Goal: Information Seeking & Learning: Learn about a topic

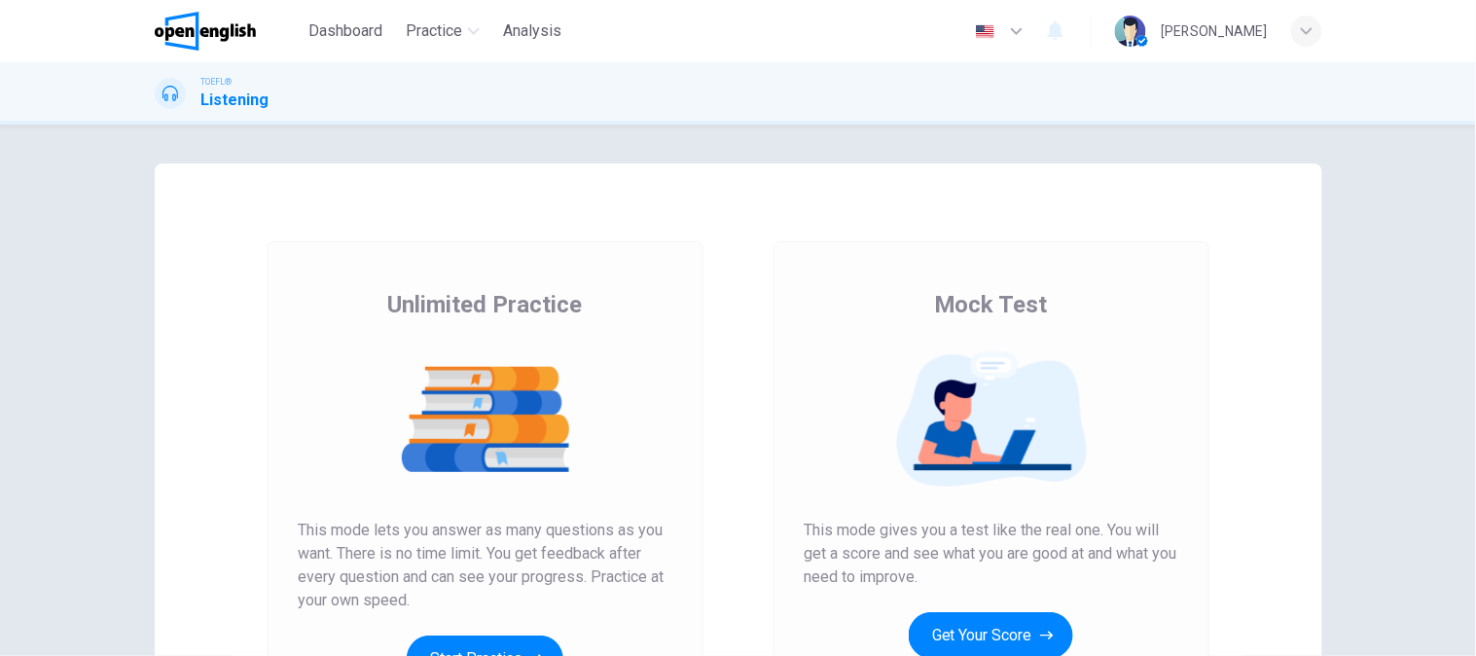
scroll to position [108, 0]
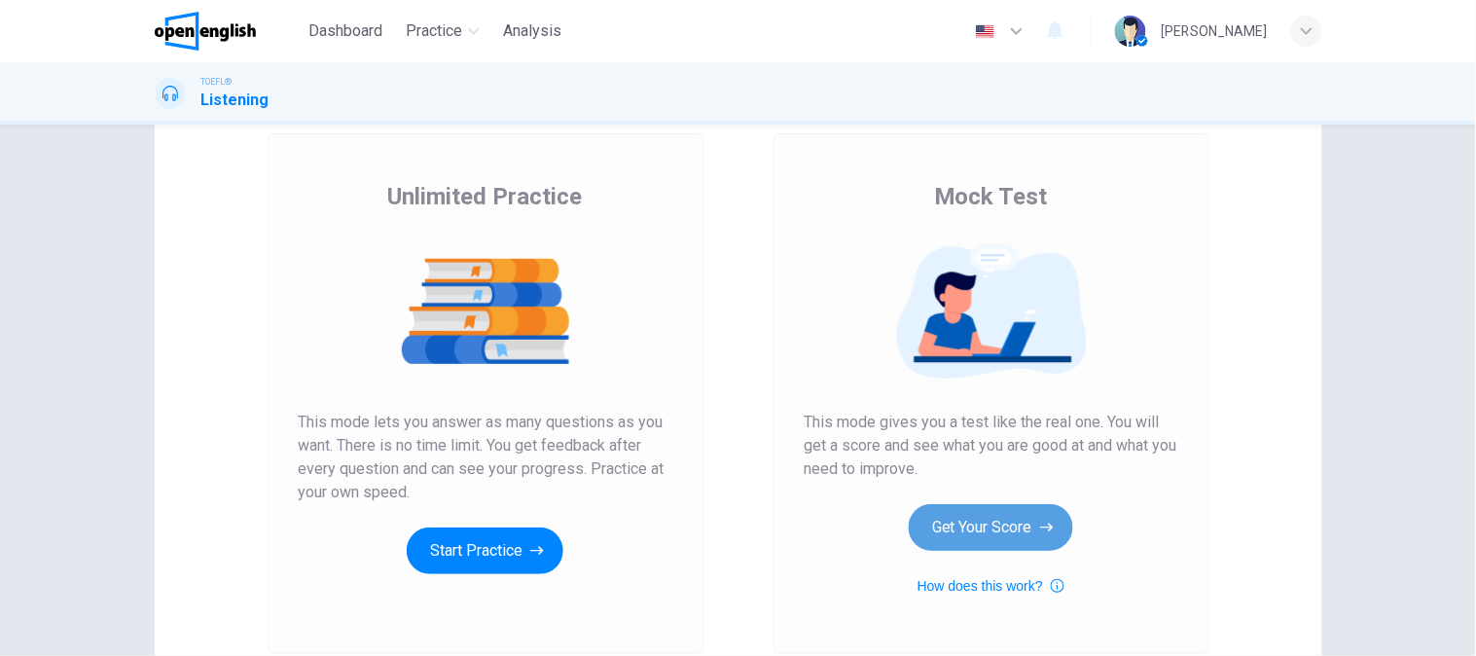
click at [992, 540] on button "Get Your Score" at bounding box center [991, 527] width 164 height 47
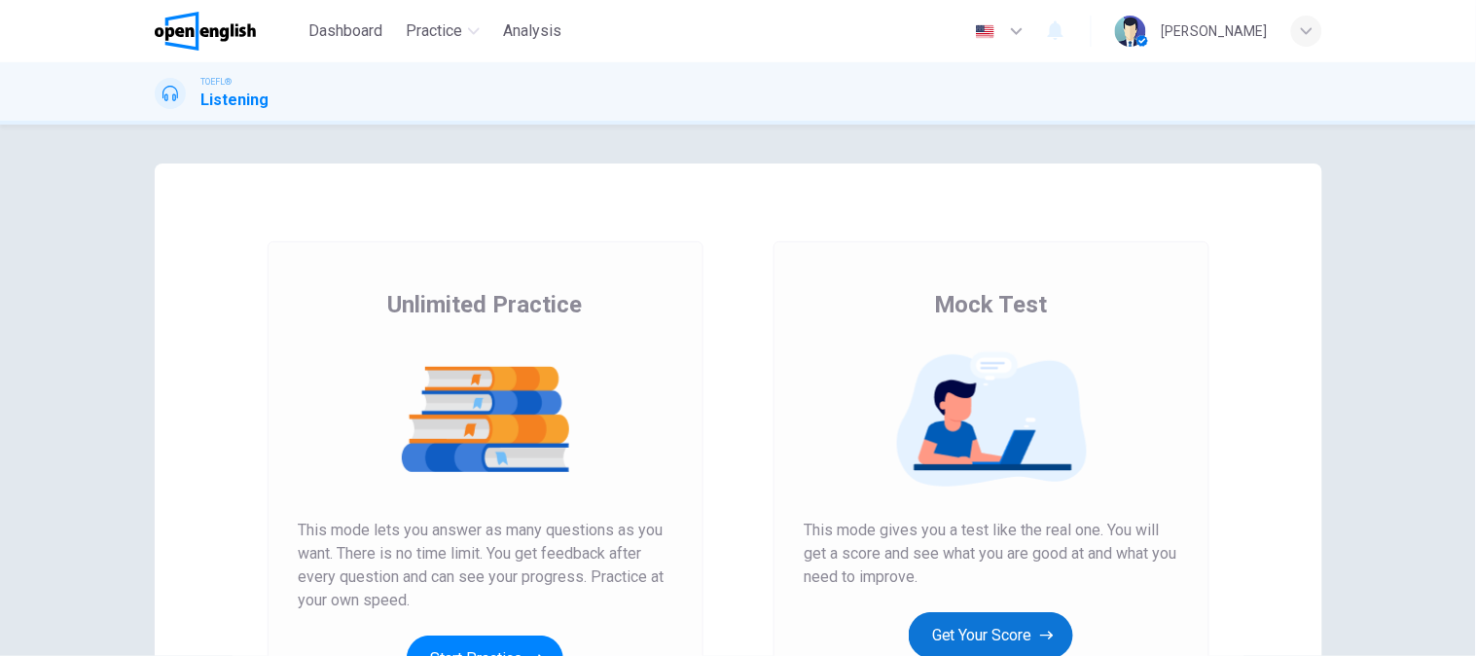
click at [993, 626] on button "Get Your Score" at bounding box center [991, 635] width 164 height 47
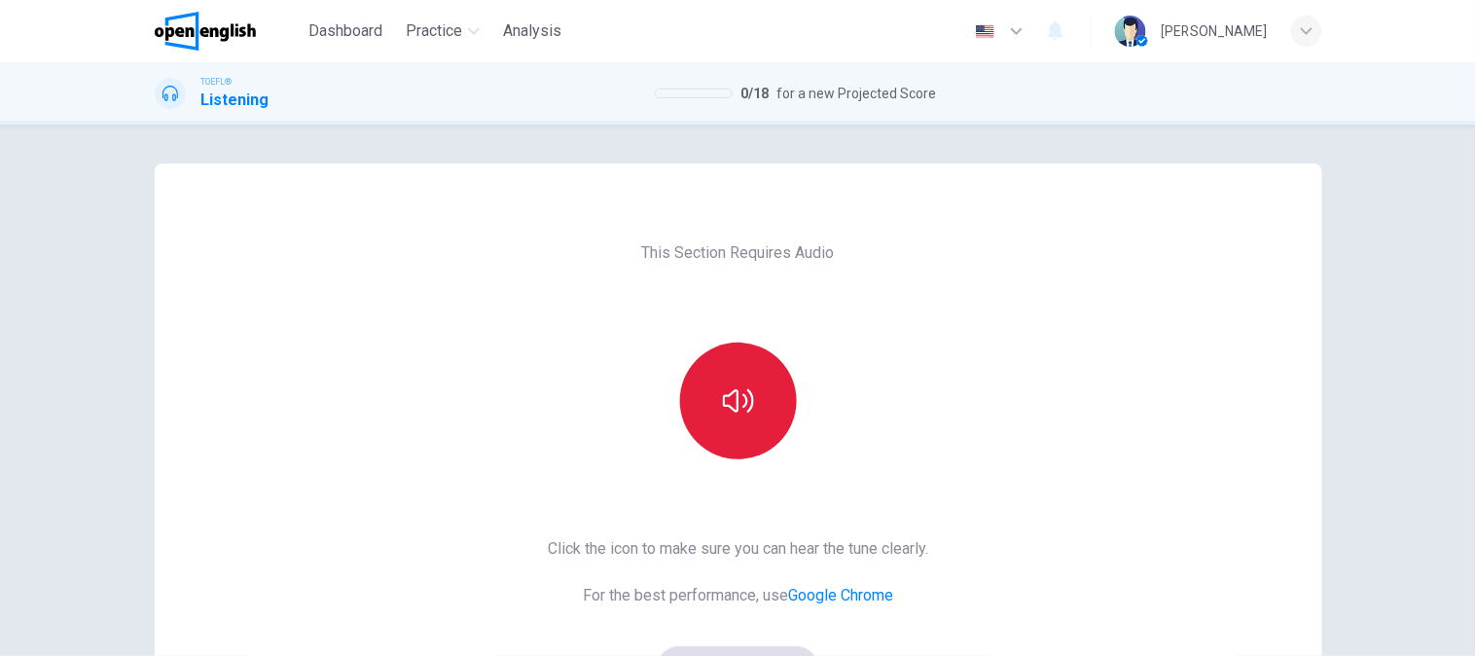
click at [736, 425] on button "button" at bounding box center [738, 400] width 117 height 117
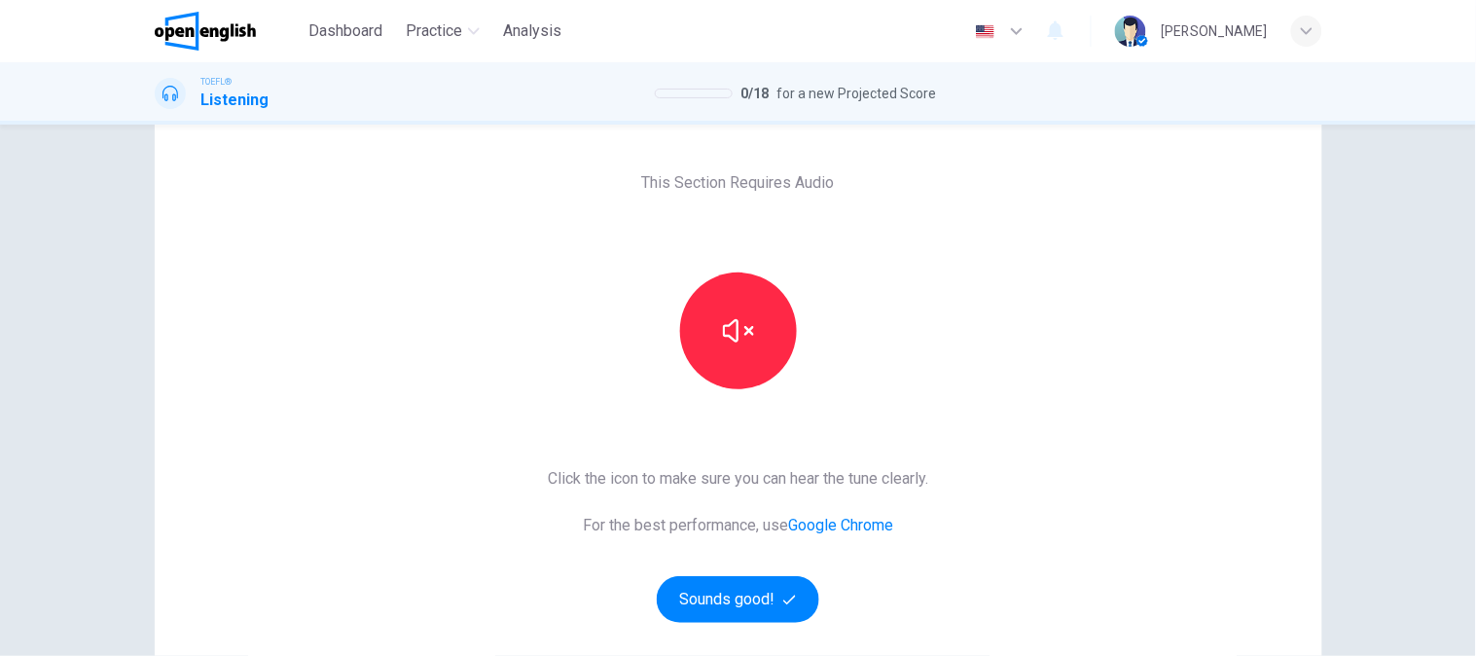
scroll to position [108, 0]
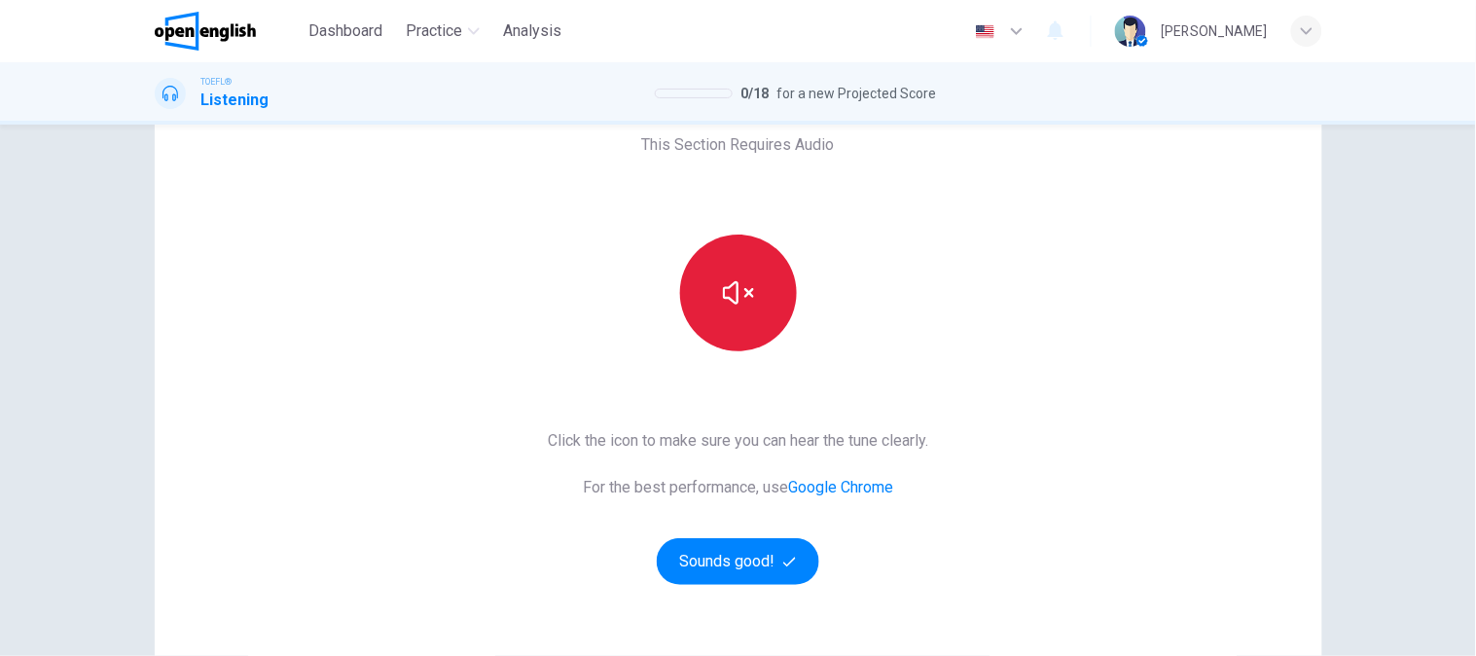
click at [743, 332] on button "button" at bounding box center [738, 292] width 117 height 117
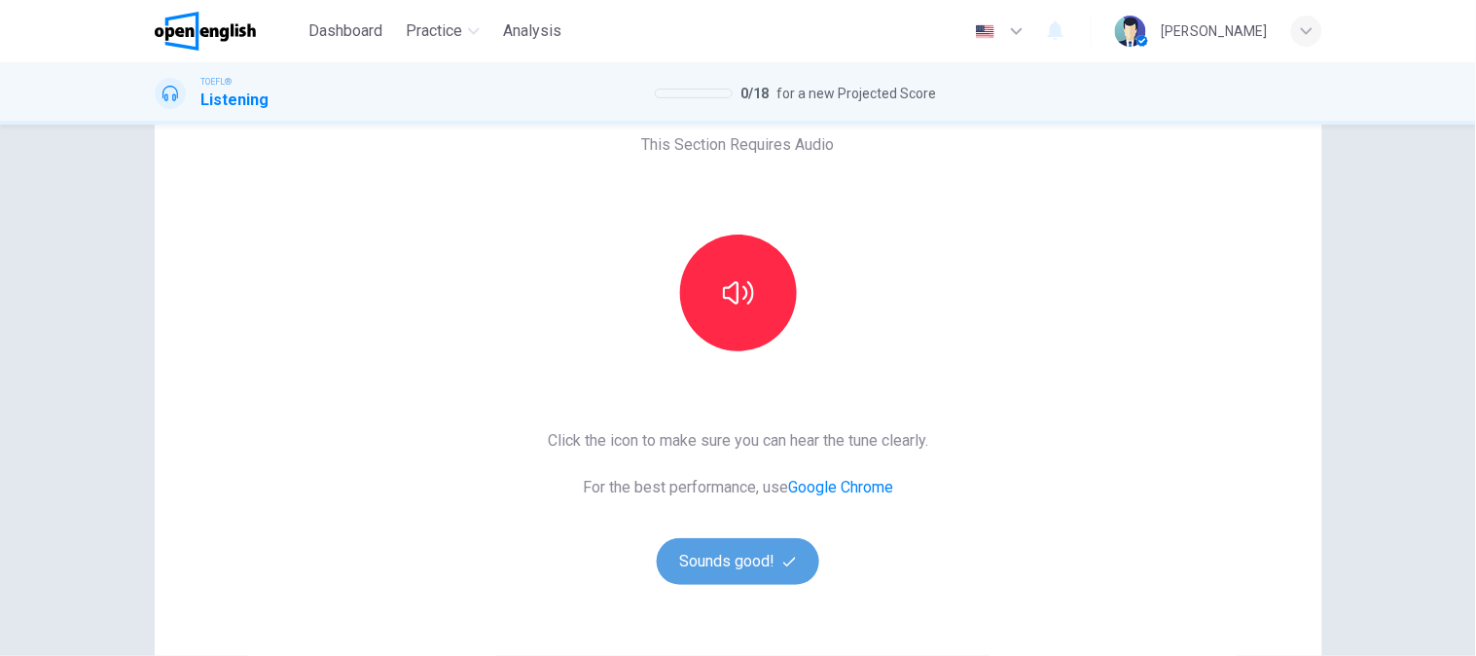
click at [706, 558] on button "Sounds good!" at bounding box center [738, 561] width 163 height 47
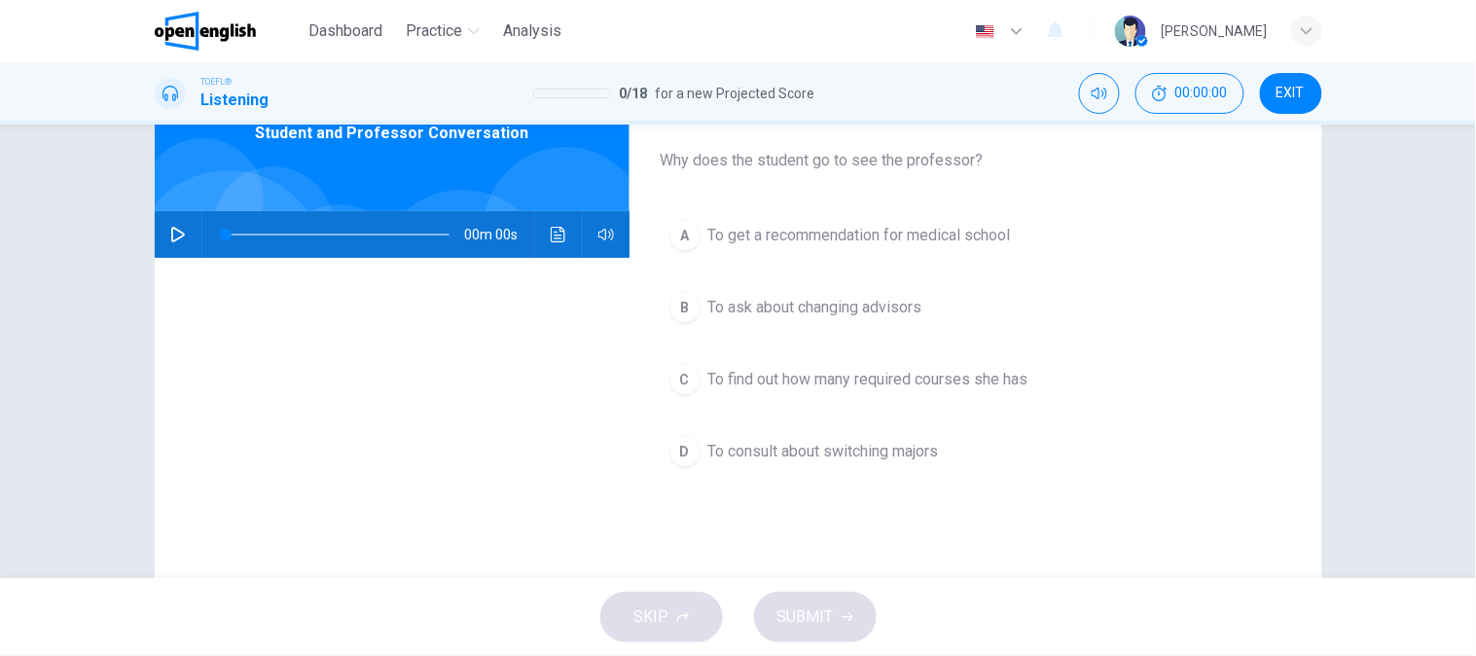
scroll to position [0, 0]
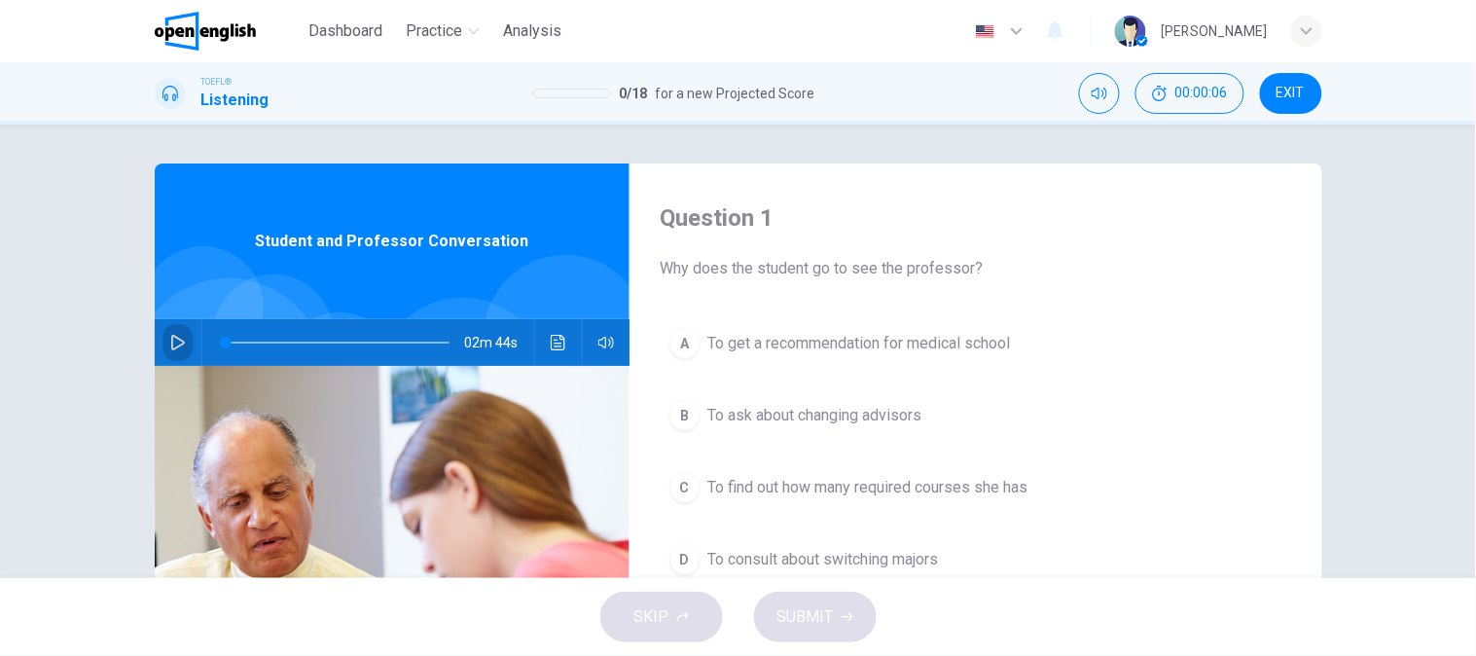
click at [170, 337] on icon "button" at bounding box center [178, 343] width 16 height 16
click at [969, 551] on button "D To consult about switching majors" at bounding box center [976, 559] width 630 height 49
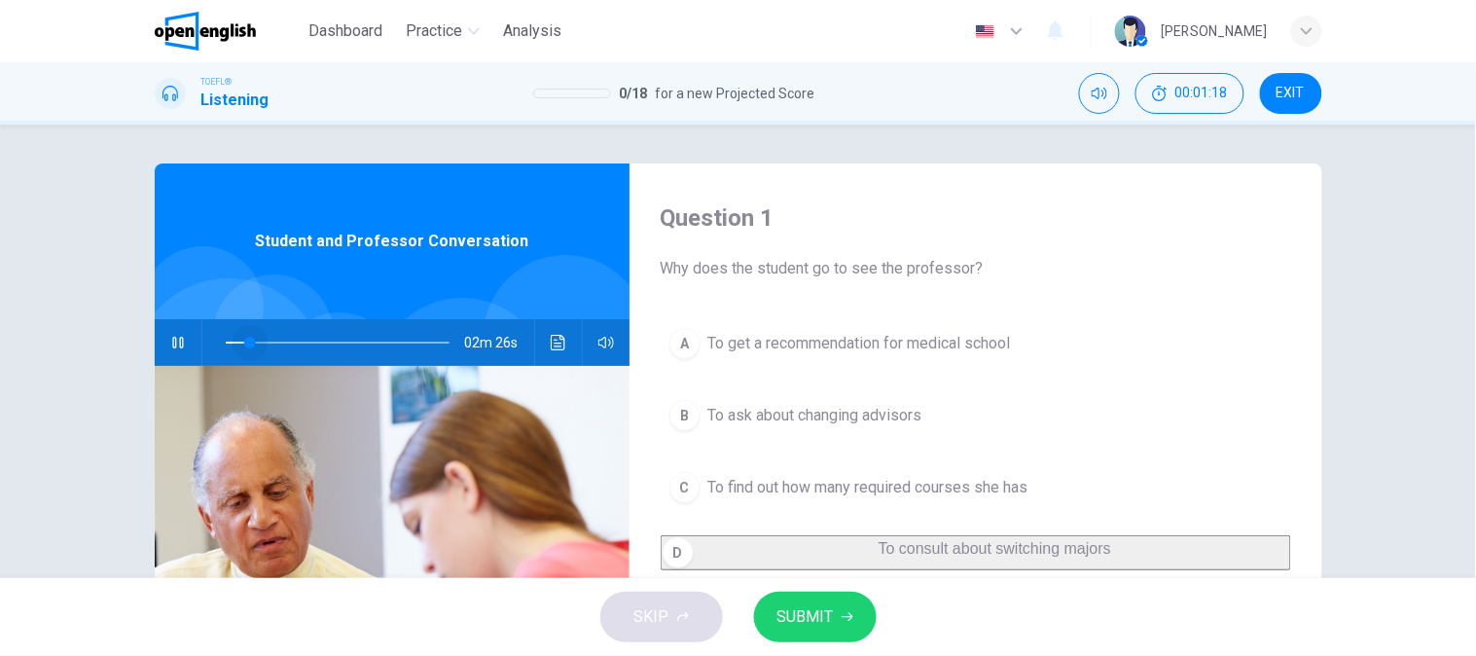
click at [245, 341] on span at bounding box center [338, 342] width 224 height 27
click at [859, 611] on button "SUBMIT" at bounding box center [815, 617] width 123 height 51
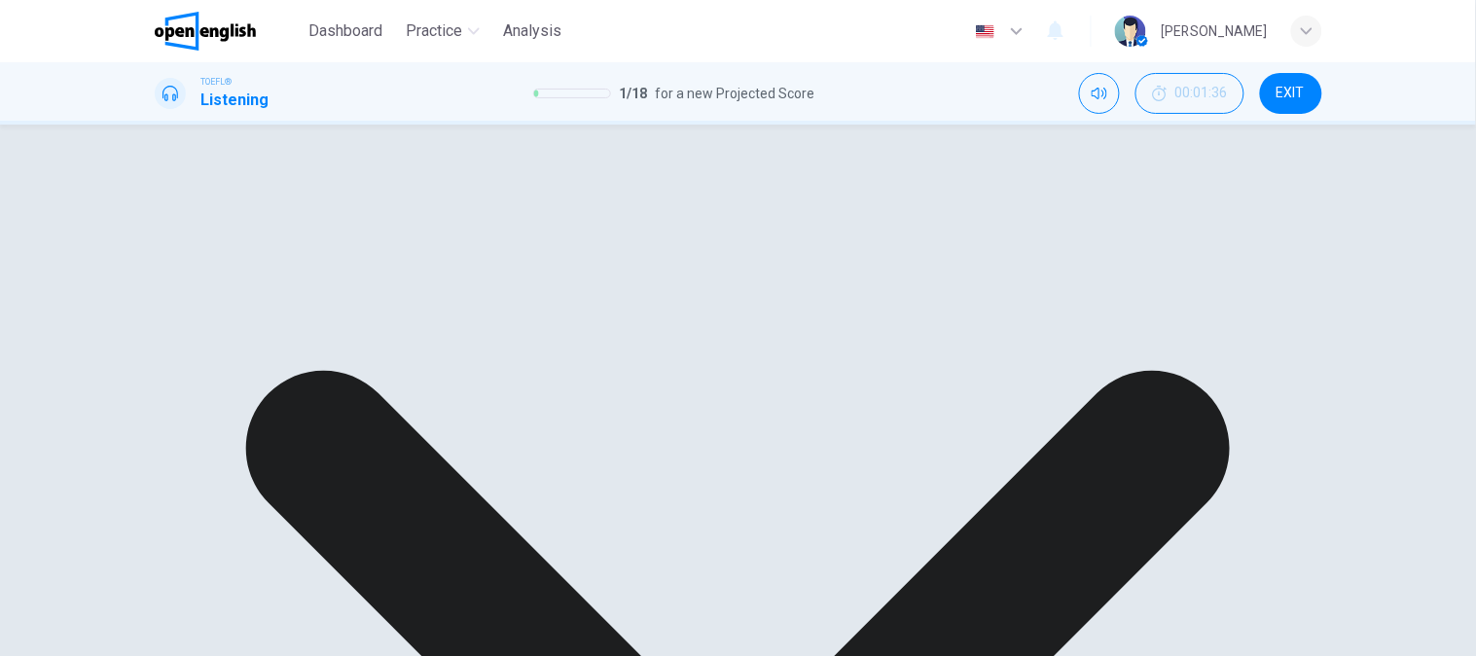
scroll to position [108, 0]
click at [868, 392] on div "A To get a recommendation for medical school B To ask about changing advisors C…" at bounding box center [976, 335] width 630 height 249
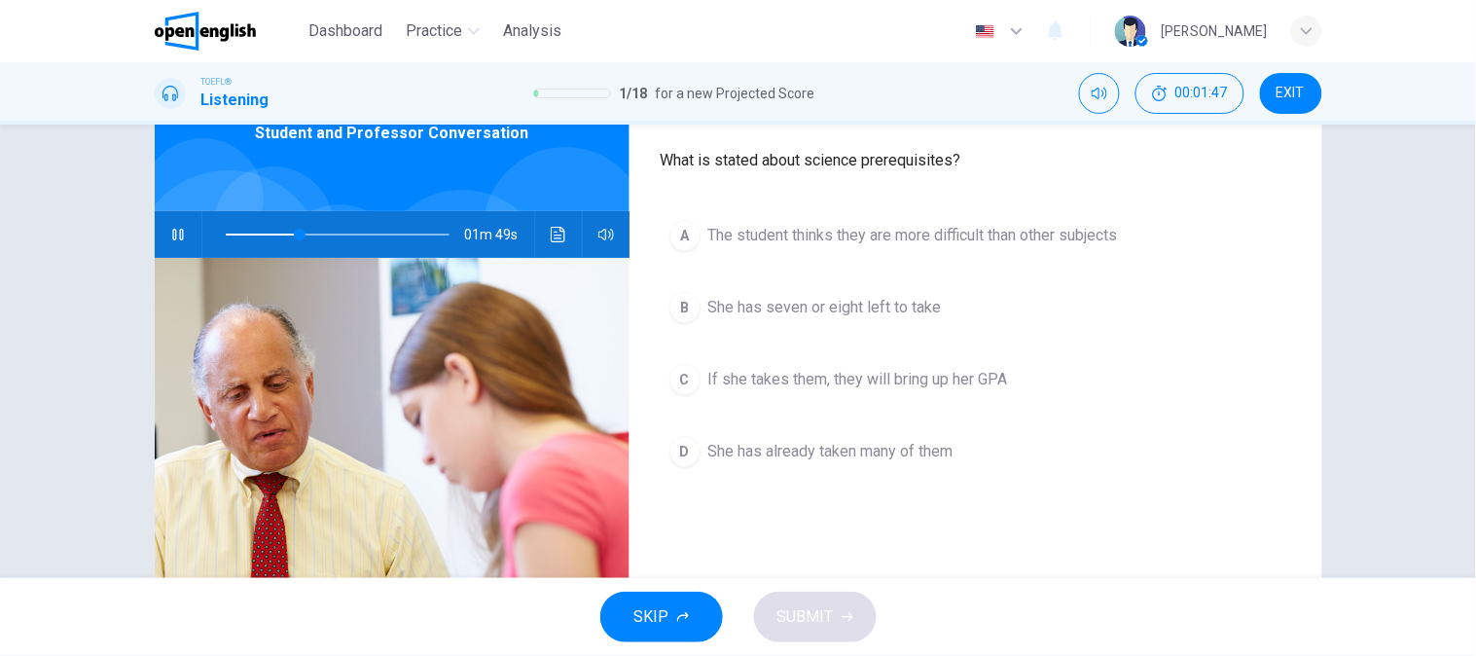
click at [168, 250] on button "button" at bounding box center [177, 234] width 31 height 47
click at [171, 236] on icon "button" at bounding box center [178, 235] width 14 height 16
click at [771, 372] on span "If she takes them, they will bring up her GPA" at bounding box center [858, 379] width 300 height 23
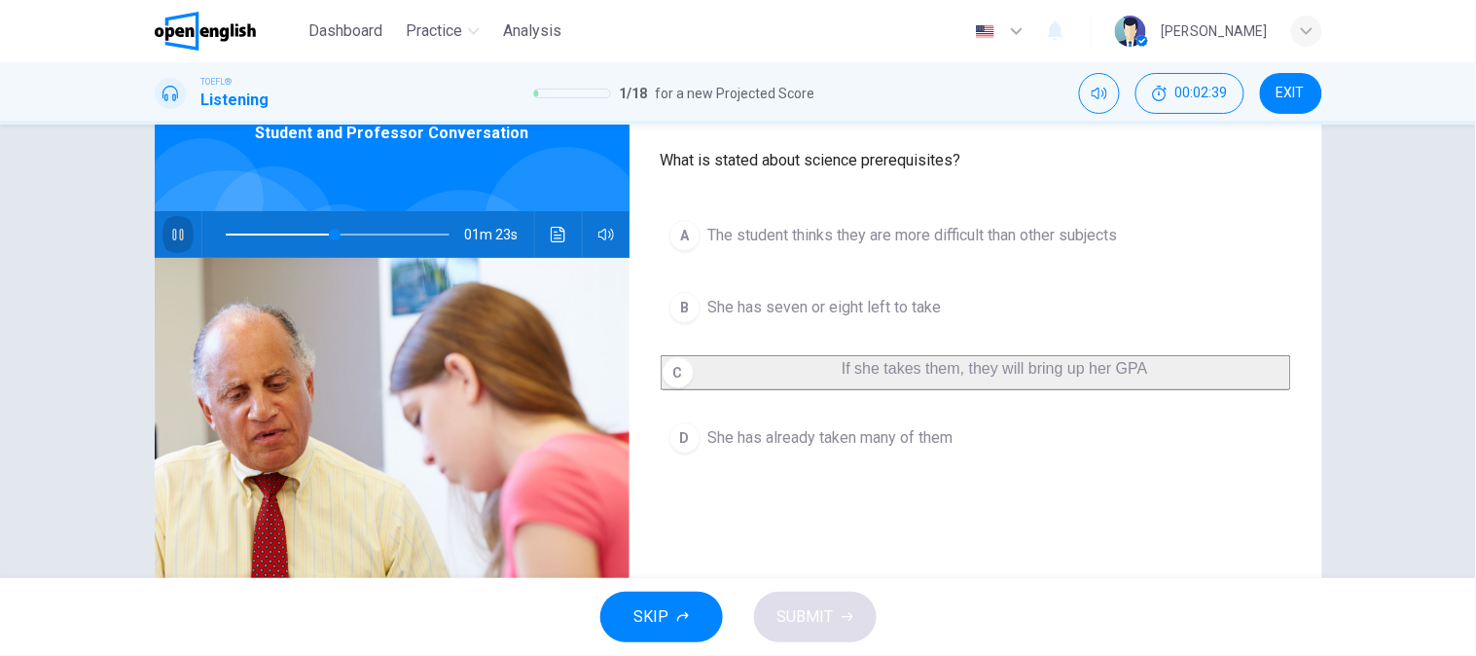
click at [170, 232] on icon "button" at bounding box center [178, 235] width 16 height 16
click at [819, 390] on button "C If she takes them, they will bring up her GPA" at bounding box center [976, 372] width 630 height 35
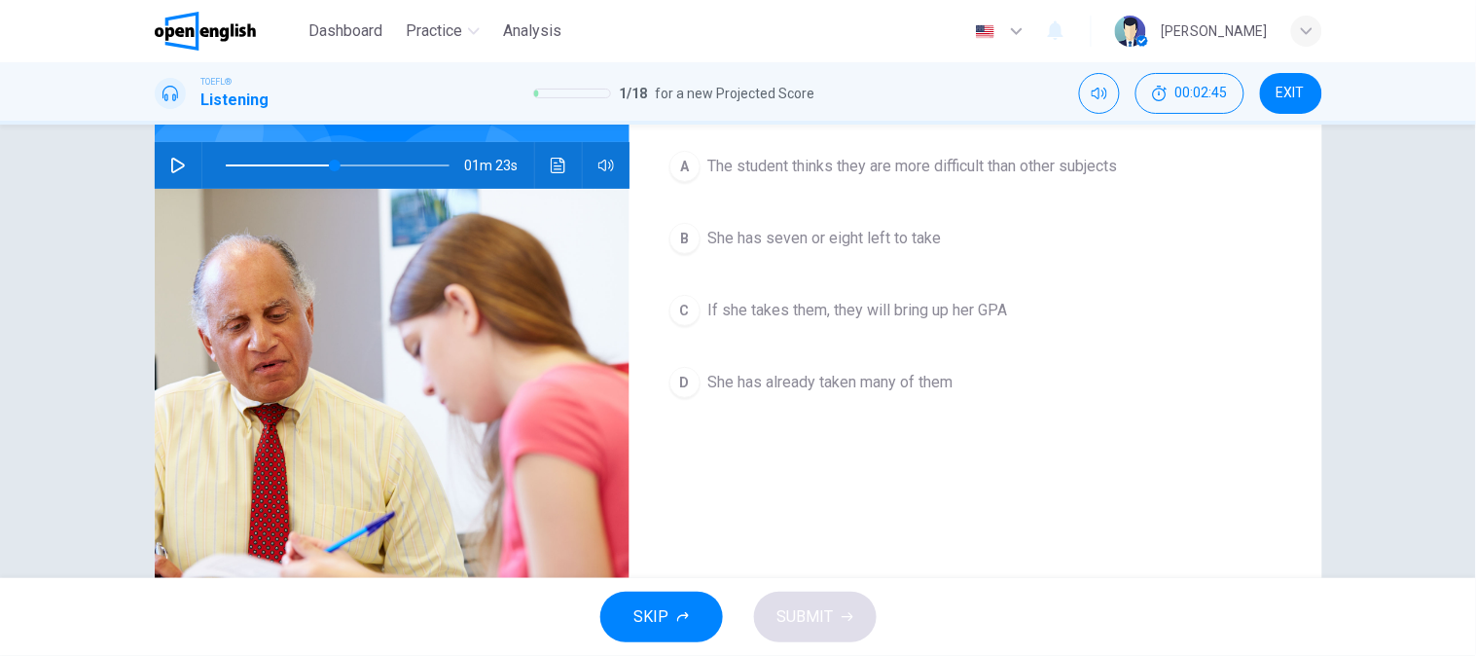
scroll to position [216, 0]
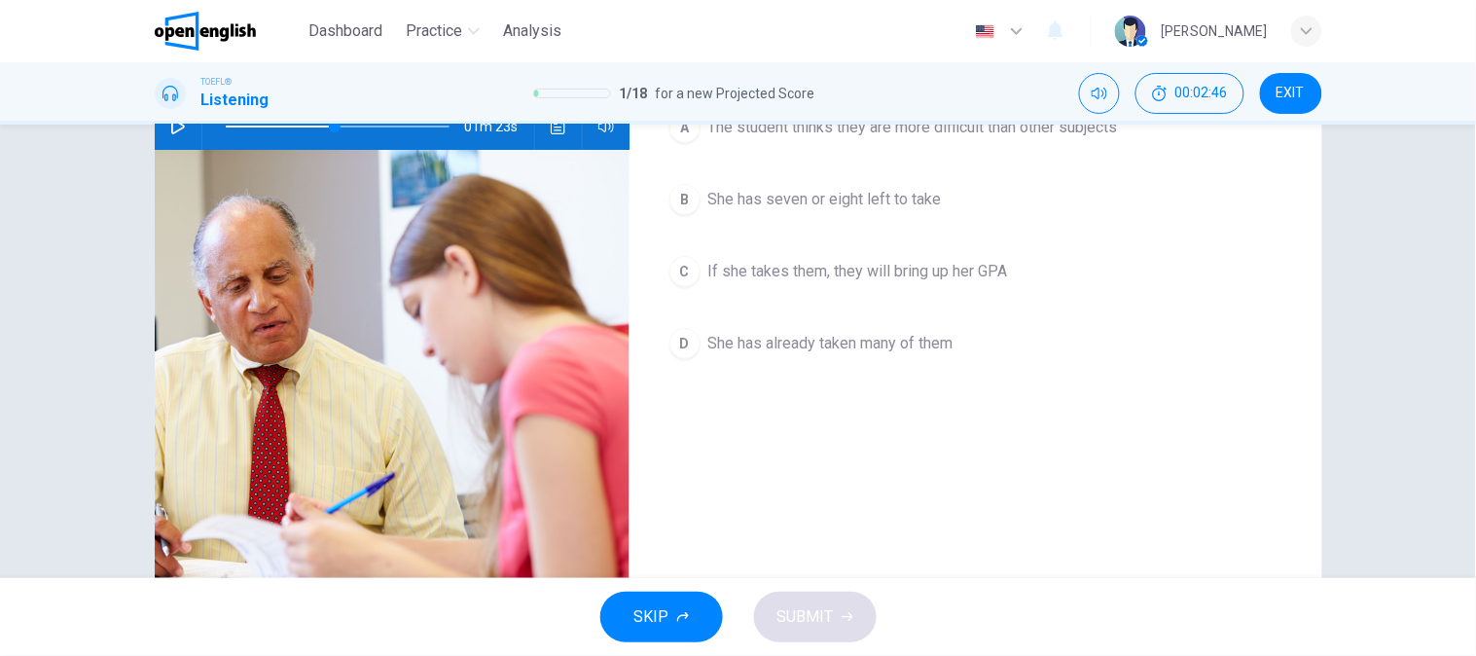
click at [858, 267] on span "If she takes them, they will bring up her GPA" at bounding box center [858, 271] width 300 height 23
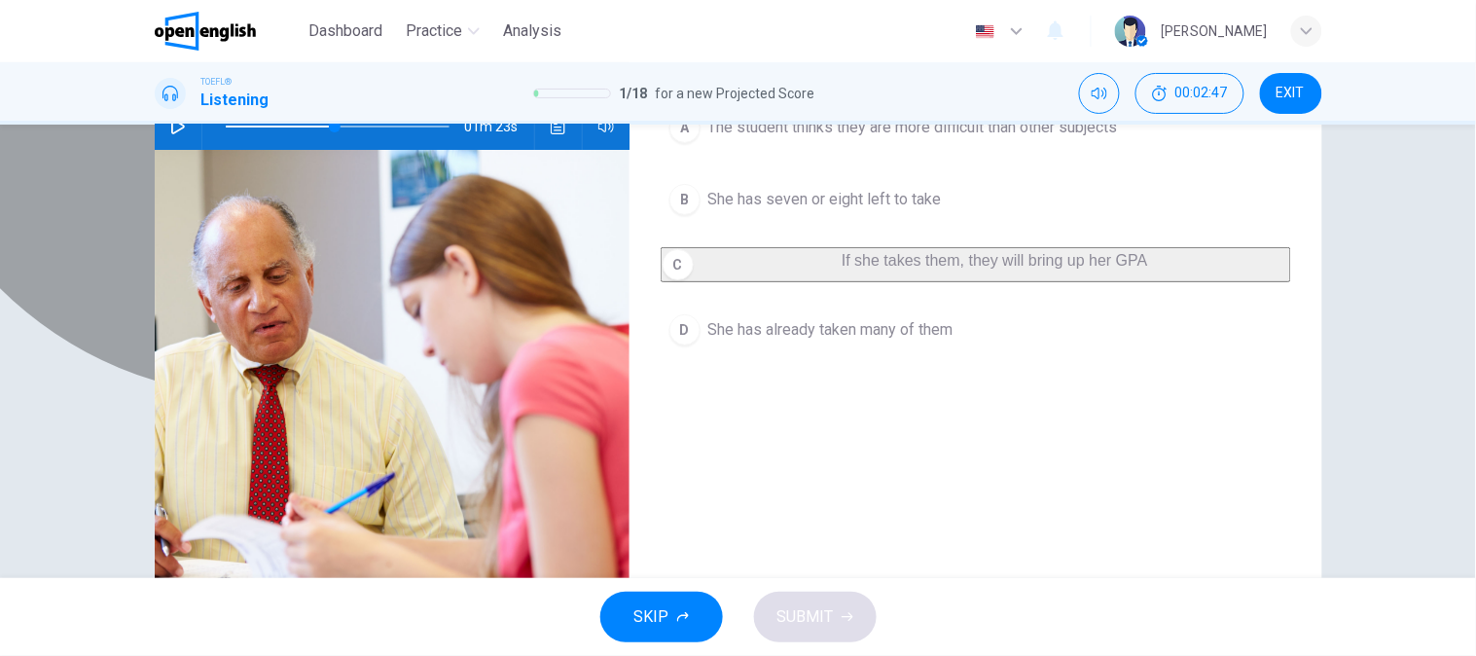
click at [917, 269] on span "If she takes them, they will bring up her GPA" at bounding box center [995, 260] width 306 height 17
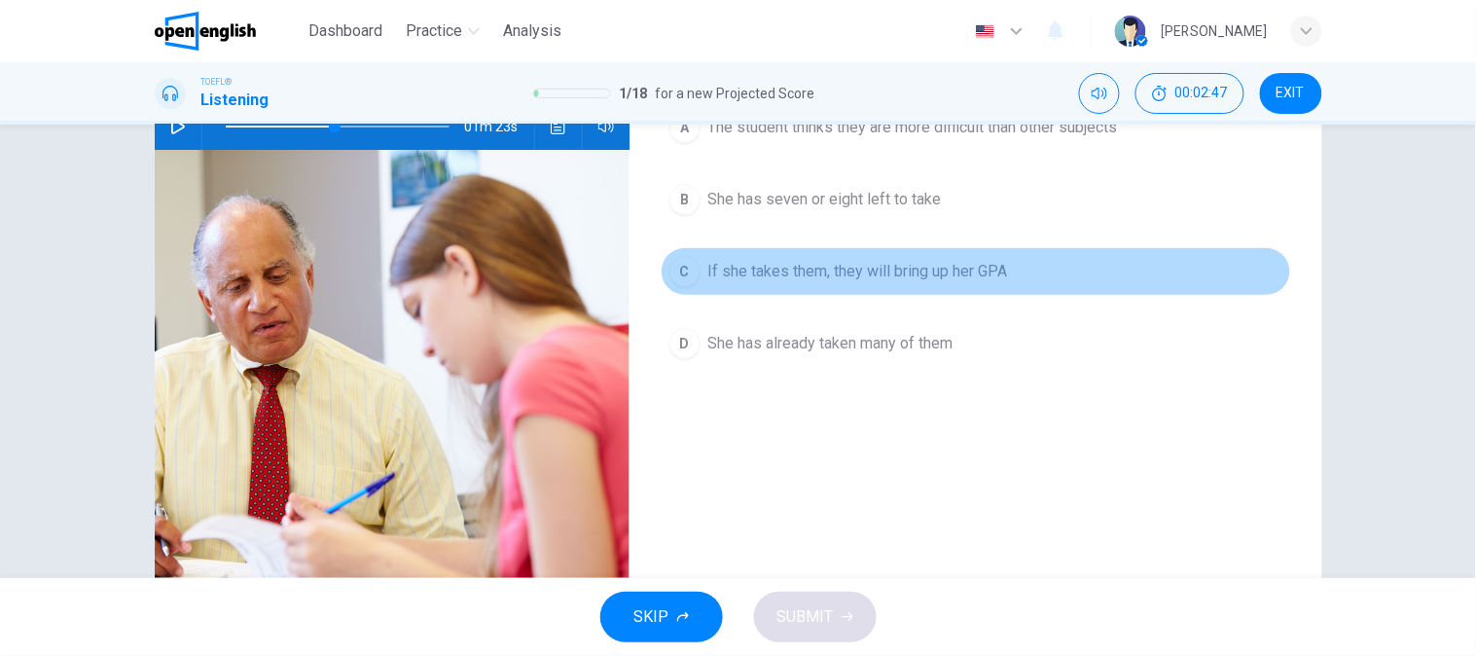
click at [917, 274] on span "If she takes them, they will bring up her GPA" at bounding box center [858, 271] width 300 height 23
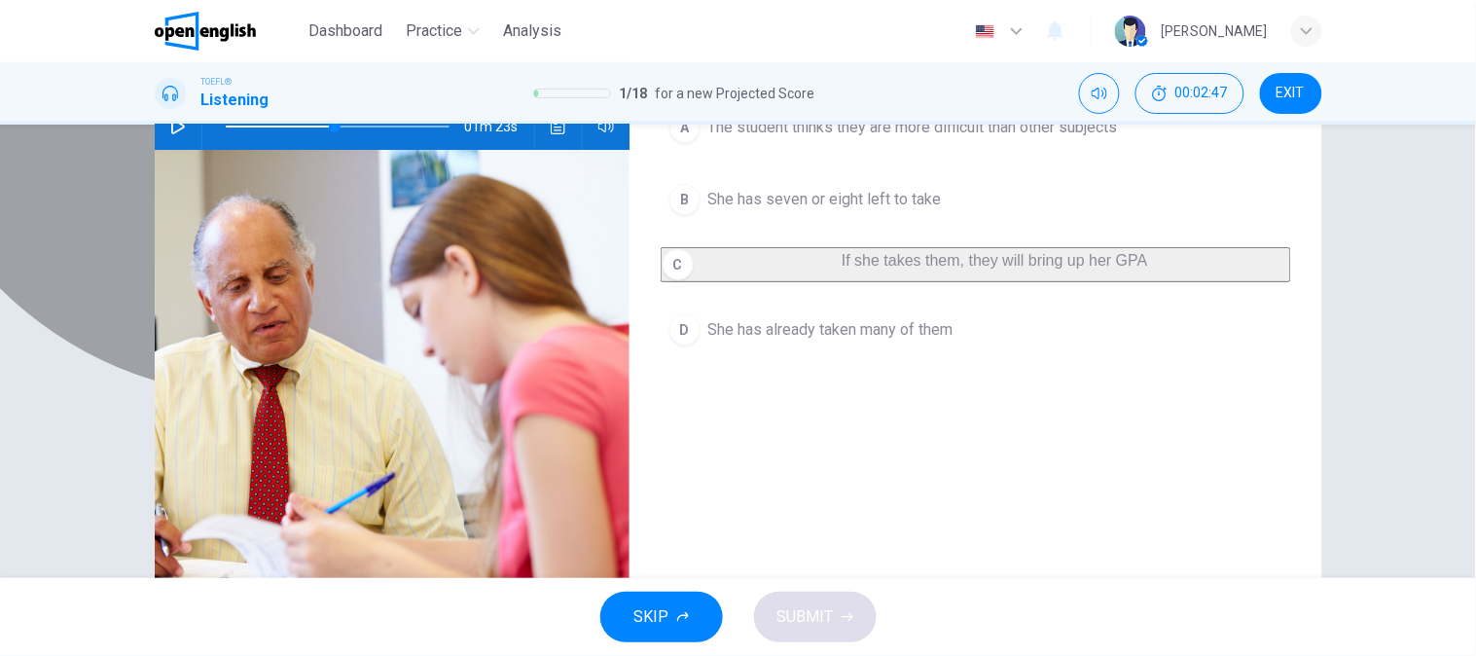
click at [917, 269] on span "If she takes them, they will bring up her GPA" at bounding box center [995, 260] width 306 height 17
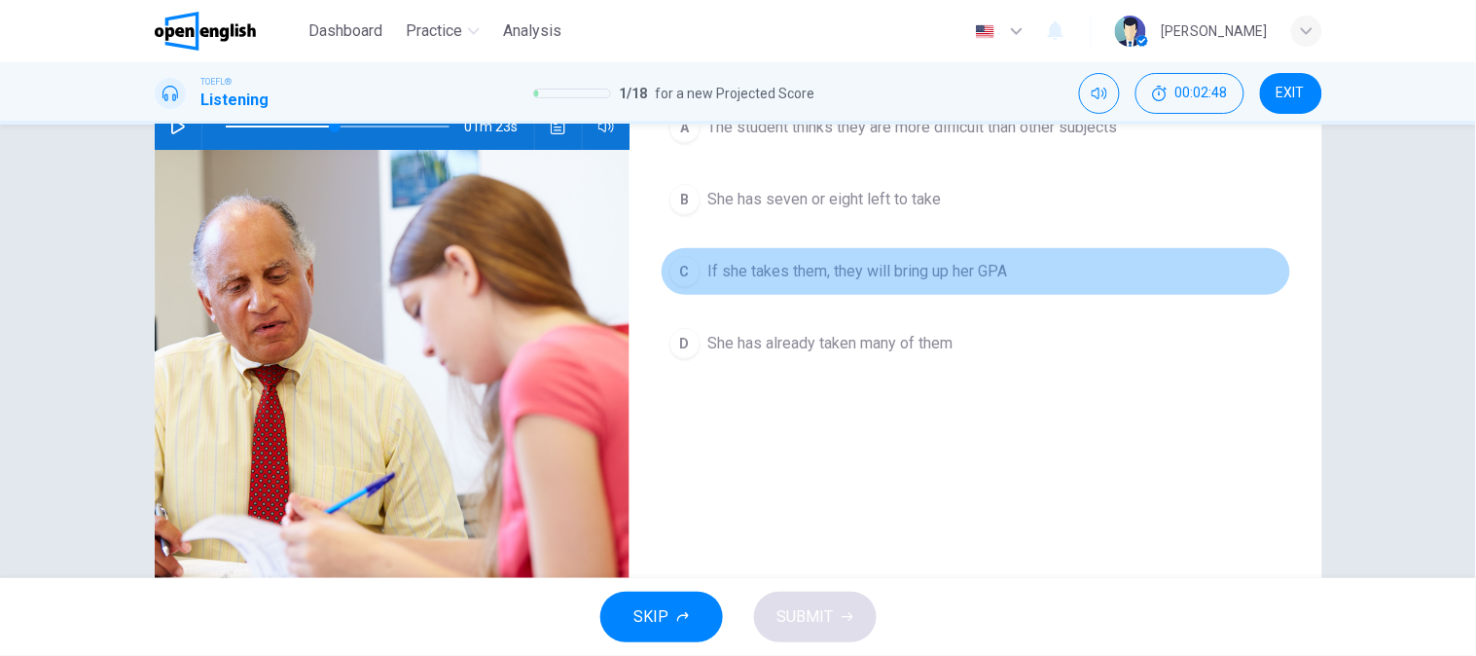
click at [917, 274] on span "If she takes them, they will bring up her GPA" at bounding box center [858, 271] width 300 height 23
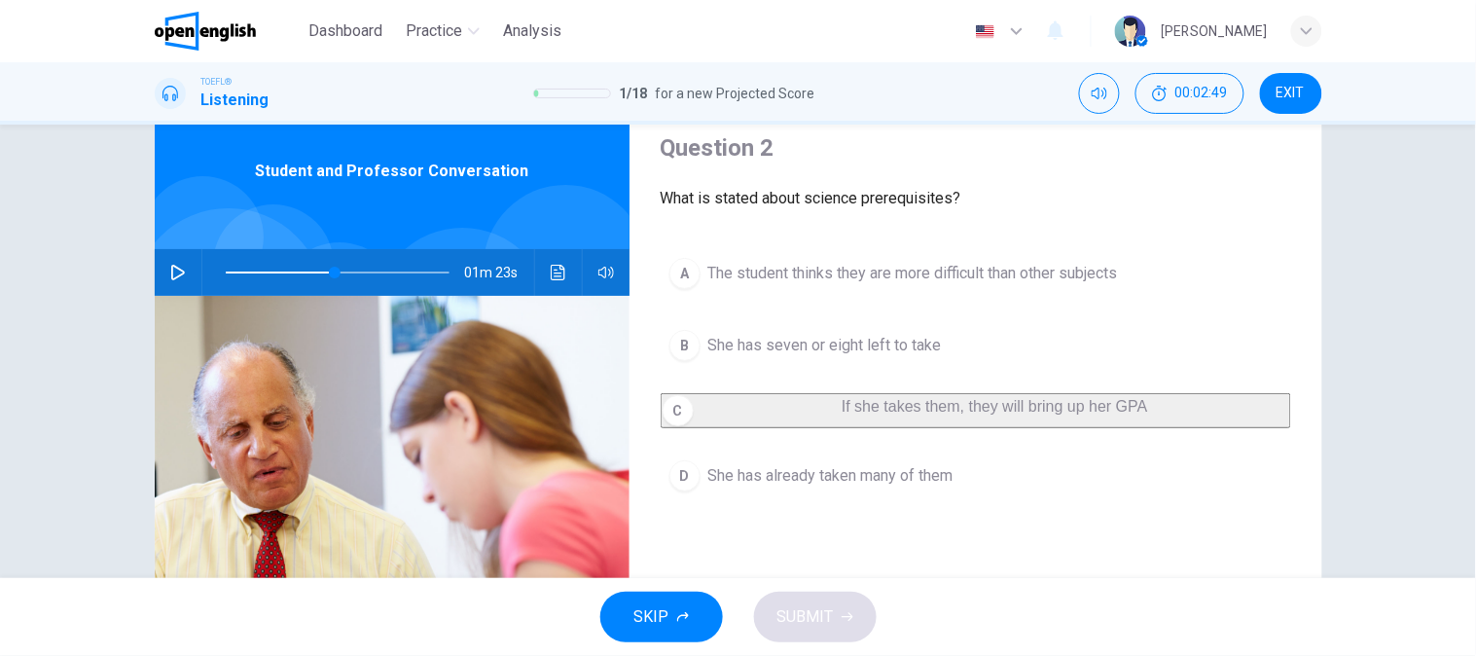
scroll to position [108, 0]
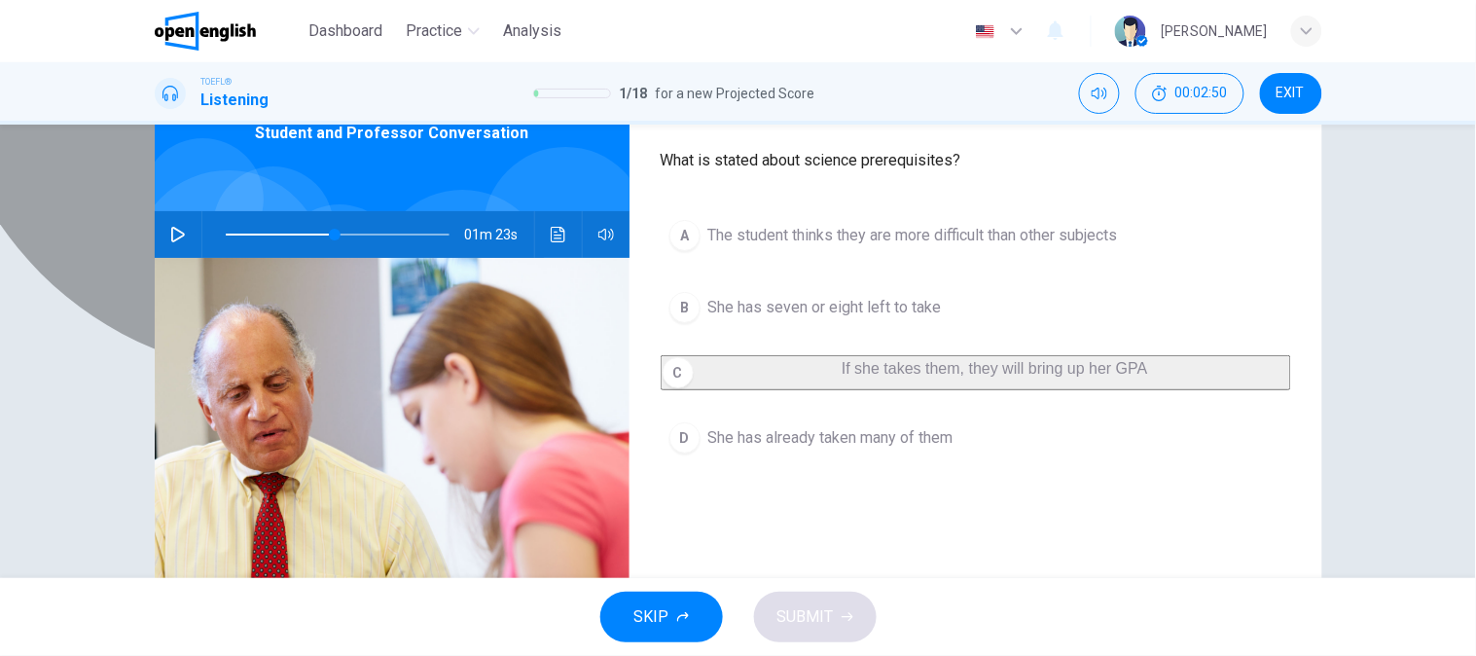
click at [941, 377] on span "If she takes them, they will bring up her GPA" at bounding box center [995, 368] width 306 height 17
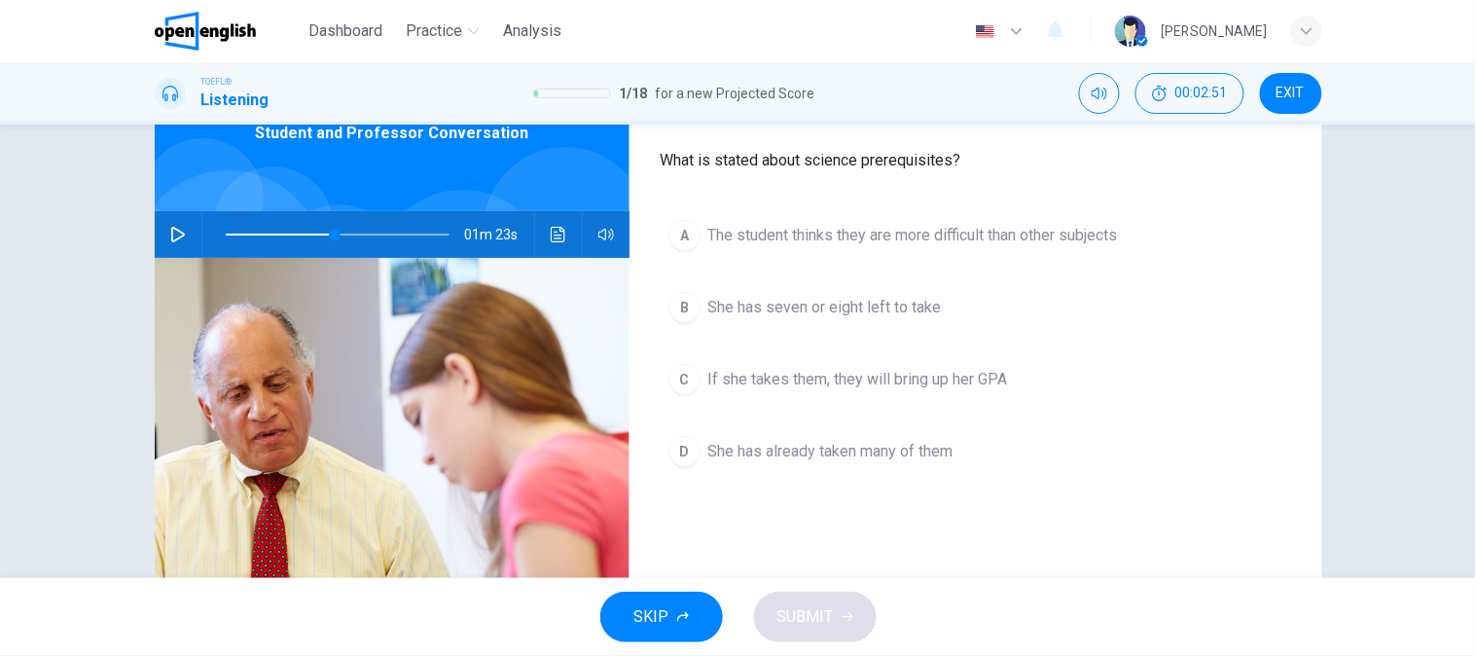
drag, startPoint x: 799, startPoint y: 610, endPoint x: 848, endPoint y: 463, distance: 155.1
click at [799, 609] on div "SKIP SUBMIT" at bounding box center [738, 617] width 1476 height 78
click at [881, 392] on button "C If she takes them, they will bring up her GPA" at bounding box center [976, 379] width 630 height 49
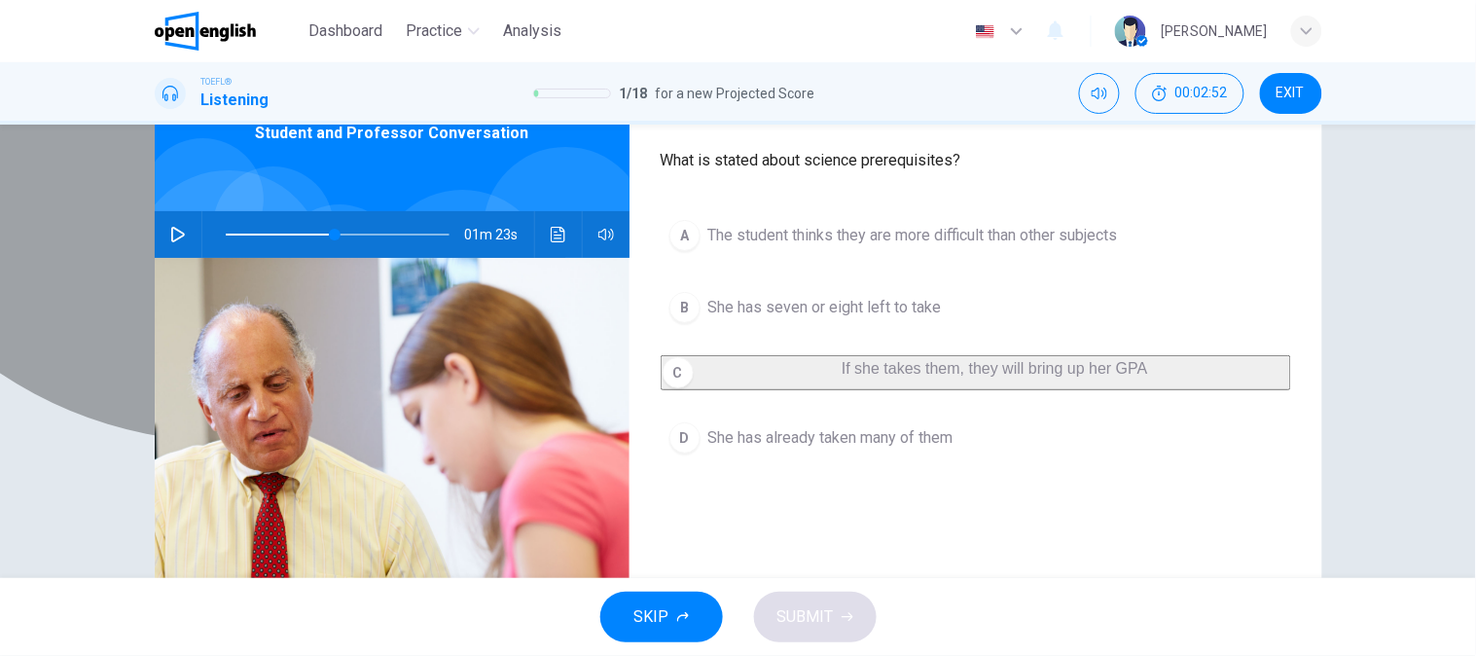
click at [881, 390] on button "C If she takes them, they will bring up her GPA" at bounding box center [976, 372] width 630 height 35
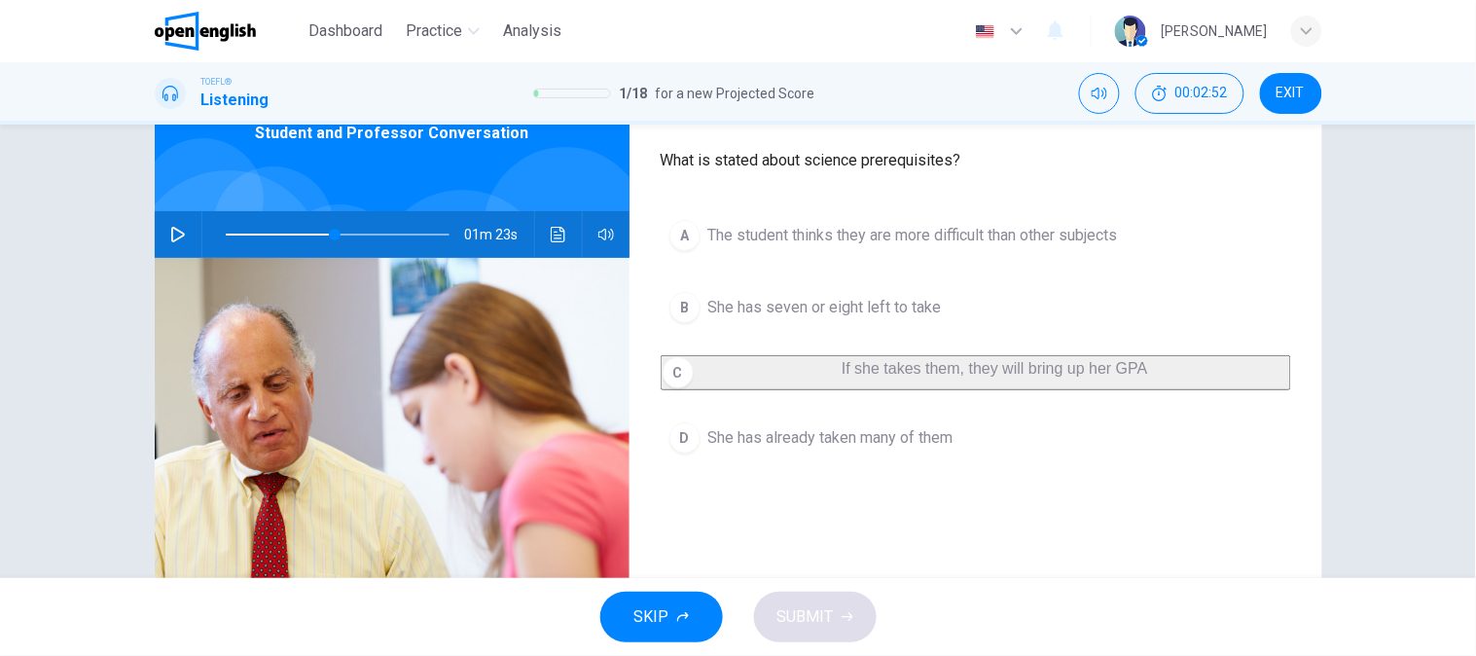
click at [881, 390] on button "C If she takes them, they will bring up her GPA" at bounding box center [976, 372] width 630 height 35
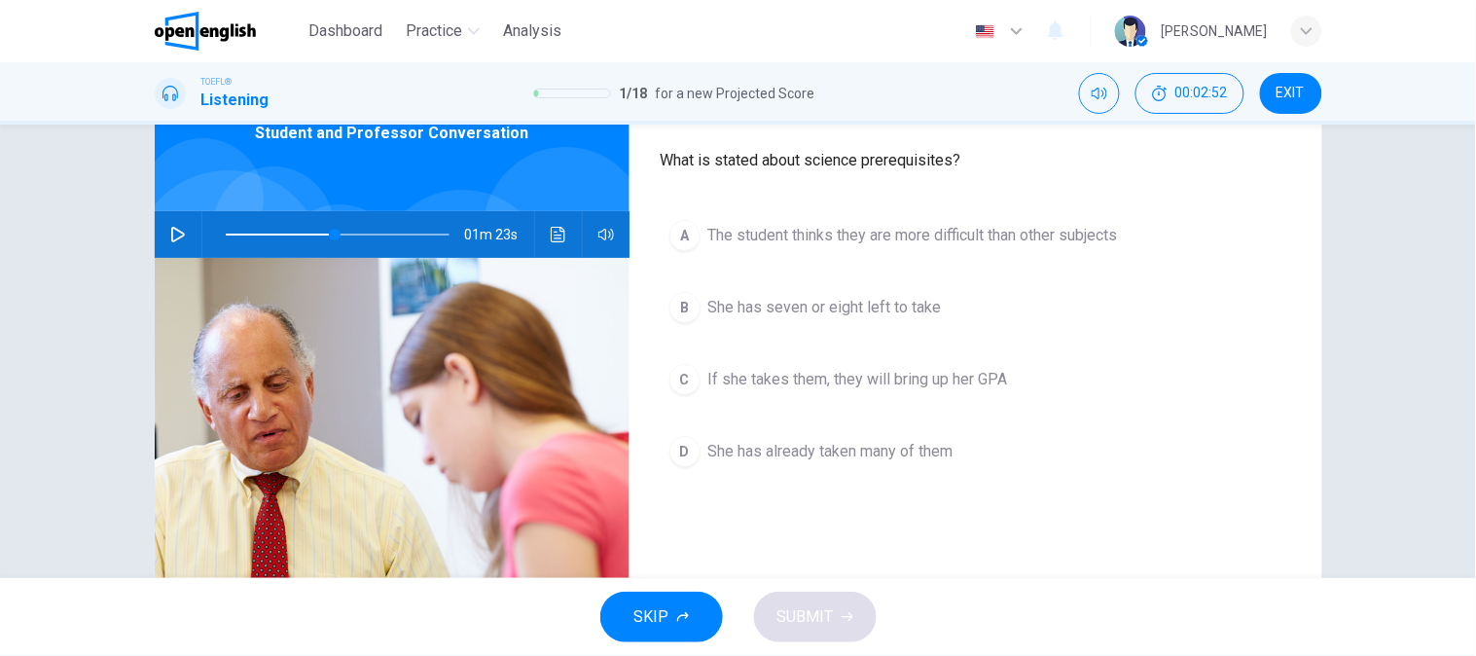
click at [881, 392] on button "C If she takes them, they will bring up her GPA" at bounding box center [976, 379] width 630 height 49
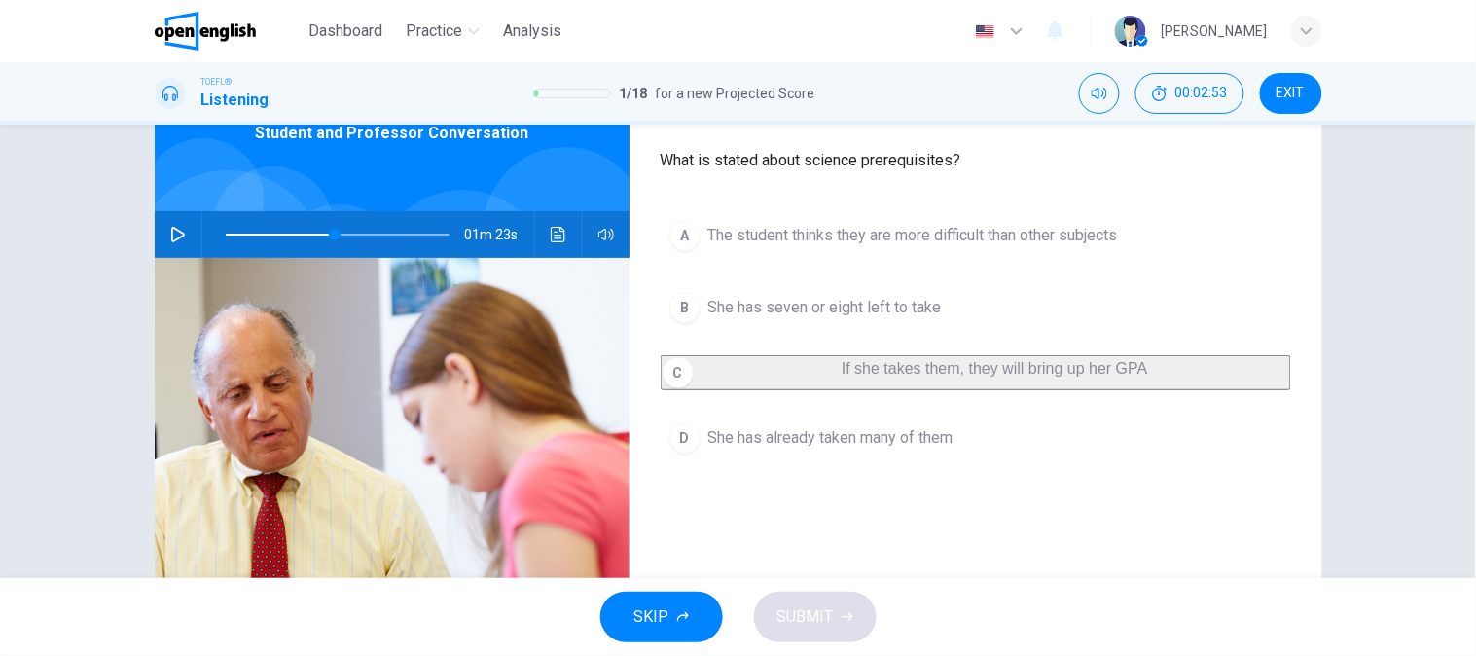
click at [170, 236] on icon "button" at bounding box center [178, 235] width 16 height 16
click at [863, 370] on span "If she takes them, they will bring up her GPA" at bounding box center [995, 368] width 306 height 17
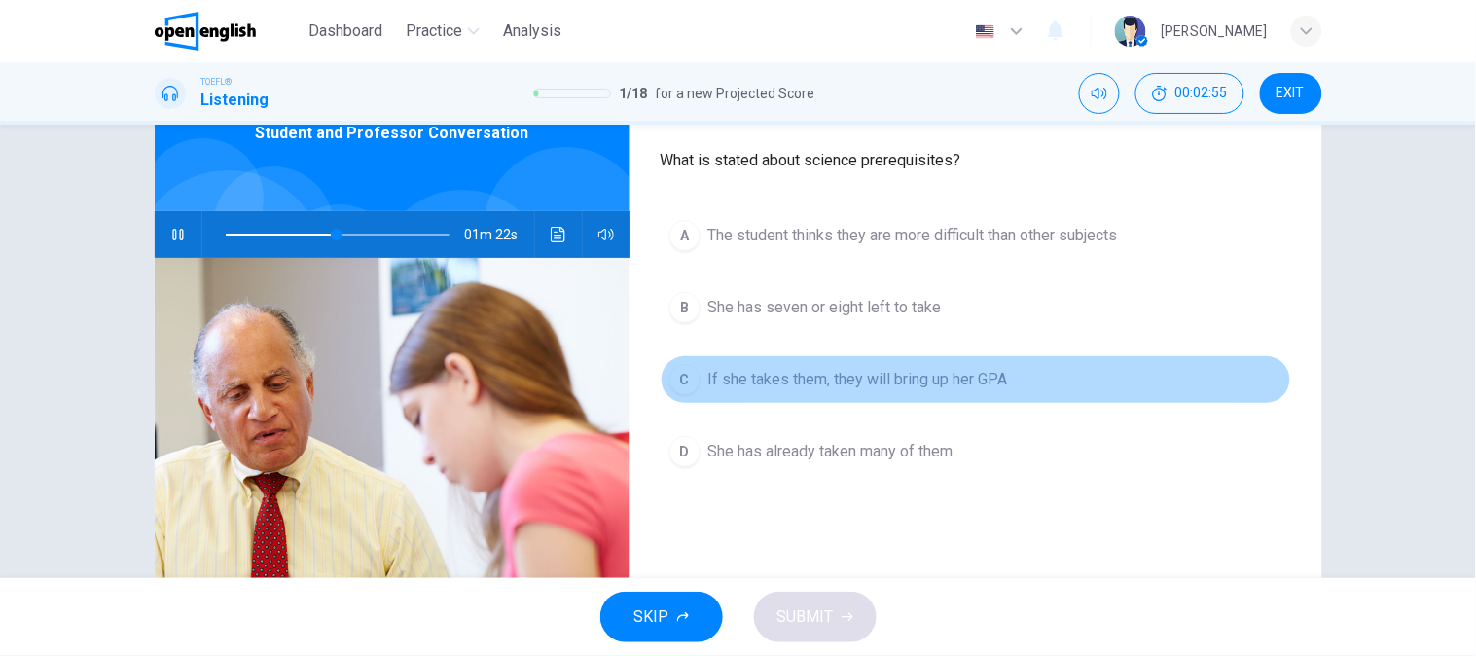
click at [863, 370] on span "If she takes them, they will bring up her GPA" at bounding box center [858, 379] width 300 height 23
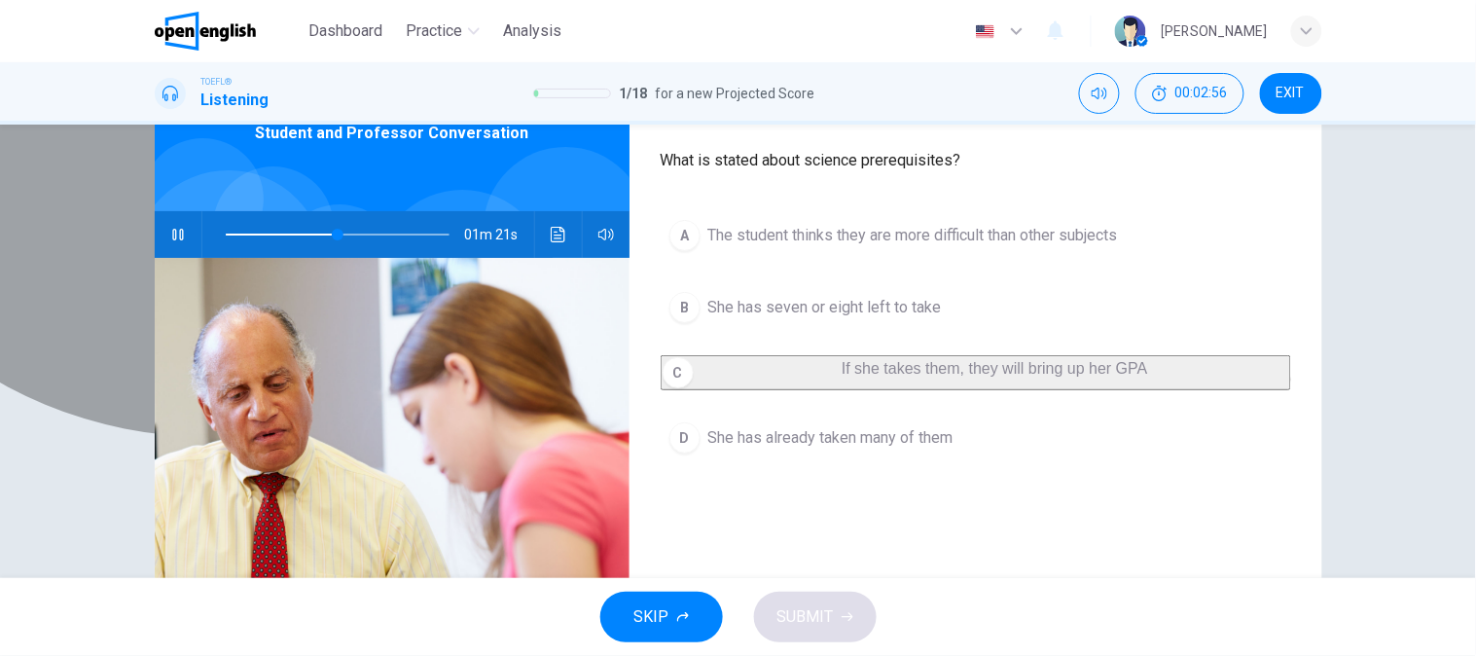
click at [863, 370] on span "If she takes them, they will bring up her GPA" at bounding box center [995, 368] width 306 height 17
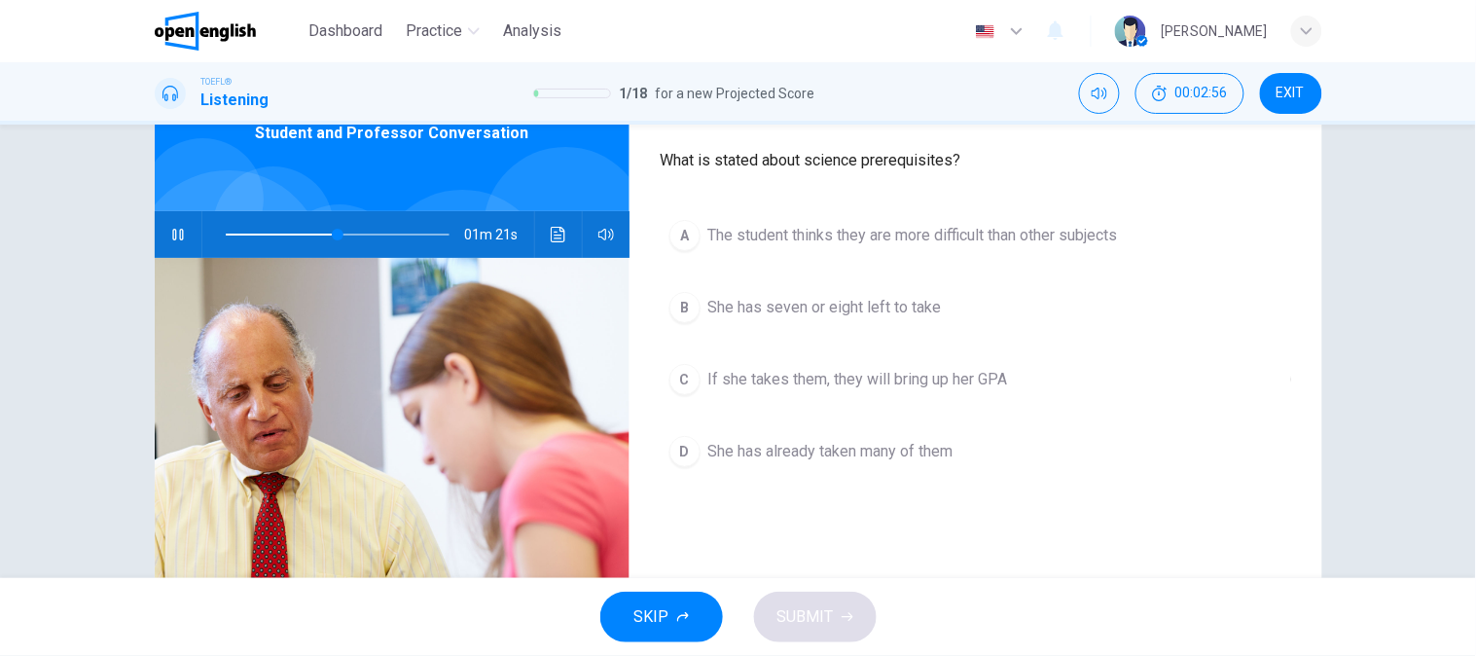
click at [873, 317] on span "She has seven or eight left to take" at bounding box center [825, 307] width 234 height 23
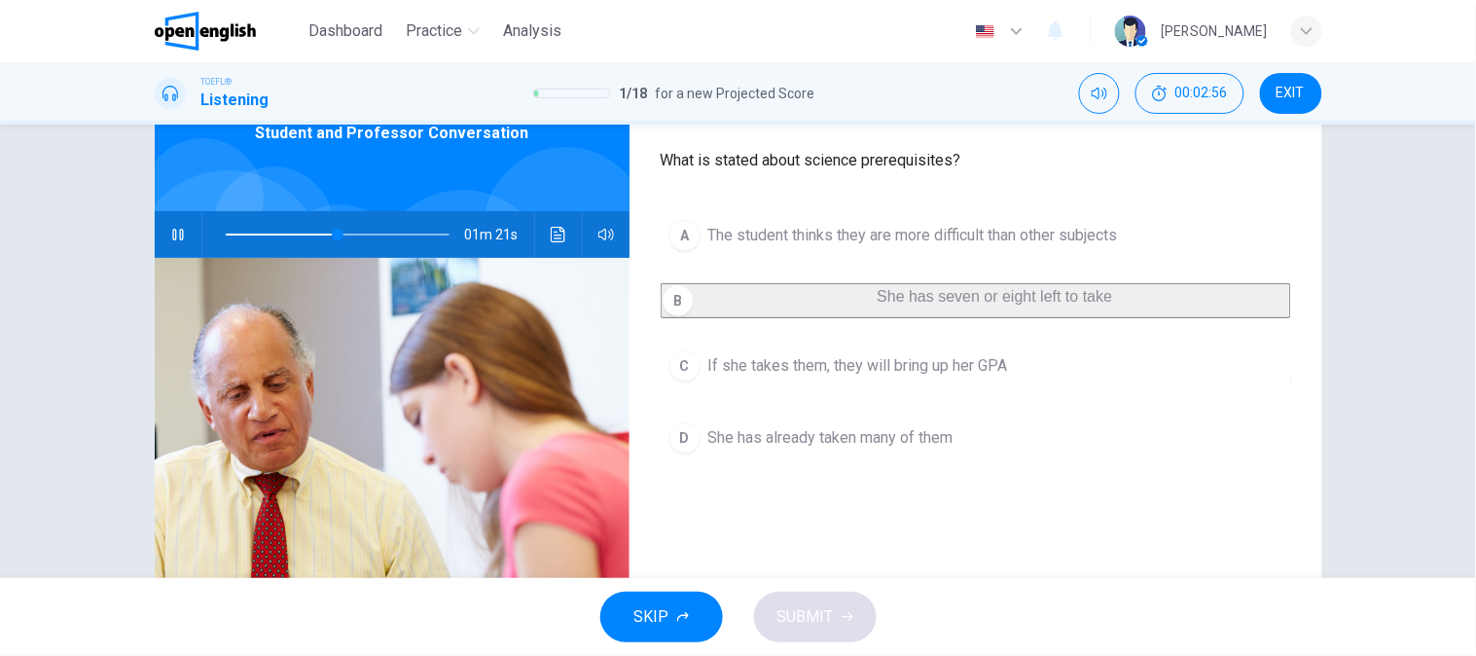
drag, startPoint x: 877, startPoint y: 372, endPoint x: 870, endPoint y: 279, distance: 92.7
click at [877, 367] on span "If she takes them, they will bring up her GPA" at bounding box center [858, 365] width 300 height 23
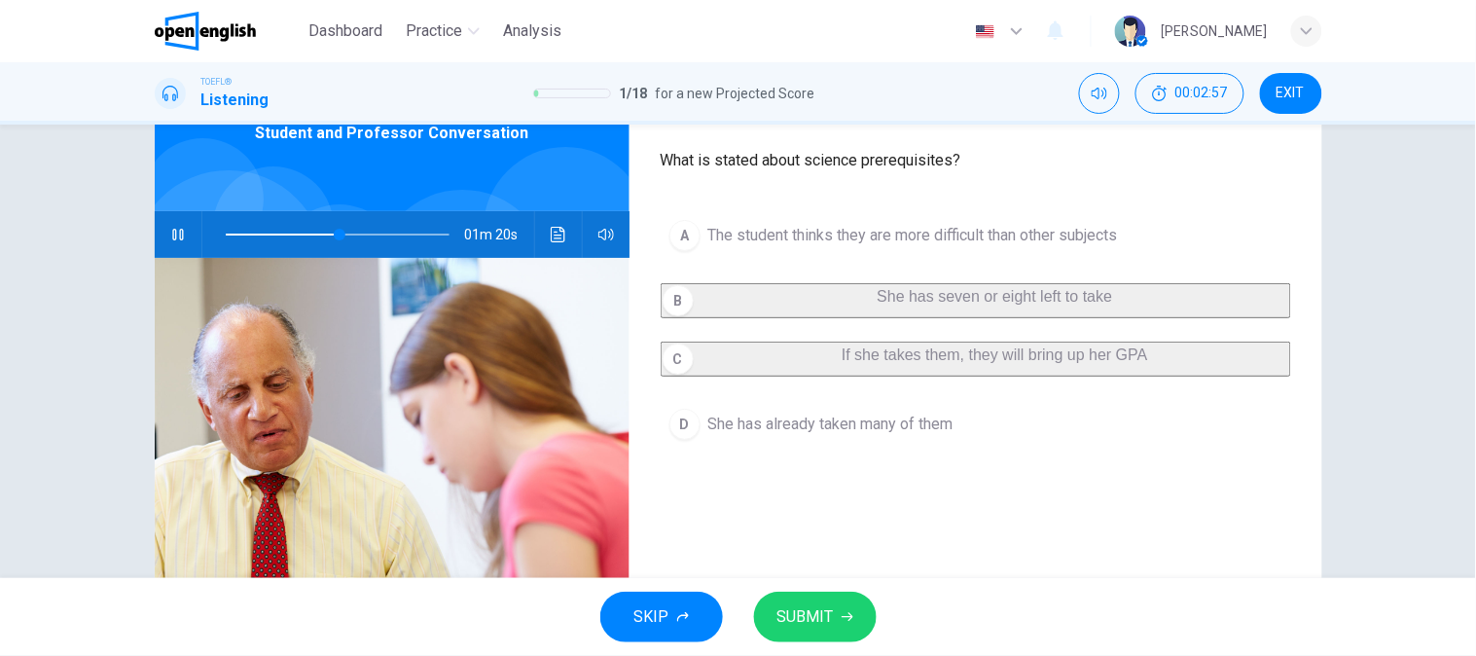
drag, startPoint x: 870, startPoint y: 273, endPoint x: 870, endPoint y: 243, distance: 30.2
click at [870, 256] on div "A The student thinks they are more difficult than other subjects B She has seve…" at bounding box center [976, 349] width 630 height 276
click at [870, 230] on span "The student thinks they are more difficult than other subjects" at bounding box center [913, 235] width 410 height 23
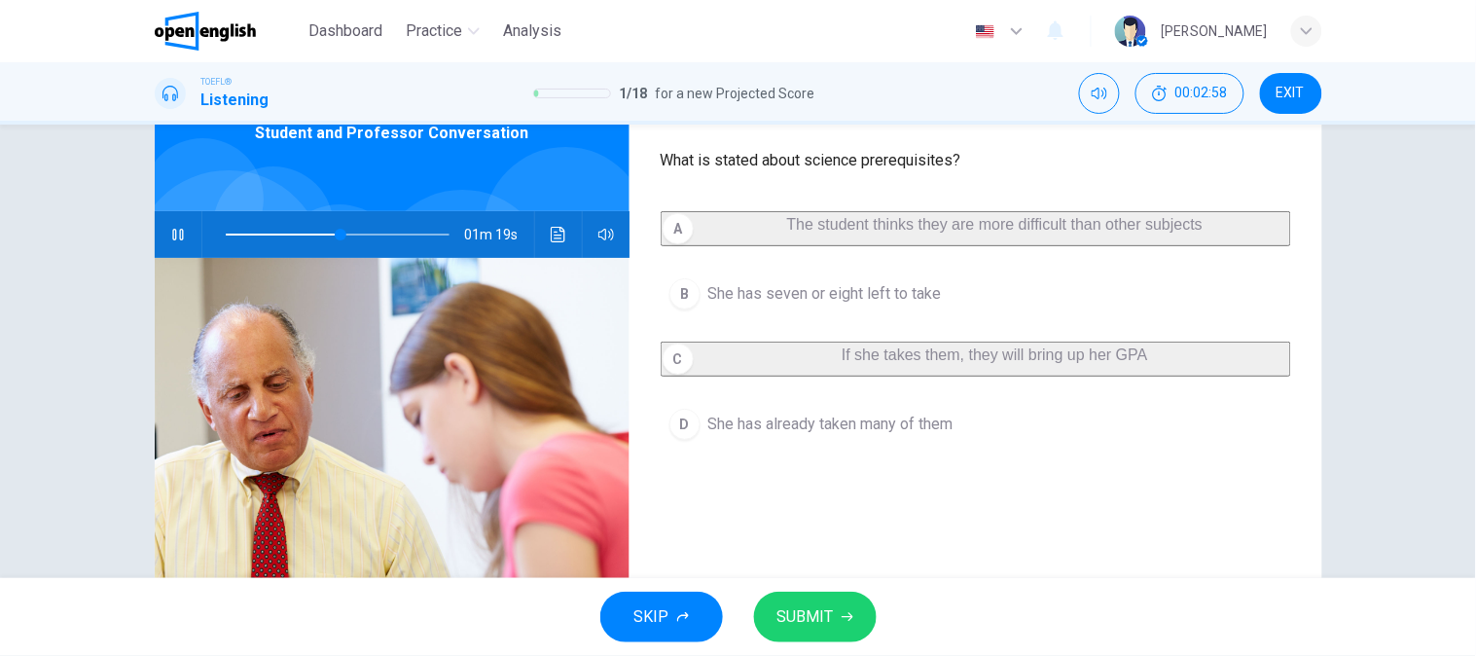
click at [843, 363] on span "If she takes them, they will bring up her GPA" at bounding box center [995, 354] width 306 height 17
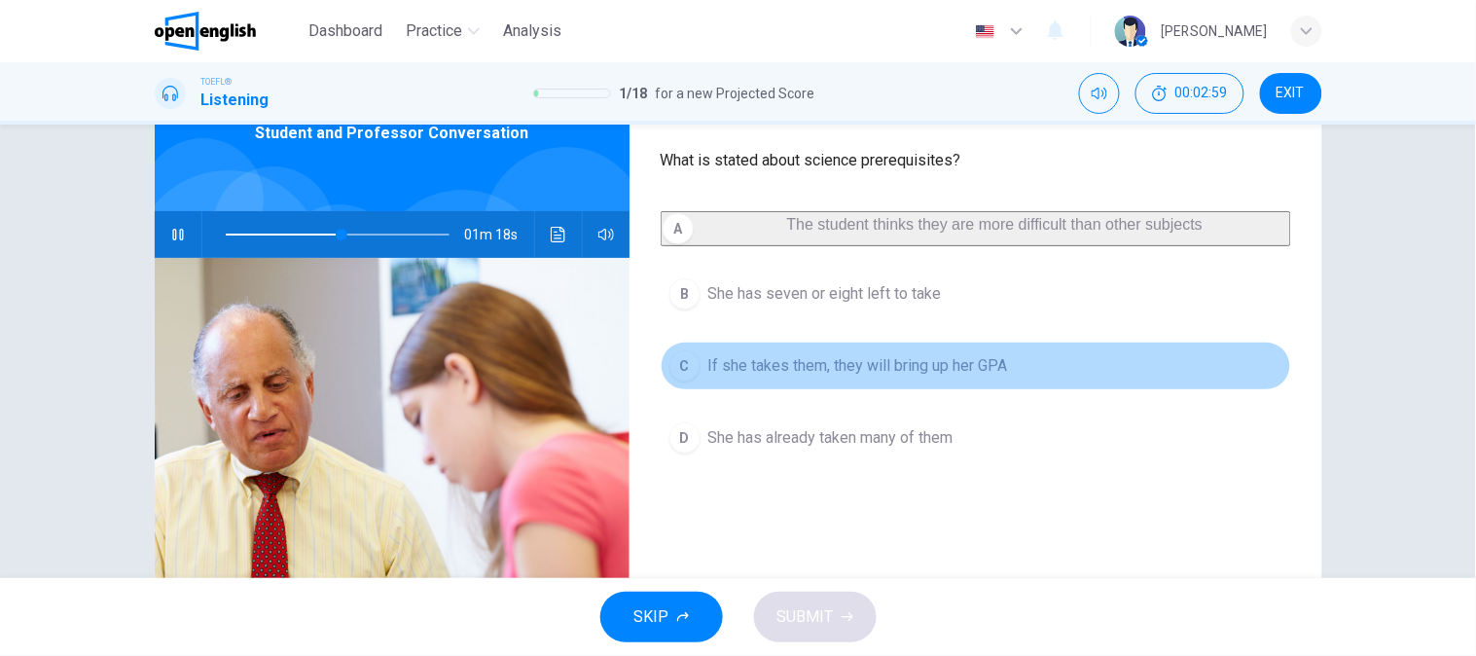
click at [876, 377] on span "If she takes them, they will bring up her GPA" at bounding box center [858, 365] width 300 height 23
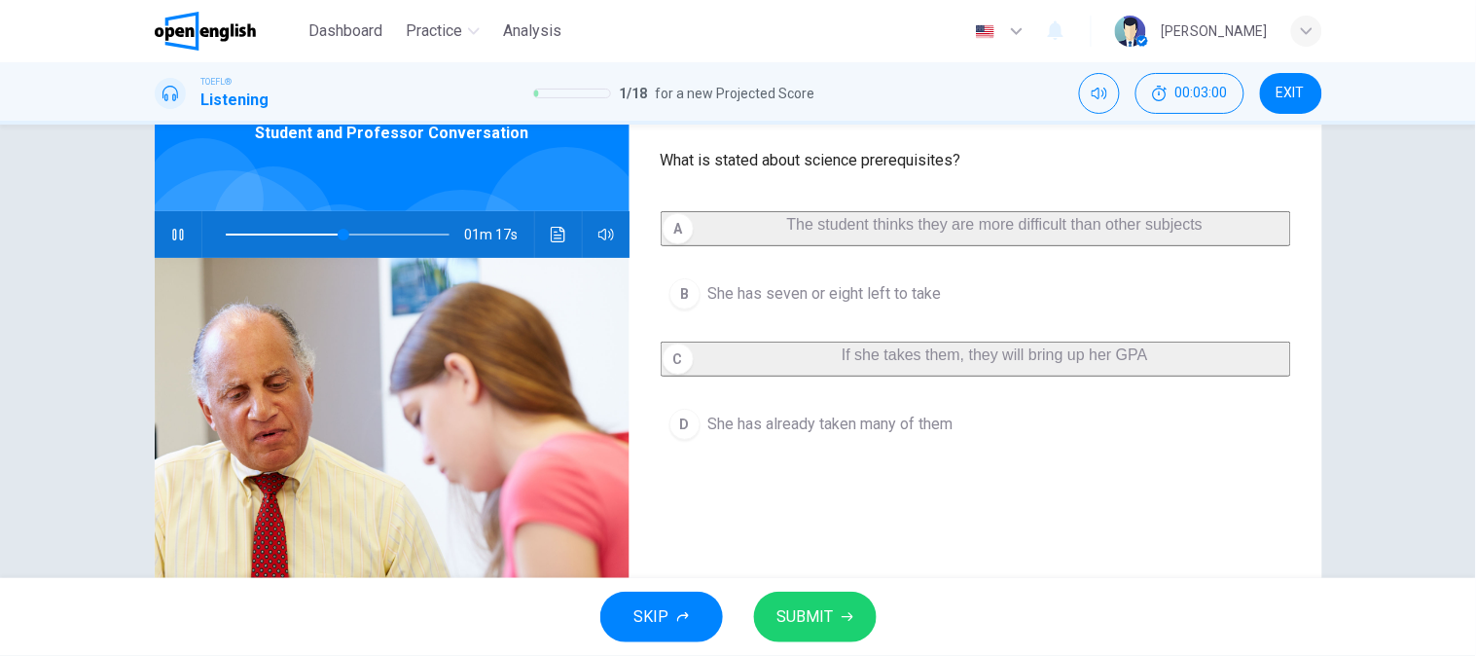
click at [804, 608] on span "SUBMIT" at bounding box center [805, 616] width 56 height 27
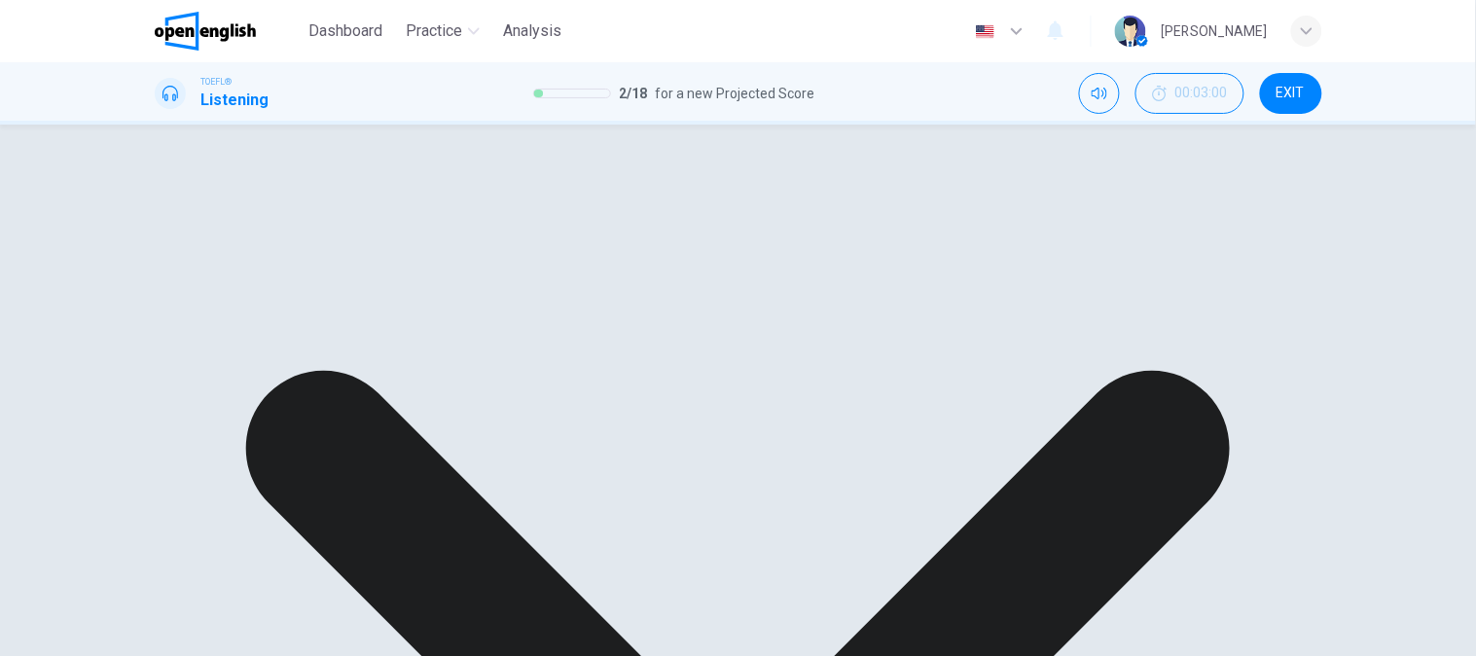
click at [879, 460] on div "A The student thinks they are more difficult than other subjects B She has seve…" at bounding box center [976, 335] width 630 height 249
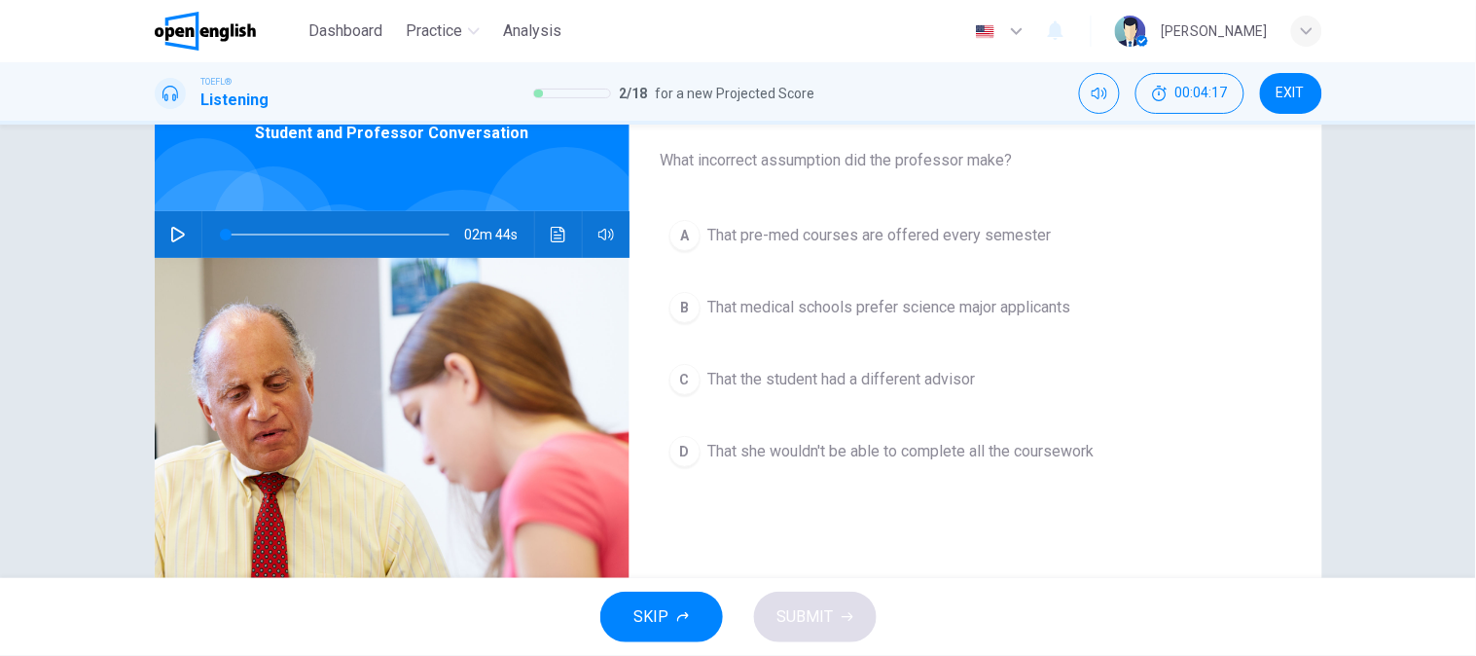
click at [793, 167] on span "What incorrect assumption did the professor make?" at bounding box center [976, 160] width 630 height 23
click at [767, 244] on span "That pre-med courses are offered every semester" at bounding box center [879, 235] width 343 height 23
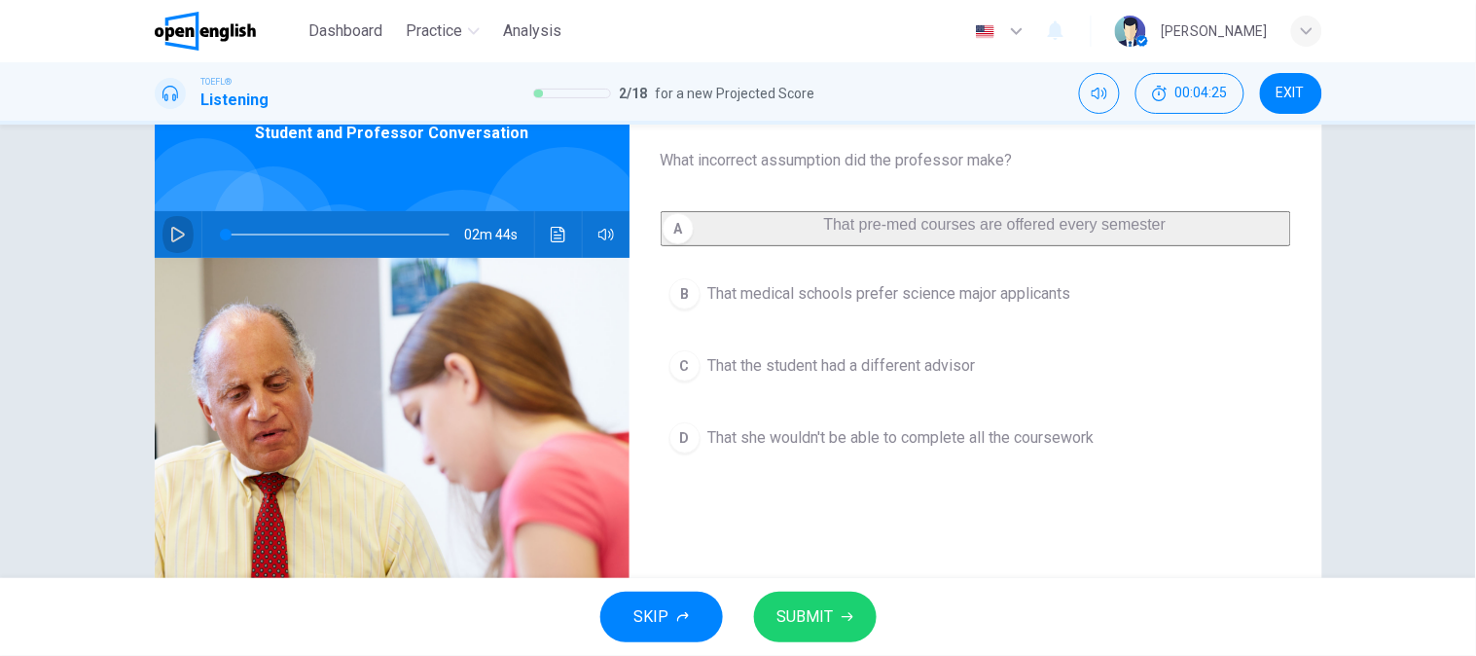
click at [173, 248] on button "button" at bounding box center [177, 234] width 31 height 47
click at [172, 237] on icon "button" at bounding box center [177, 235] width 11 height 12
click at [170, 237] on icon "button" at bounding box center [178, 235] width 16 height 16
click at [286, 241] on span at bounding box center [338, 234] width 224 height 27
click at [421, 236] on span at bounding box center [427, 235] width 12 height 12
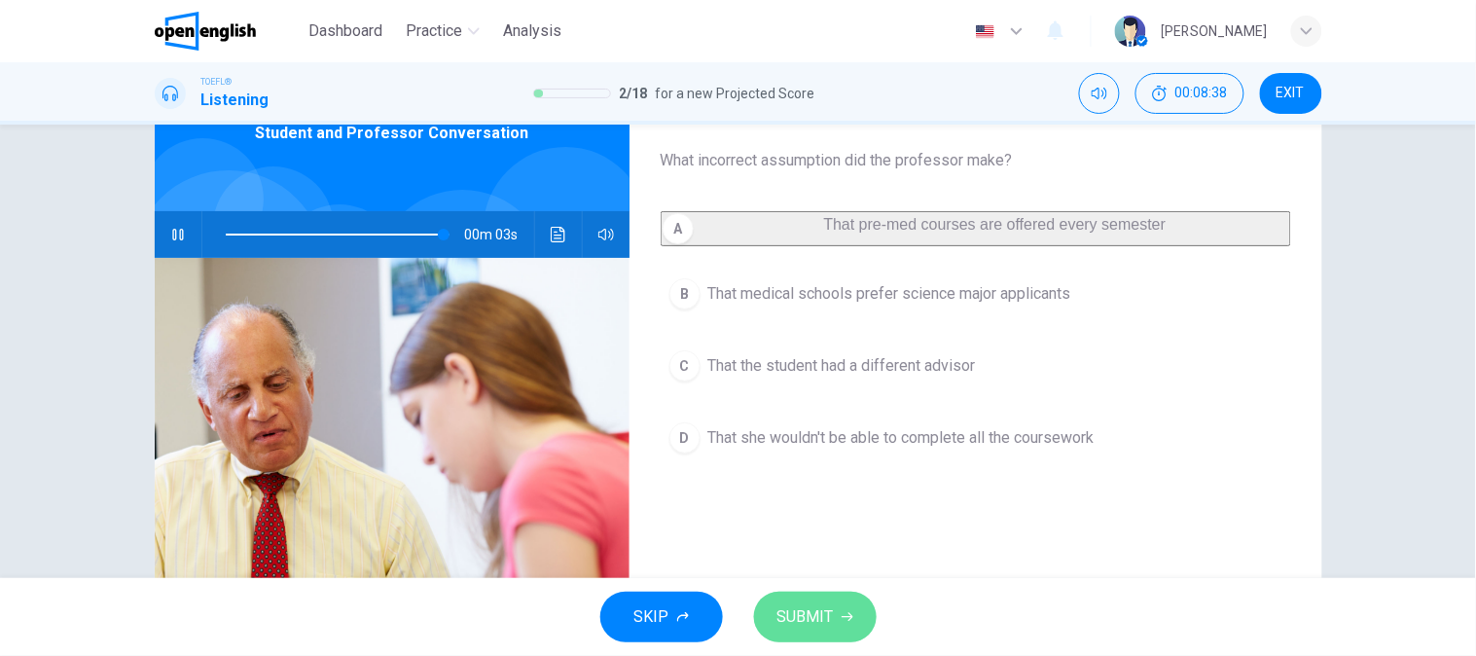
click at [806, 618] on span "SUBMIT" at bounding box center [805, 616] width 56 height 27
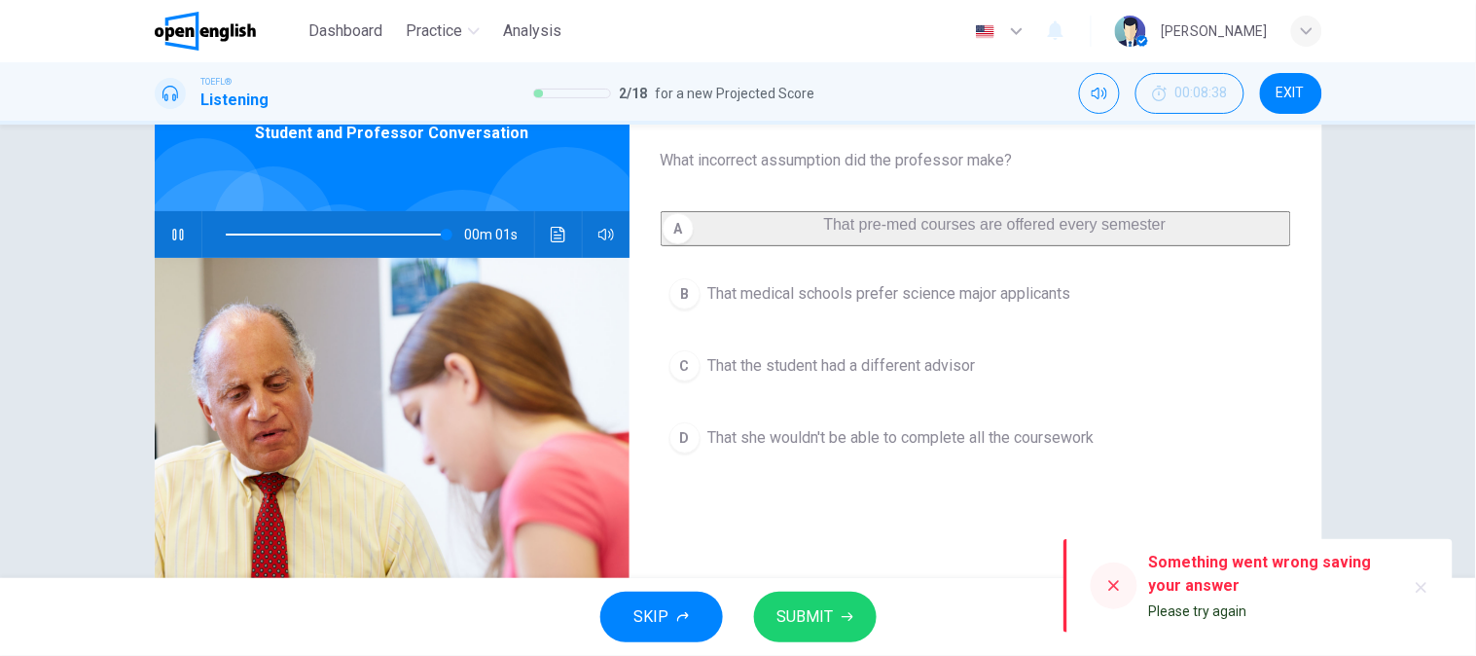
click at [868, 226] on span "That pre-med courses are offered every semester" at bounding box center [995, 224] width 342 height 17
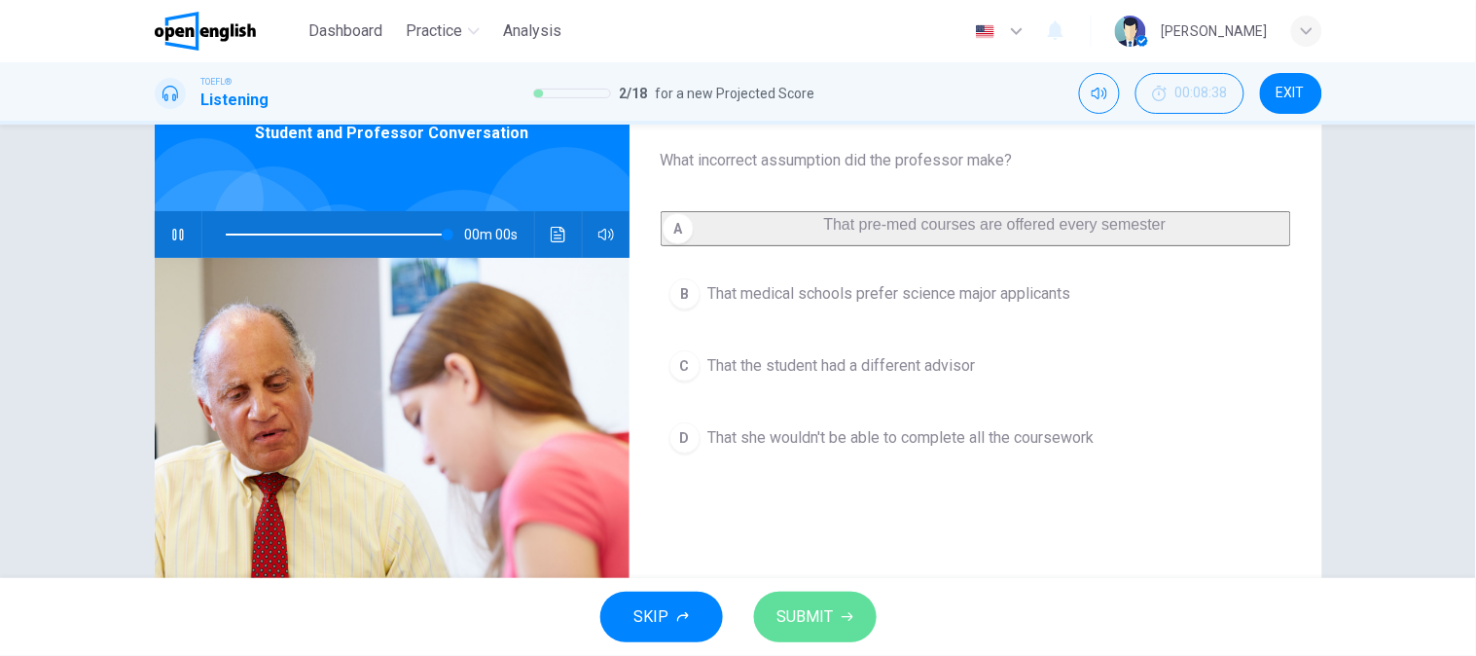
click at [821, 608] on span "SUBMIT" at bounding box center [805, 616] width 56 height 27
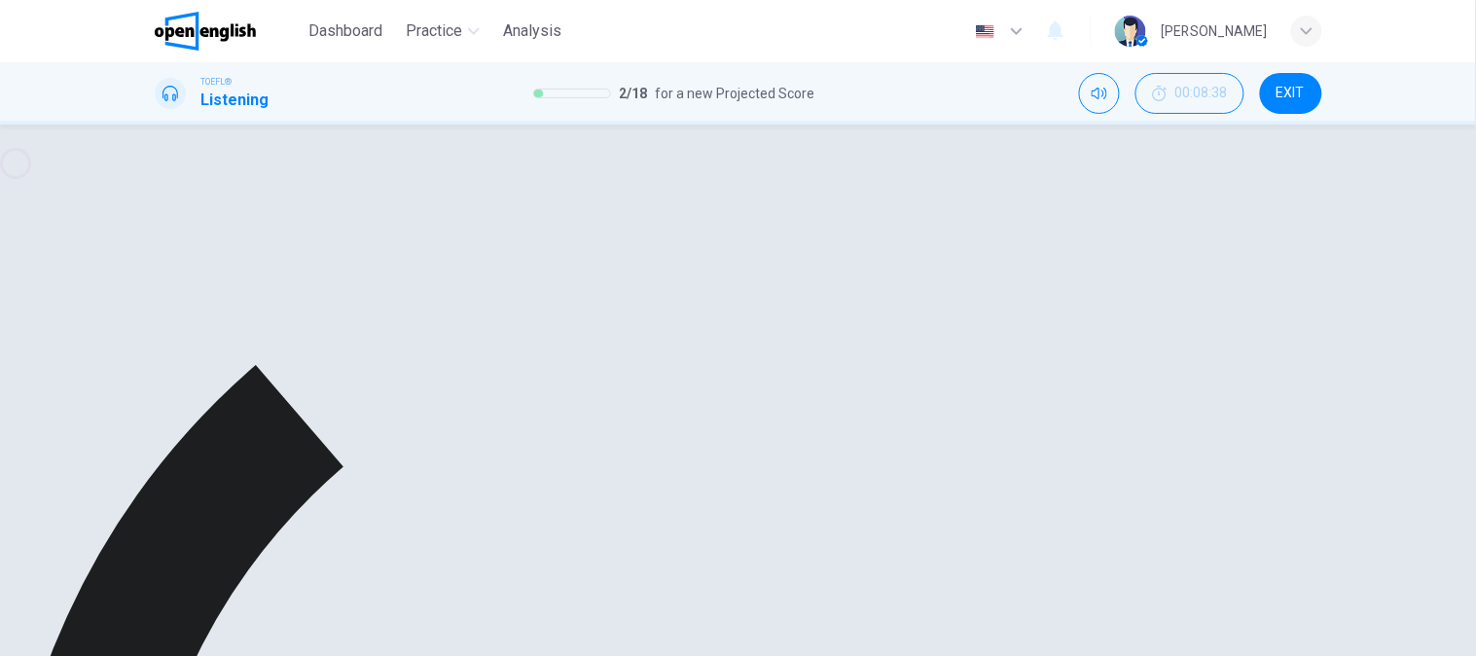
type input "*"
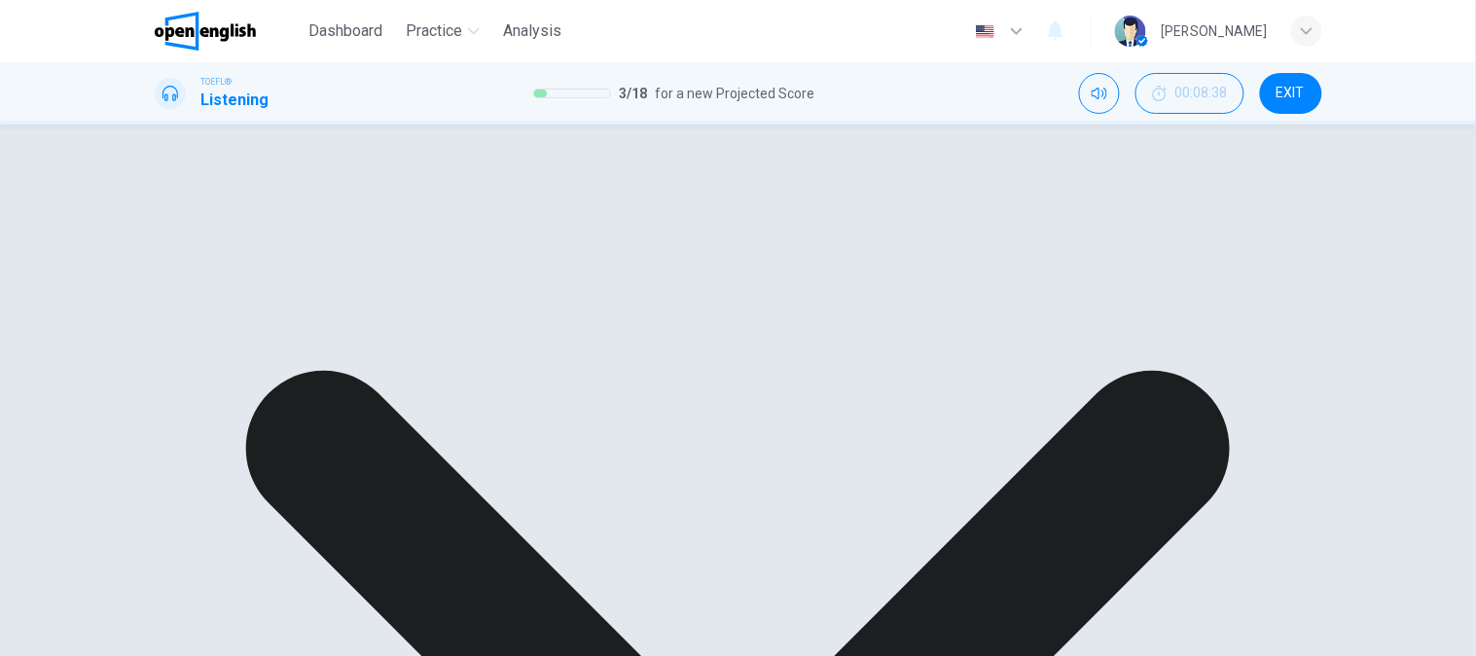
click at [871, 309] on div "A That pre-med courses are offered every semester B That medical schools prefer…" at bounding box center [976, 335] width 630 height 249
click at [940, 555] on div "Question 3 What incorrect assumption did the professor make? A That pre-med cou…" at bounding box center [975, 393] width 693 height 676
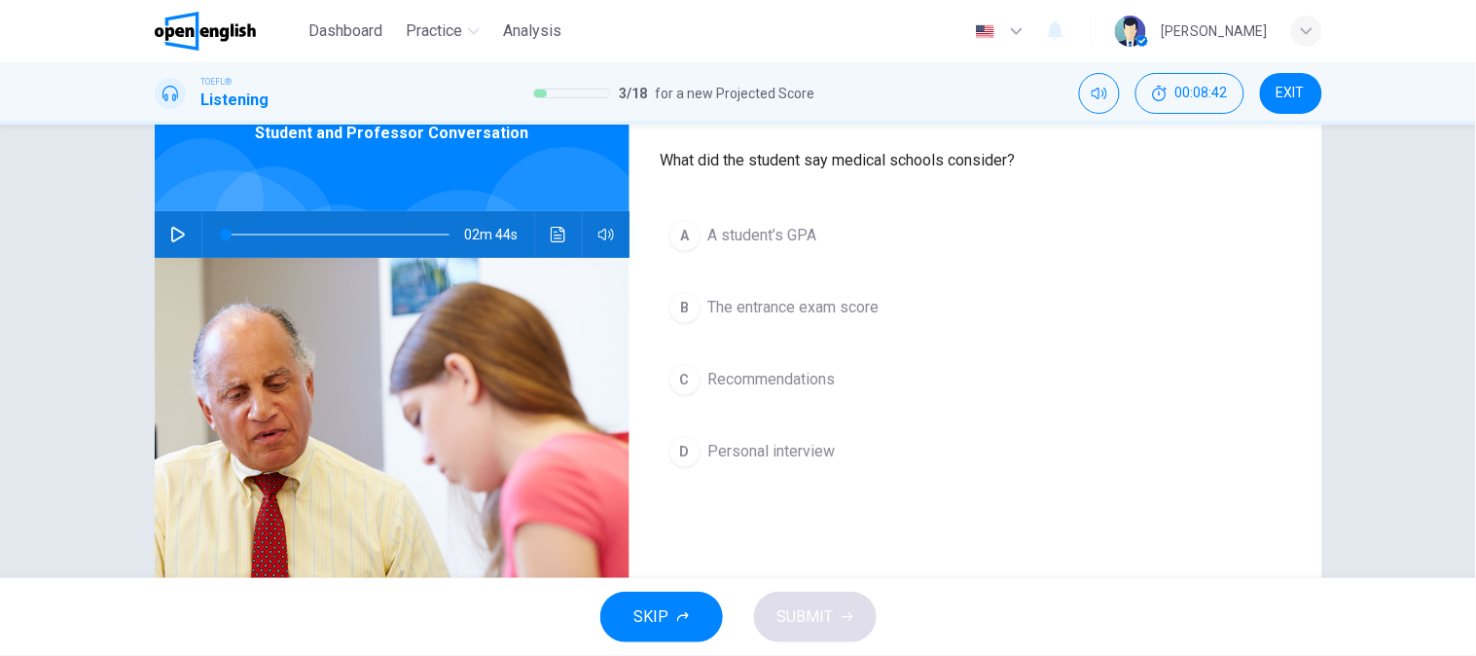
click at [846, 224] on button "A A student’s GPA" at bounding box center [976, 235] width 630 height 49
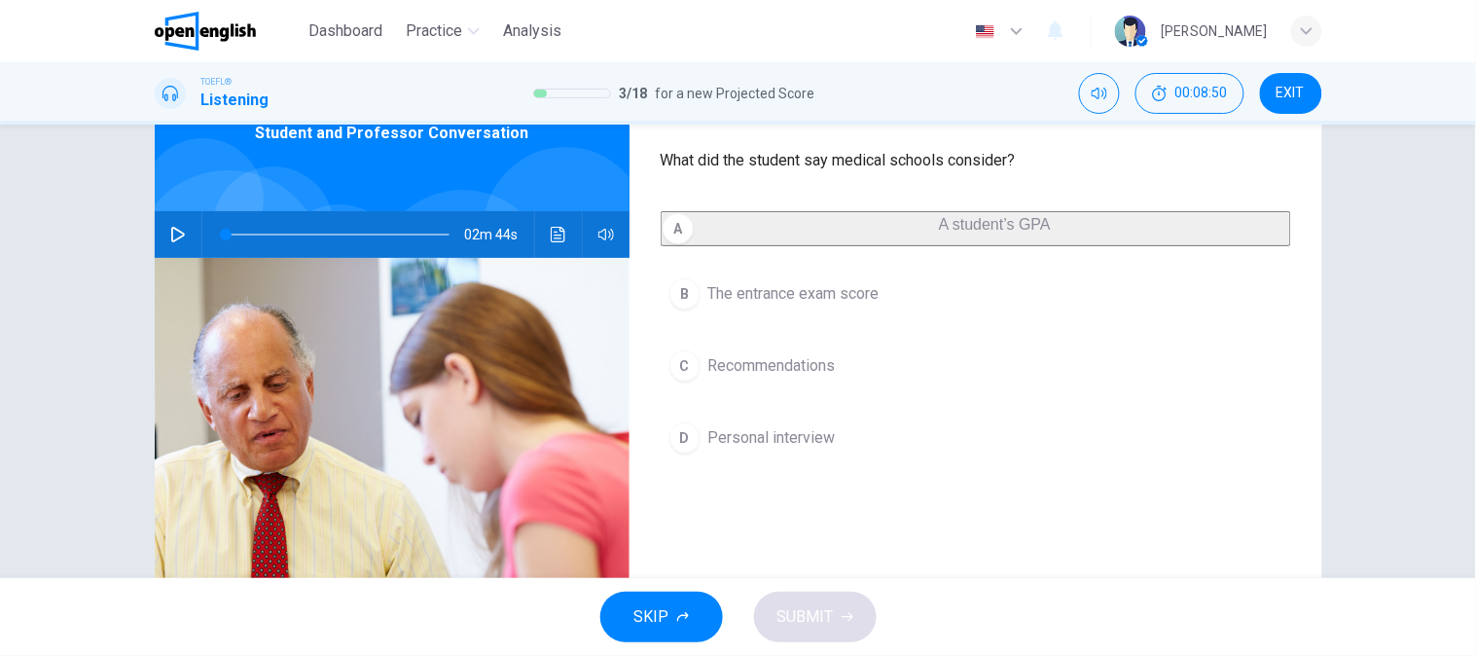
click at [551, 230] on icon "Click to see the audio transcription" at bounding box center [559, 235] width 16 height 16
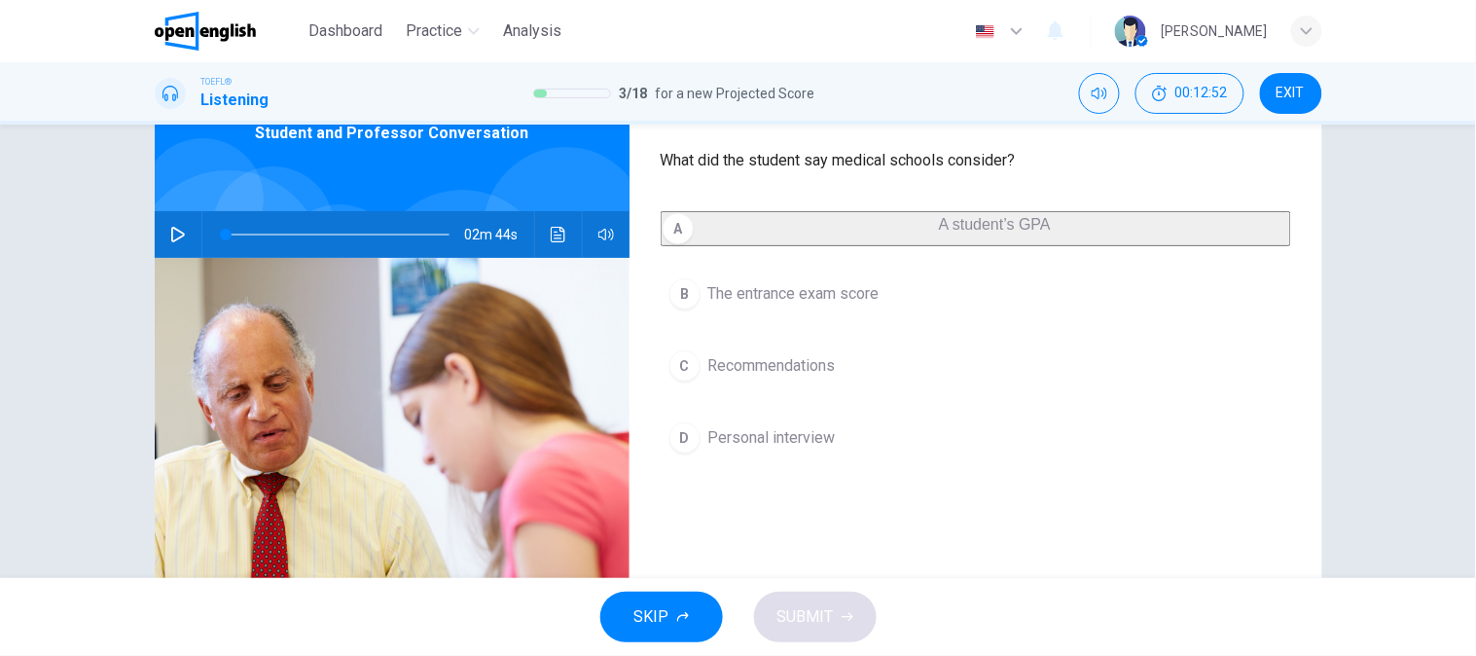
drag, startPoint x: 713, startPoint y: 160, endPoint x: 817, endPoint y: 162, distance: 104.1
click at [817, 162] on span "What did the student say medical schools consider?" at bounding box center [838, 160] width 355 height 18
click at [765, 305] on span "The entrance exam score" at bounding box center [793, 293] width 171 height 23
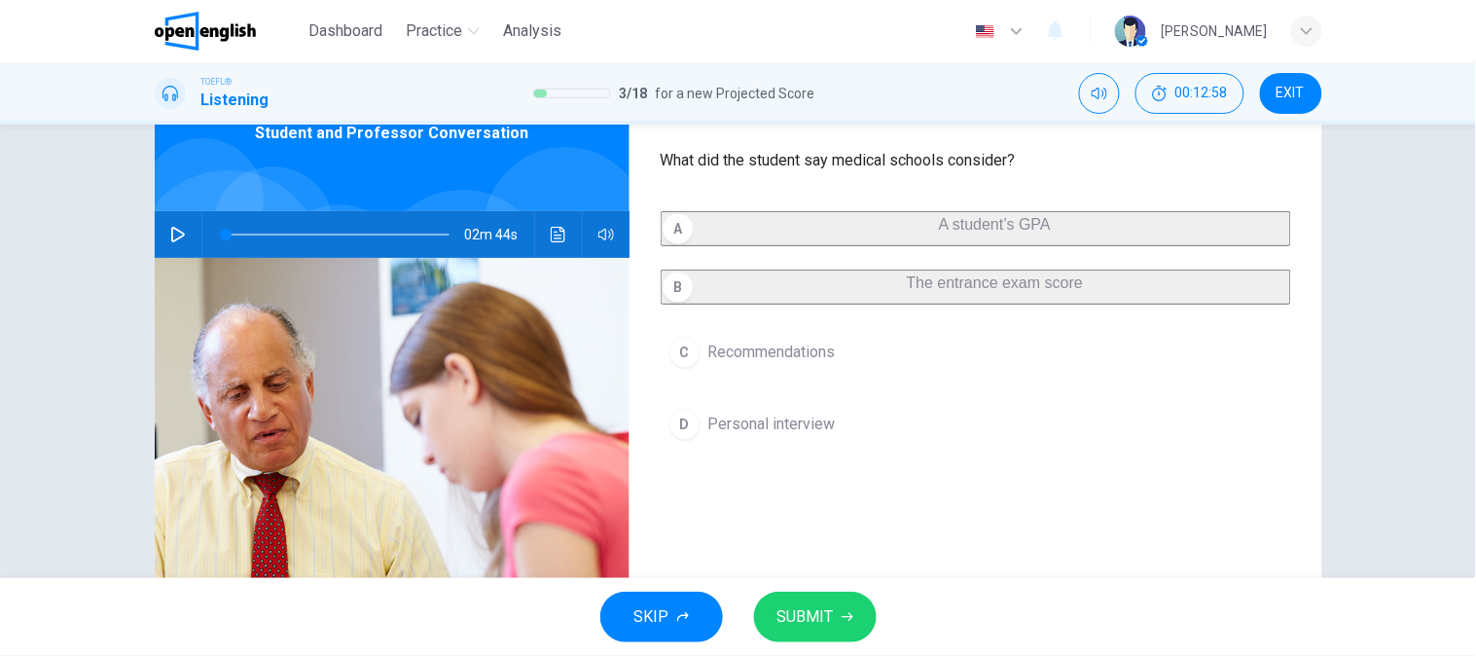
click at [776, 360] on button "C Recommendations" at bounding box center [976, 352] width 630 height 49
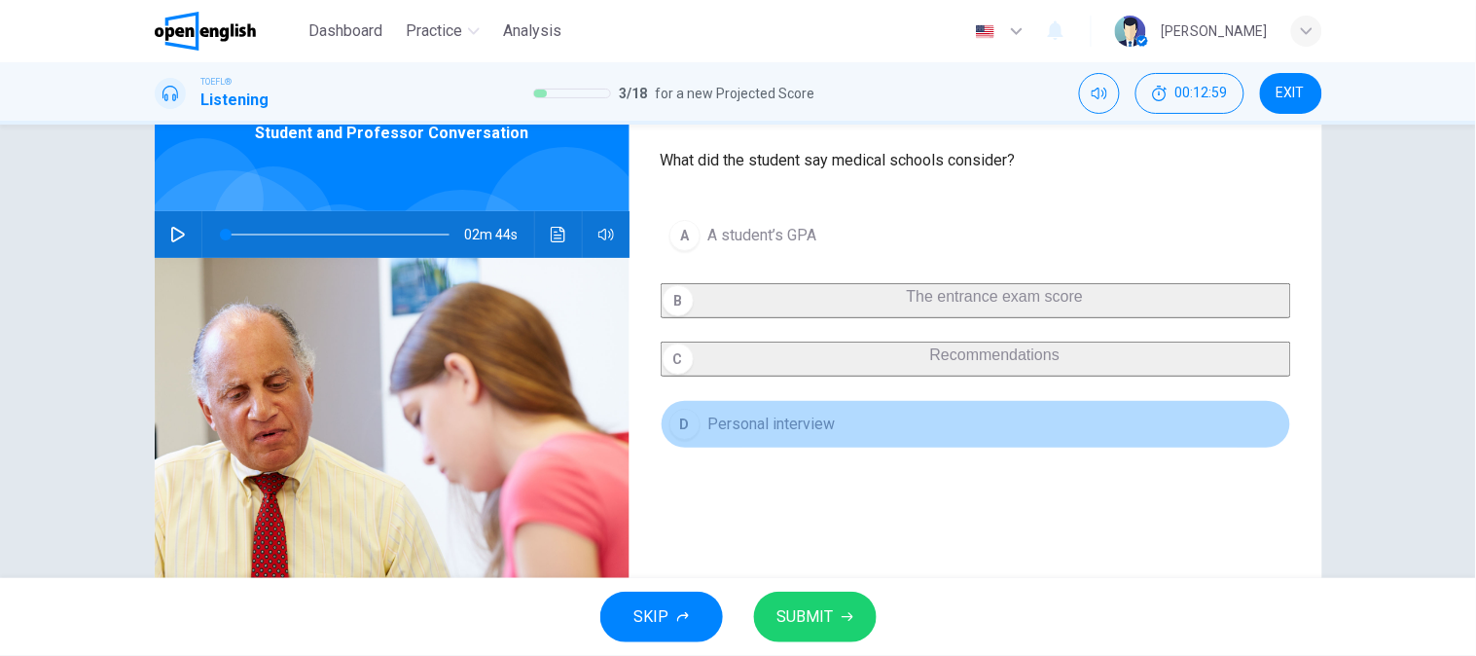
click at [821, 449] on button "D Personal interview" at bounding box center [976, 424] width 630 height 49
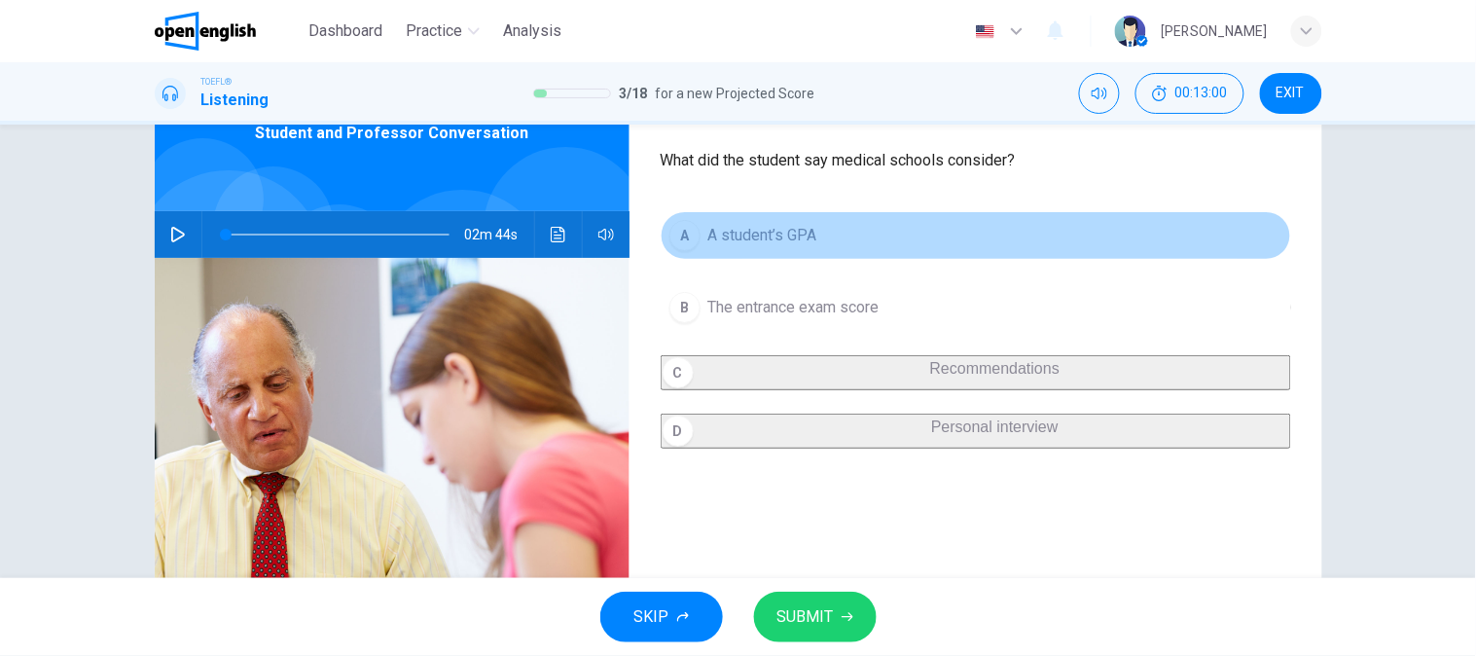
click at [795, 254] on button "A A student’s GPA" at bounding box center [976, 235] width 630 height 49
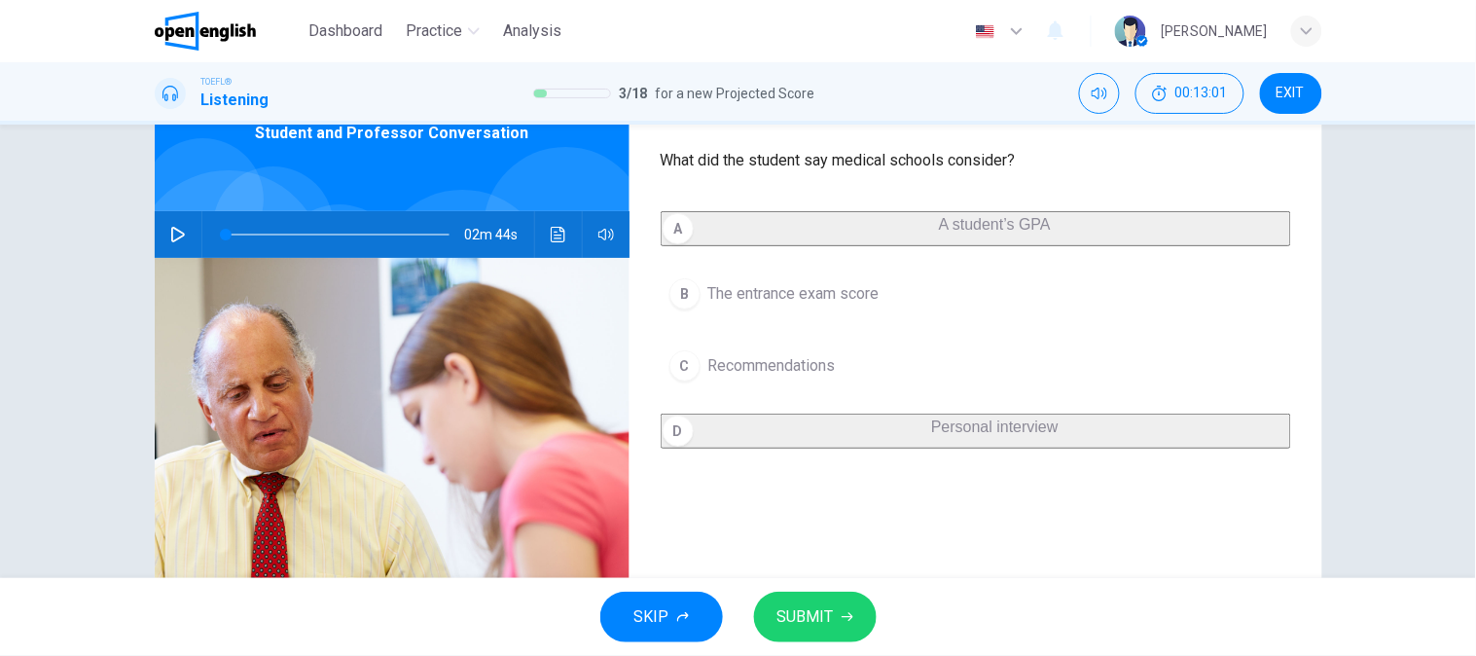
click at [853, 285] on button "B The entrance exam score" at bounding box center [976, 294] width 630 height 49
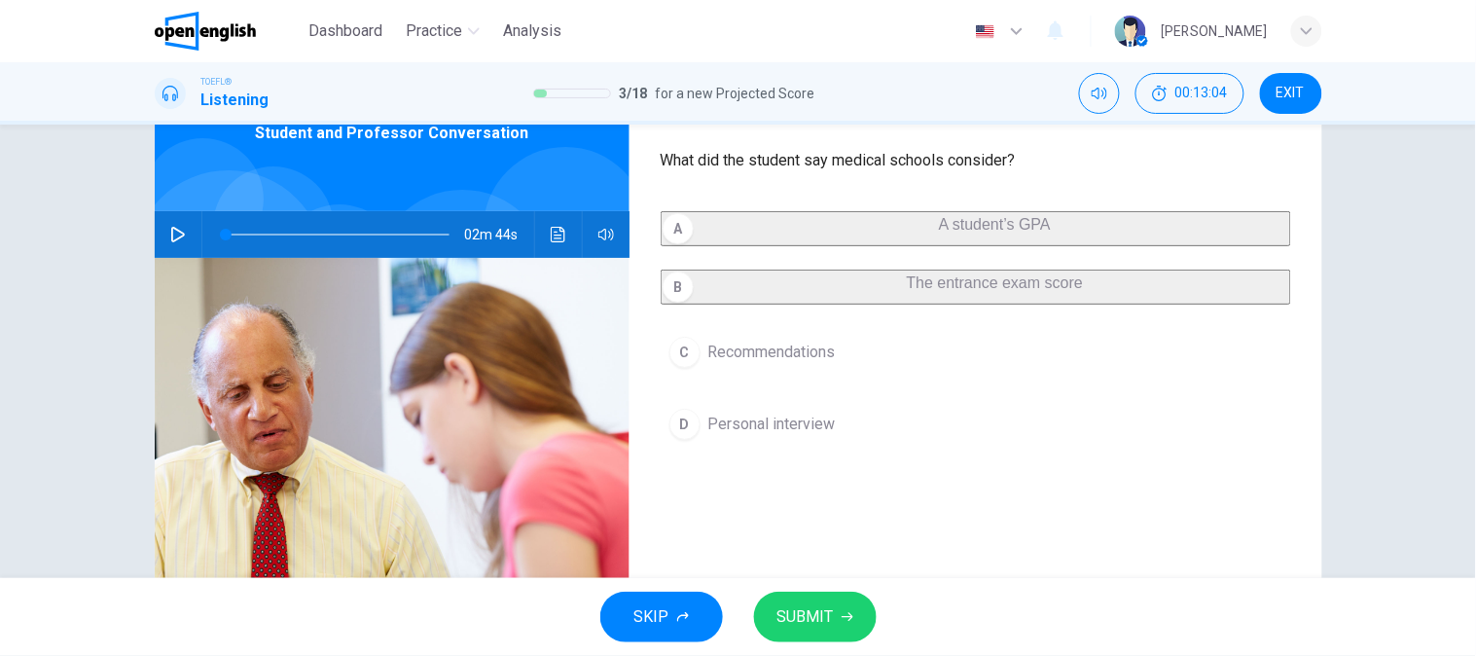
click at [907, 291] on span "The entrance exam score" at bounding box center [995, 282] width 176 height 17
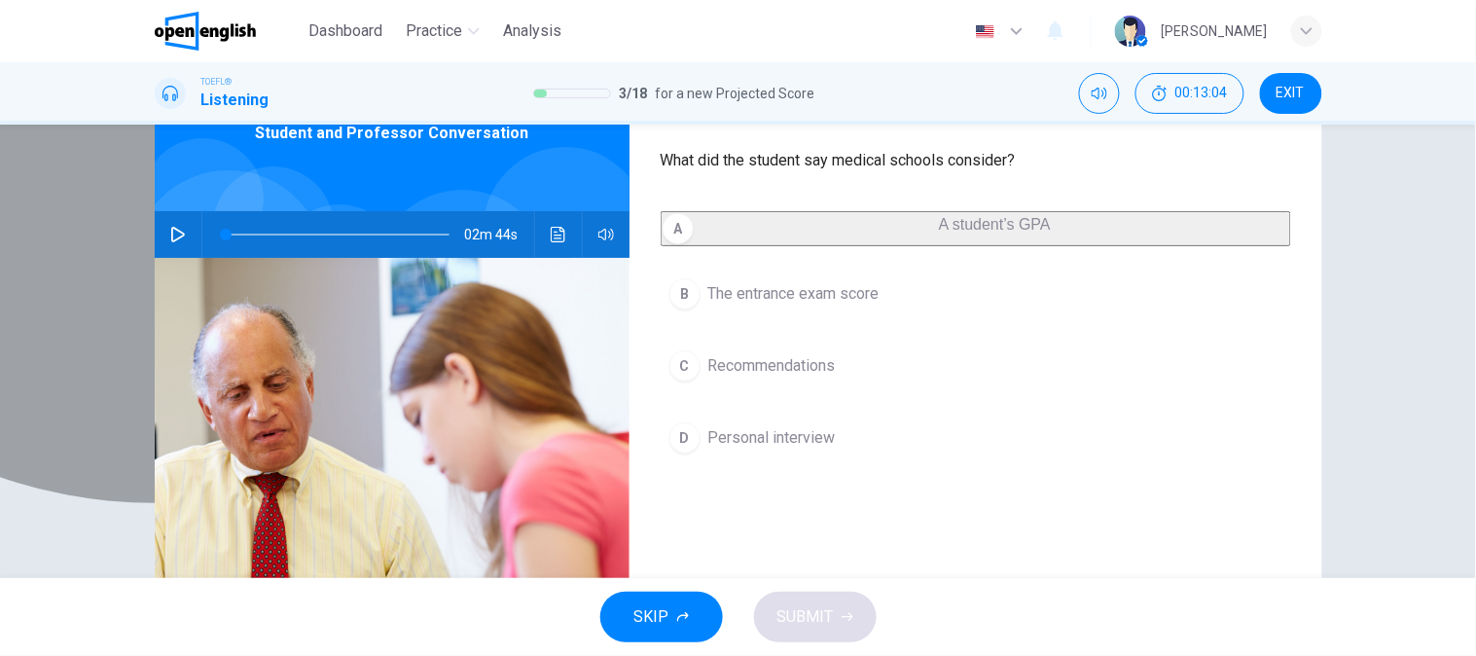
click at [939, 233] on span "A student’s GPA" at bounding box center [995, 224] width 112 height 17
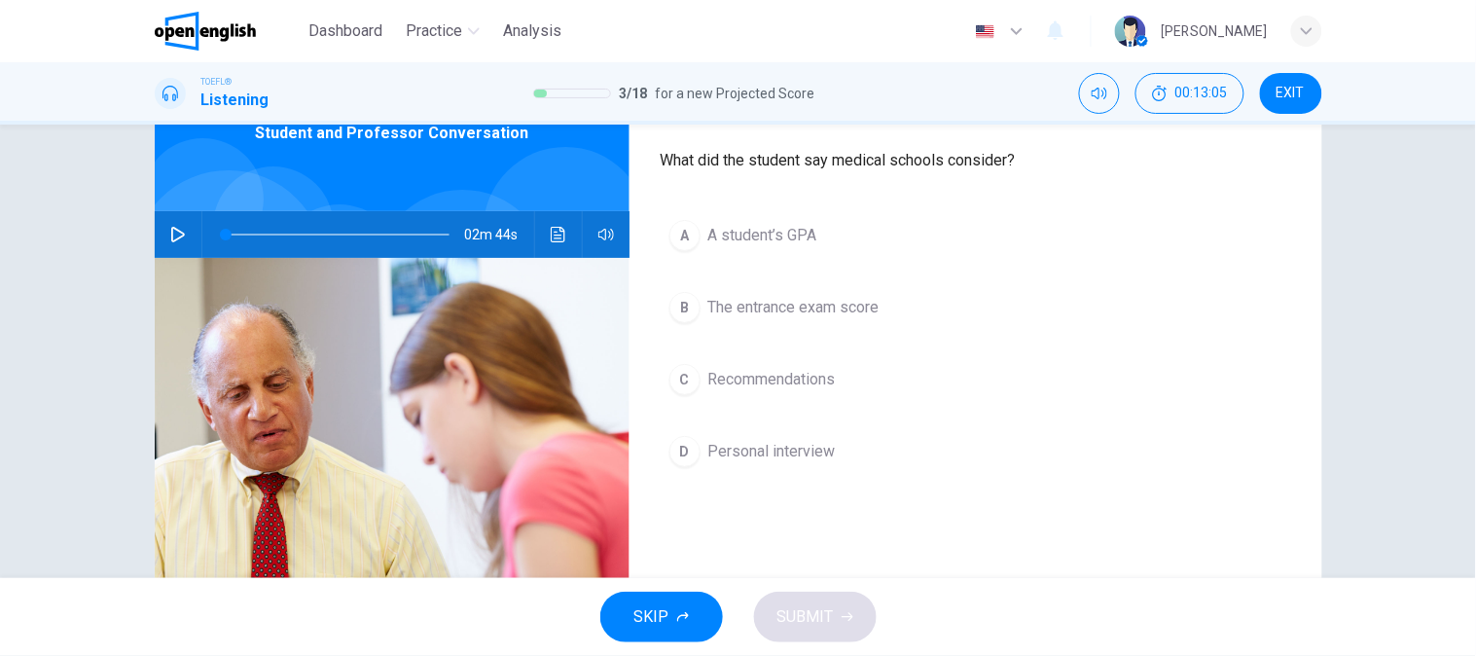
click at [814, 309] on span "The entrance exam score" at bounding box center [793, 307] width 171 height 23
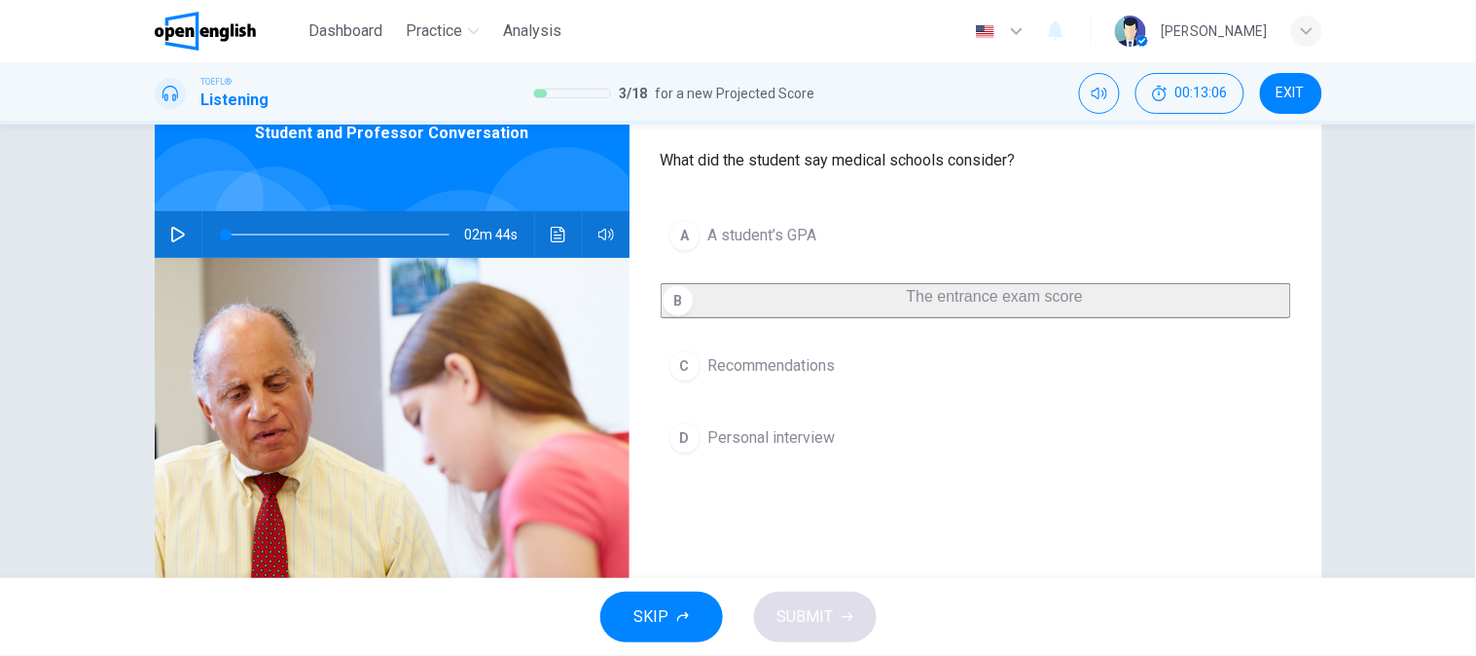
click at [907, 305] on span "The entrance exam score" at bounding box center [995, 296] width 176 height 17
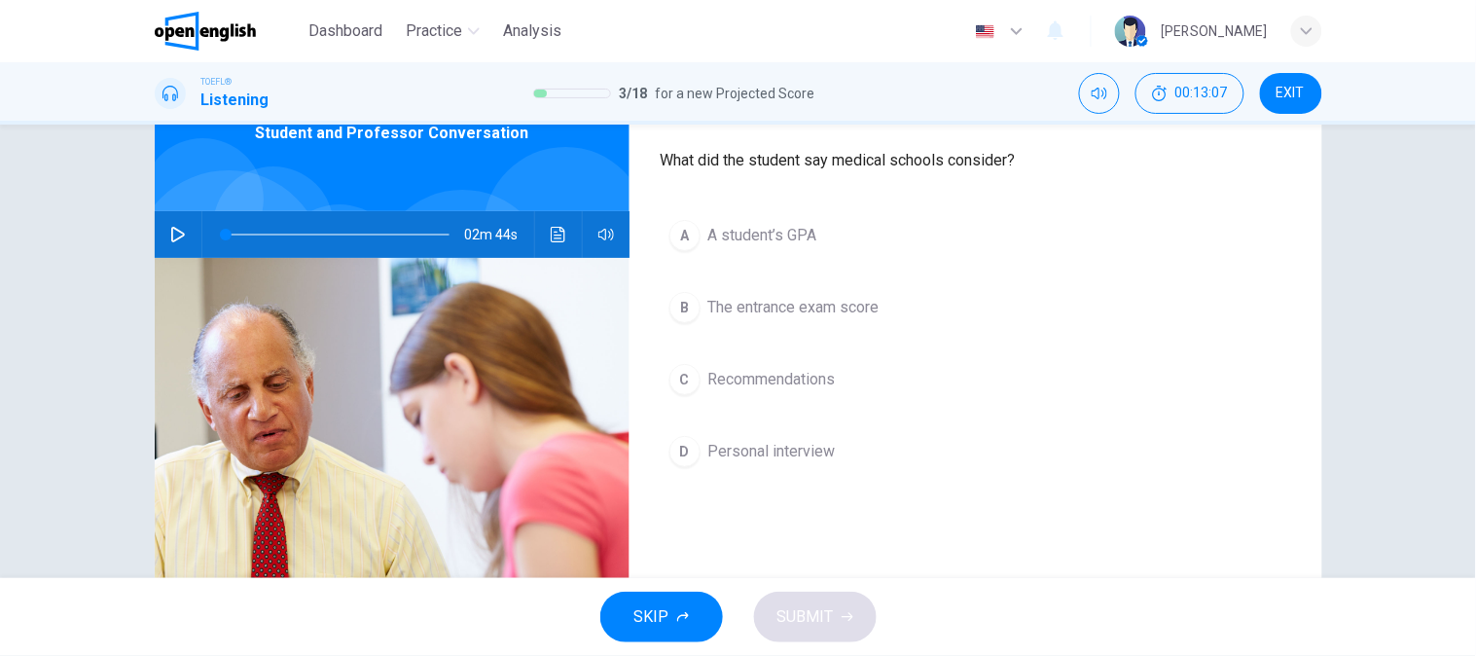
click at [845, 309] on span "The entrance exam score" at bounding box center [793, 307] width 171 height 23
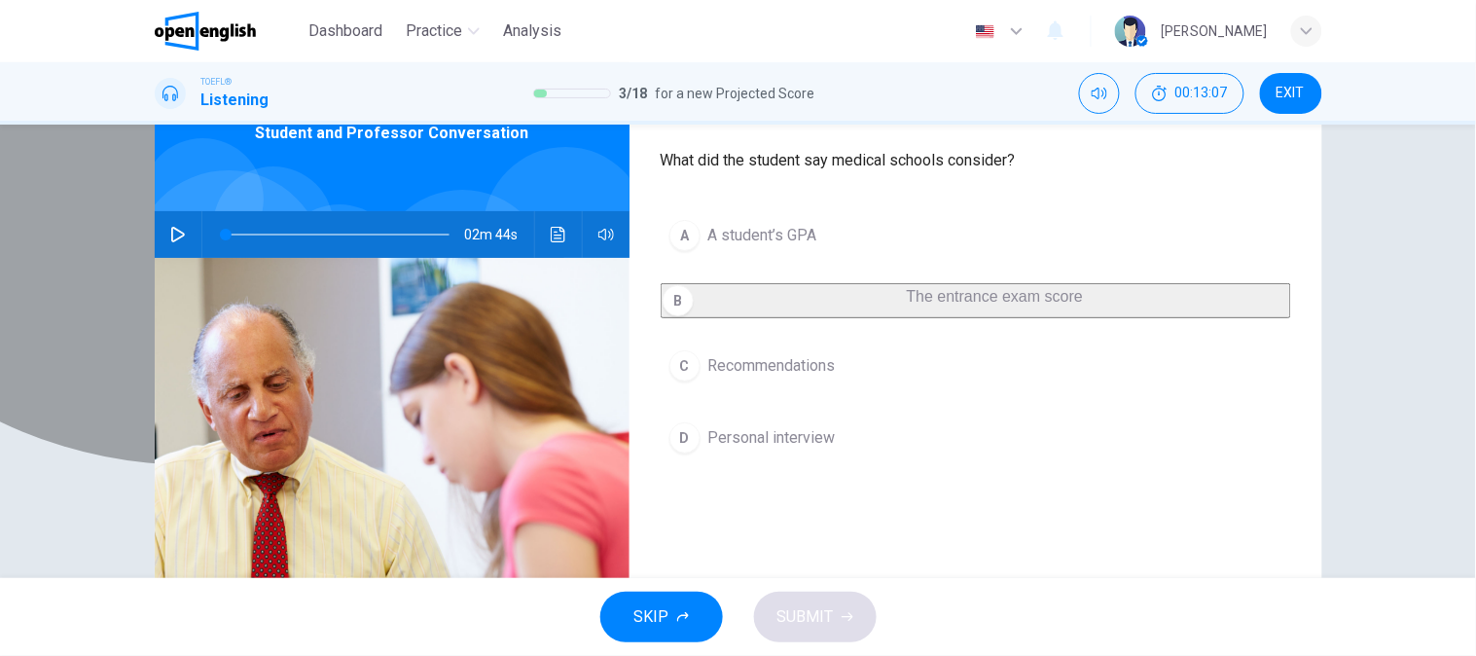
click at [907, 305] on span "The entrance exam score" at bounding box center [995, 296] width 176 height 17
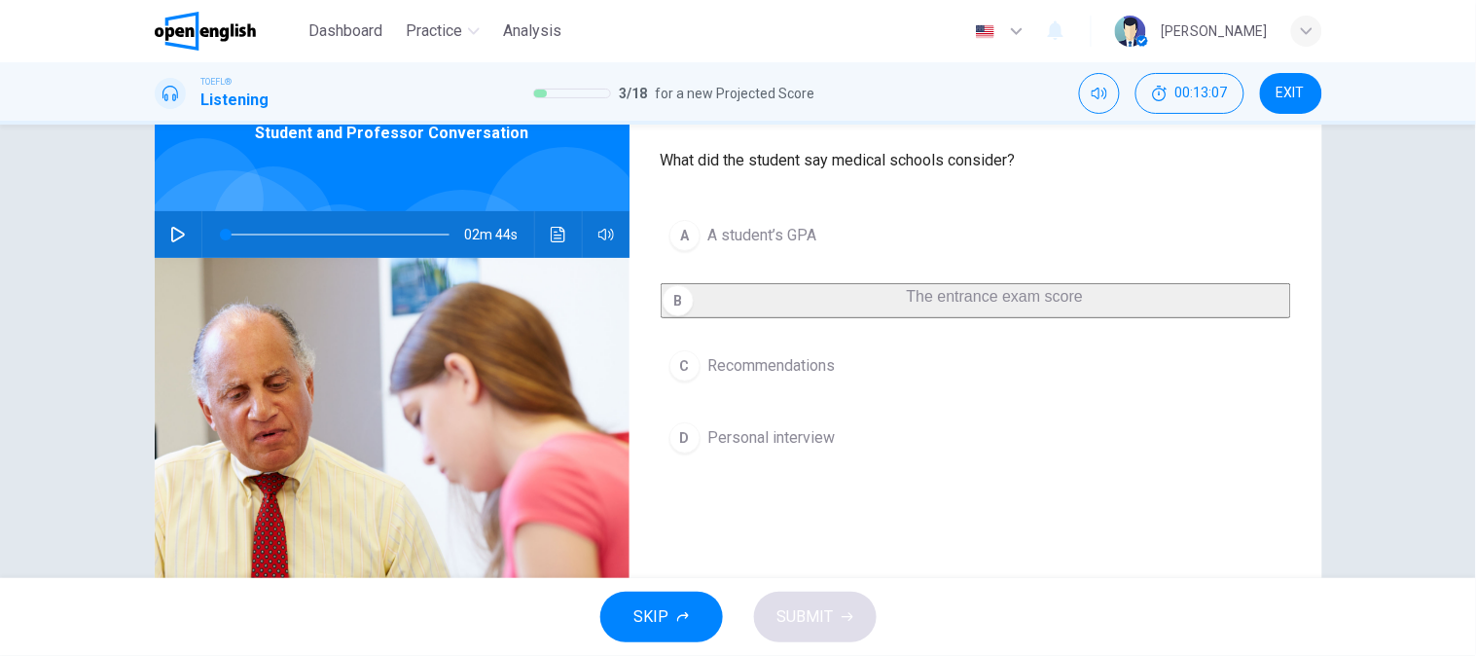
click at [907, 305] on span "The entrance exam score" at bounding box center [995, 296] width 176 height 17
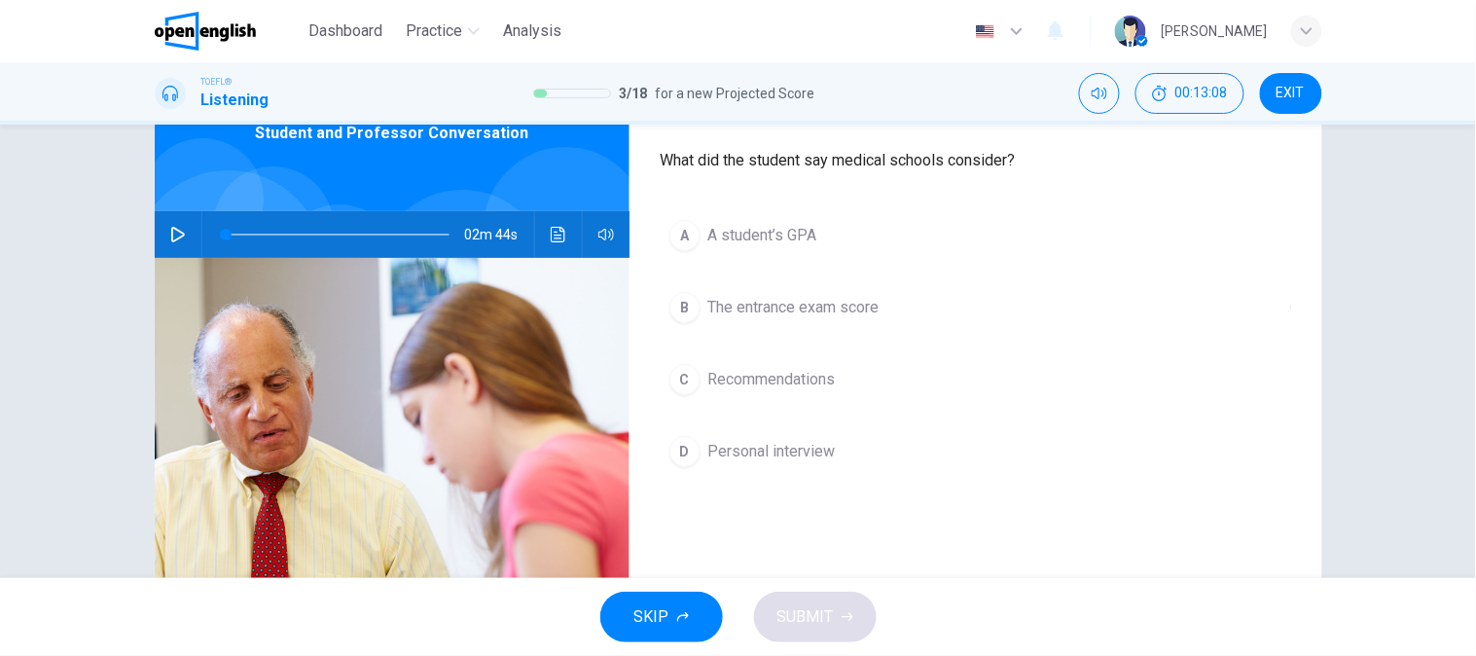
click at [815, 627] on div "SKIP SUBMIT" at bounding box center [738, 617] width 1476 height 78
drag, startPoint x: 818, startPoint y: 627, endPoint x: 813, endPoint y: 469, distance: 157.7
click at [818, 625] on div "SKIP SUBMIT" at bounding box center [738, 617] width 1476 height 78
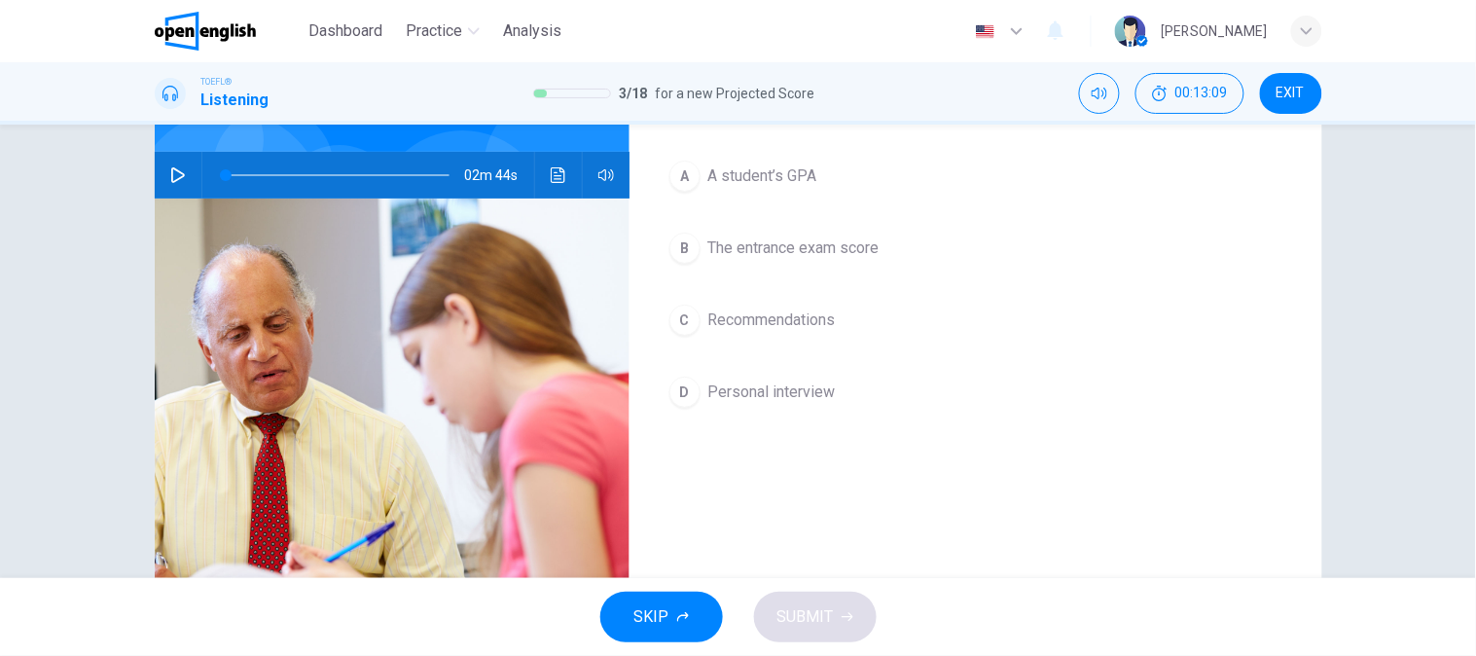
scroll to position [216, 0]
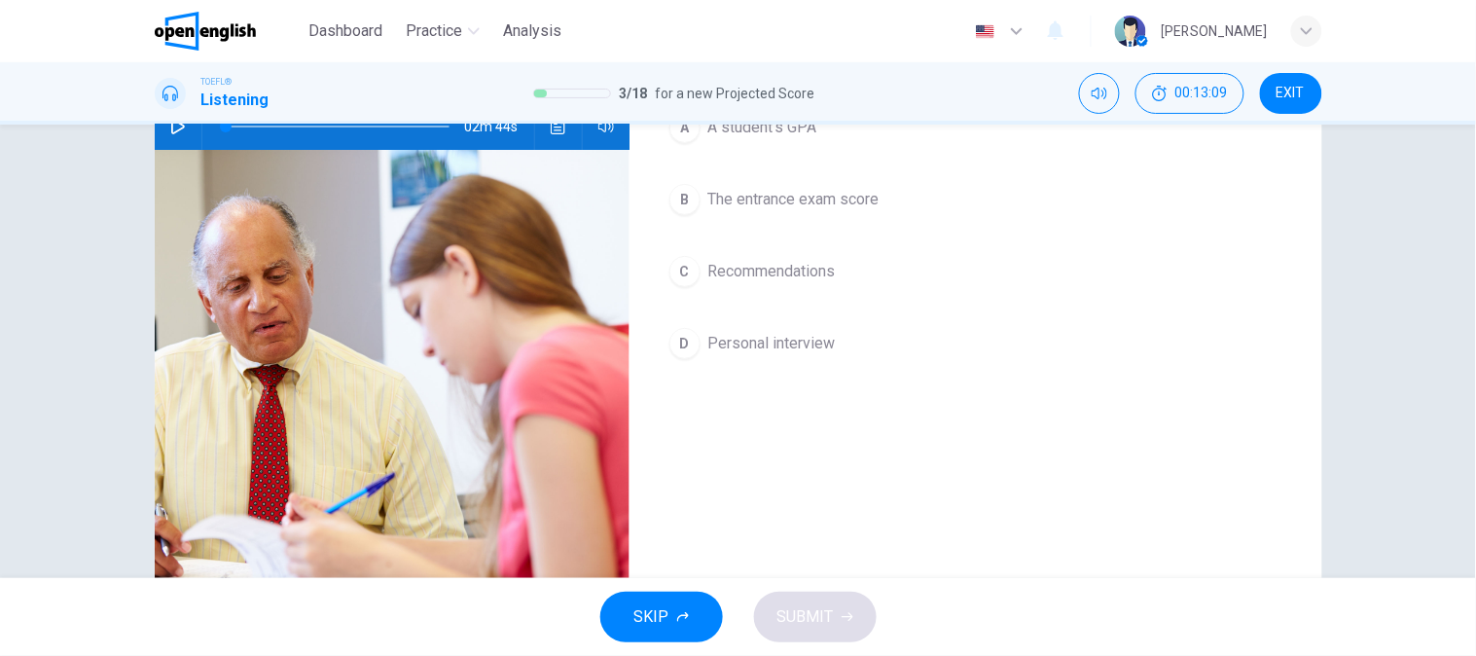
click at [814, 212] on button "B The entrance exam score" at bounding box center [976, 199] width 630 height 49
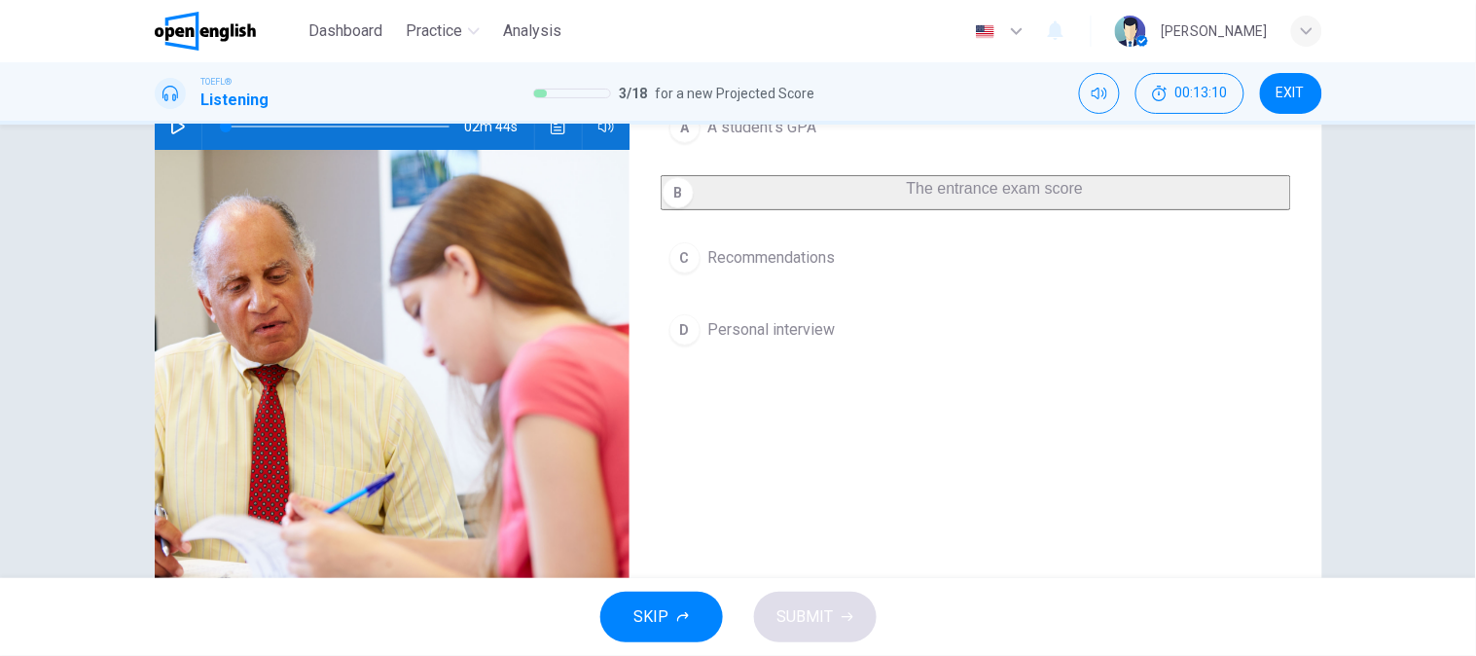
click at [814, 210] on button "B The entrance exam score" at bounding box center [976, 192] width 630 height 35
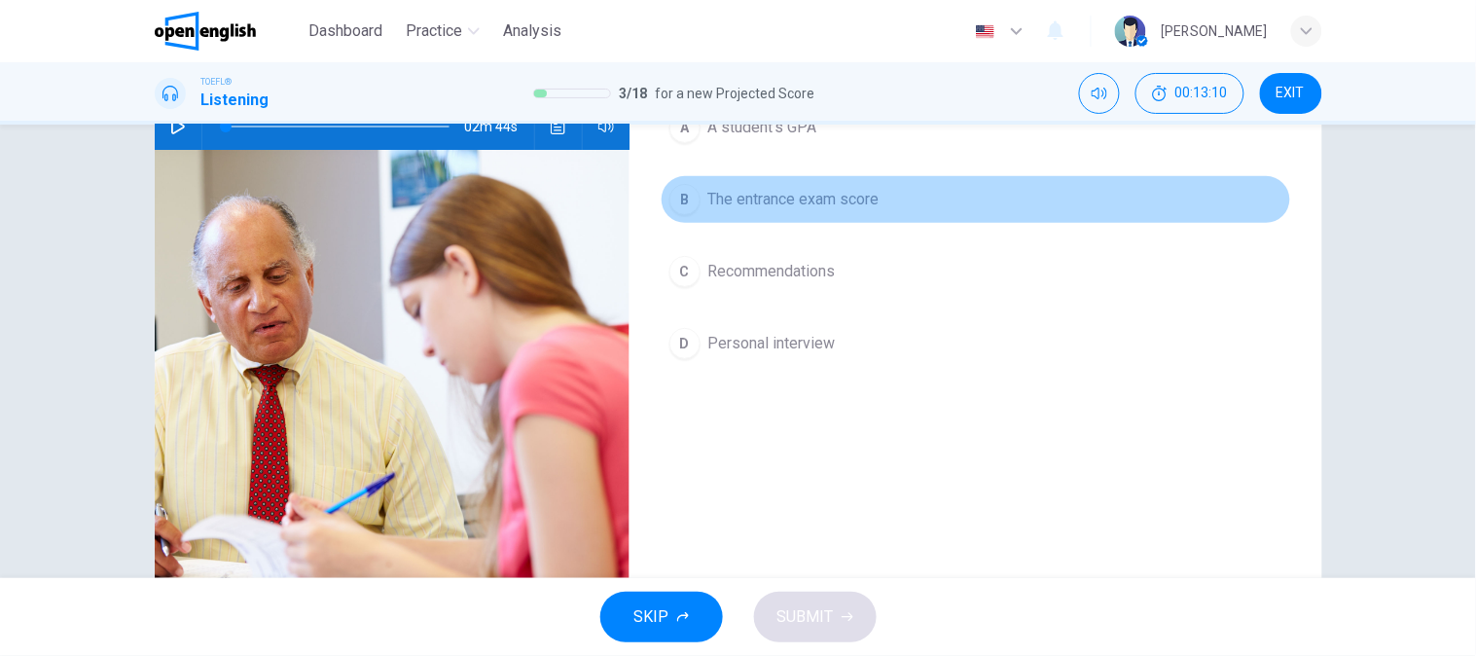
click at [814, 212] on button "B The entrance exam score" at bounding box center [976, 199] width 630 height 49
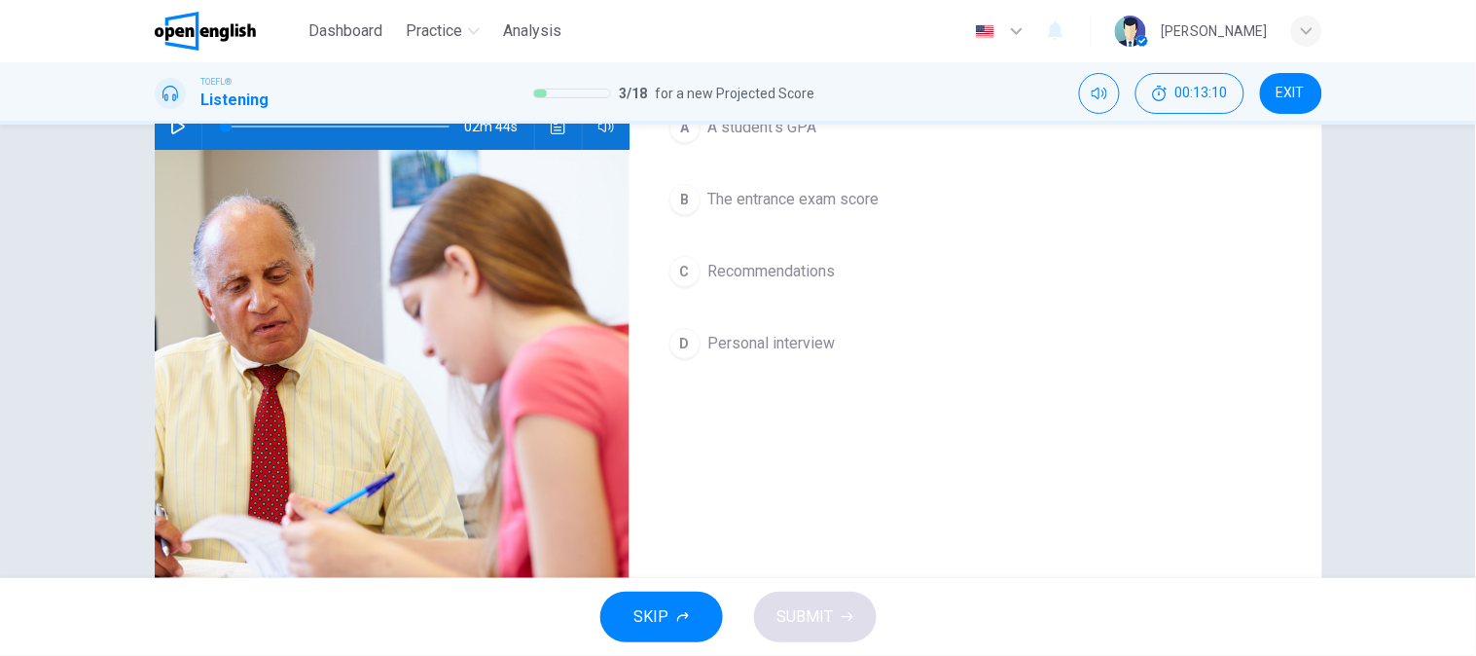
click at [814, 212] on button "B The entrance exam score" at bounding box center [976, 199] width 630 height 49
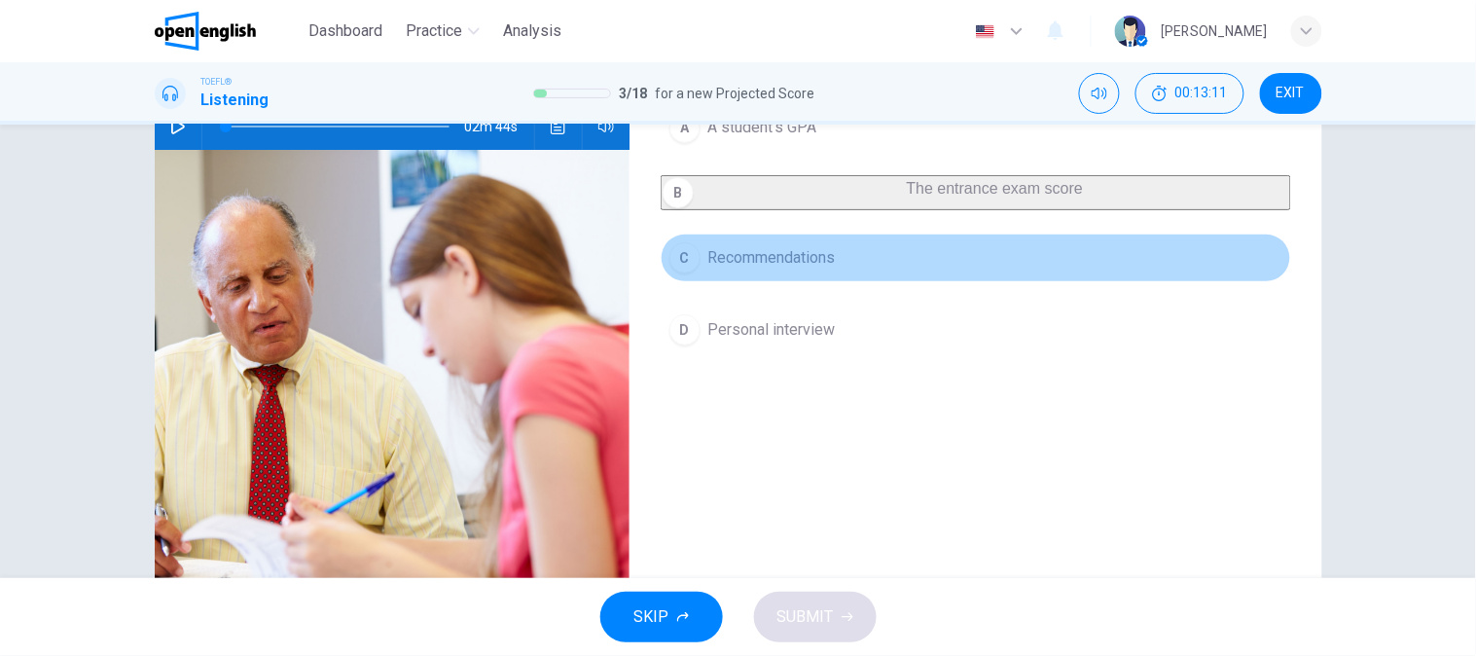
click at [801, 270] on span "Recommendations" at bounding box center [771, 257] width 127 height 23
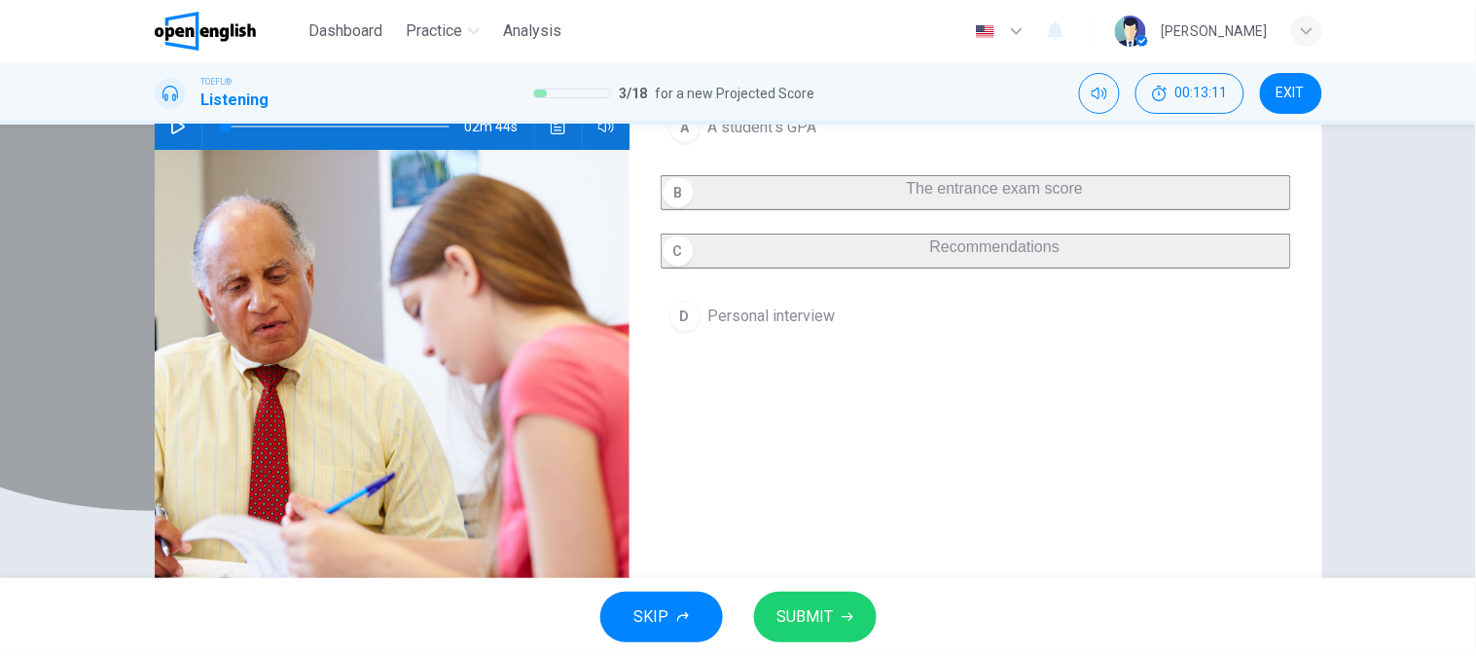
click at [907, 197] on span "The entrance exam score" at bounding box center [995, 188] width 176 height 17
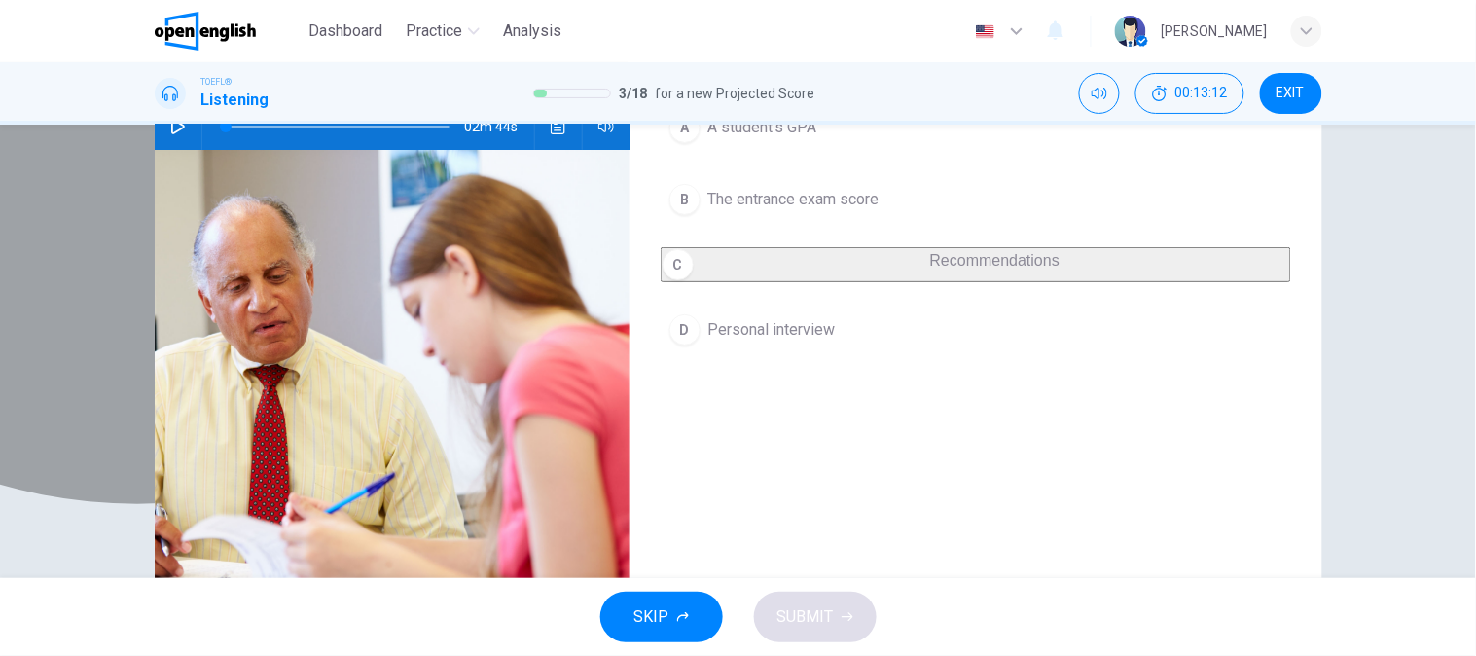
click at [930, 259] on span "Recommendations" at bounding box center [994, 260] width 129 height 17
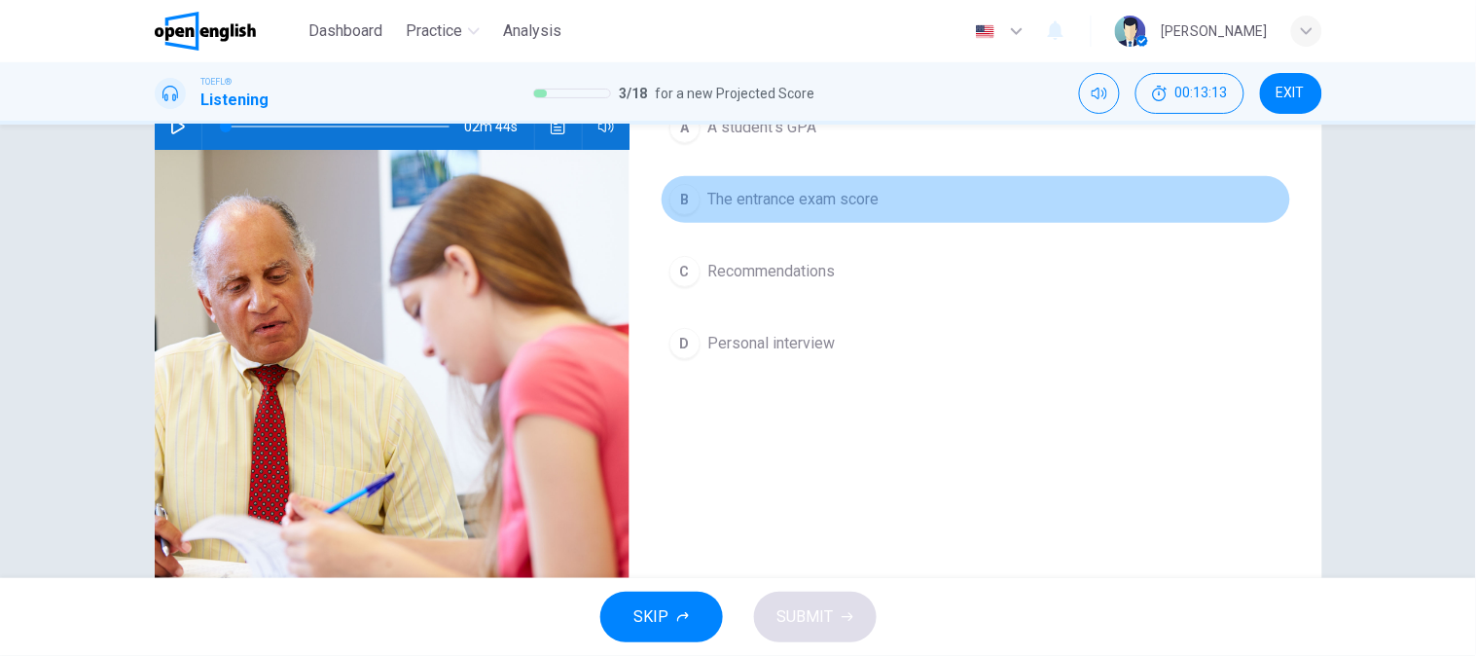
click at [810, 198] on span "The entrance exam score" at bounding box center [793, 199] width 171 height 23
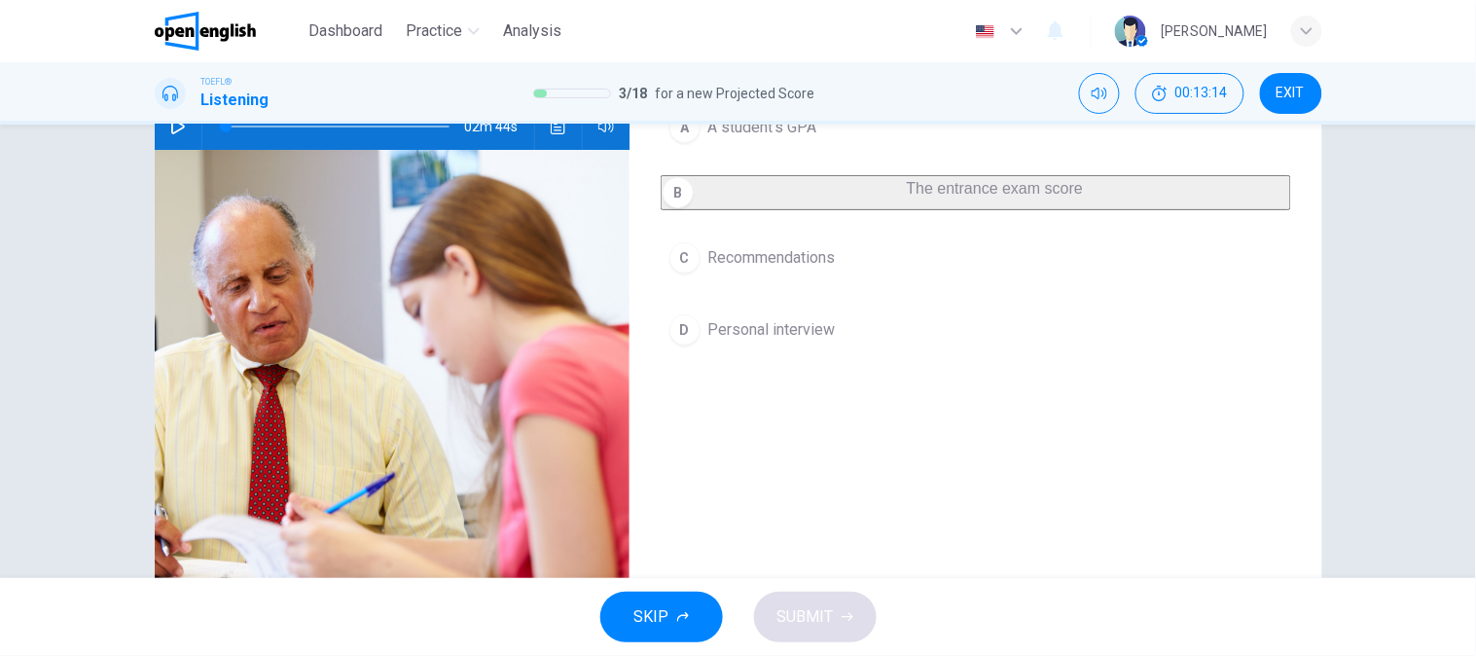
click at [907, 197] on span "The entrance exam score" at bounding box center [995, 188] width 176 height 17
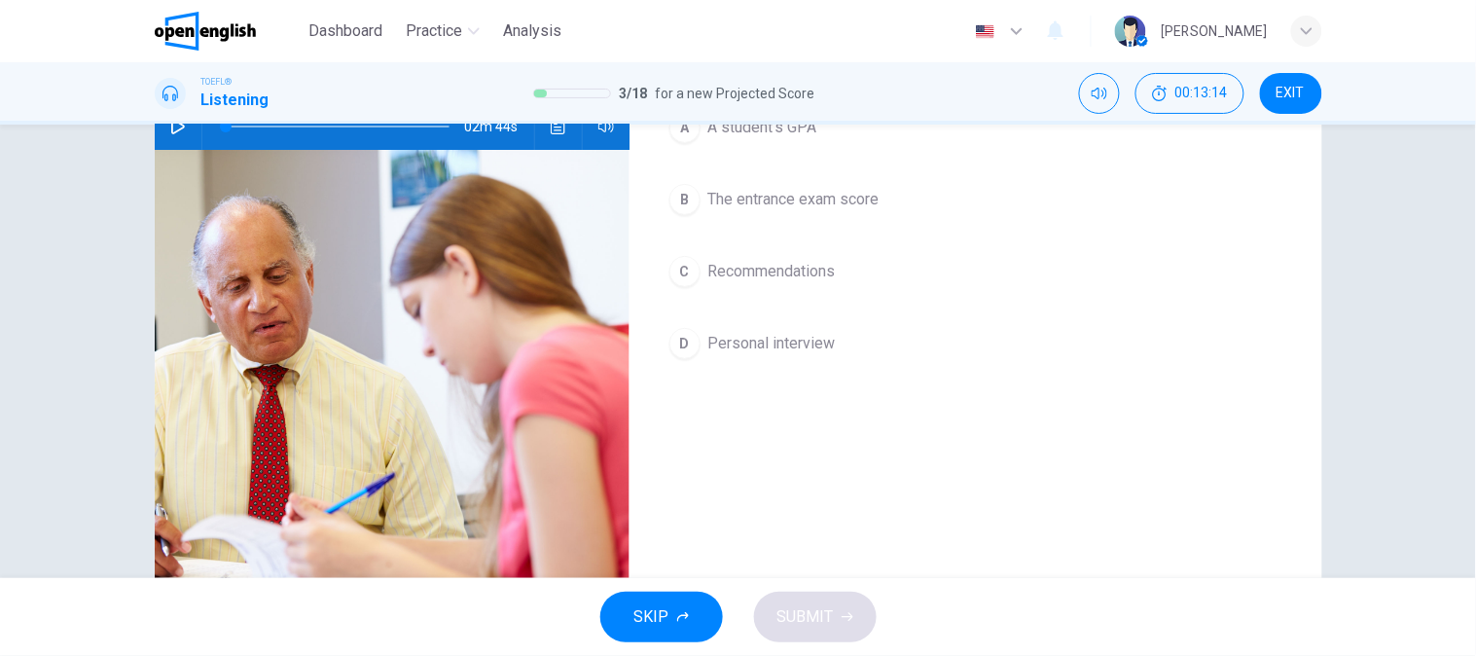
click at [803, 209] on span "The entrance exam score" at bounding box center [793, 199] width 171 height 23
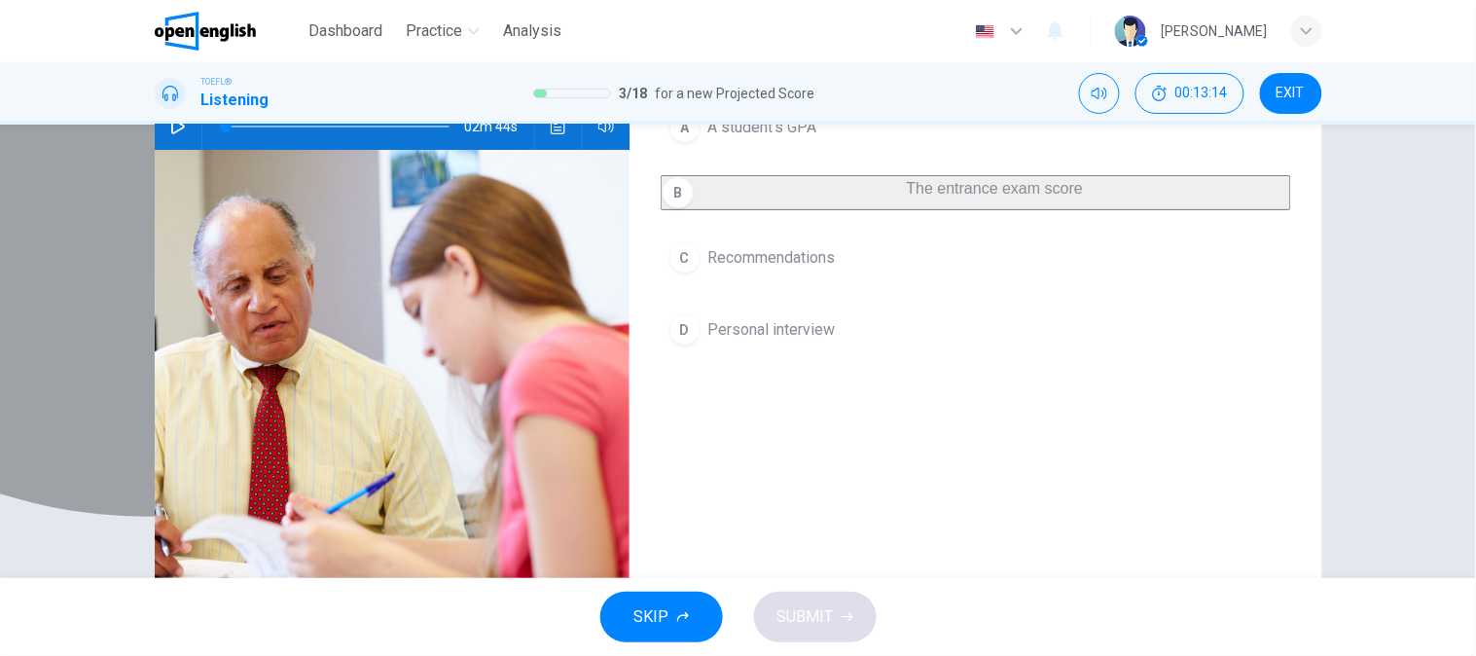
click at [907, 197] on span "The entrance exam score" at bounding box center [995, 188] width 176 height 17
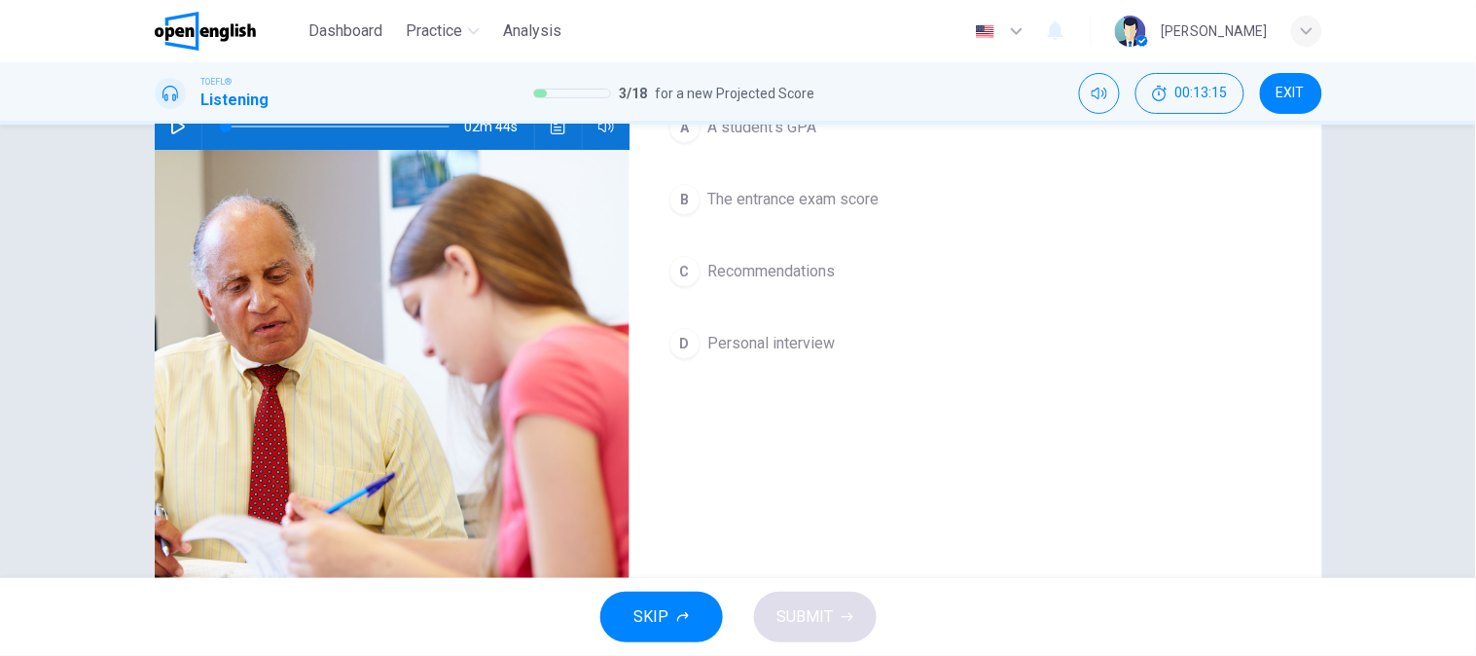
click at [795, 269] on span "Recommendations" at bounding box center [771, 271] width 127 height 23
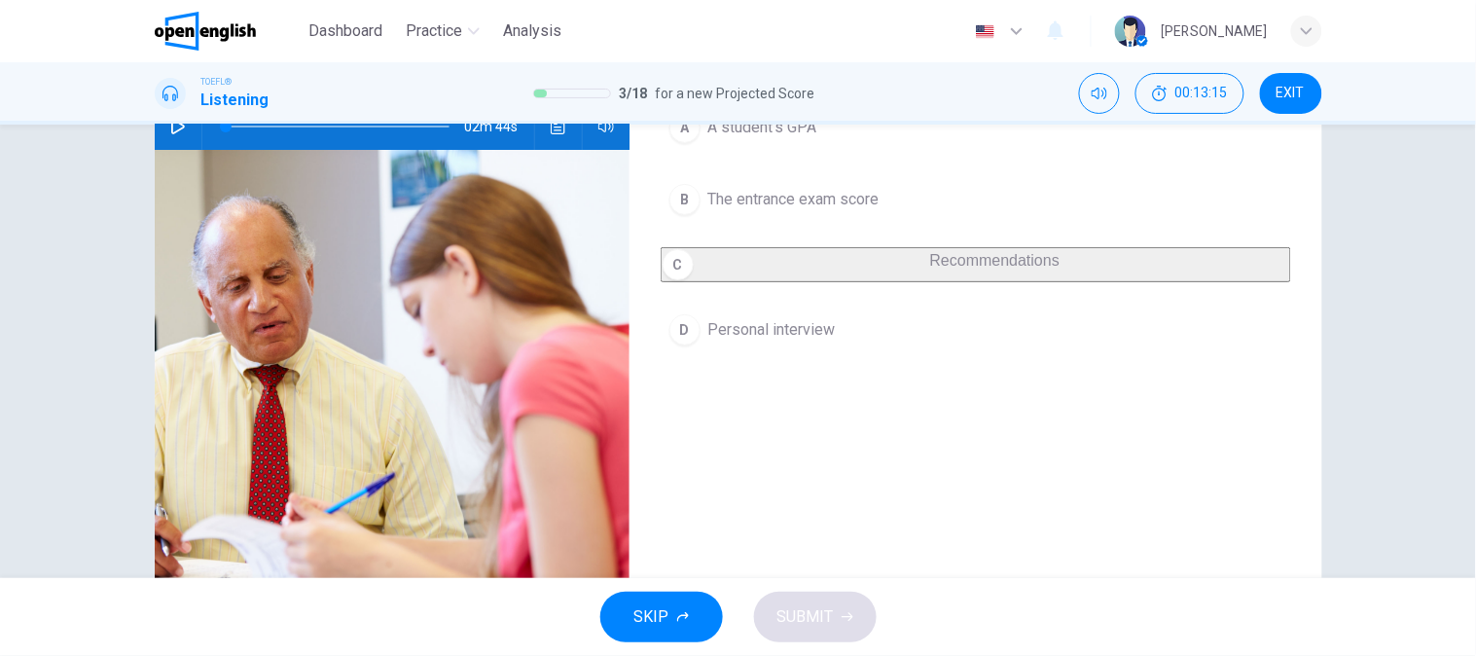
click at [804, 200] on span "The entrance exam score" at bounding box center [793, 199] width 171 height 23
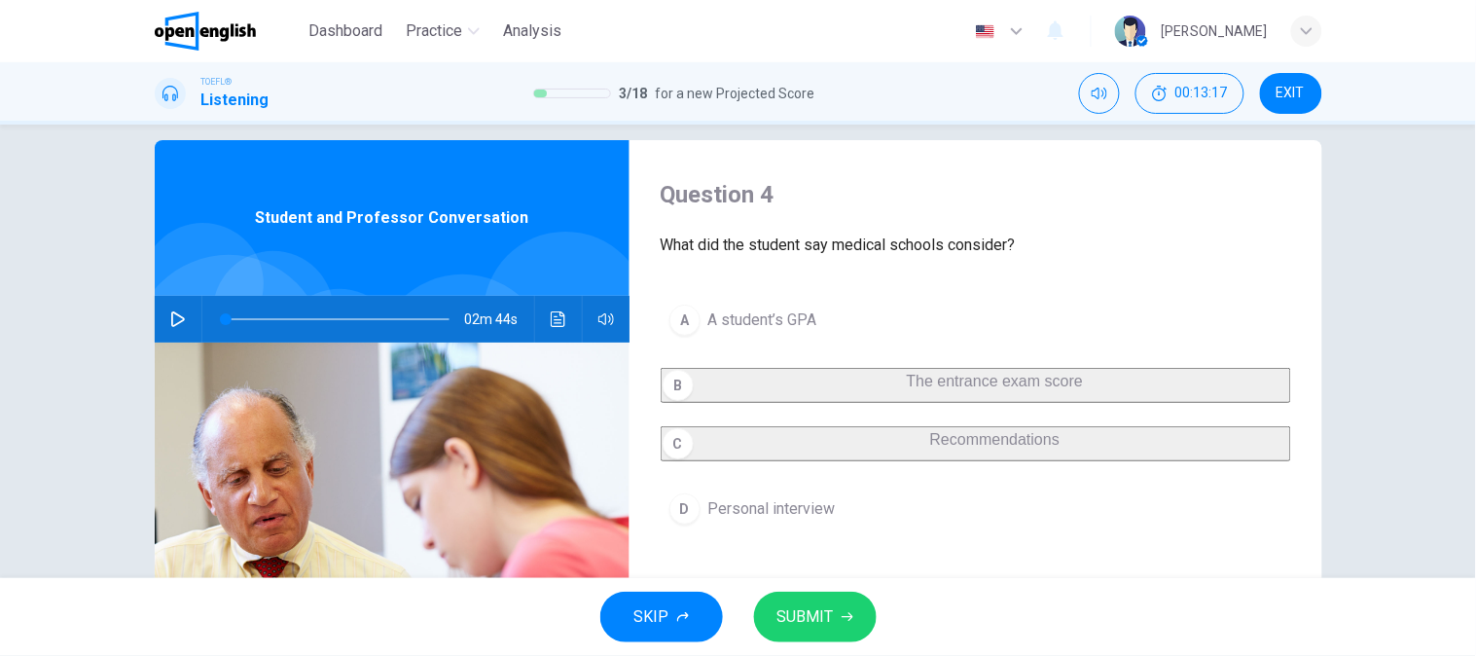
scroll to position [0, 0]
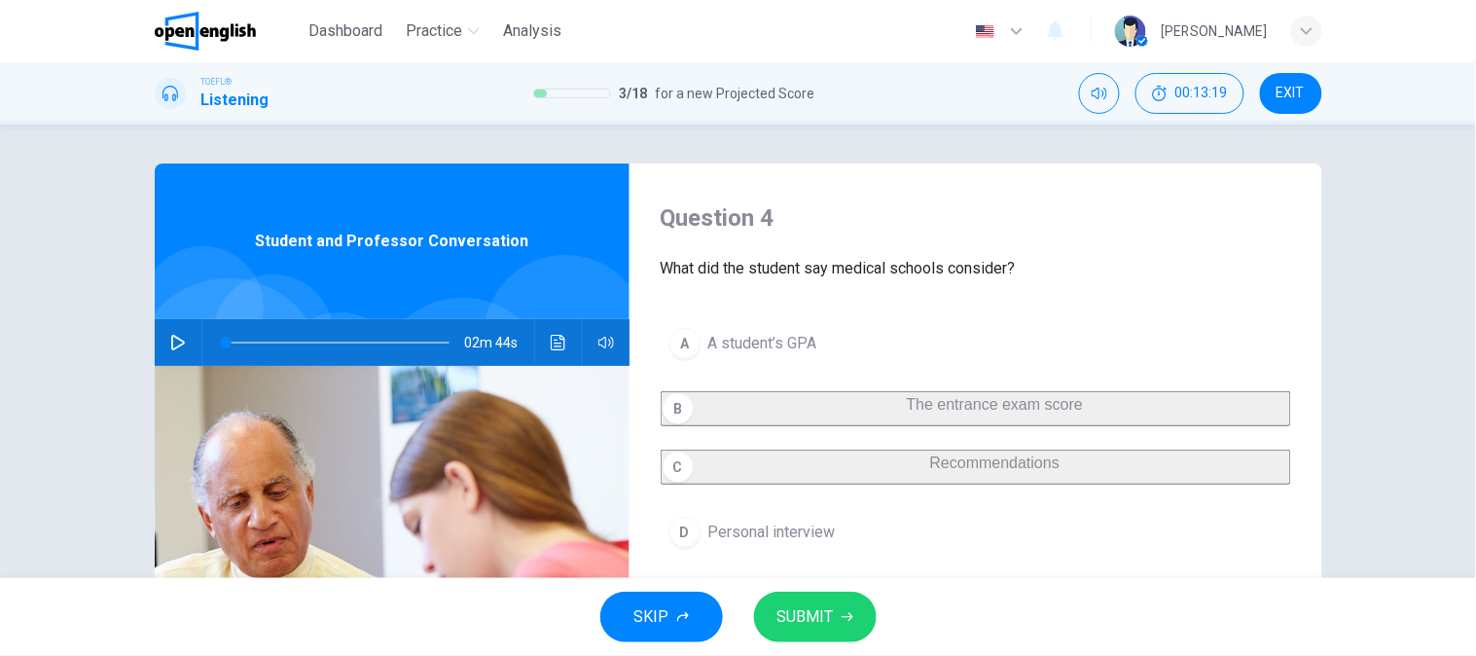
click at [890, 339] on button "A A student’s GPA" at bounding box center [976, 343] width 630 height 49
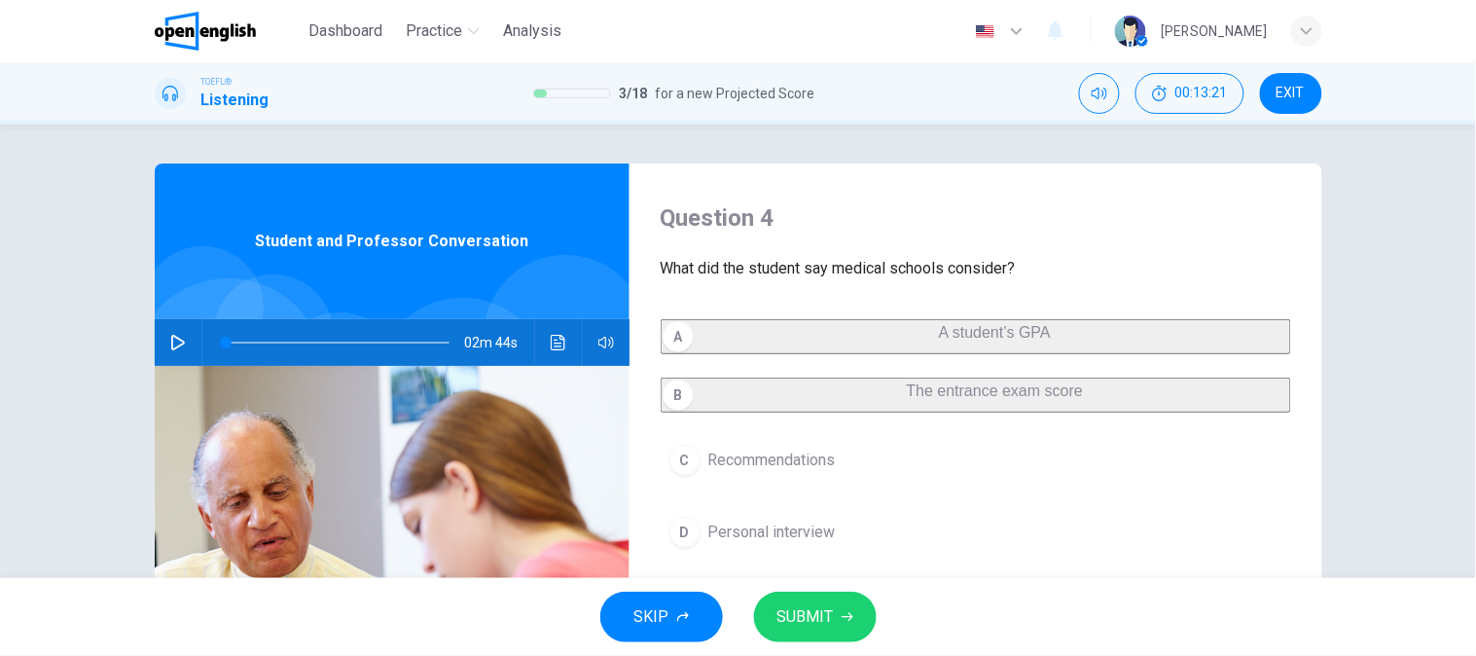
click at [819, 596] on button "SUBMIT" at bounding box center [815, 617] width 123 height 51
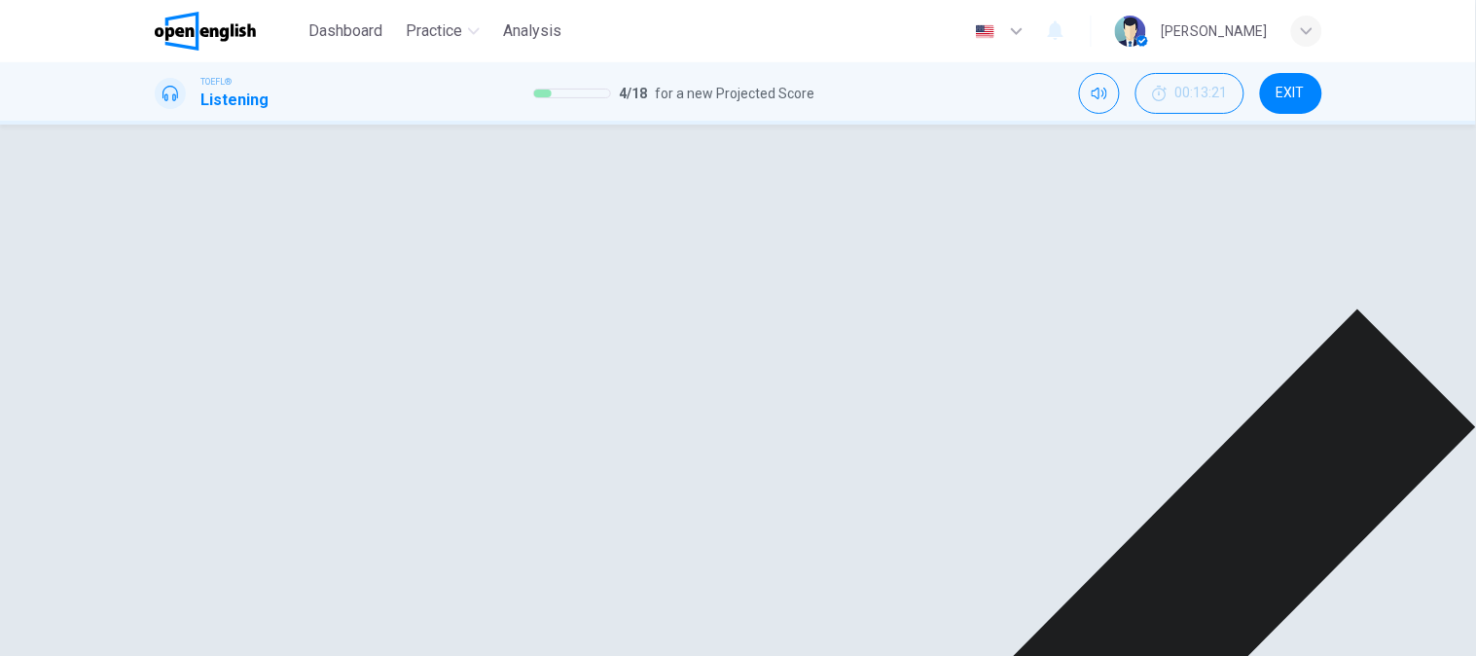
scroll to position [216, 0]
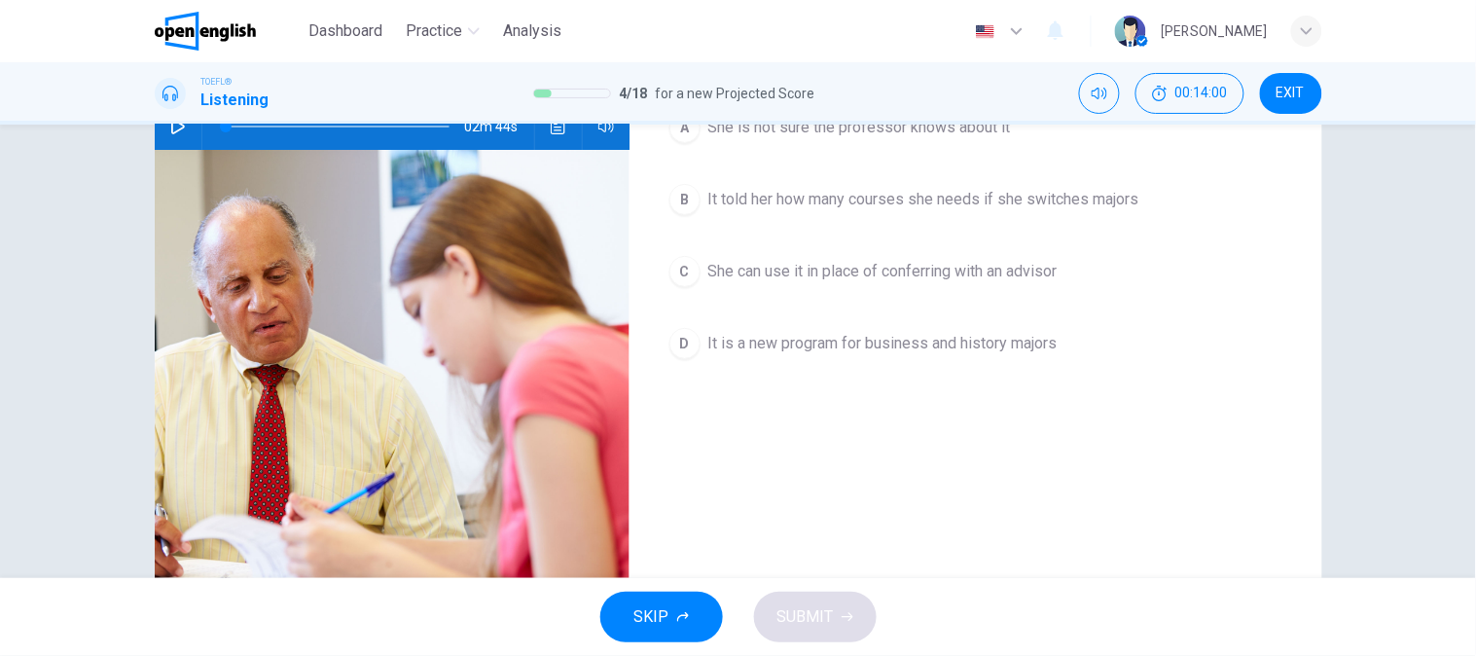
click at [851, 218] on button "B It told her how many courses she needs if she switches majors" at bounding box center [976, 199] width 630 height 49
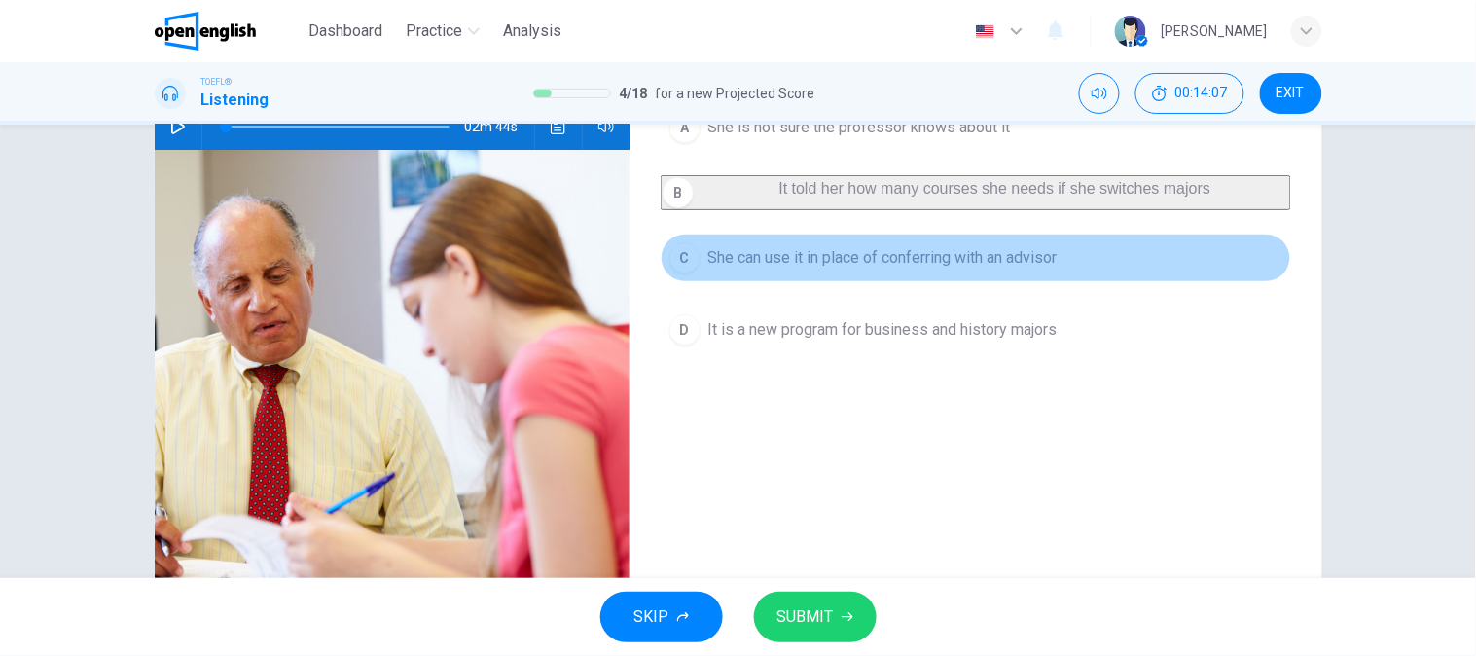
click at [810, 282] on button "C She can use it in place of conferring with an advisor" at bounding box center [976, 258] width 630 height 49
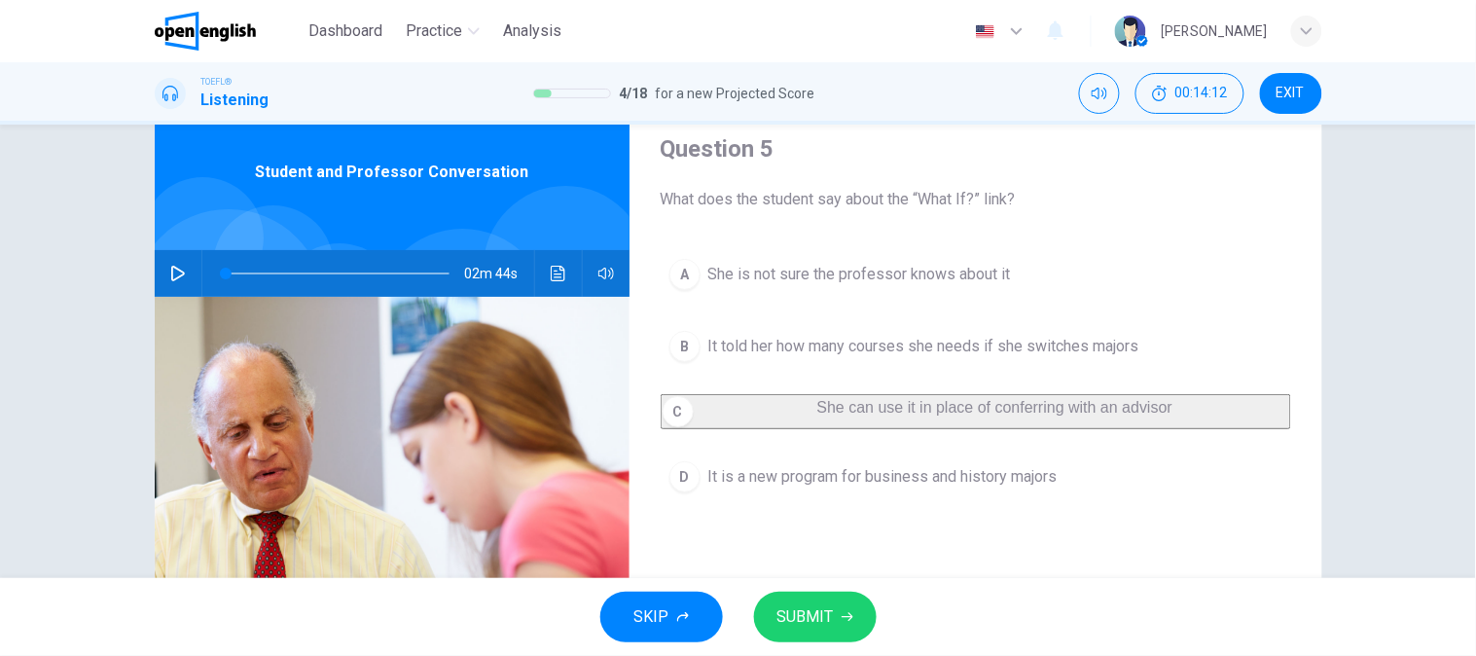
scroll to position [108, 0]
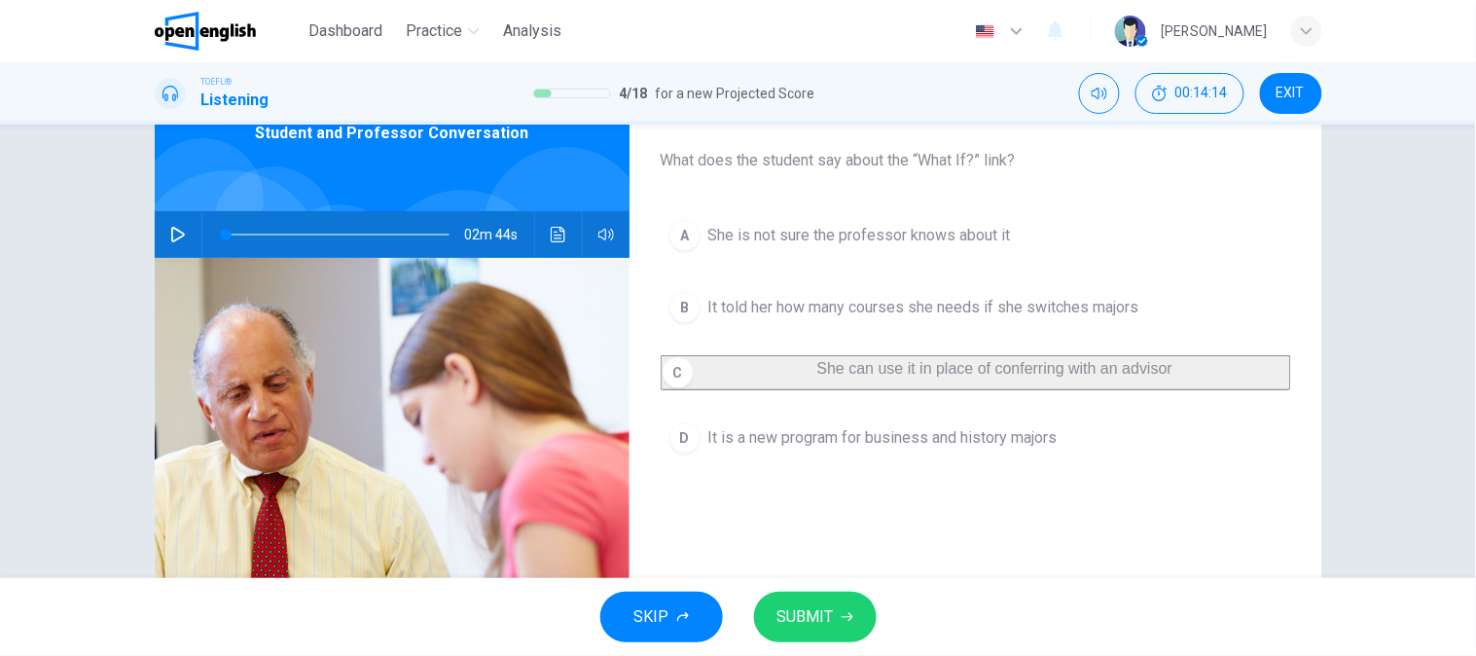
click at [755, 323] on button "B It told her how many courses she needs if she switches majors" at bounding box center [976, 307] width 630 height 49
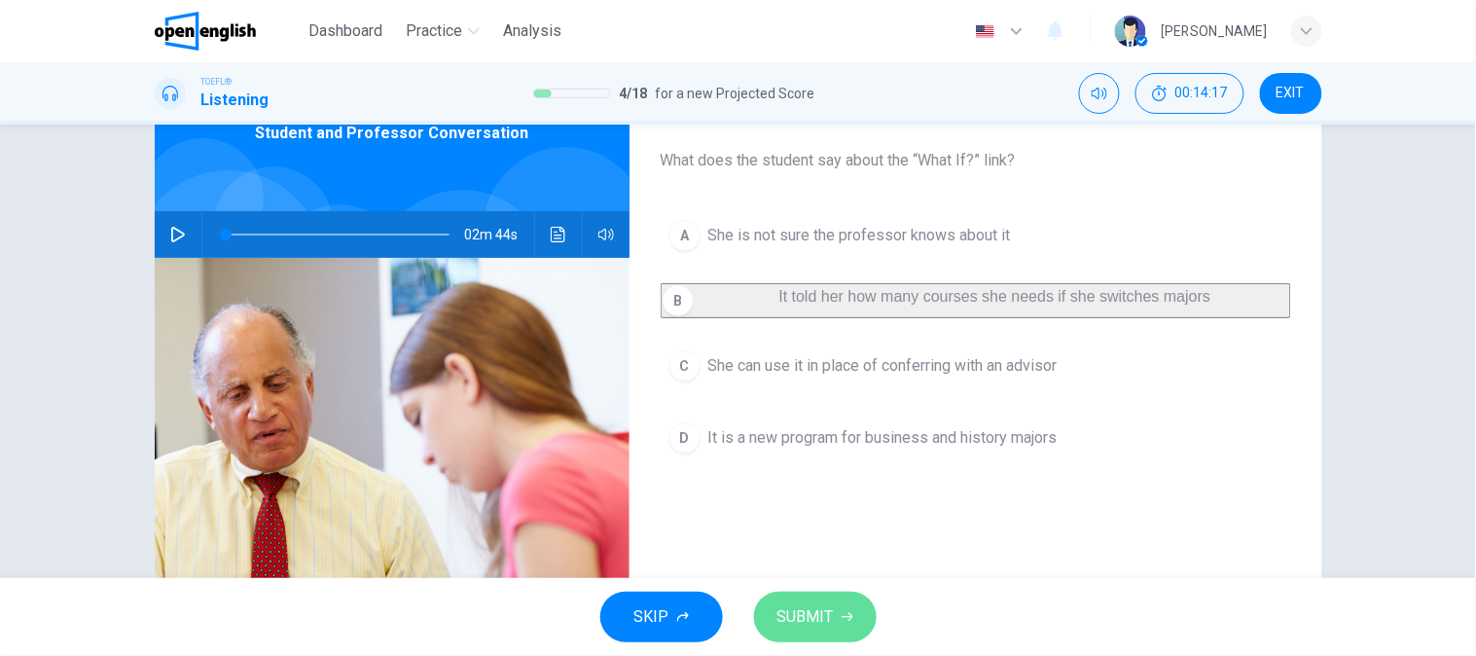
click at [791, 617] on span "SUBMIT" at bounding box center [805, 616] width 56 height 27
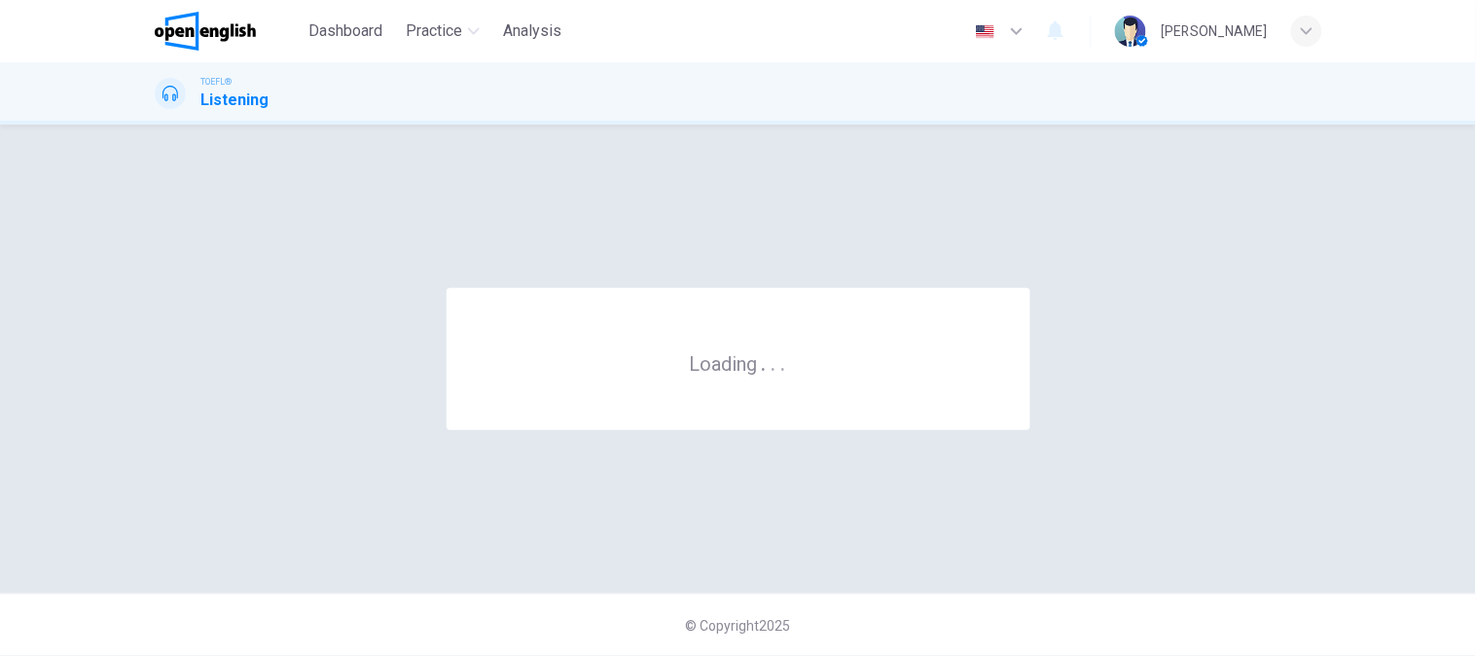
scroll to position [0, 0]
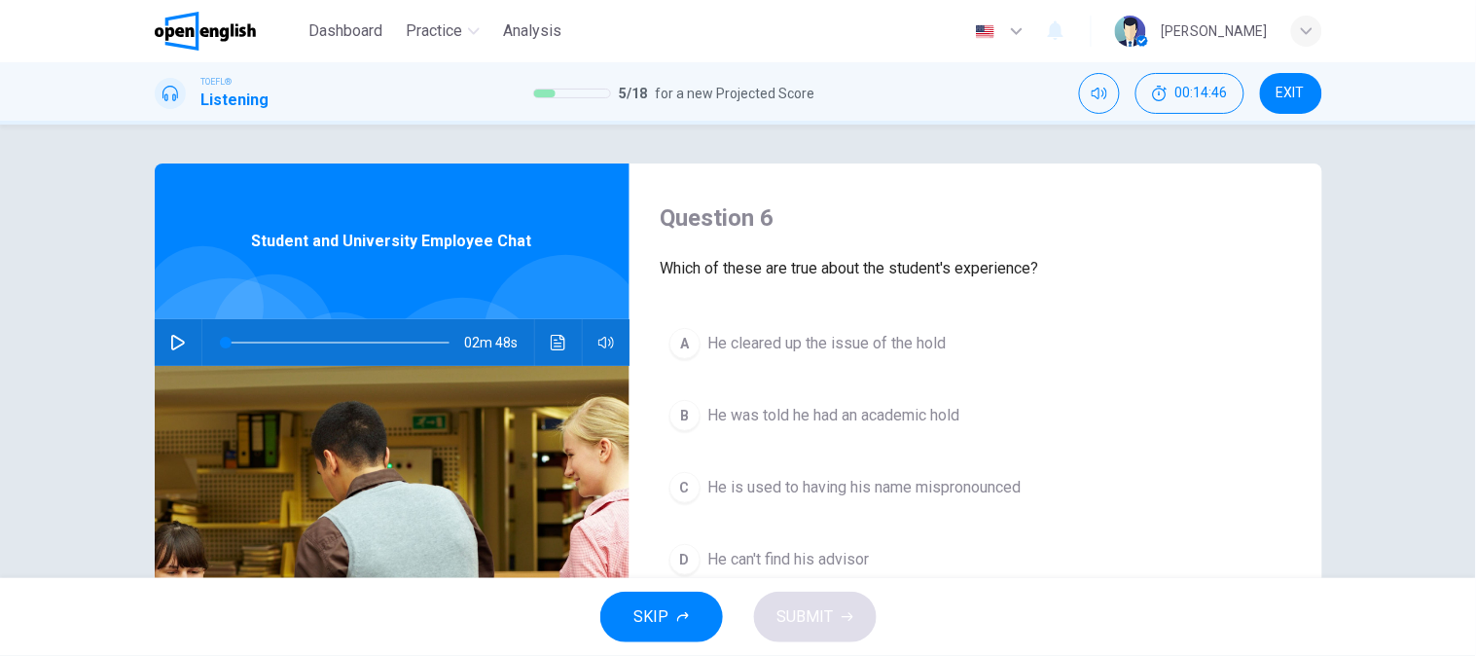
click at [166, 332] on button "button" at bounding box center [177, 342] width 31 height 47
click at [0, 299] on div "Question 6 Which of these are true about the student's experience? A He cleared…" at bounding box center [738, 351] width 1476 height 453
click at [0, 249] on div "Question 6 Which of these are true about the student's experience? A He cleared…" at bounding box center [738, 351] width 1476 height 453
click at [916, 370] on div "A He cleared up the issue of the hold B He was told he had an academic hold C H…" at bounding box center [976, 471] width 630 height 304
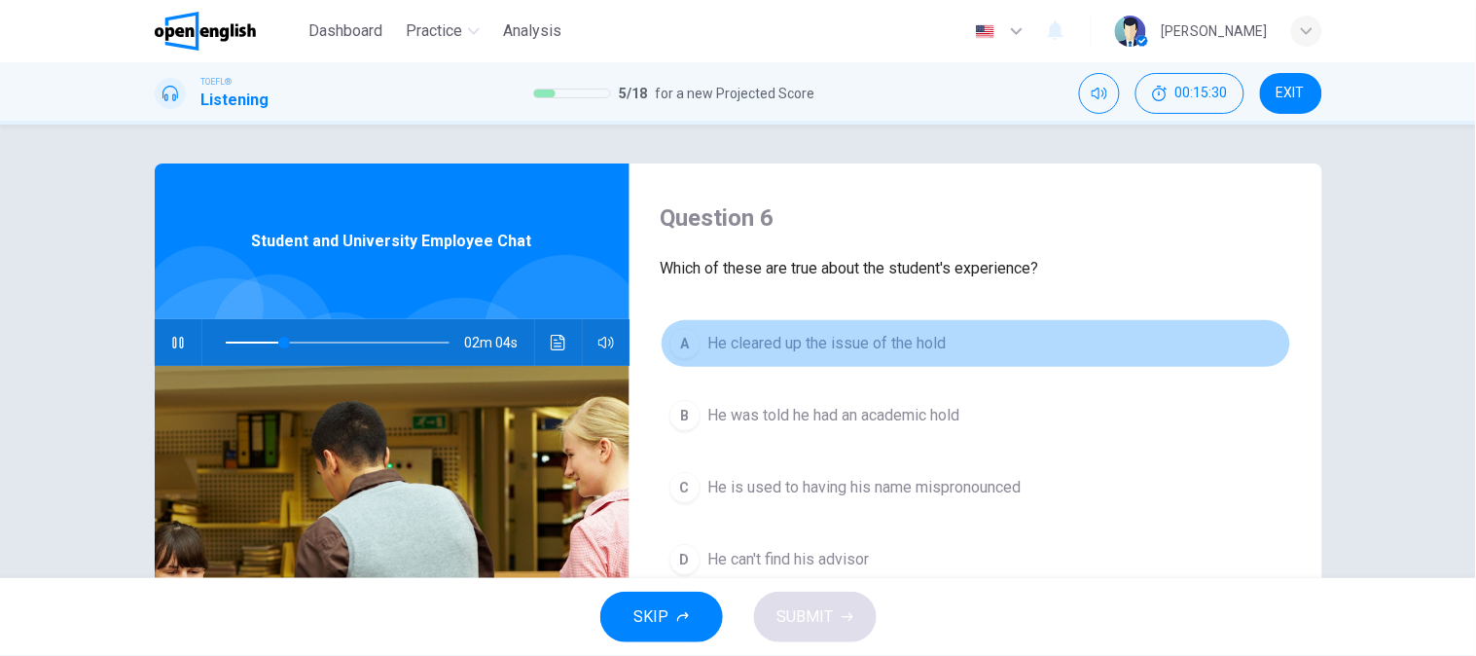
click at [908, 343] on span "He cleared up the issue of the hold" at bounding box center [827, 343] width 238 height 23
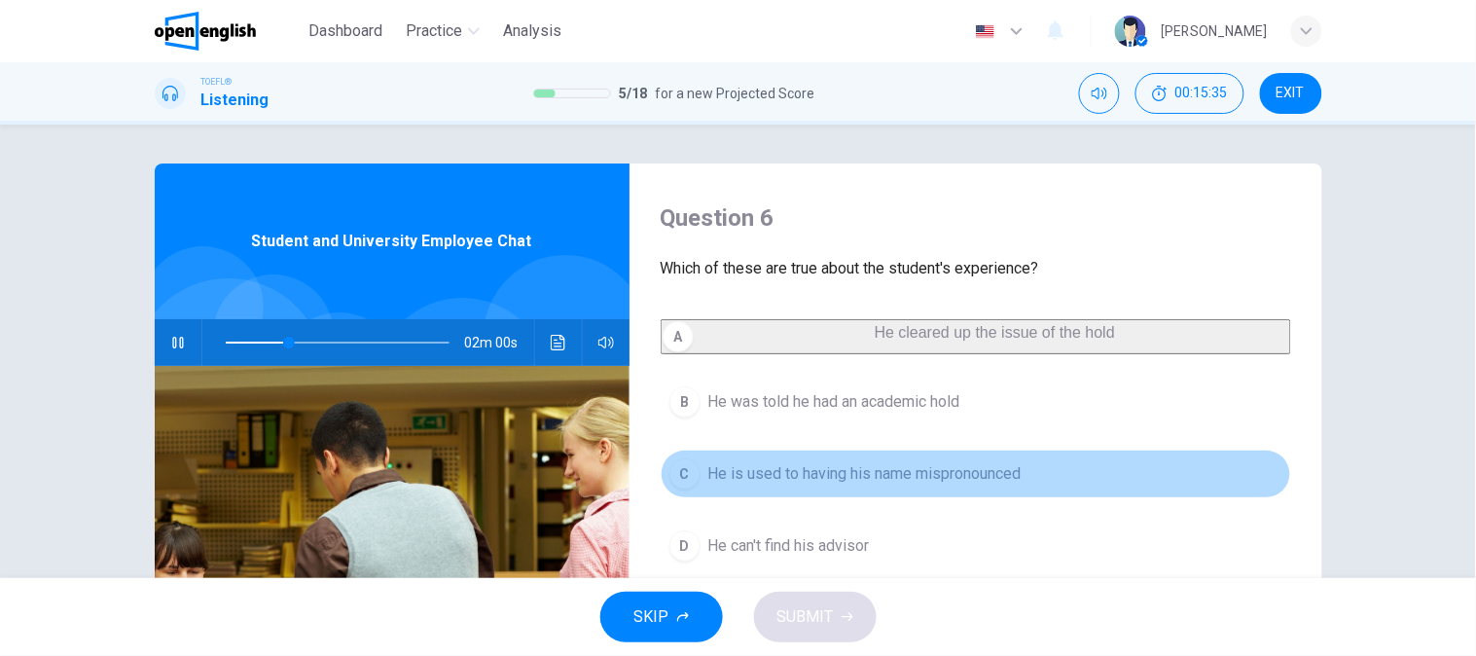
click at [831, 485] on span "He is used to having his name mispronounced" at bounding box center [864, 473] width 313 height 23
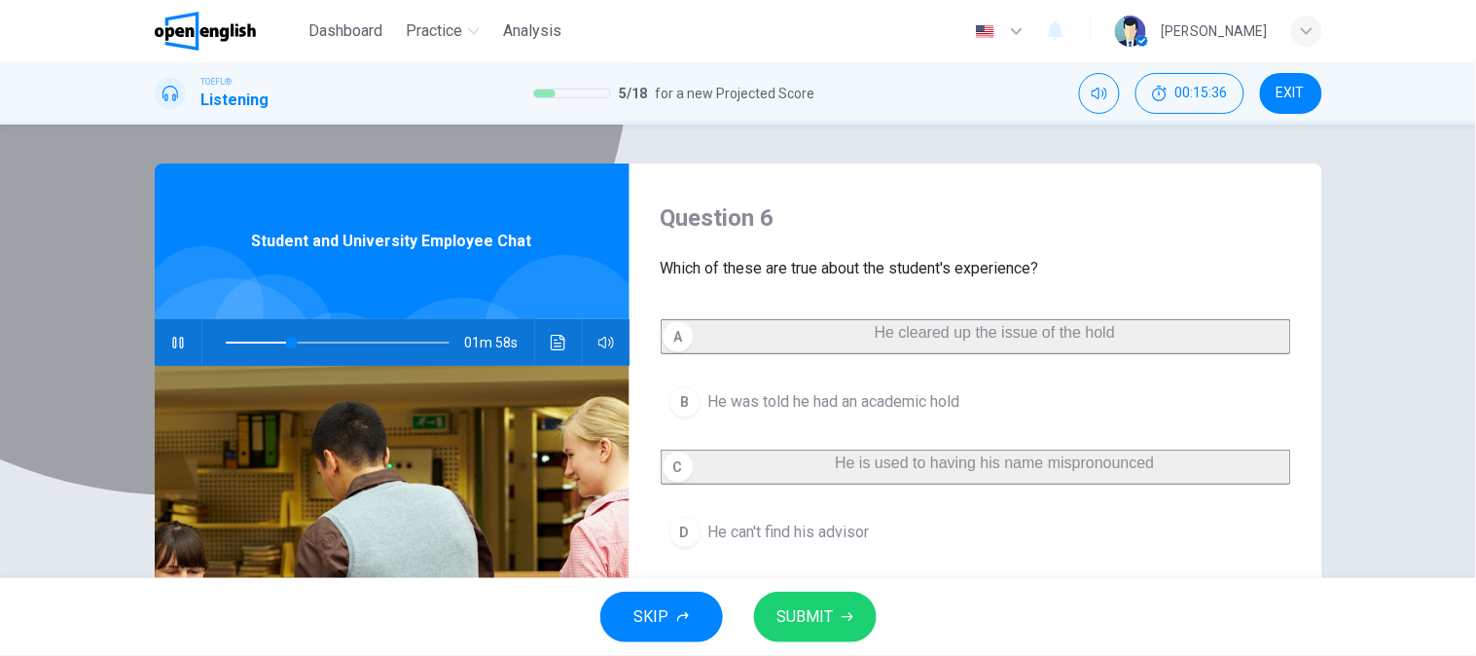
click at [833, 354] on button "A He cleared up the issue of the hold" at bounding box center [976, 336] width 630 height 35
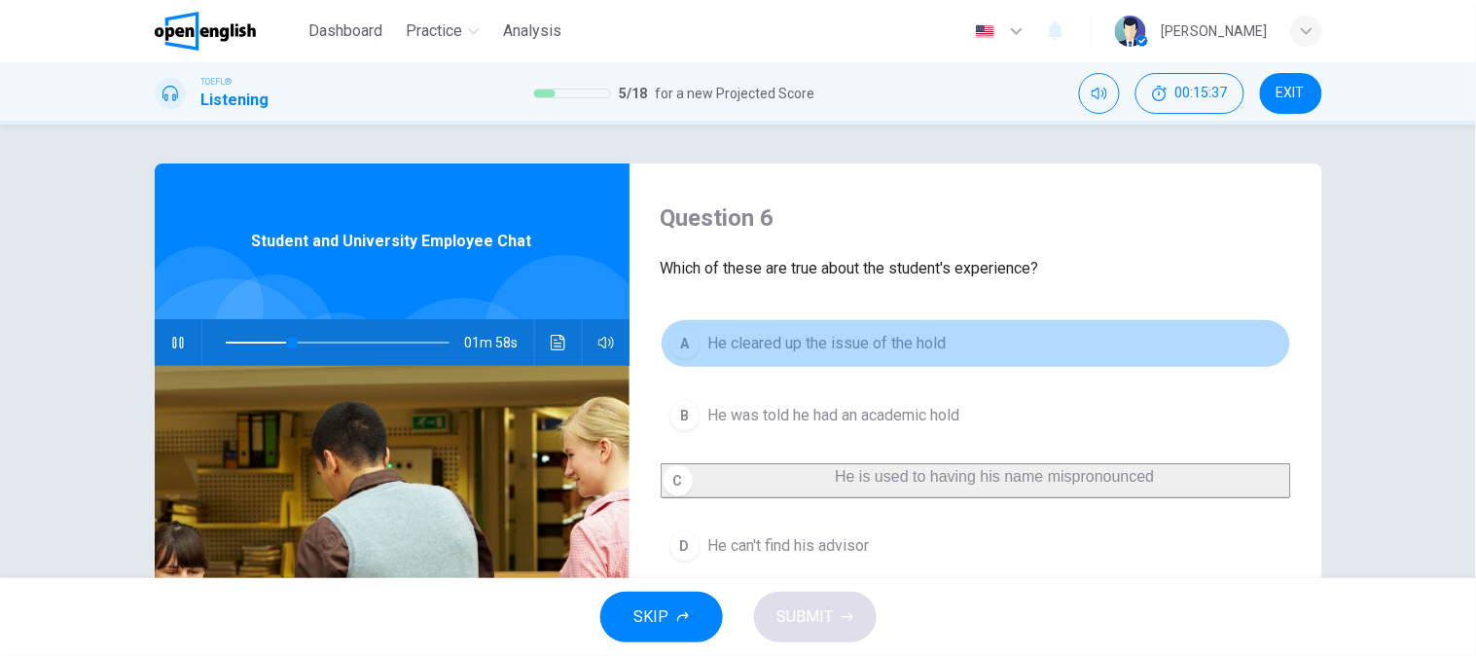
click at [833, 361] on button "A He cleared up the issue of the hold" at bounding box center [976, 343] width 630 height 49
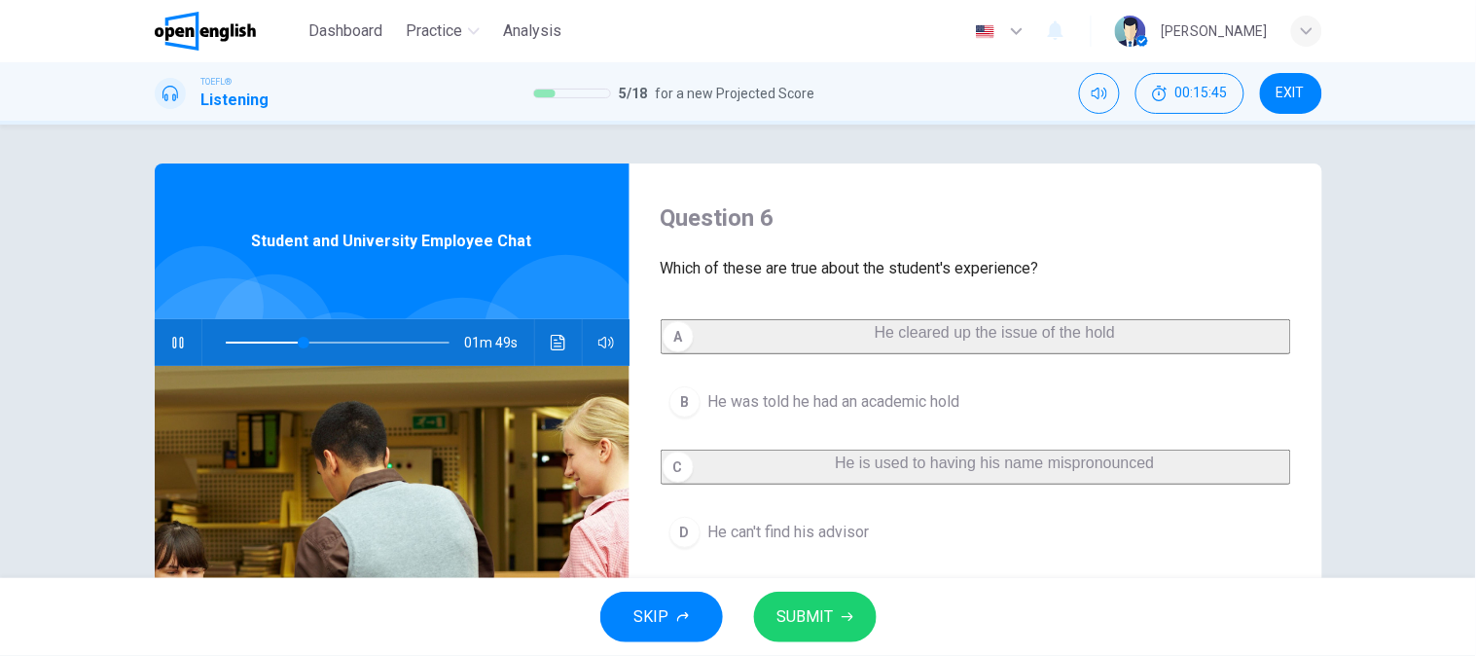
click at [813, 615] on span "SUBMIT" at bounding box center [805, 616] width 56 height 27
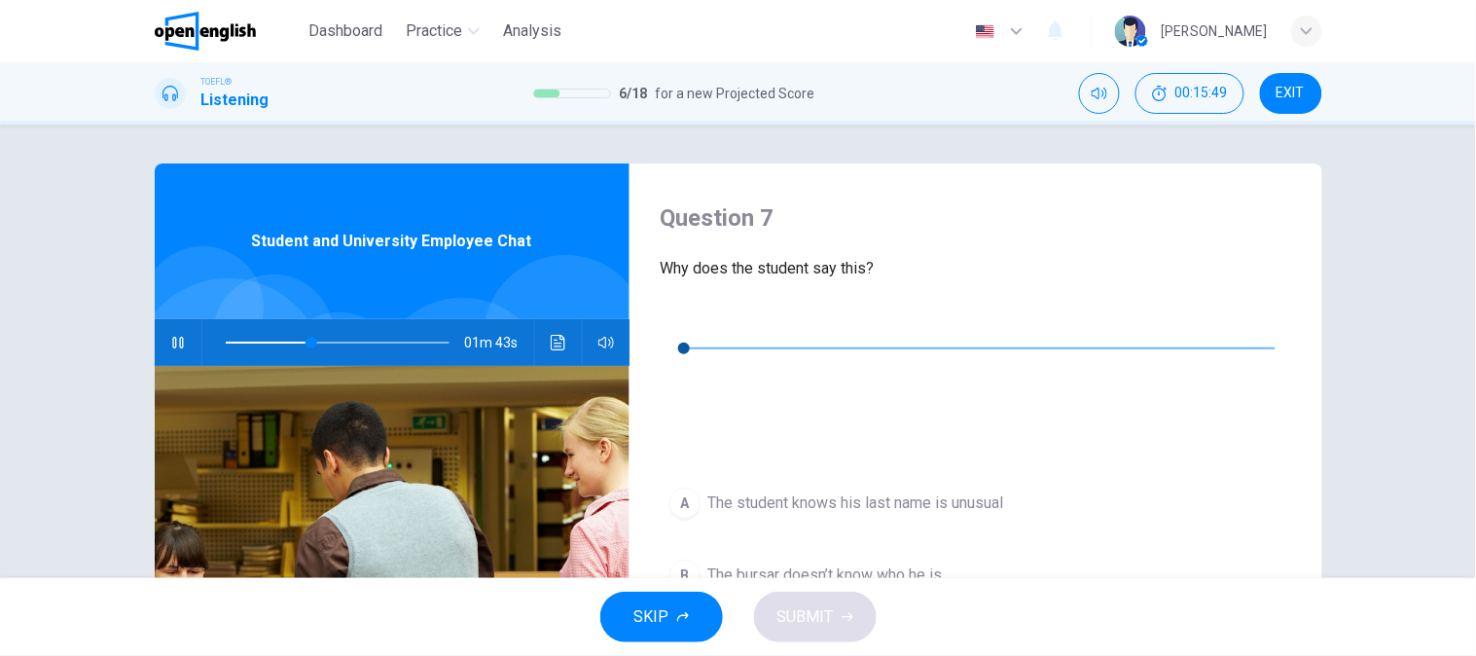
scroll to position [108, 0]
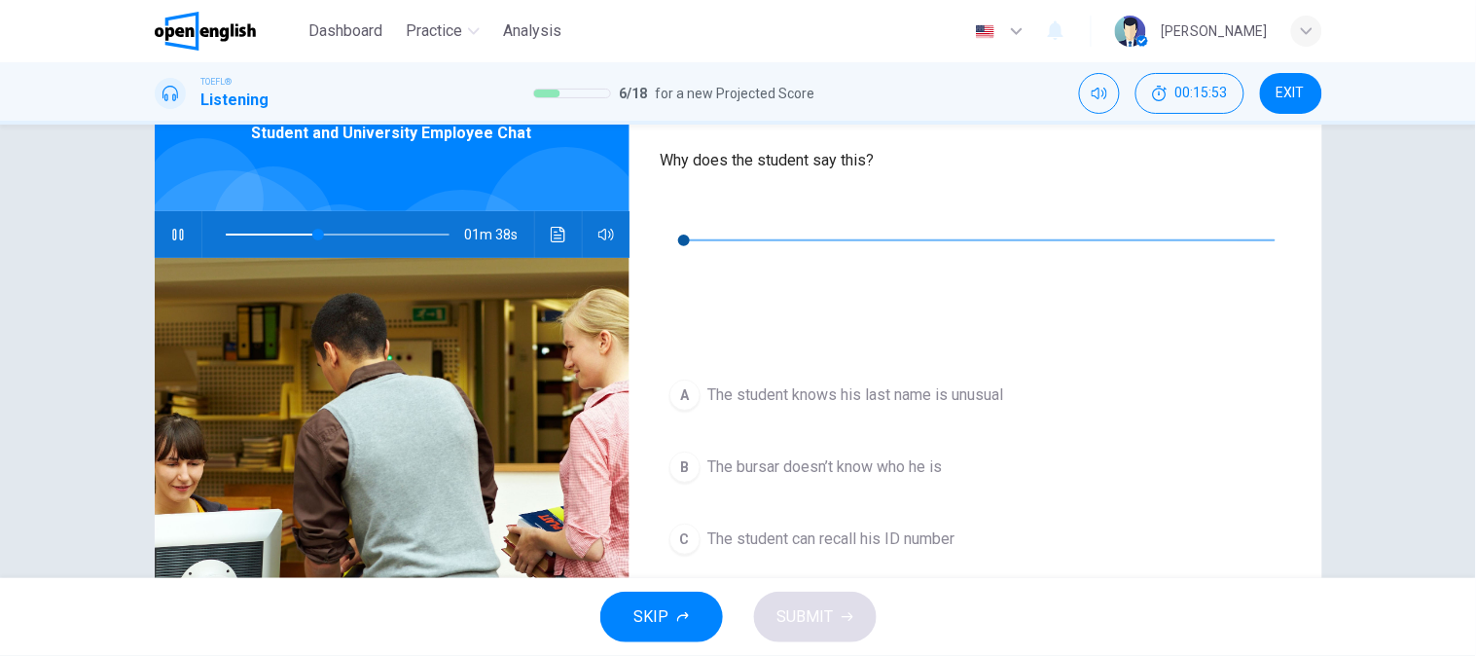
click at [182, 235] on button "button" at bounding box center [177, 234] width 31 height 47
type input "**"
click at [683, 214] on icon "button" at bounding box center [676, 211] width 14 height 16
type input "**"
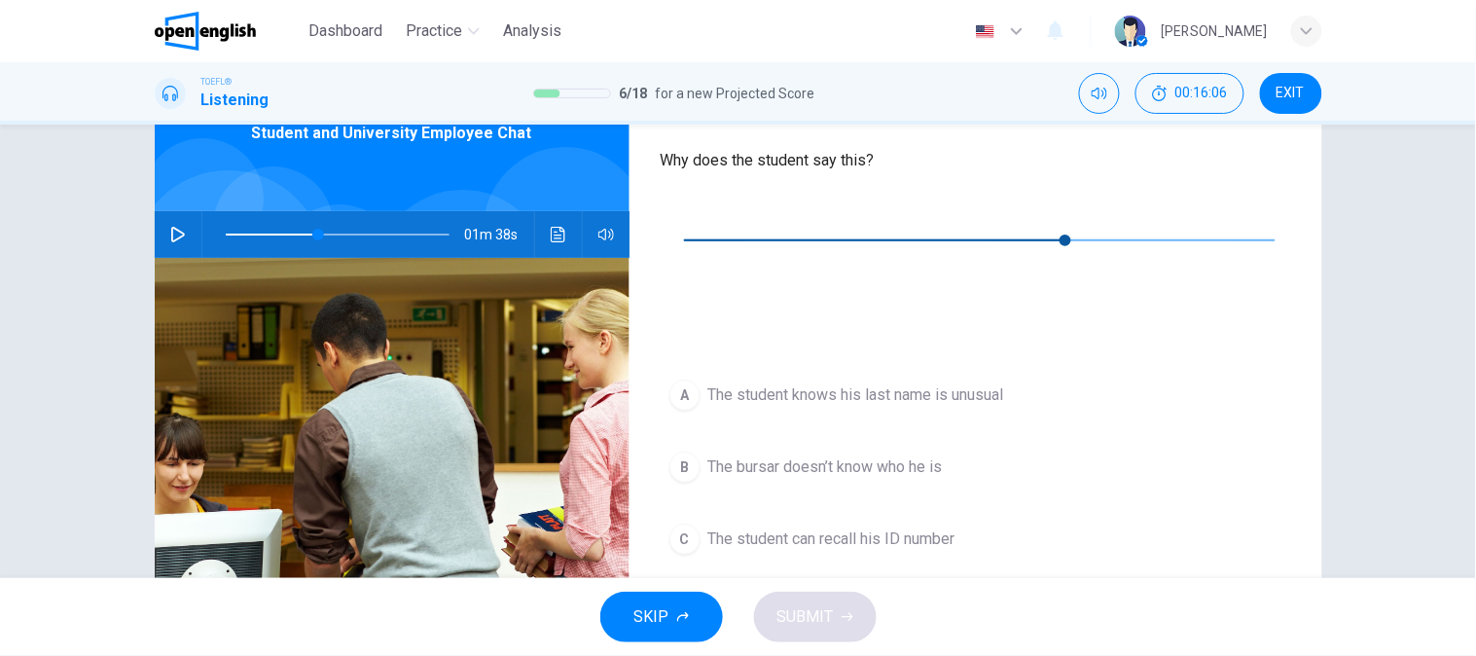
type input "**"
click at [278, 234] on span at bounding box center [338, 234] width 224 height 27
click at [176, 235] on icon "button" at bounding box center [178, 235] width 14 height 16
type input "*"
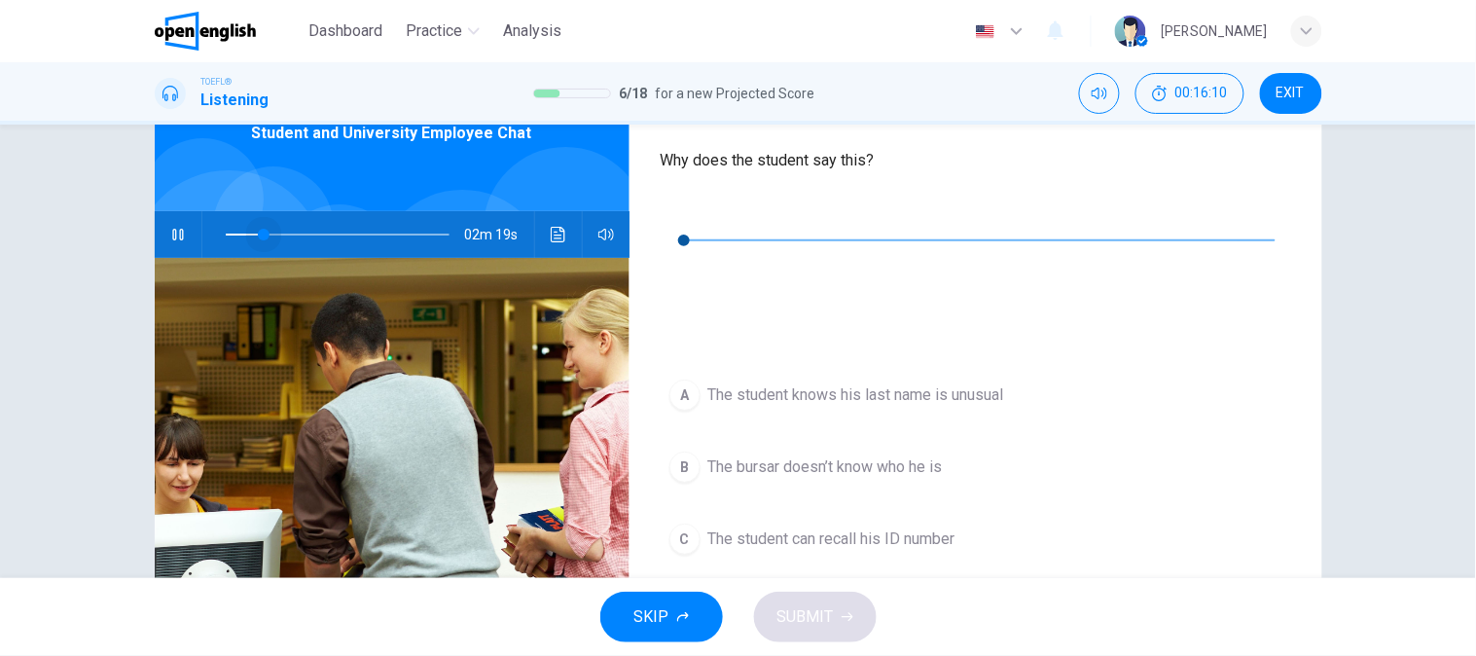
click at [258, 237] on span at bounding box center [338, 234] width 224 height 27
click at [162, 234] on button "button" at bounding box center [177, 234] width 31 height 47
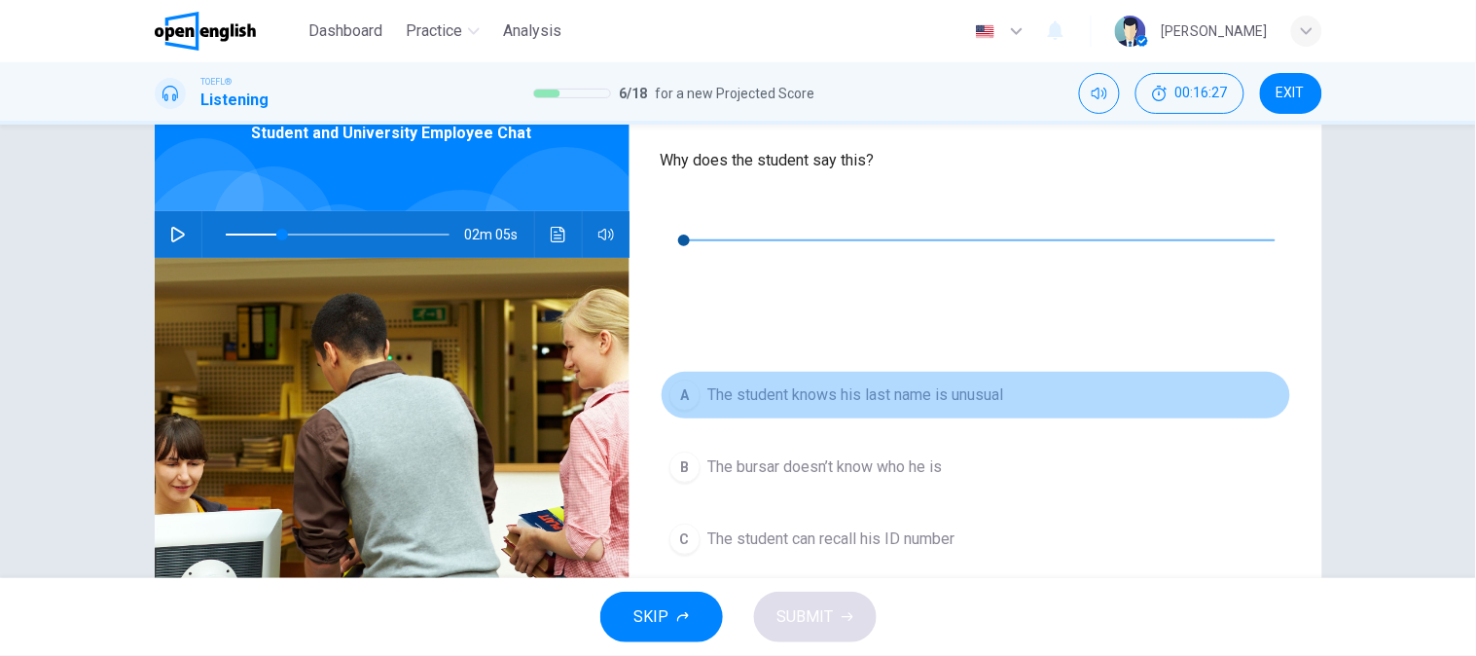
click at [879, 383] on span "The student knows his last name is unusual" at bounding box center [856, 394] width 296 height 23
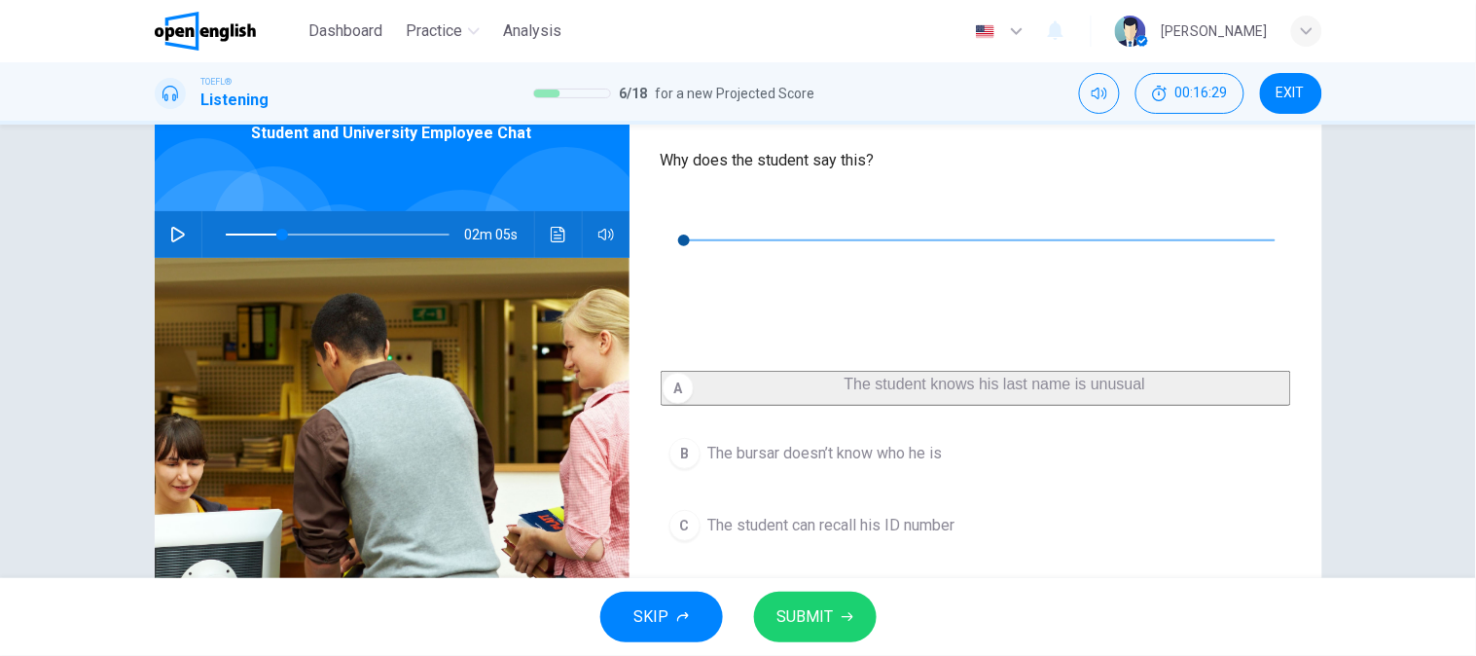
click at [747, 514] on span "The student can recall his ID number" at bounding box center [831, 525] width 247 height 23
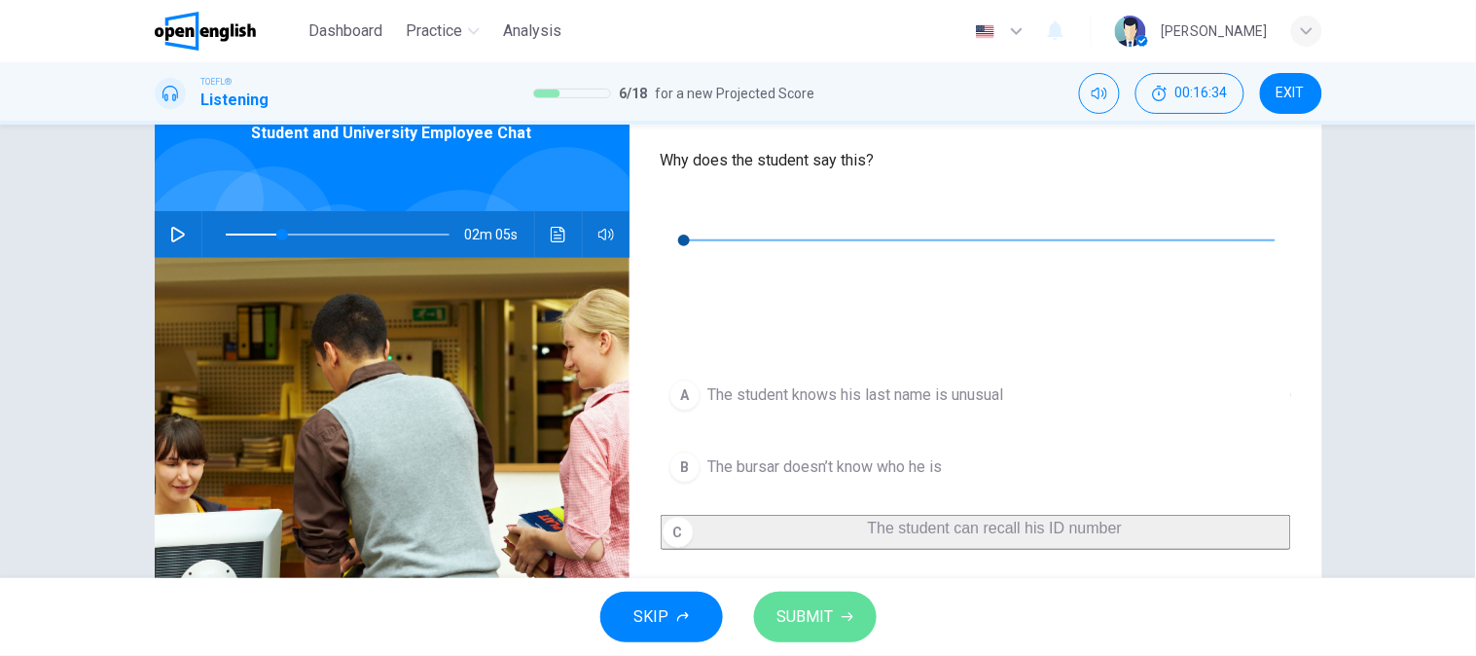
click at [831, 605] on span "SUBMIT" at bounding box center [805, 616] width 56 height 27
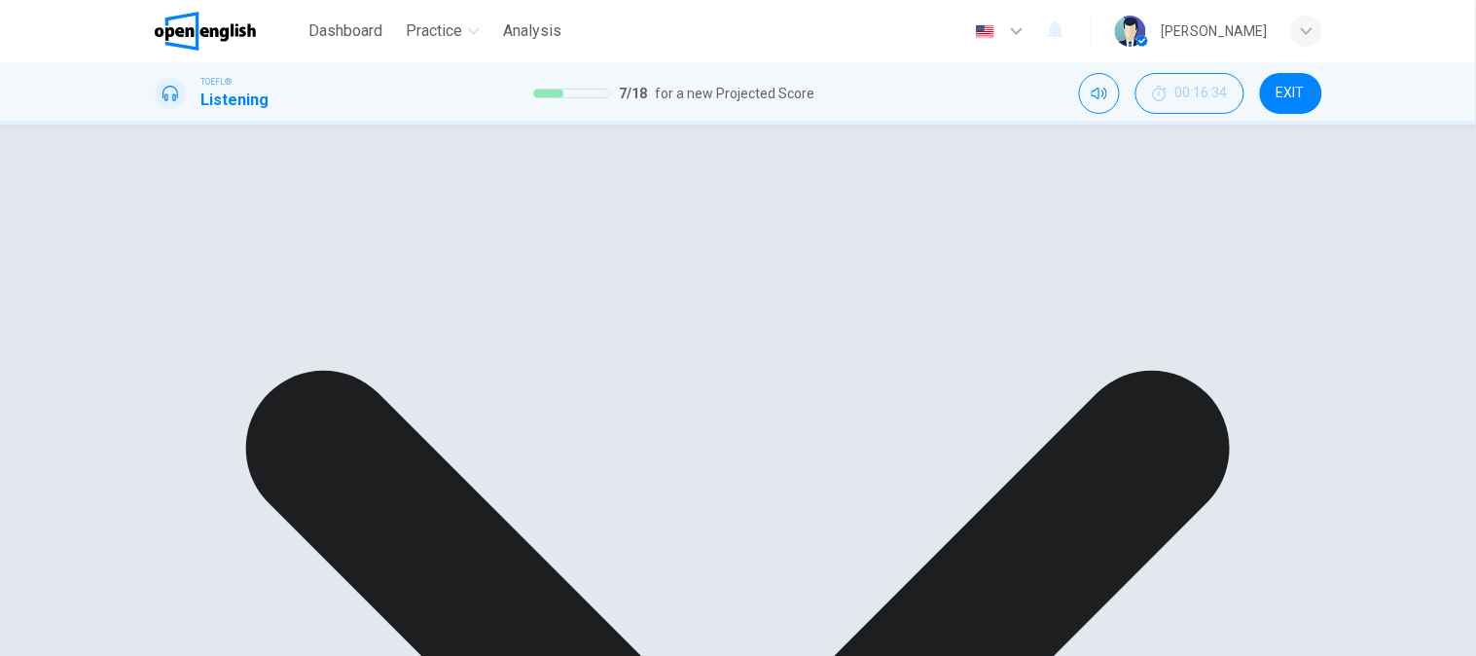
click at [883, 371] on div "A The student knows his last name is unusual B The bursar doesn’t know who he i…" at bounding box center [976, 495] width 630 height 249
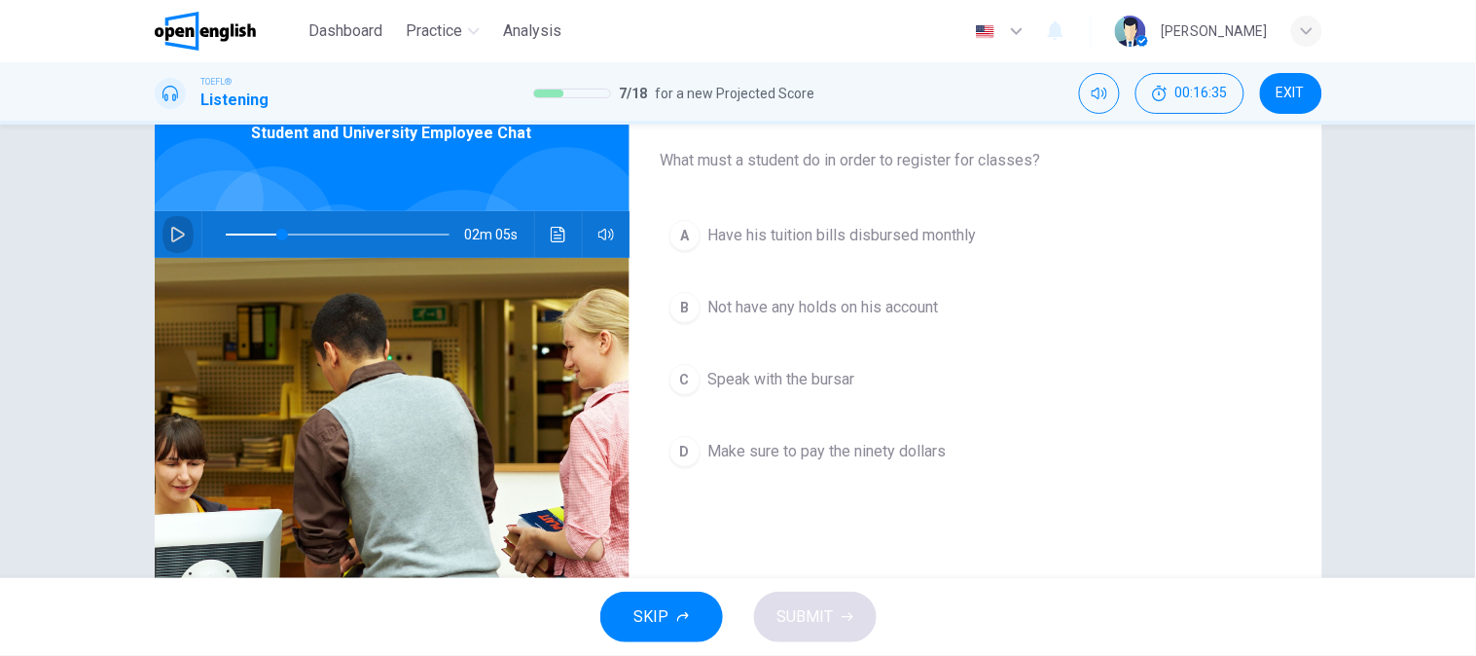
click at [170, 232] on icon "button" at bounding box center [178, 235] width 16 height 16
click at [162, 228] on button "button" at bounding box center [177, 234] width 31 height 47
click at [860, 475] on button "D Make sure to pay the ninety dollars" at bounding box center [976, 451] width 630 height 49
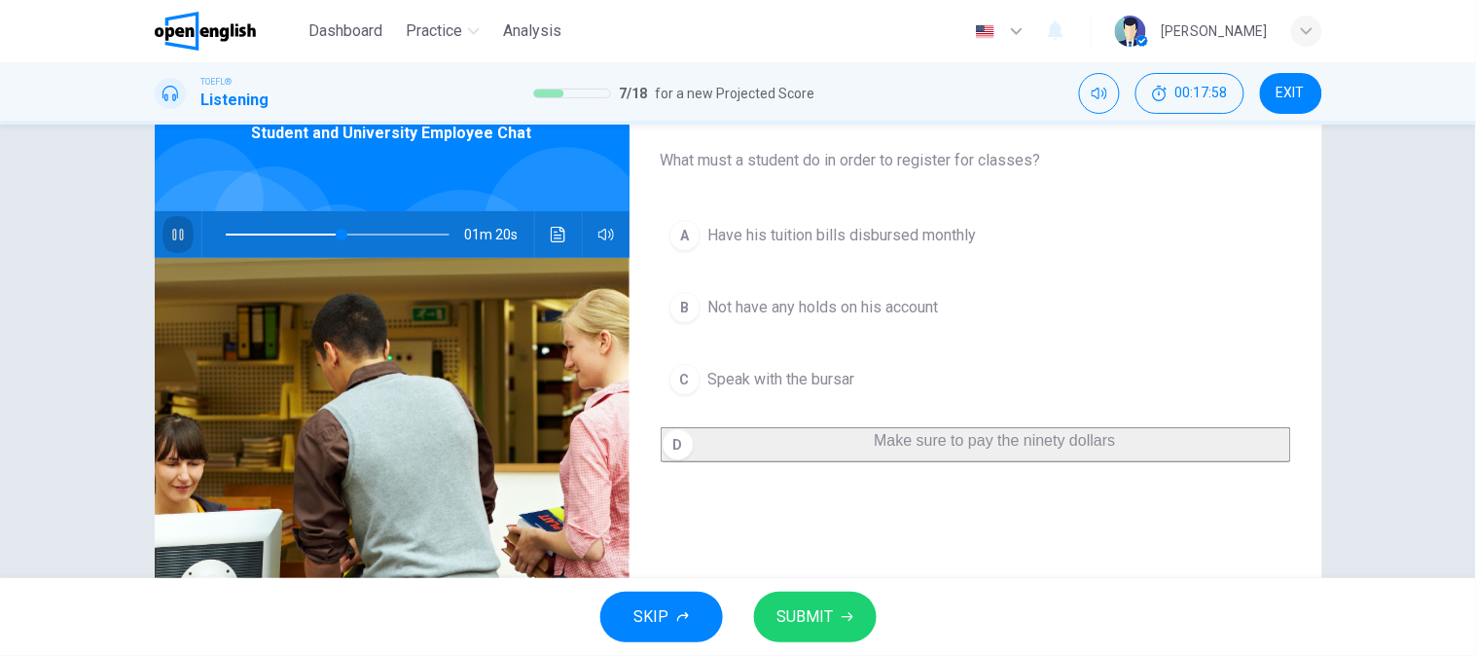
click at [178, 231] on icon "button" at bounding box center [178, 235] width 16 height 16
drag, startPoint x: 827, startPoint y: 166, endPoint x: 969, endPoint y: 169, distance: 142.1
click at [969, 169] on span "What must a student do in order to register for classes?" at bounding box center [976, 160] width 630 height 23
click at [1031, 604] on div "SKIP SUBMIT" at bounding box center [738, 617] width 1476 height 78
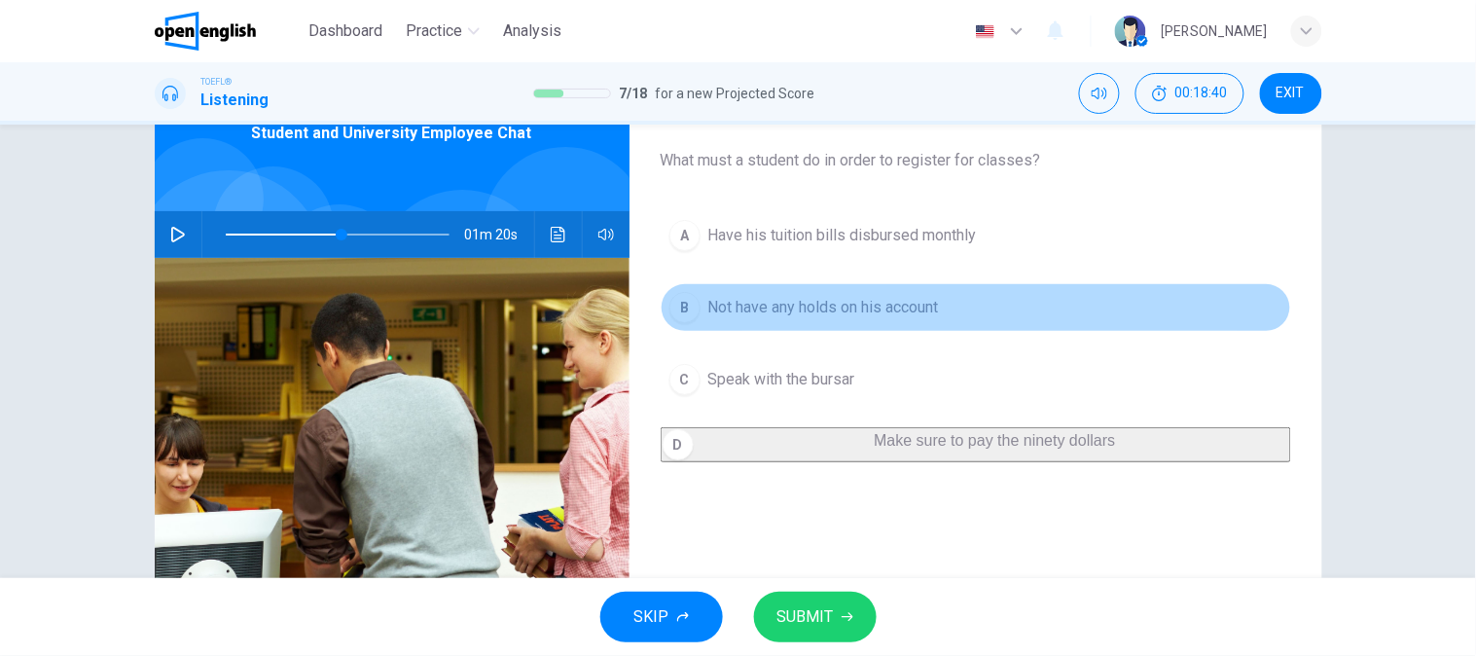
click at [924, 283] on button "B Not have any holds on his account" at bounding box center [976, 307] width 630 height 49
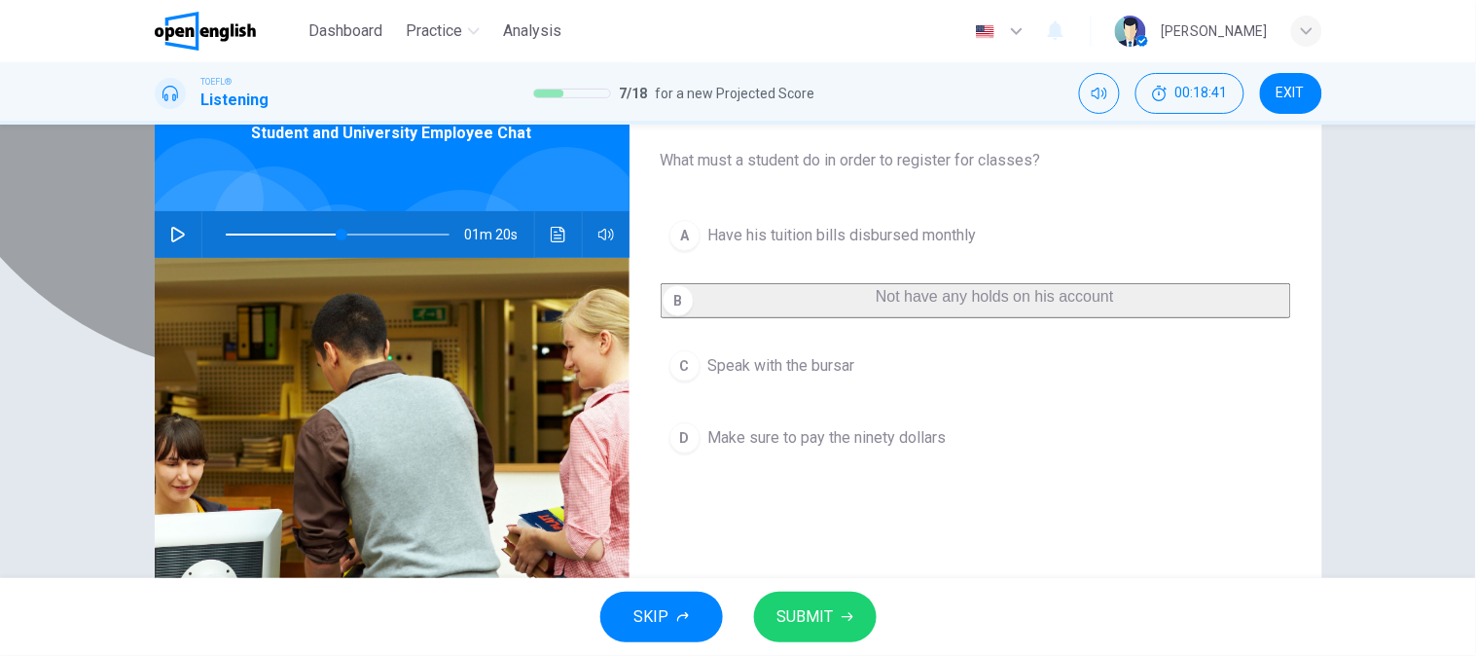
click at [924, 297] on span "Not have any holds on his account" at bounding box center [995, 296] width 238 height 17
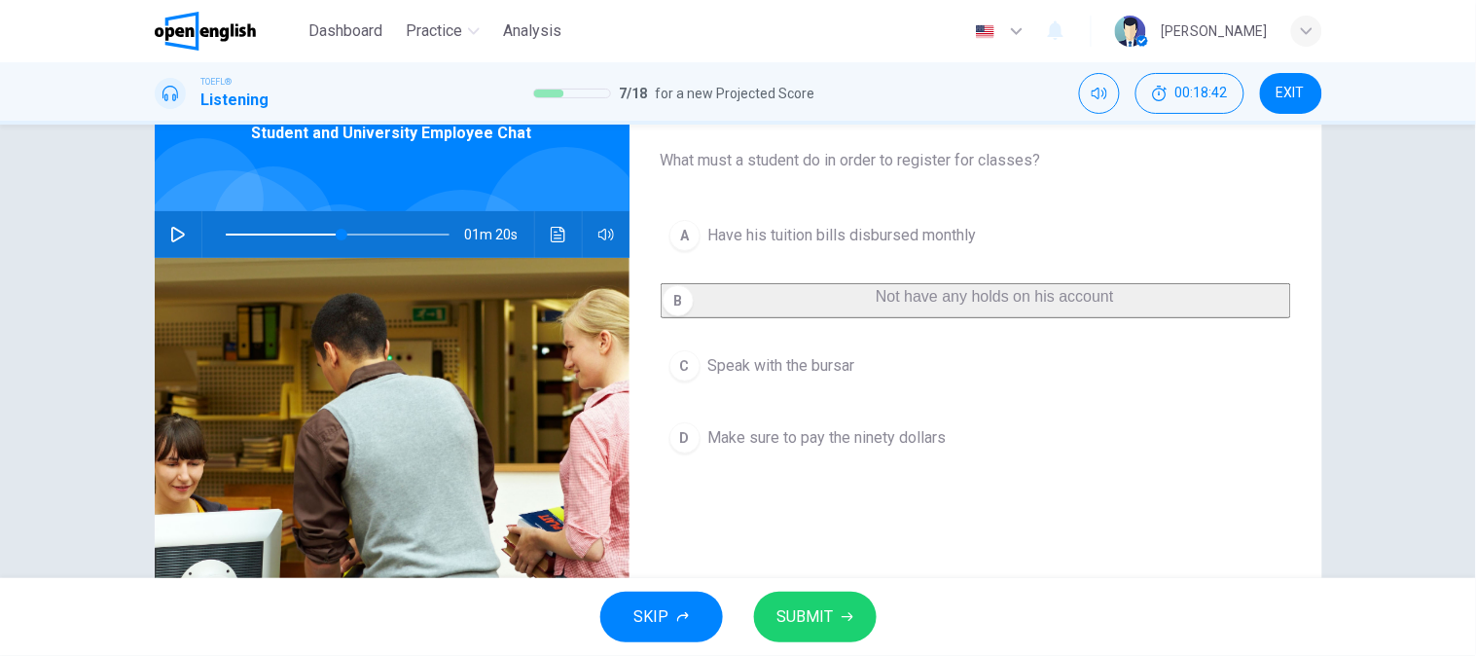
click at [157, 231] on div "01m 20s" at bounding box center [392, 234] width 475 height 47
click at [162, 231] on button "button" at bounding box center [177, 234] width 31 height 47
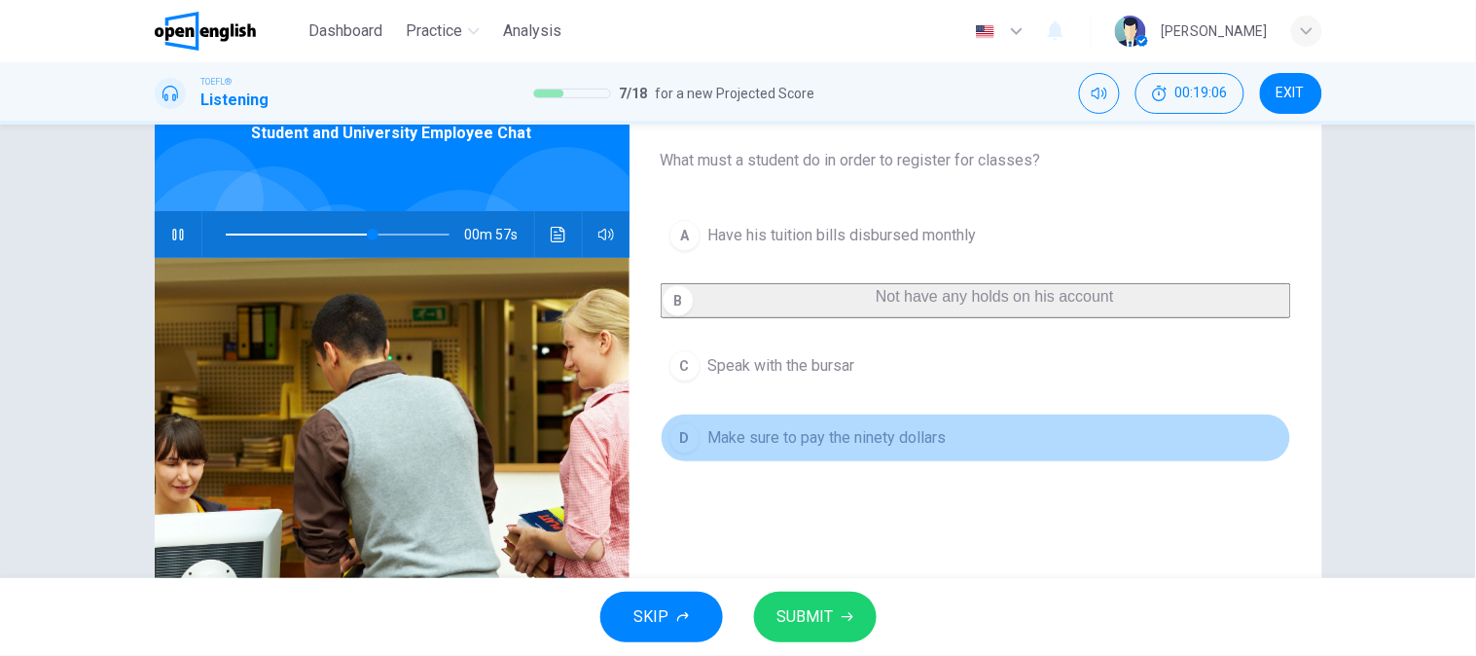
click at [897, 462] on button "D Make sure to pay the ninety dollars" at bounding box center [976, 437] width 630 height 49
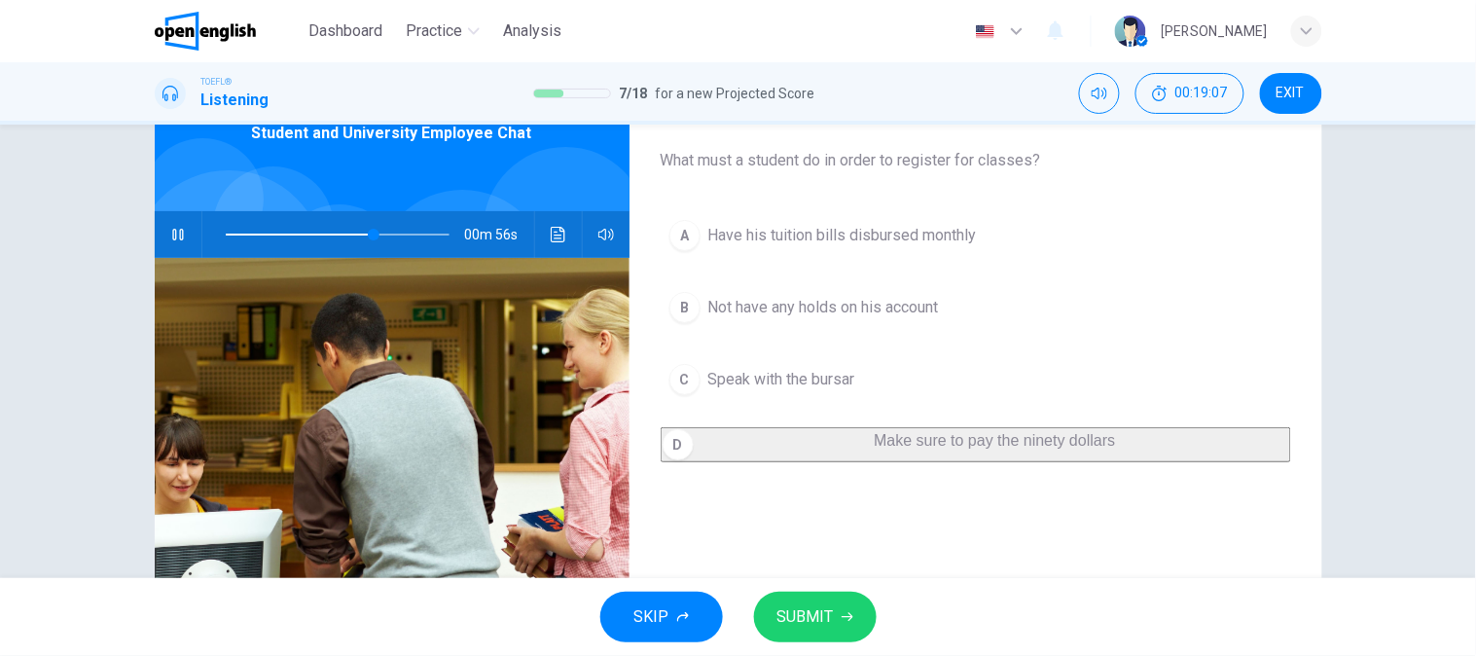
click at [809, 614] on span "SUBMIT" at bounding box center [805, 616] width 56 height 27
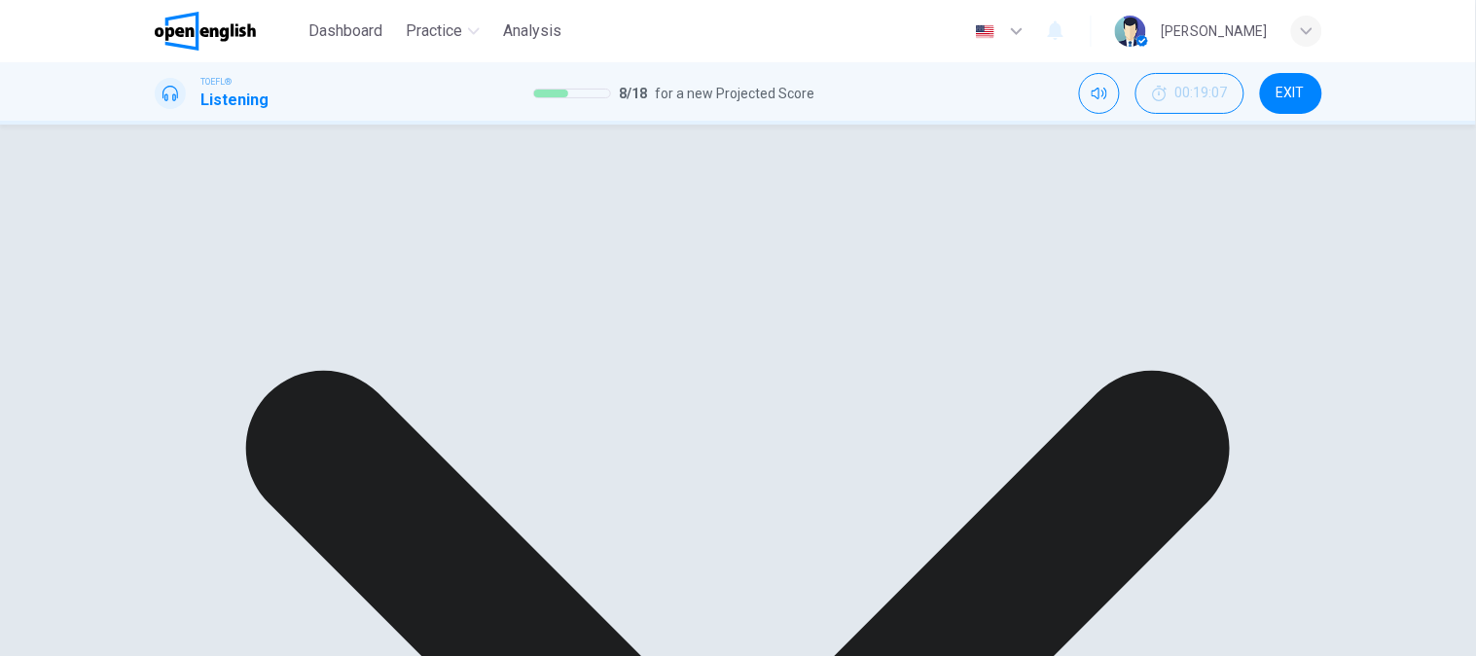
click at [910, 318] on div "A Have his tuition bills disbursed monthly B Not have any holds on his account …" at bounding box center [976, 335] width 630 height 249
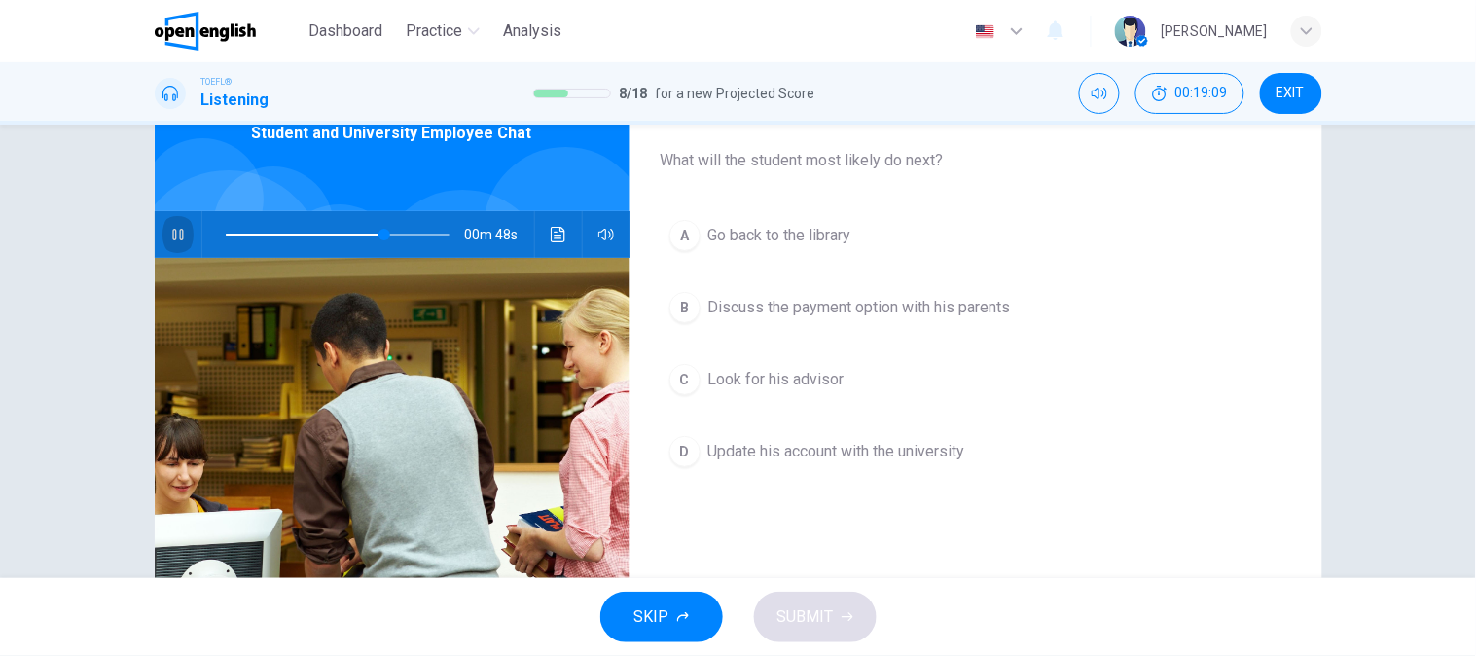
click at [170, 239] on icon "button" at bounding box center [178, 235] width 16 height 16
click at [743, 322] on button "B Discuss the payment option with his parents" at bounding box center [976, 307] width 630 height 49
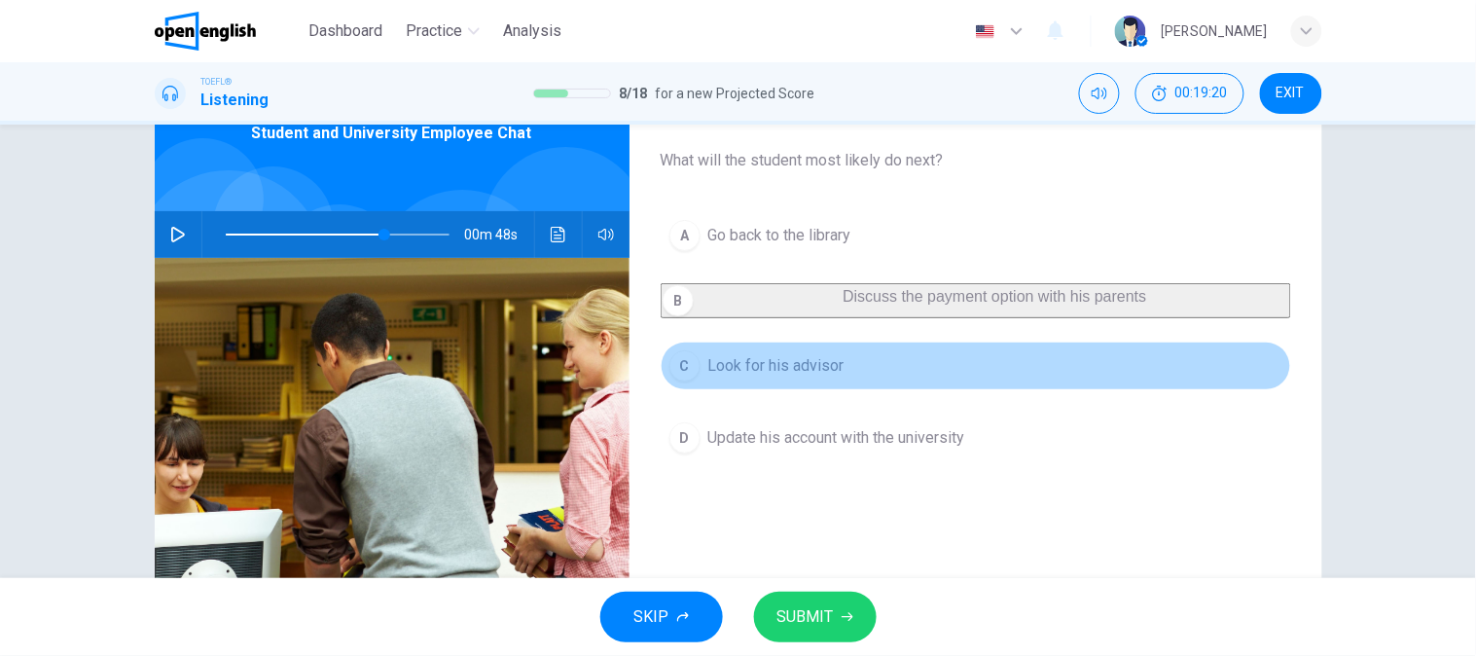
click at [743, 377] on span "Look for his advisor" at bounding box center [776, 365] width 136 height 23
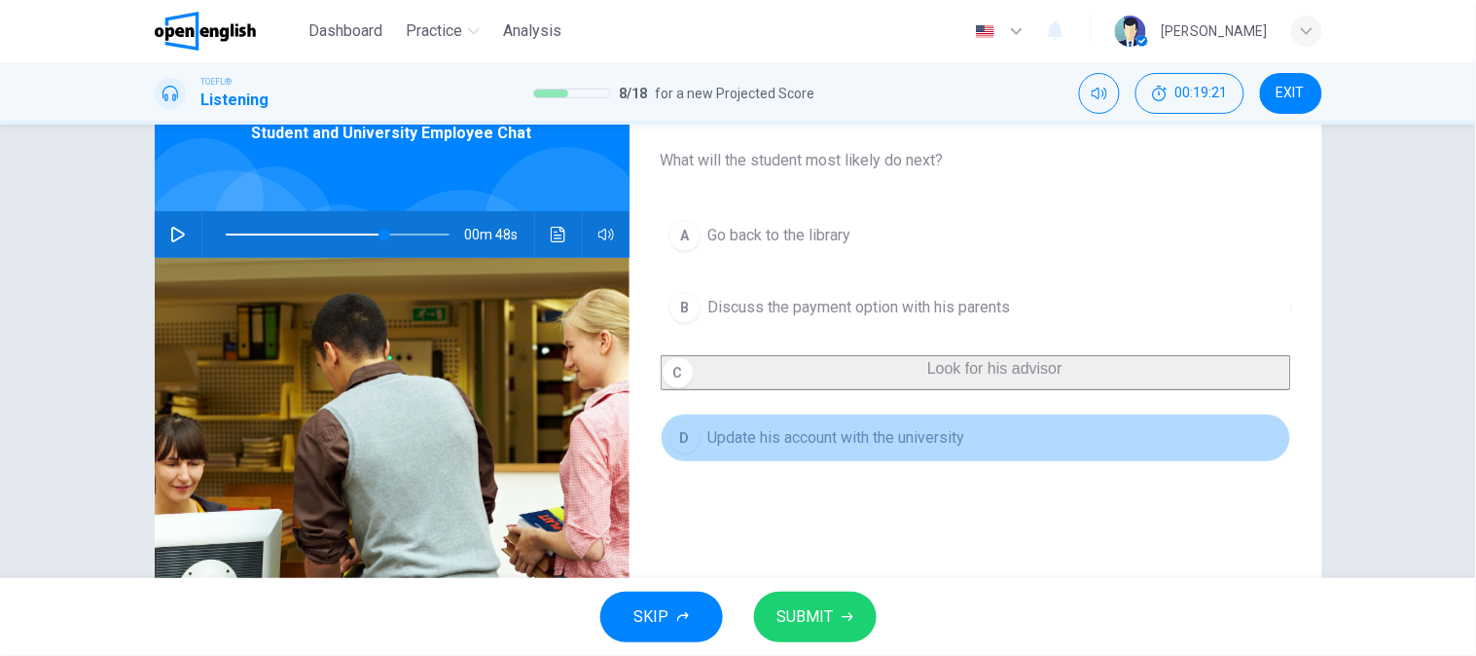
click at [840, 446] on span "Update his account with the university" at bounding box center [836, 437] width 257 height 23
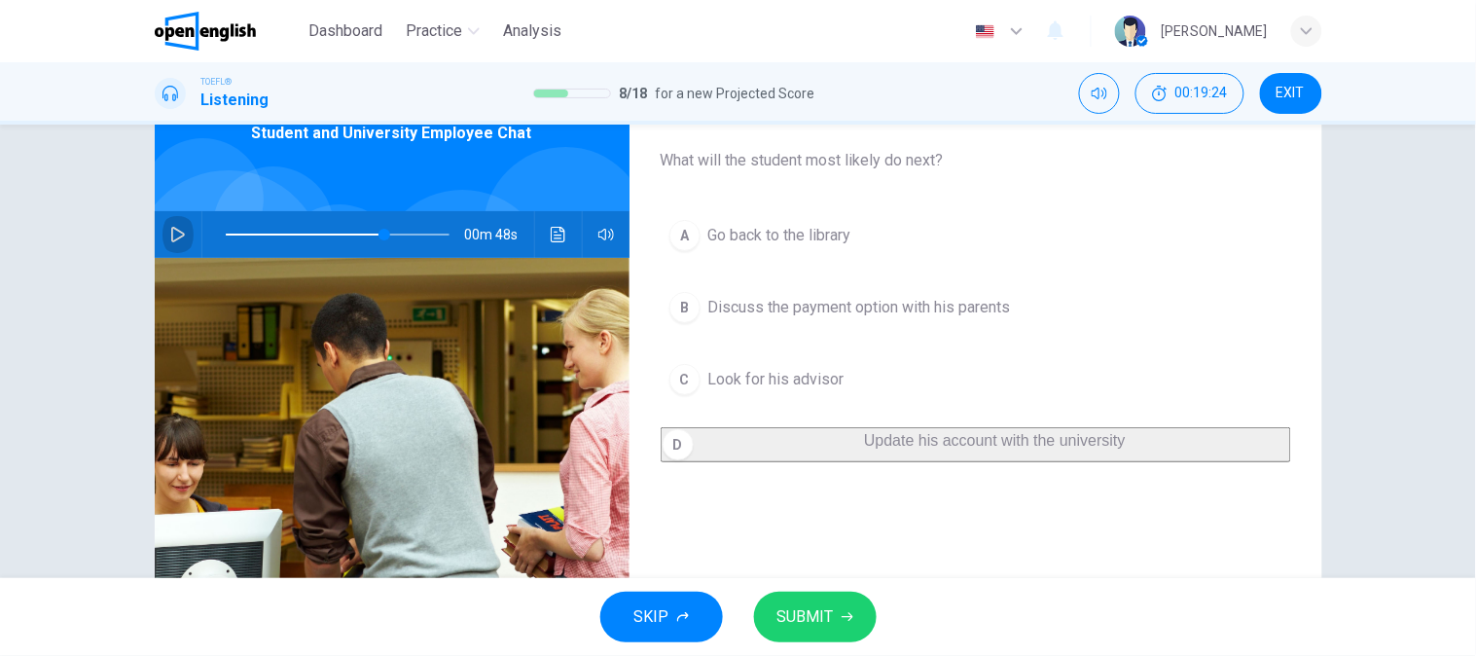
click at [179, 243] on button "button" at bounding box center [177, 234] width 31 height 47
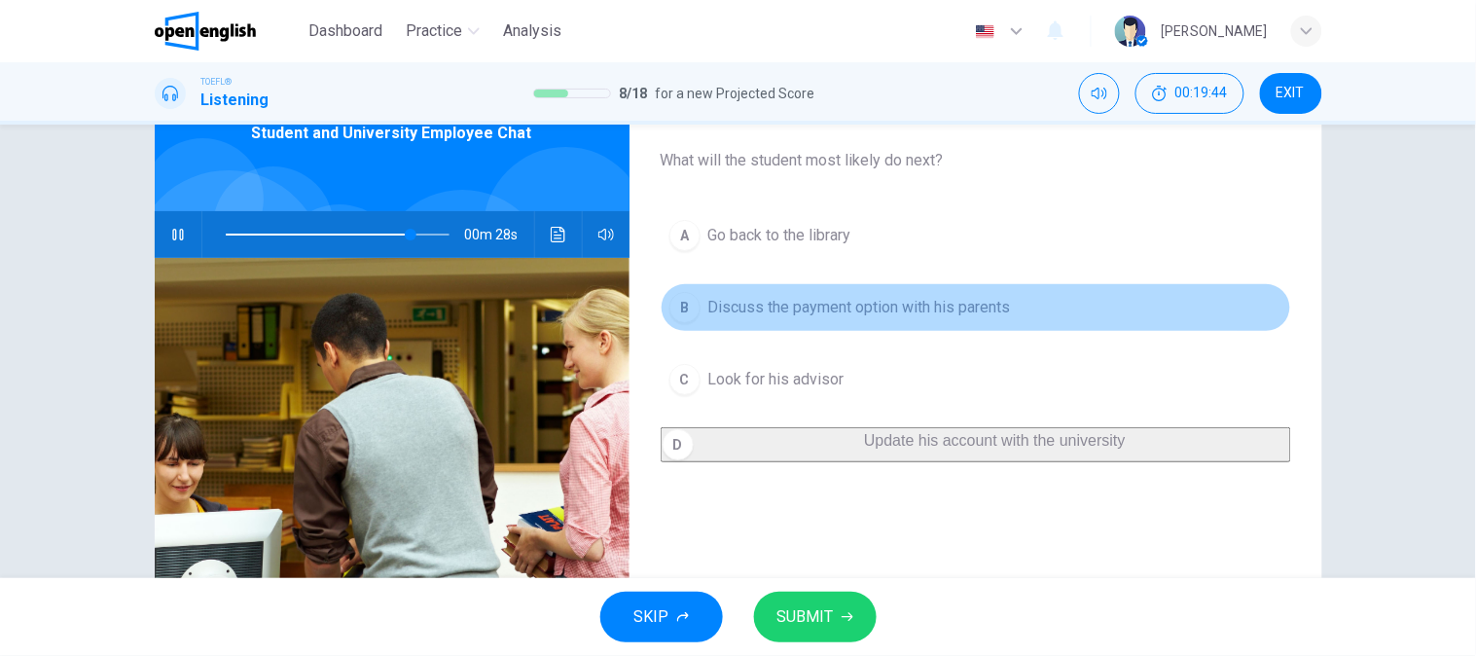
click at [917, 319] on button "B Discuss the payment option with his parents" at bounding box center [976, 307] width 630 height 49
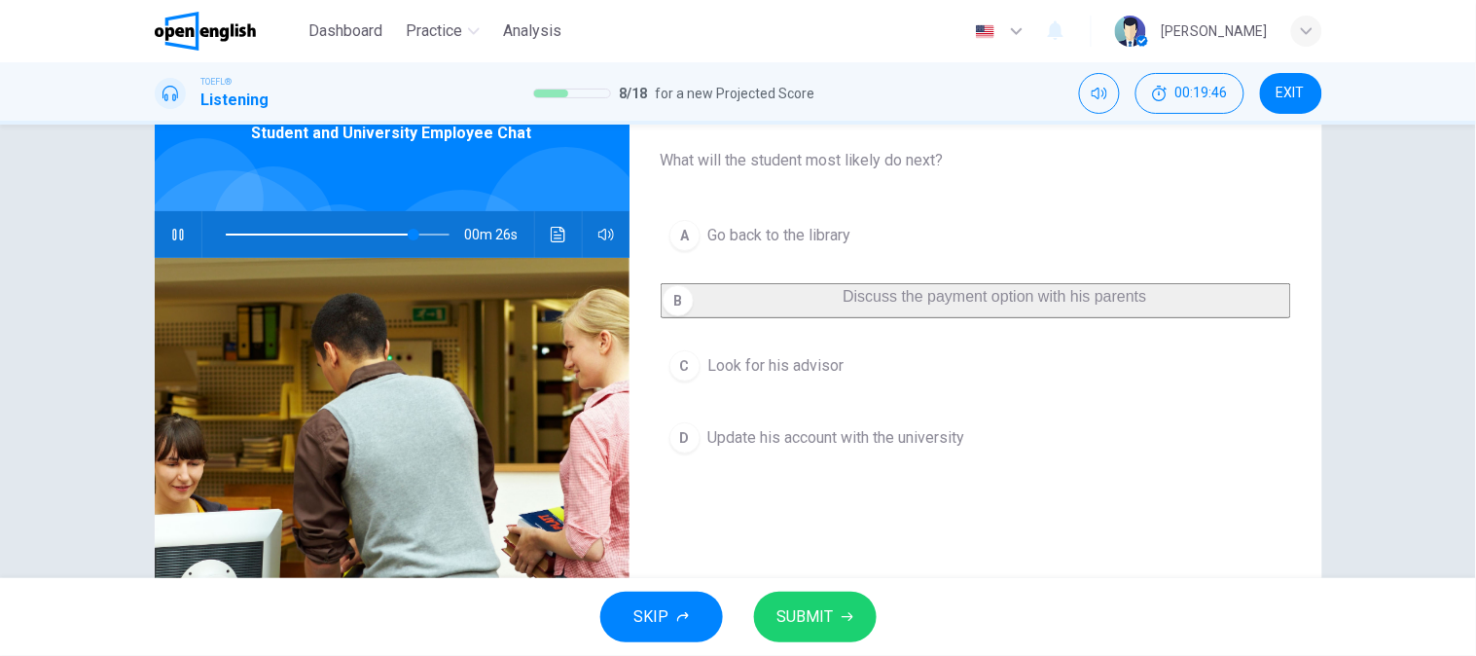
click at [774, 611] on button "SUBMIT" at bounding box center [815, 617] width 123 height 51
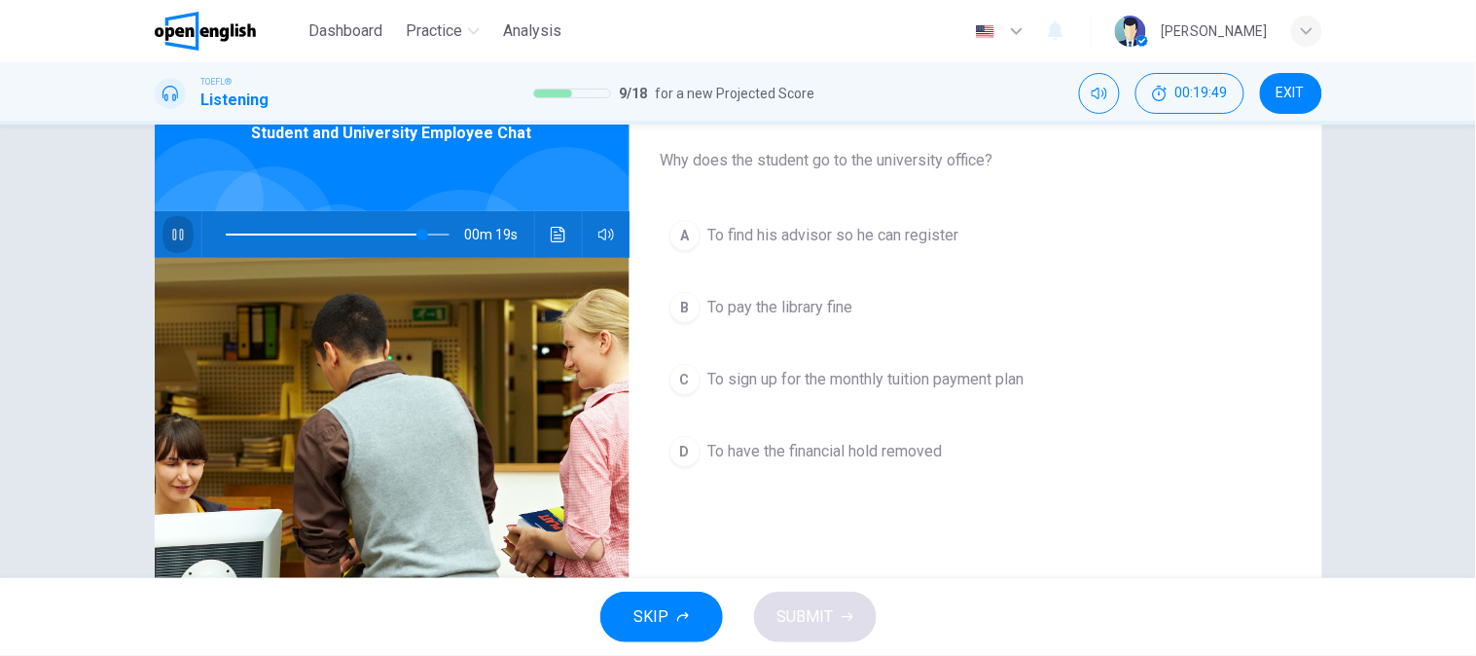
click at [170, 232] on icon "button" at bounding box center [178, 235] width 16 height 16
drag, startPoint x: 827, startPoint y: 166, endPoint x: 945, endPoint y: 166, distance: 117.7
click at [945, 166] on span "Why does the student go to the university office?" at bounding box center [976, 160] width 630 height 23
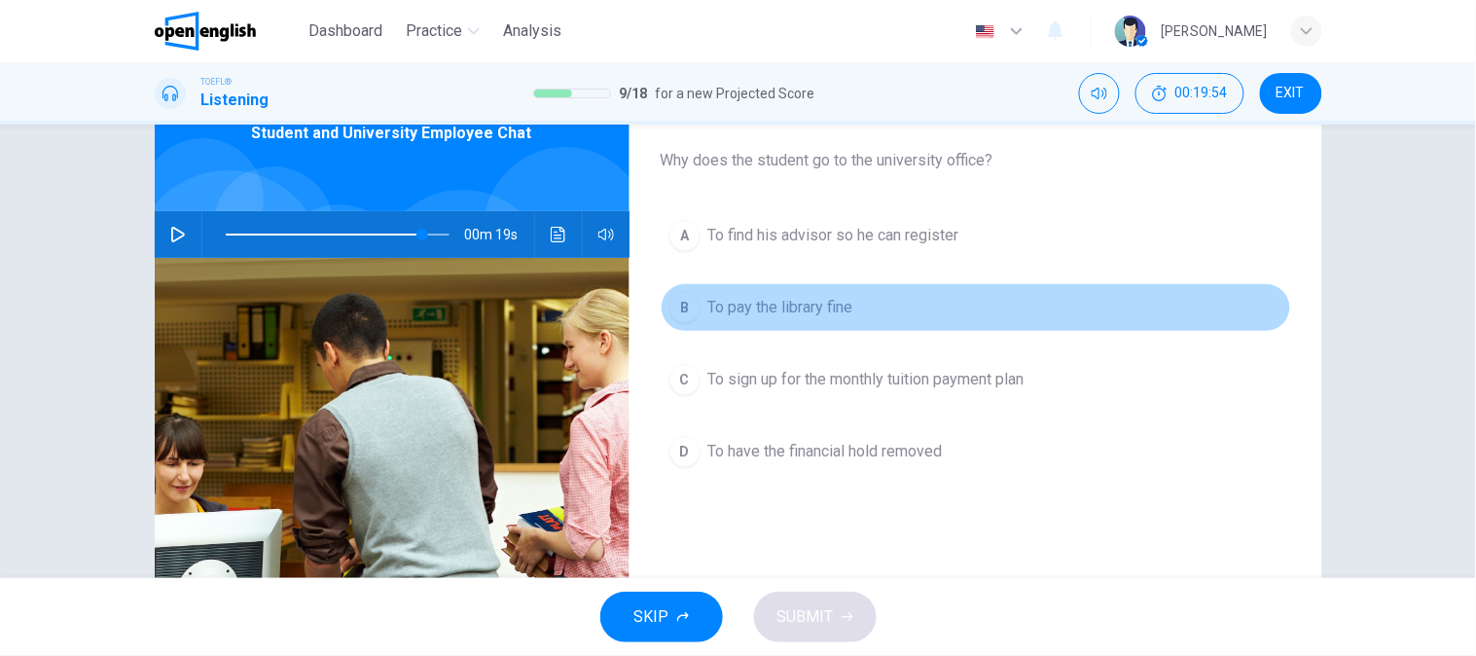
click at [782, 309] on span "To pay the library fine" at bounding box center [780, 307] width 145 height 23
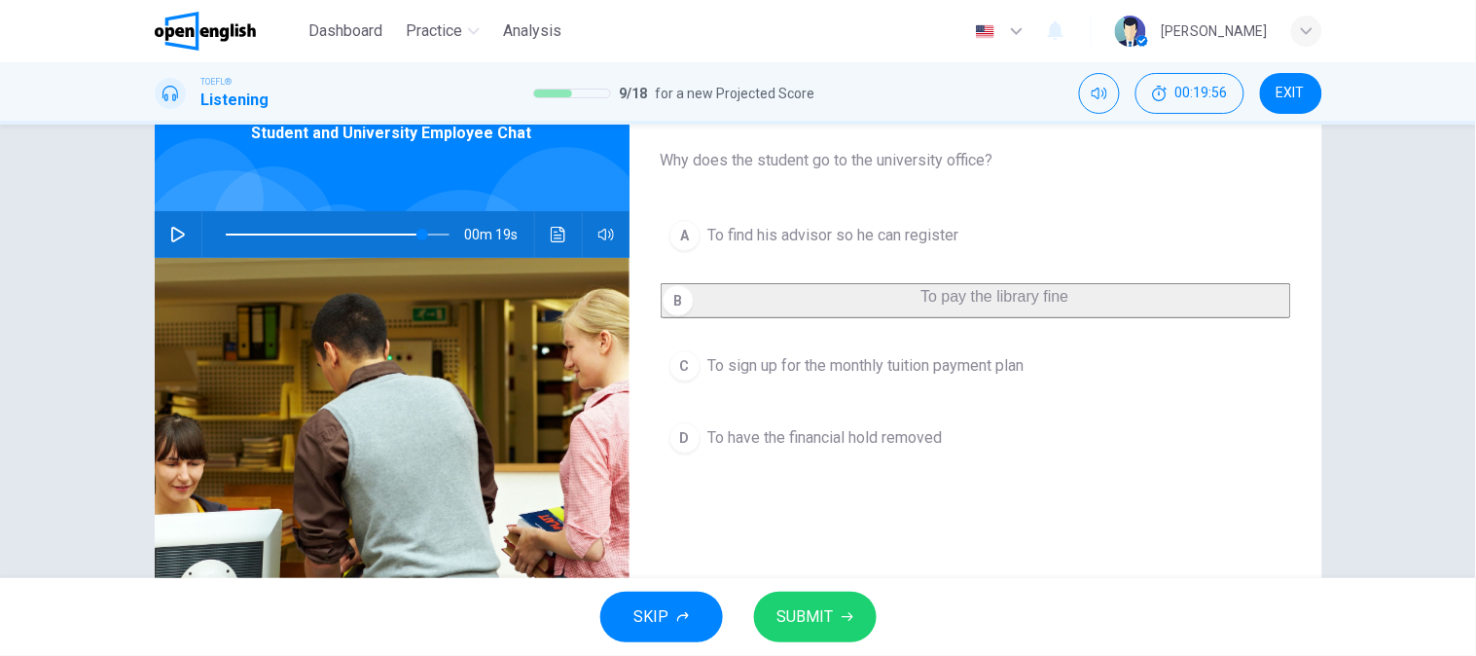
click at [767, 377] on span "To sign up for the monthly tuition payment plan" at bounding box center [866, 365] width 316 height 23
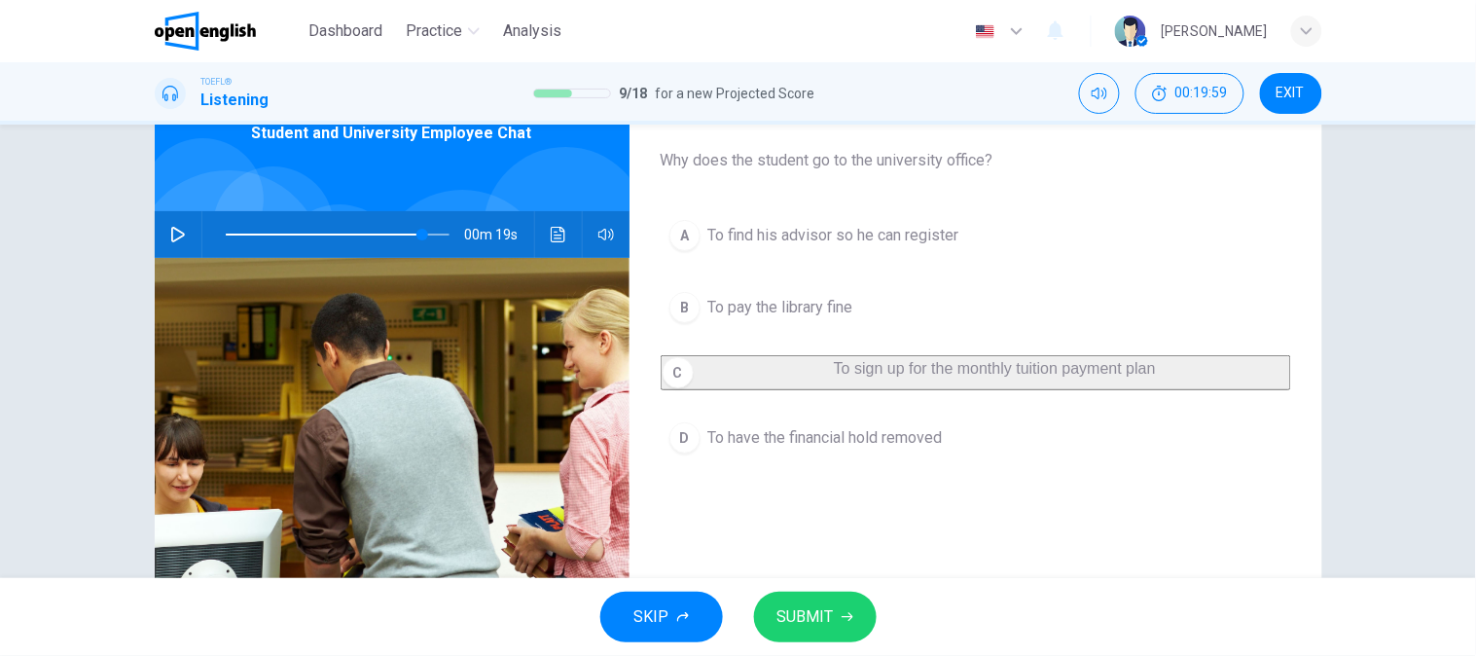
click at [171, 238] on icon "button" at bounding box center [178, 235] width 14 height 16
click at [418, 232] on span at bounding box center [424, 235] width 12 height 12
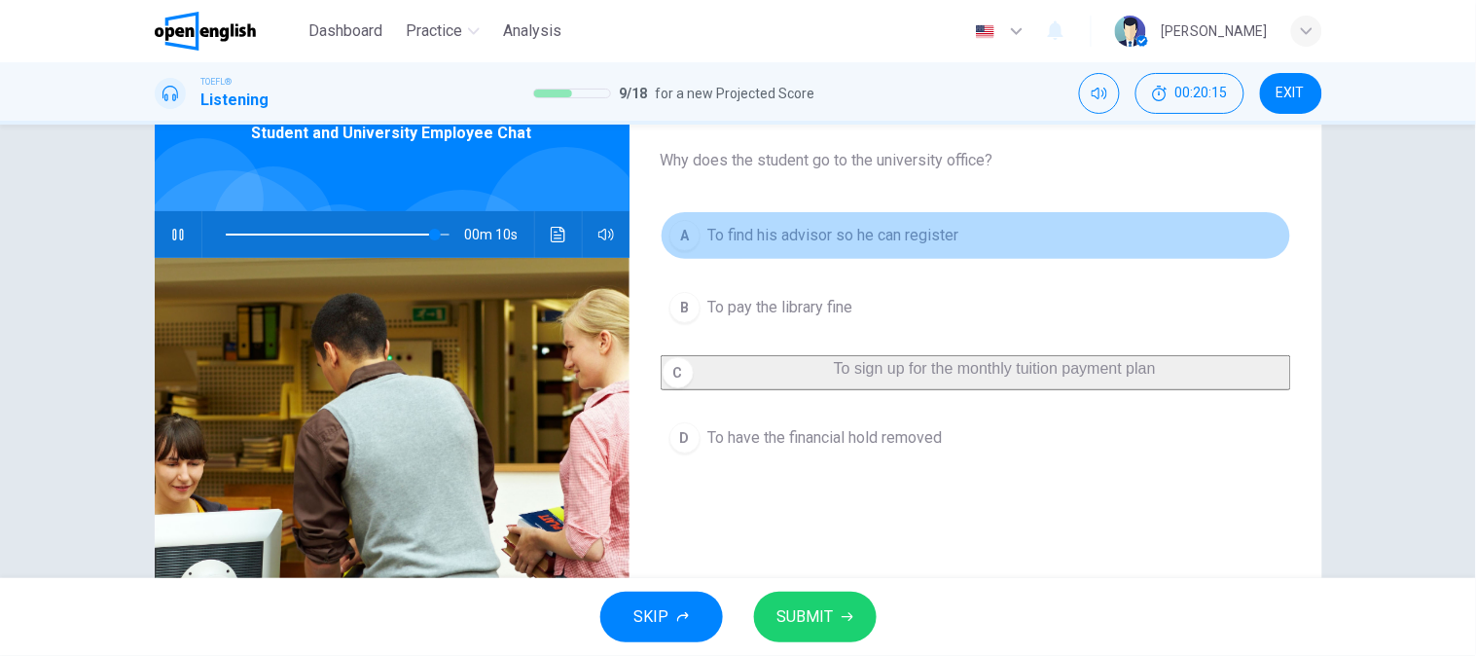
click at [920, 254] on button "A To find his advisor so he can register" at bounding box center [976, 235] width 630 height 49
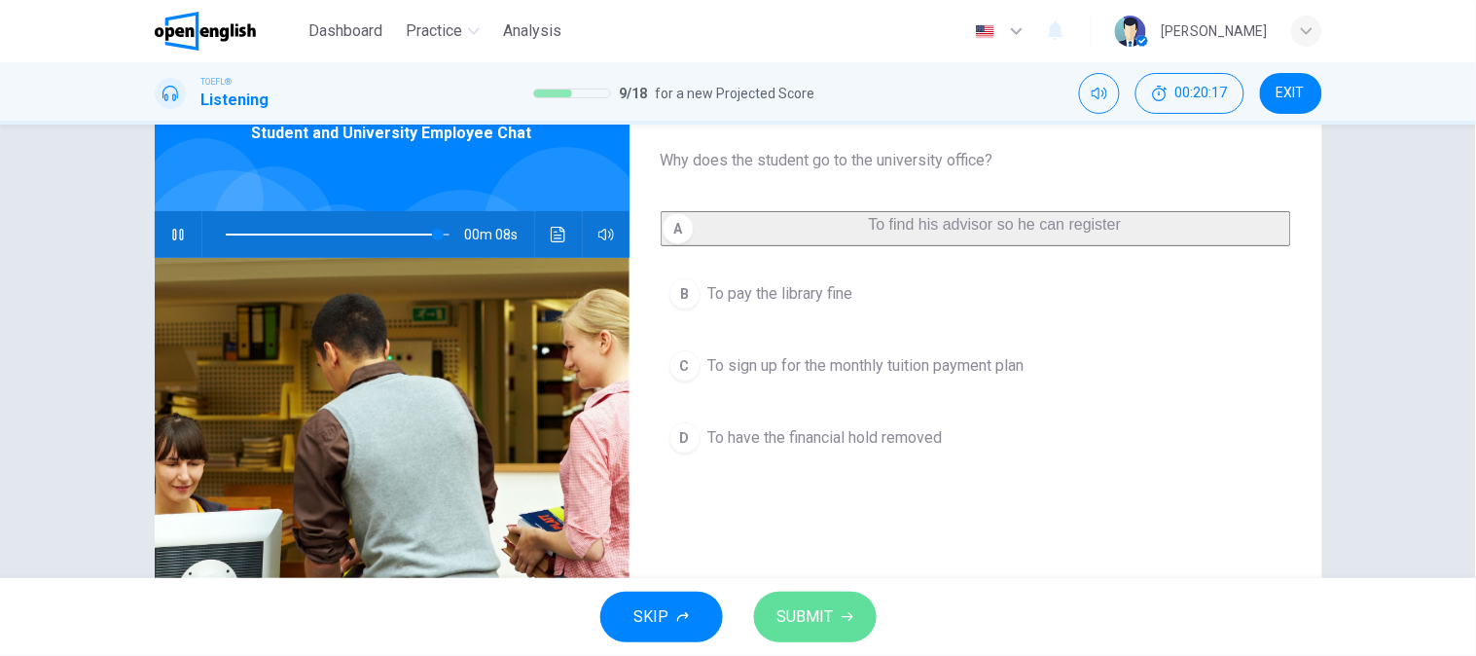
click at [794, 621] on span "SUBMIT" at bounding box center [805, 616] width 56 height 27
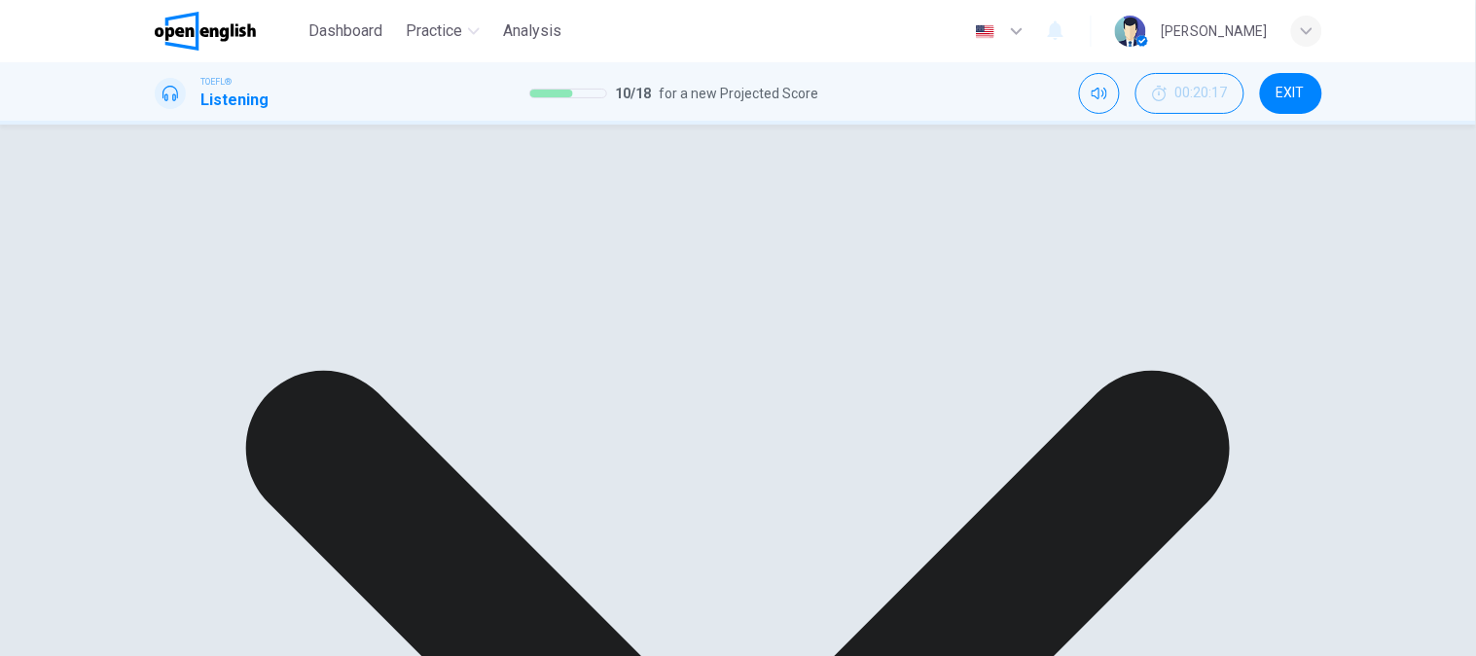
click at [891, 450] on div "A To find his advisor so he can register B To pay the library fine C To sign up…" at bounding box center [976, 335] width 630 height 249
type input "**"
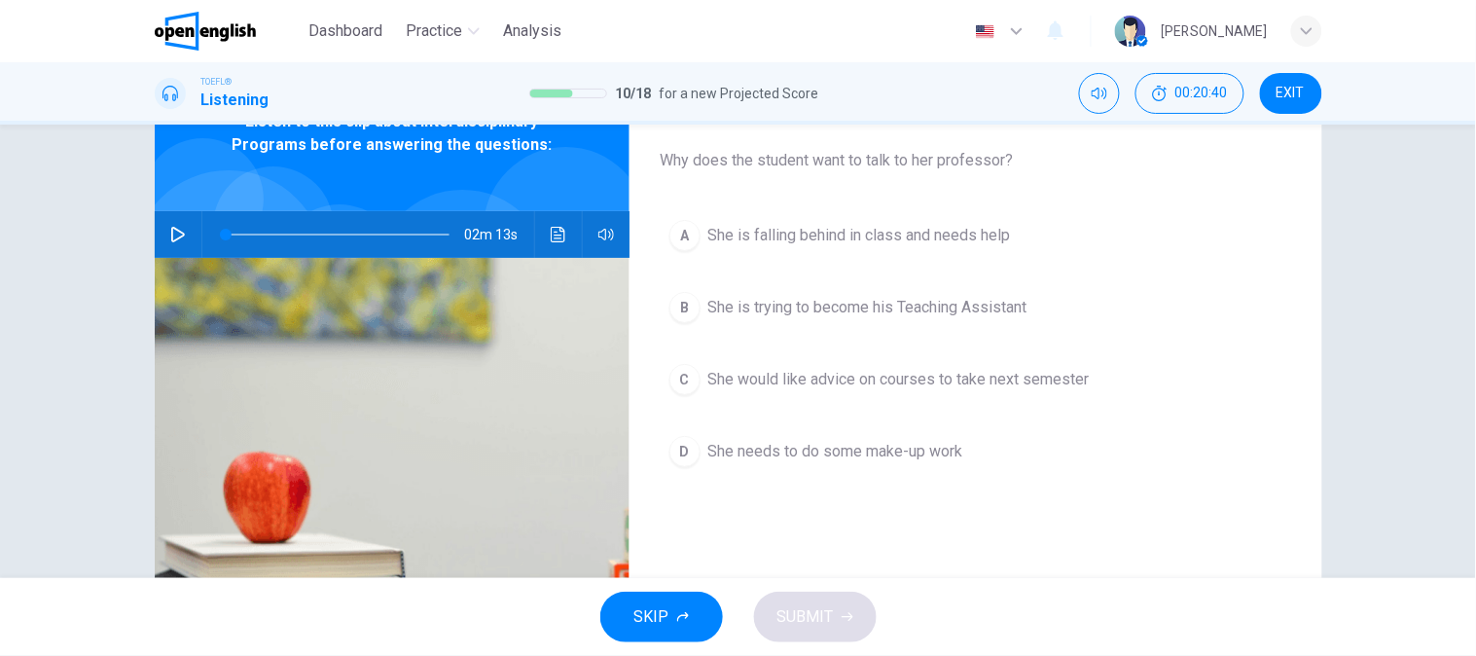
click at [162, 248] on button "button" at bounding box center [177, 234] width 31 height 47
click at [298, 229] on span at bounding box center [304, 235] width 12 height 12
click at [279, 230] on span at bounding box center [338, 234] width 224 height 27
click at [551, 227] on icon "Click to see the audio transcription" at bounding box center [559, 235] width 16 height 16
type input "*"
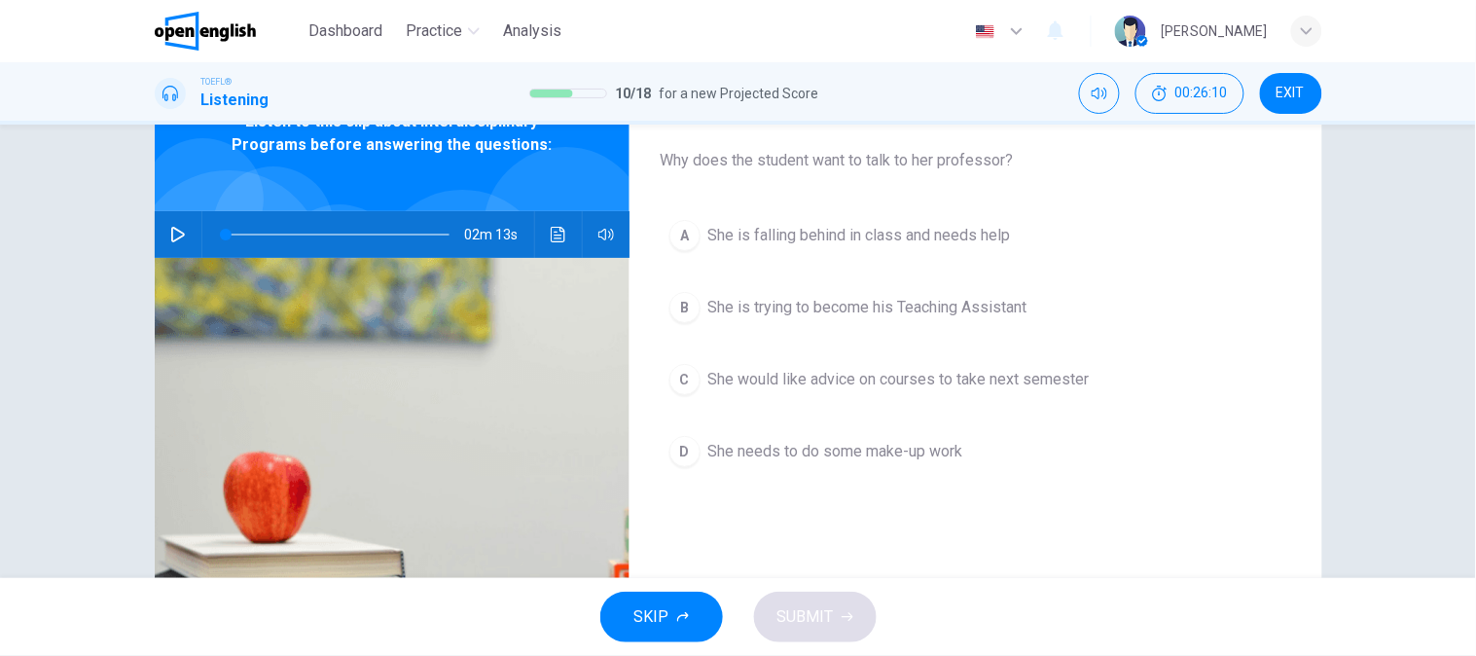
scroll to position [229, 0]
click at [966, 364] on button "C She would like advice on courses to take next semester" at bounding box center [976, 379] width 630 height 49
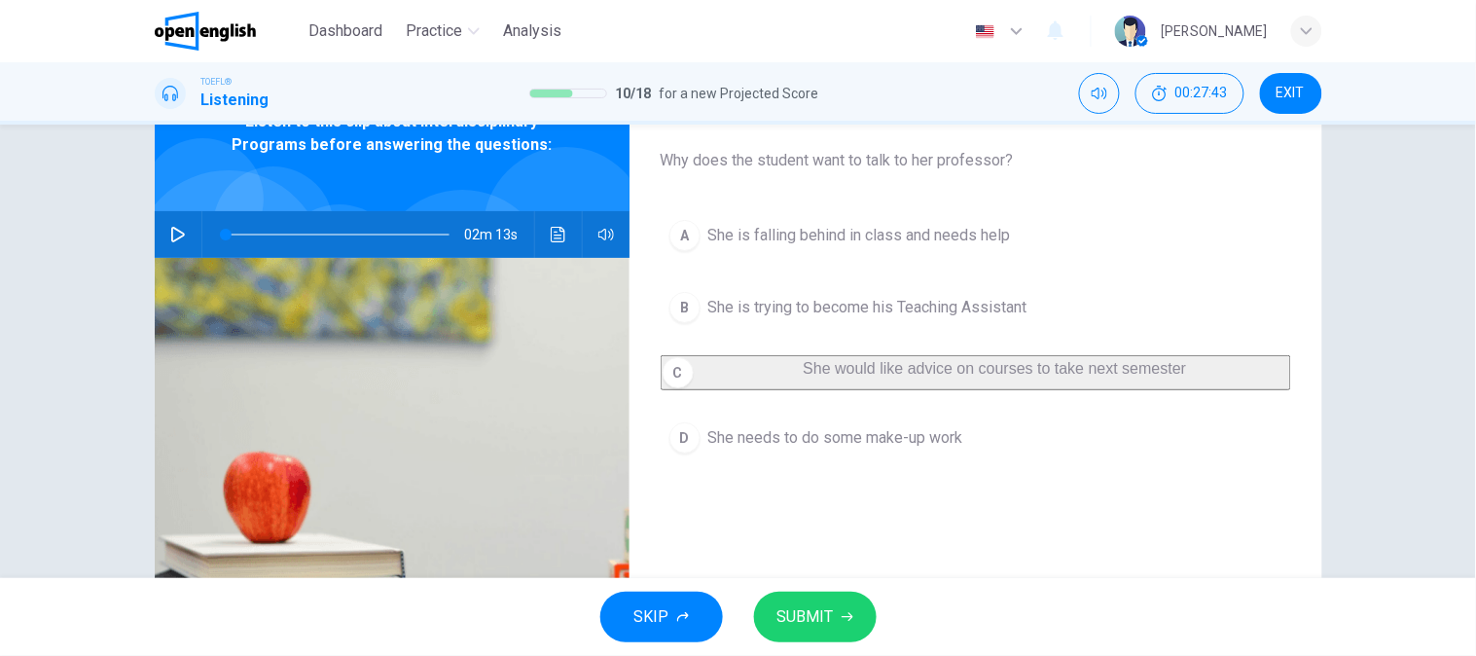
click at [818, 599] on button "SUBMIT" at bounding box center [815, 617] width 123 height 51
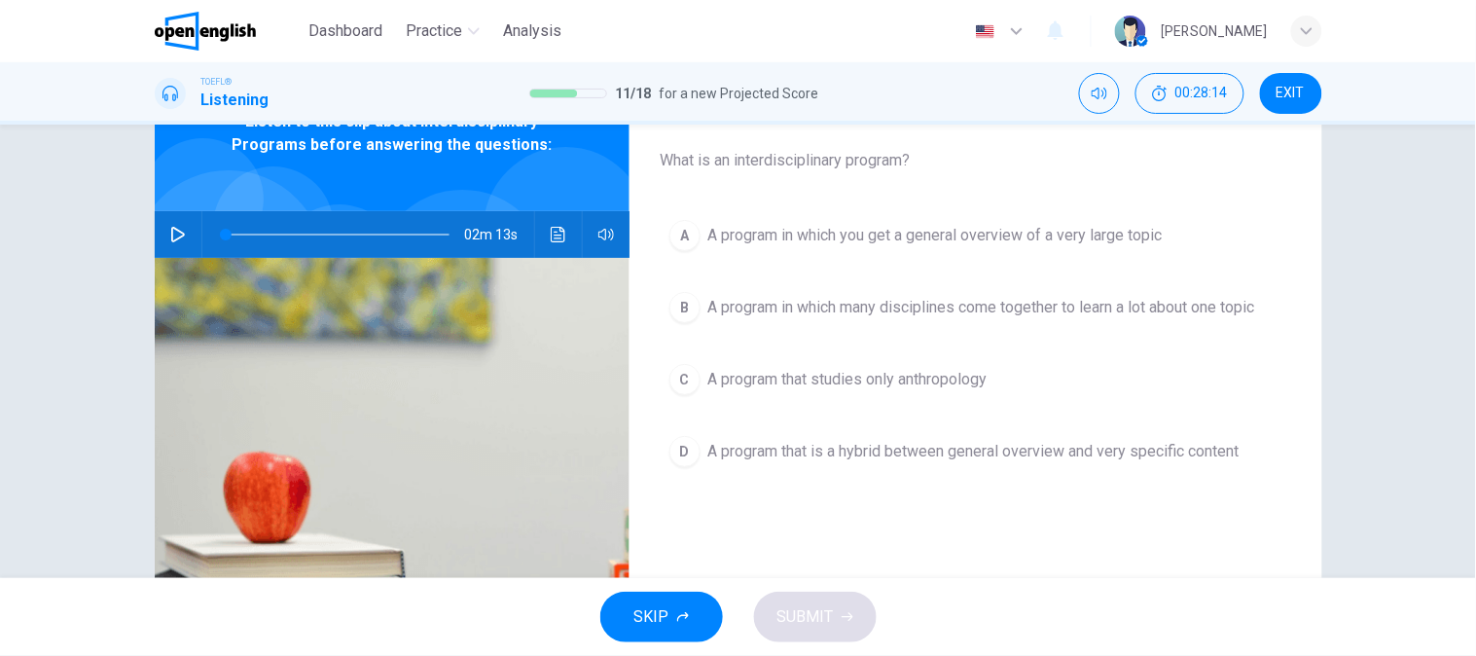
click at [967, 482] on div "A A program in which you get a general overview of a very large topic B A progr…" at bounding box center [976, 363] width 630 height 304
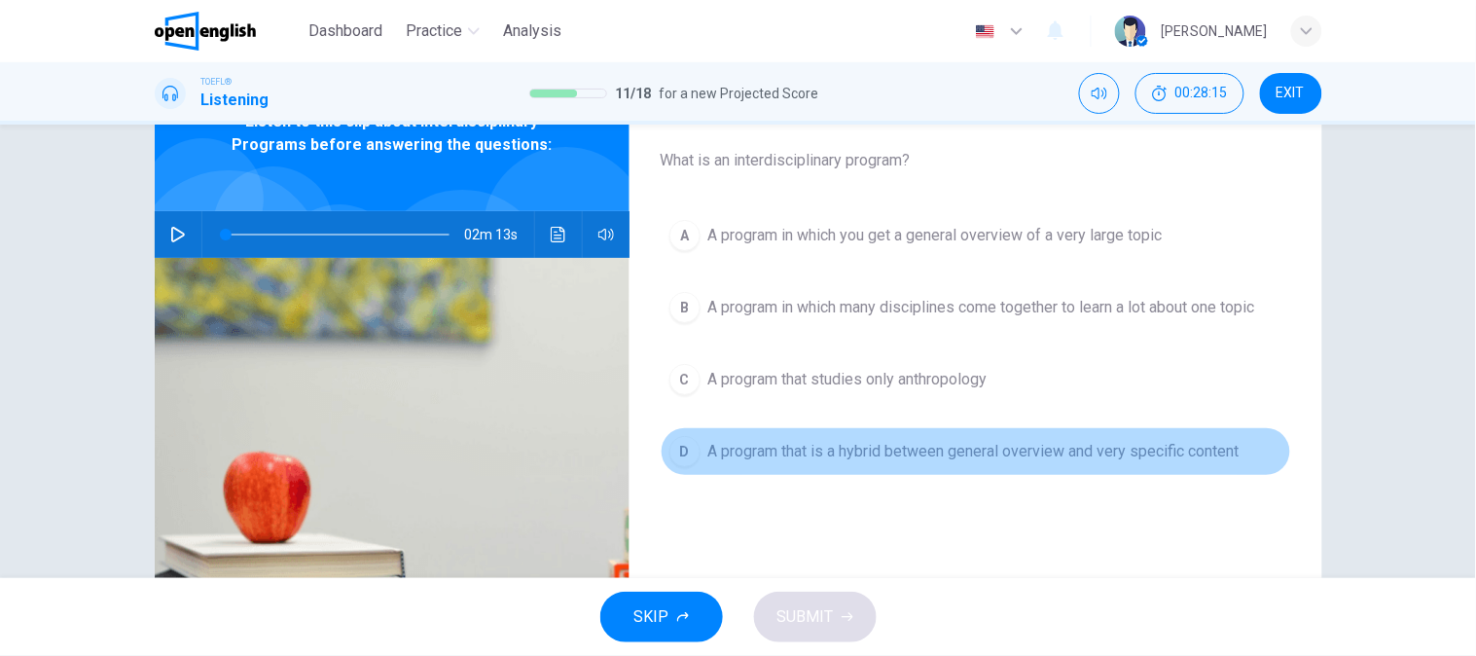
click at [977, 459] on span "A program that is a hybrid between general overview and very specific content" at bounding box center [973, 451] width 531 height 23
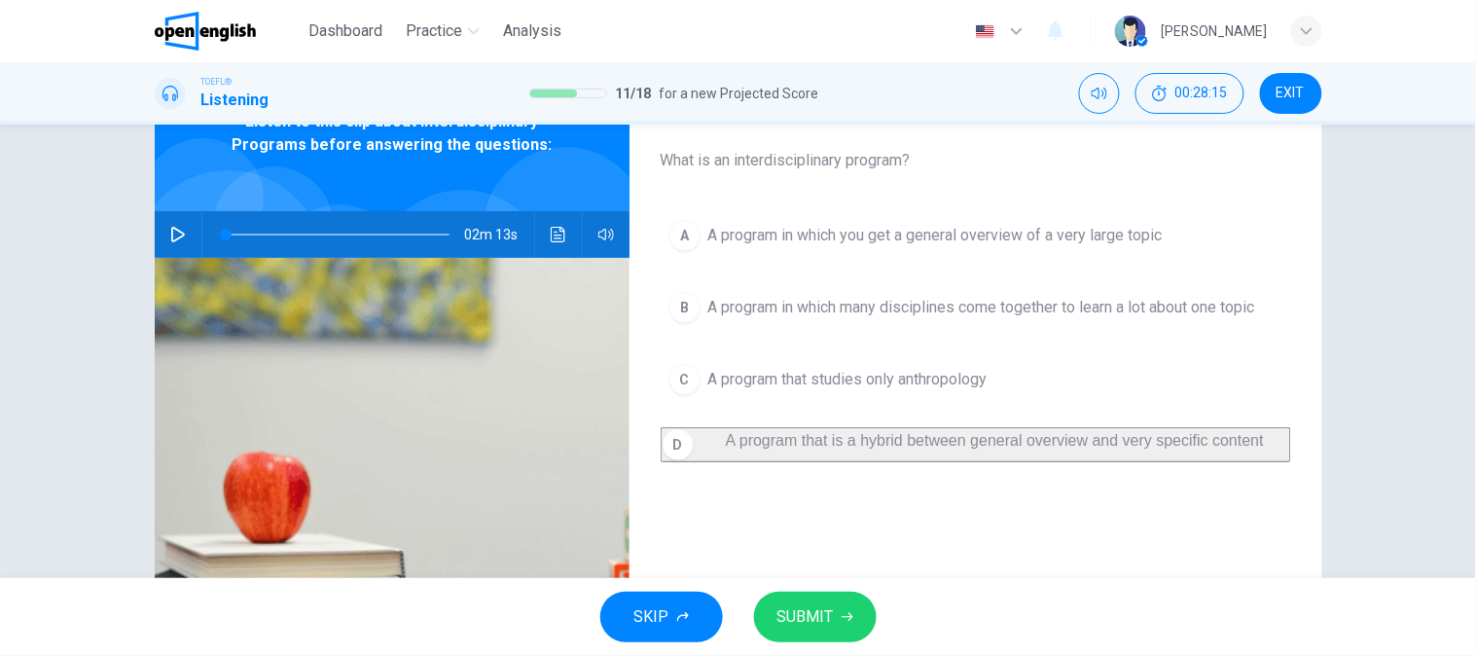
click at [833, 617] on button "SUBMIT" at bounding box center [815, 617] width 123 height 51
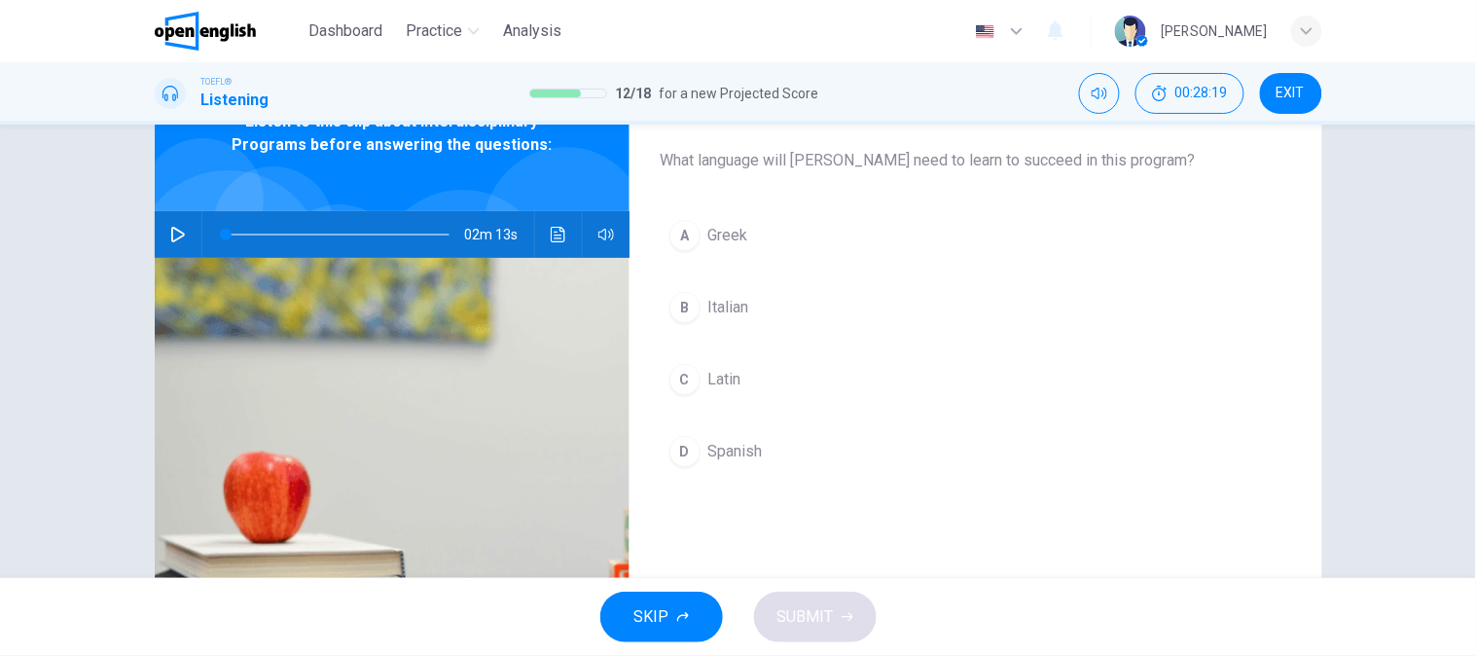
click at [704, 397] on button "C Latin" at bounding box center [976, 379] width 630 height 49
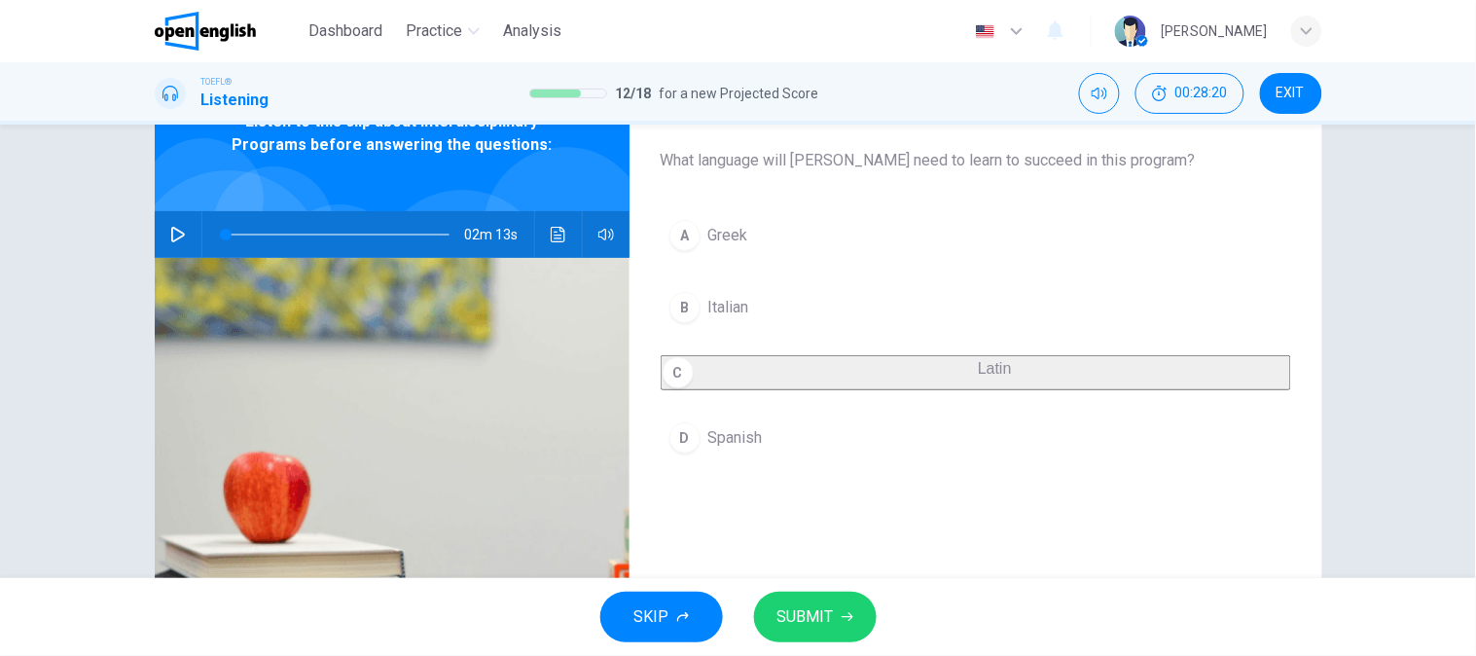
click at [820, 618] on span "SUBMIT" at bounding box center [805, 616] width 56 height 27
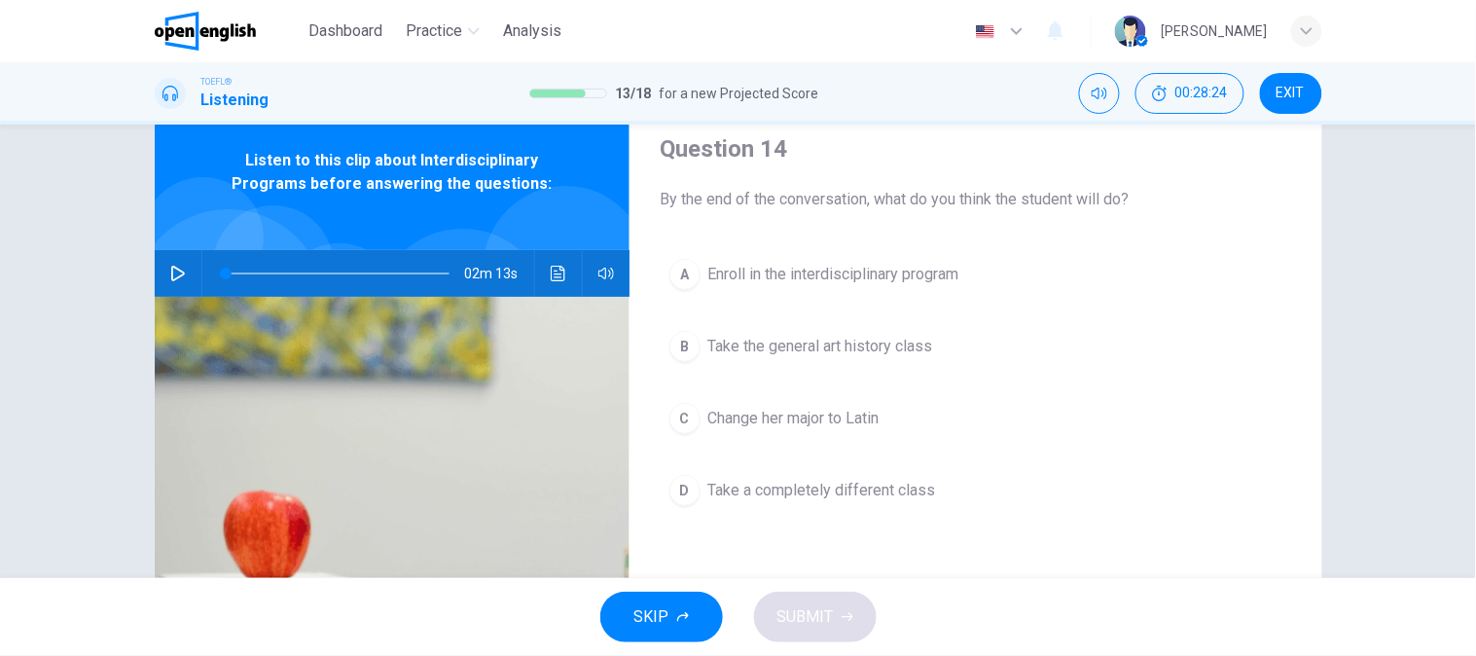
scroll to position [108, 0]
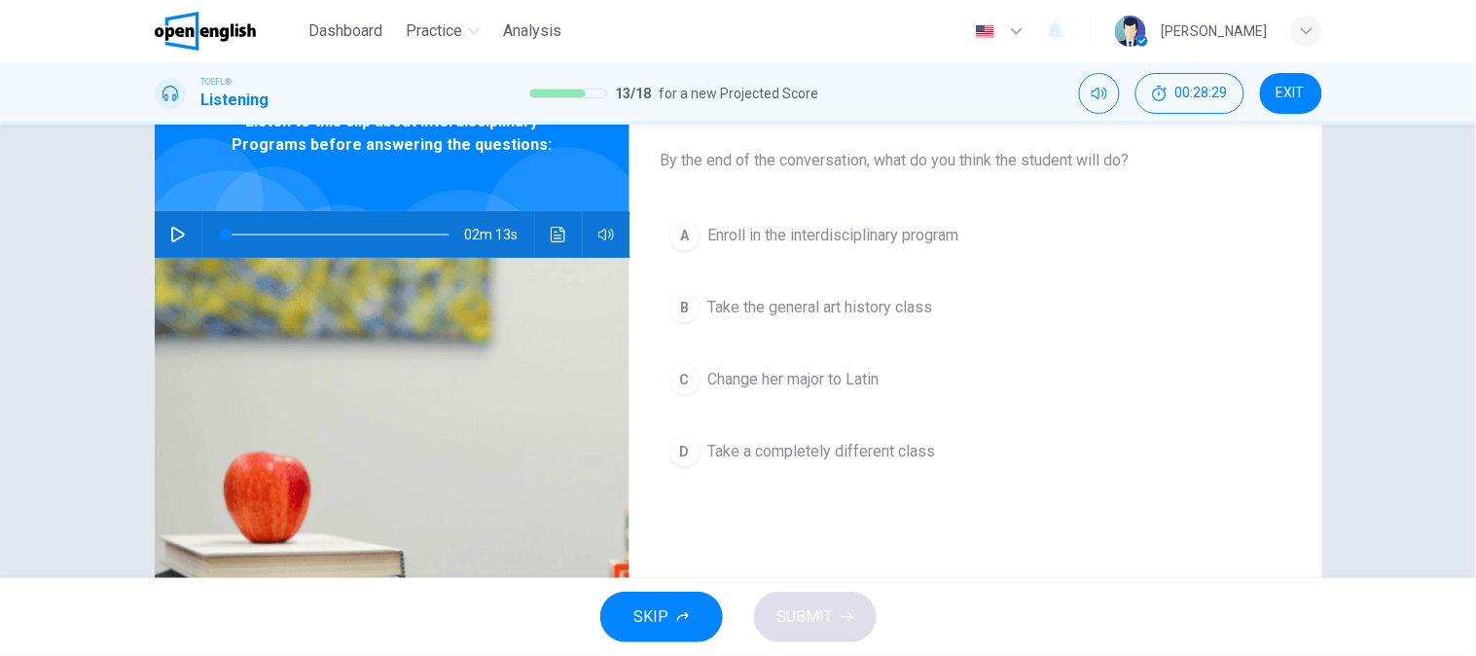
click at [976, 235] on button "A Enroll in the interdisciplinary program" at bounding box center [976, 235] width 630 height 49
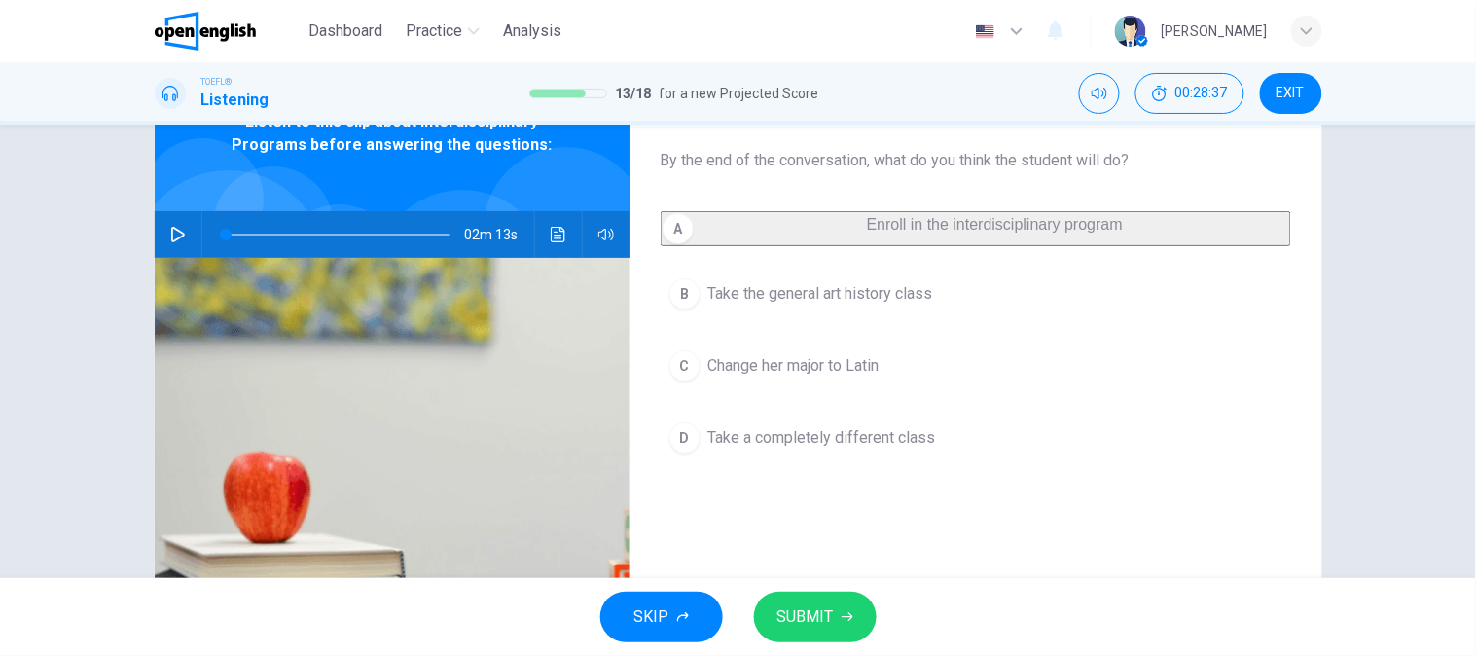
click at [810, 594] on button "SUBMIT" at bounding box center [815, 617] width 123 height 51
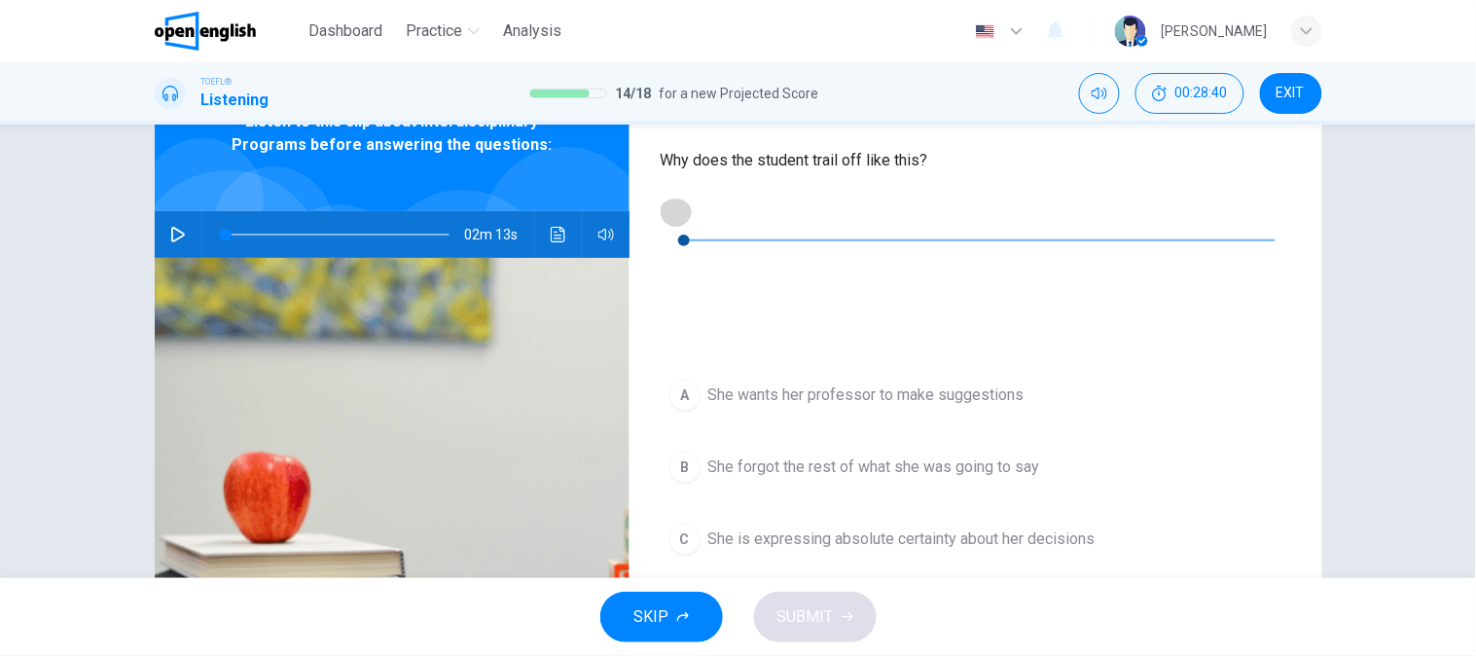
click at [682, 214] on icon "button" at bounding box center [676, 211] width 16 height 16
type input "*"
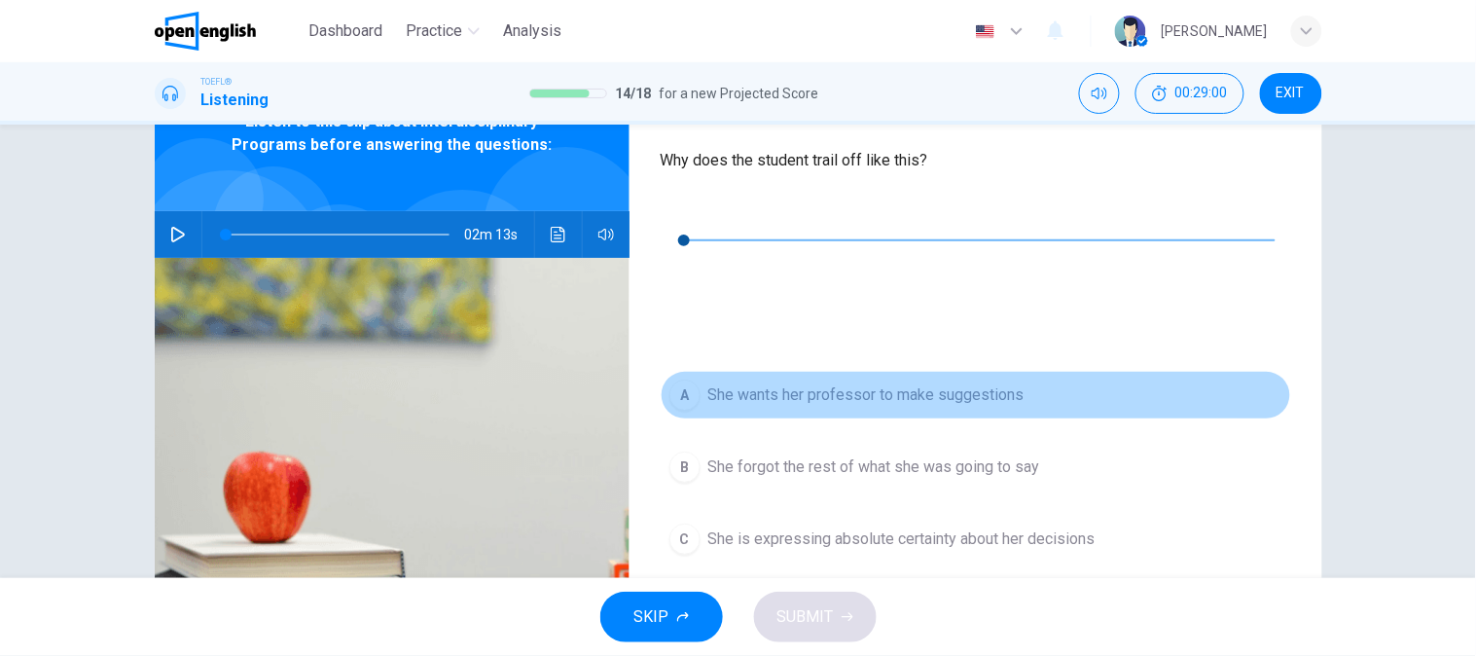
click at [921, 371] on button "A She wants her professor to make suggestions" at bounding box center [976, 395] width 630 height 49
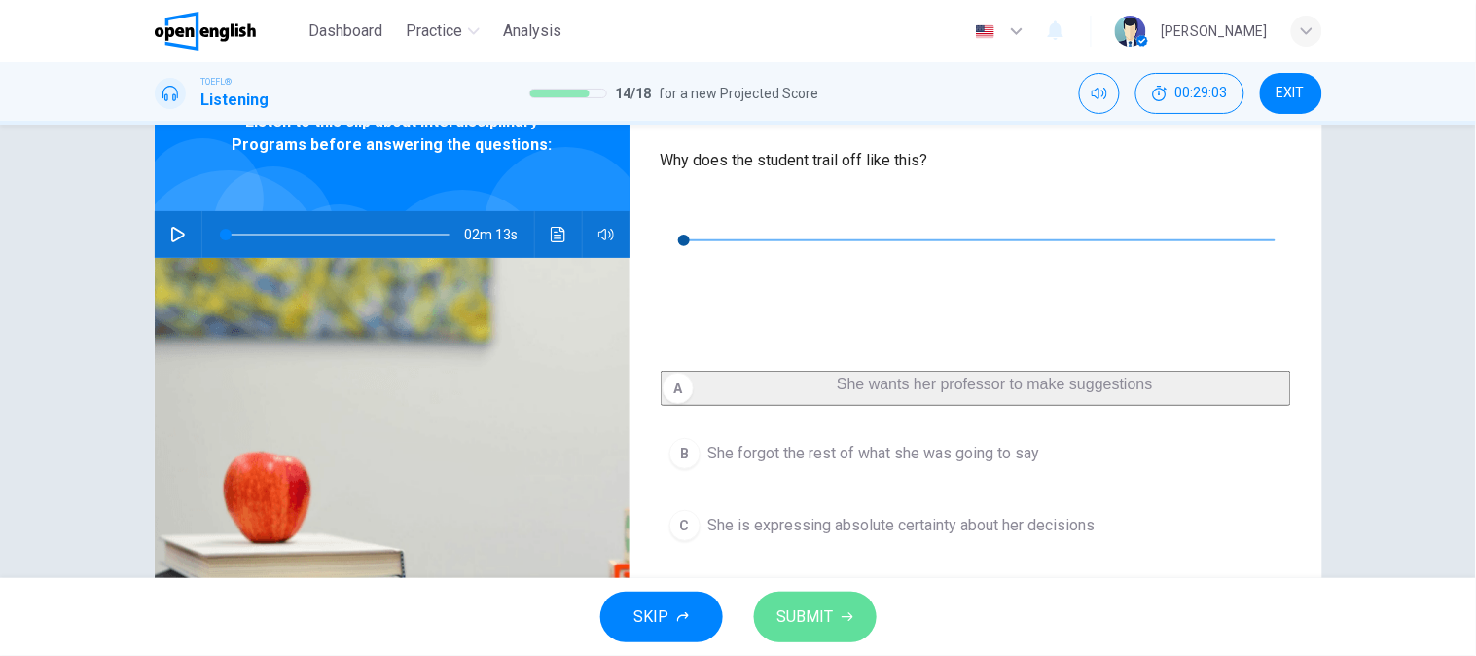
click at [815, 616] on span "SUBMIT" at bounding box center [805, 616] width 56 height 27
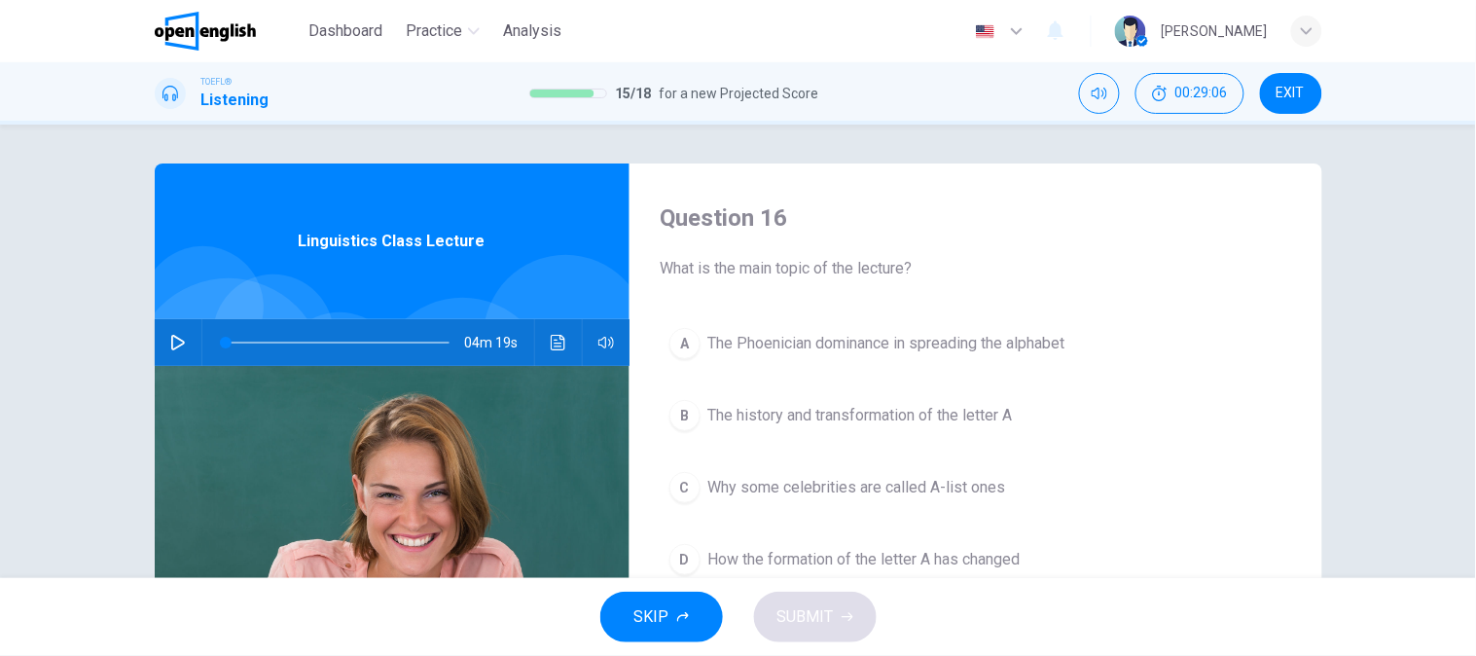
click at [170, 341] on icon "button" at bounding box center [178, 343] width 16 height 16
type input "*"
click at [598, 336] on icon "button" at bounding box center [606, 343] width 16 height 16
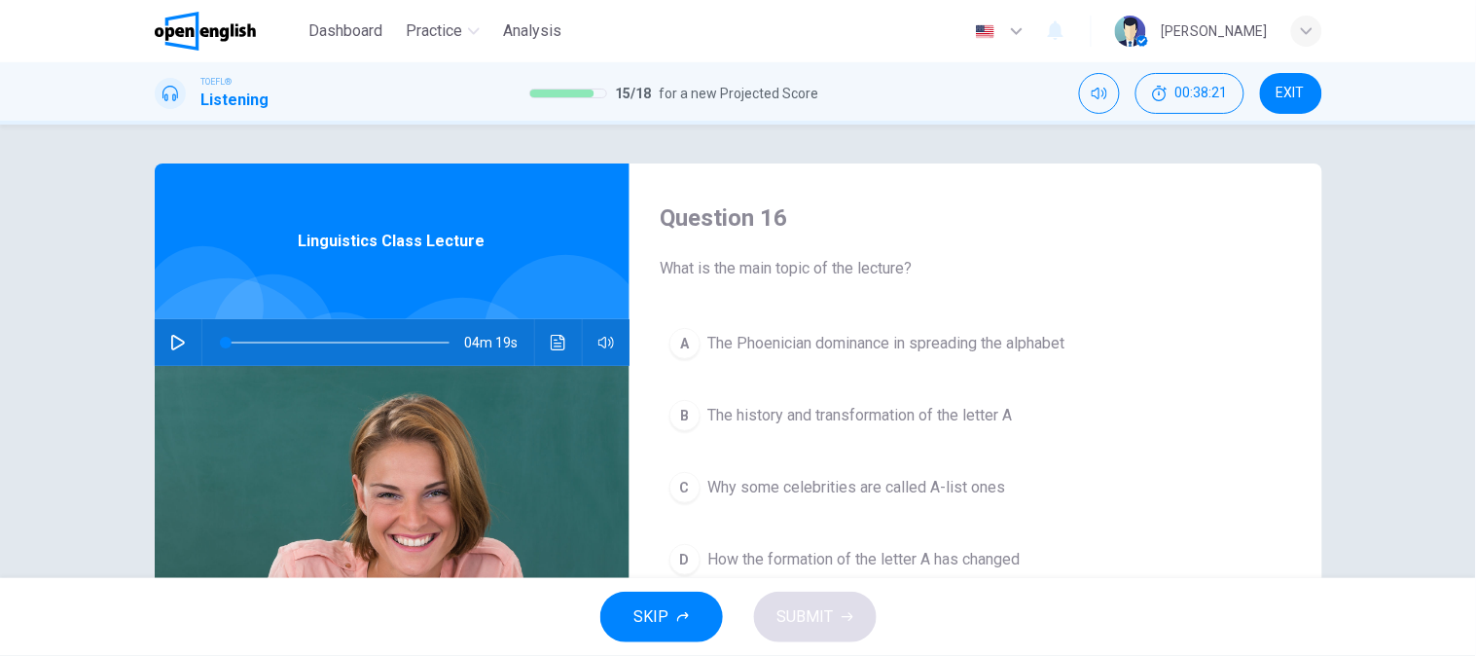
scroll to position [533, 0]
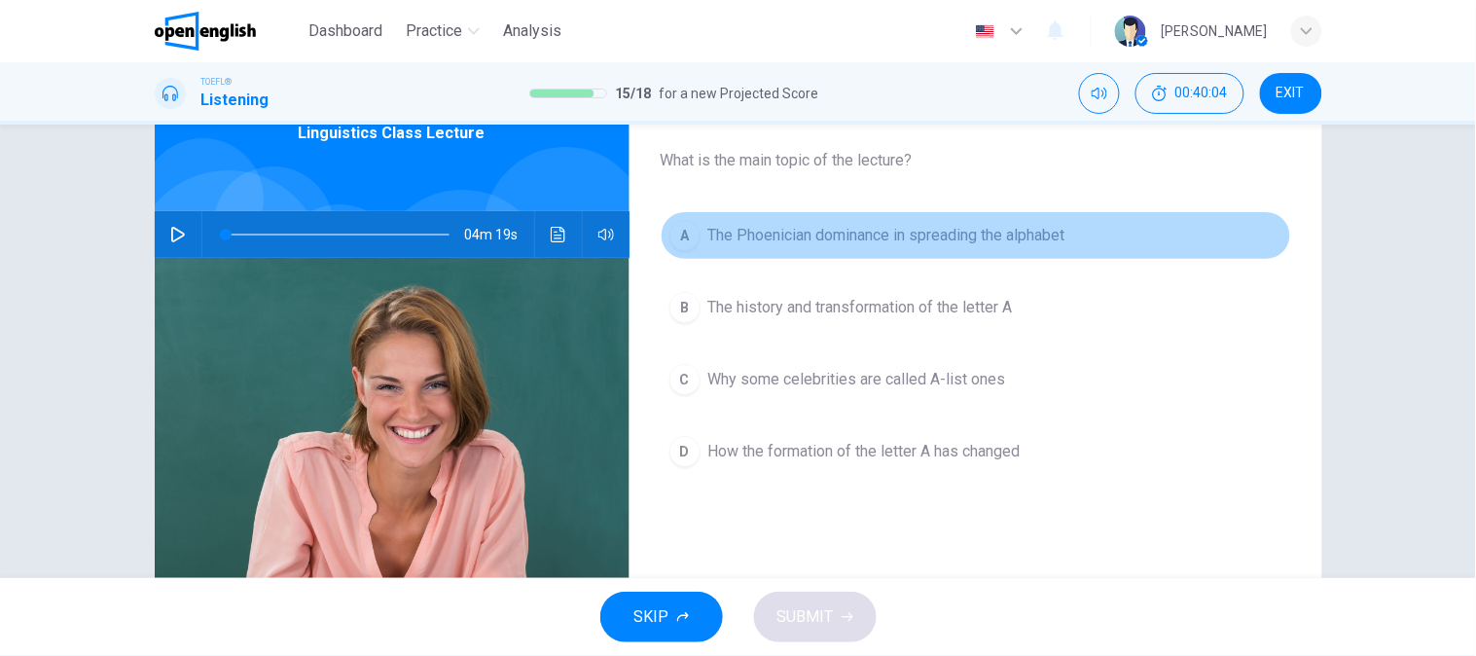
click at [867, 236] on span "The Phoenician dominance in spreading the alphabet" at bounding box center [886, 235] width 357 height 23
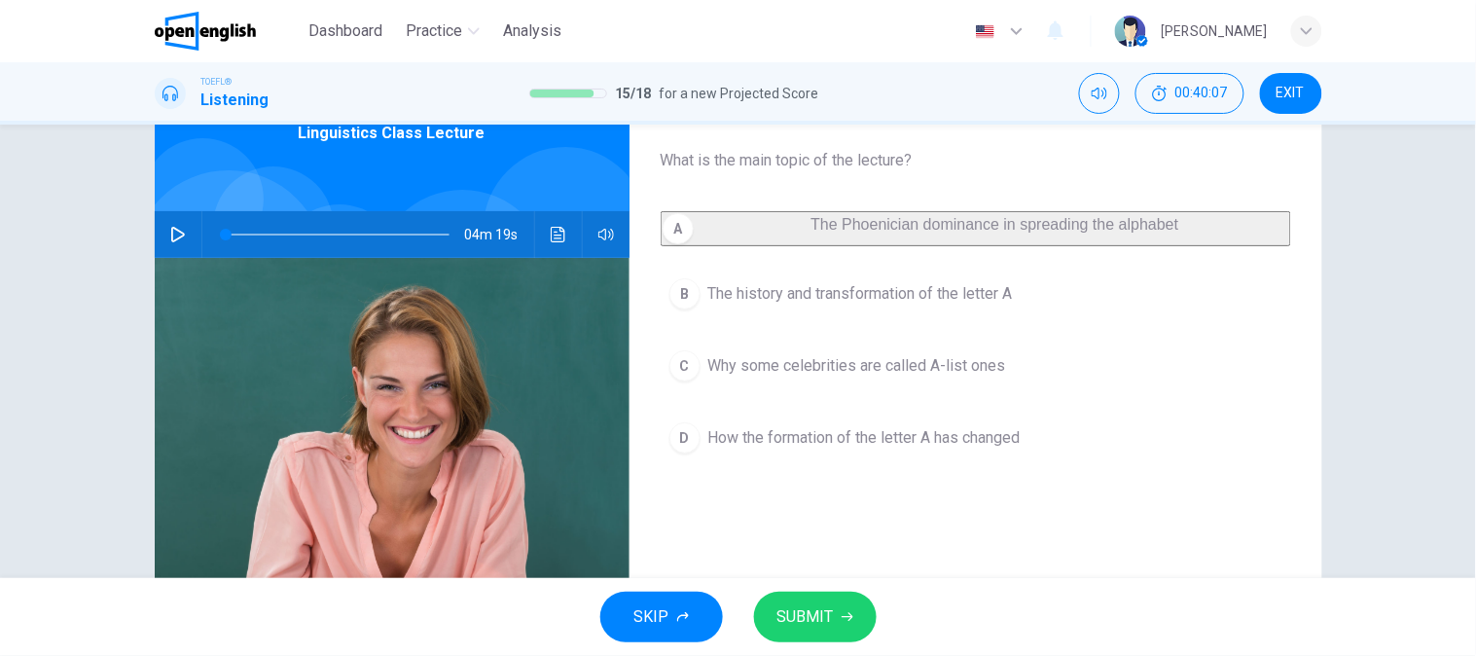
click at [821, 318] on button "B The history and transformation of the letter A" at bounding box center [976, 294] width 630 height 49
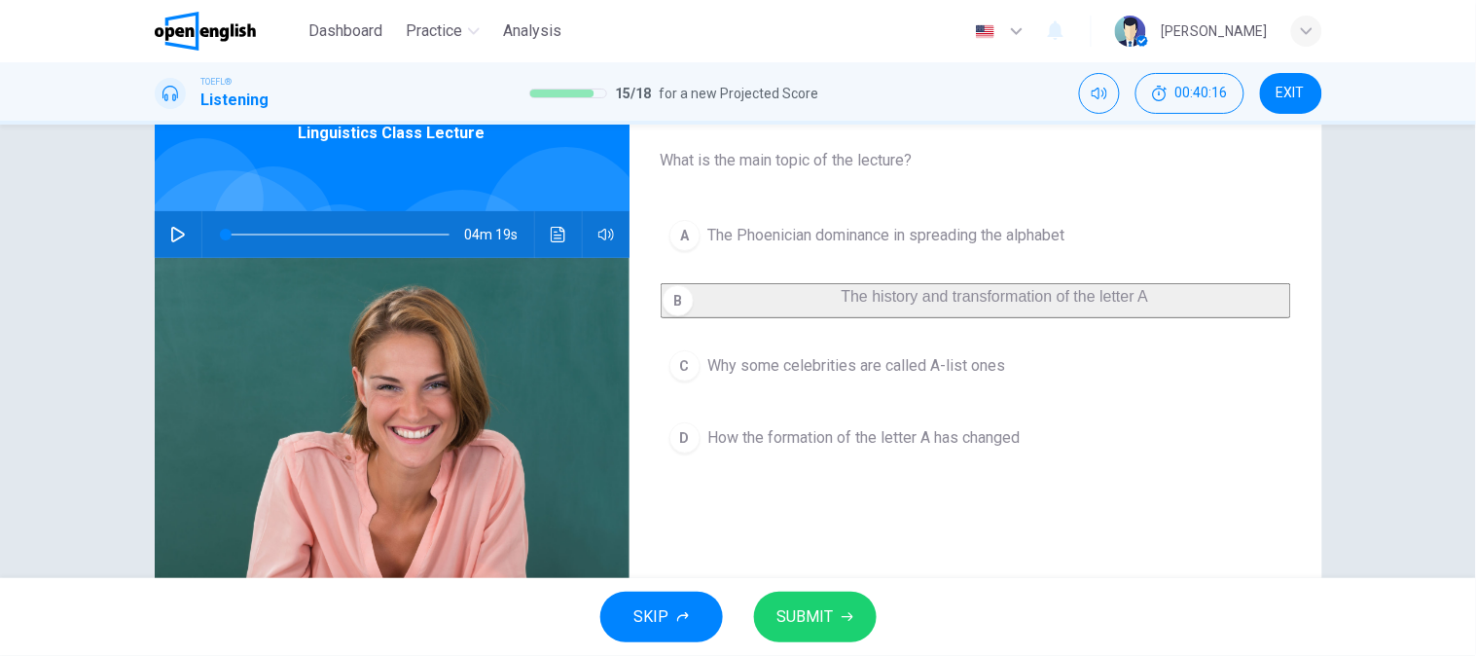
click at [788, 449] on span "How the formation of the letter A has changed" at bounding box center [864, 437] width 312 height 23
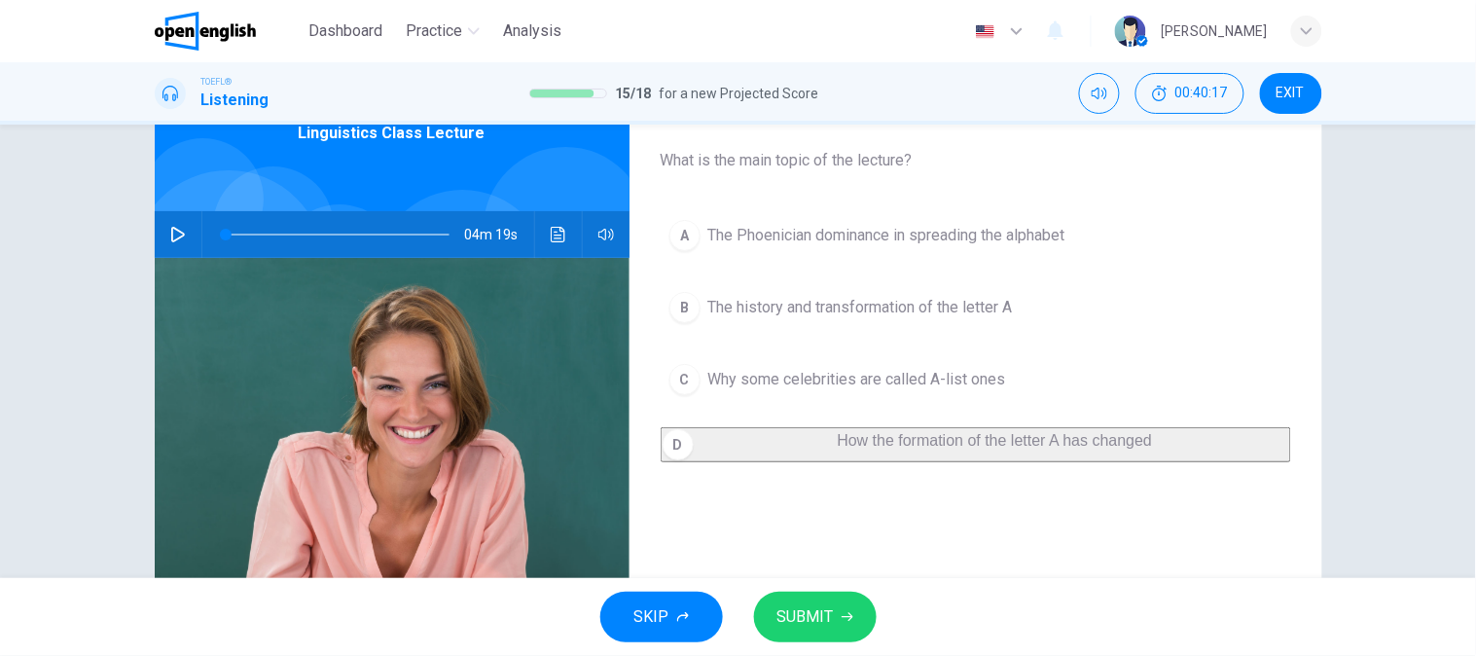
click at [883, 294] on button "B The history and transformation of the letter A" at bounding box center [976, 307] width 630 height 49
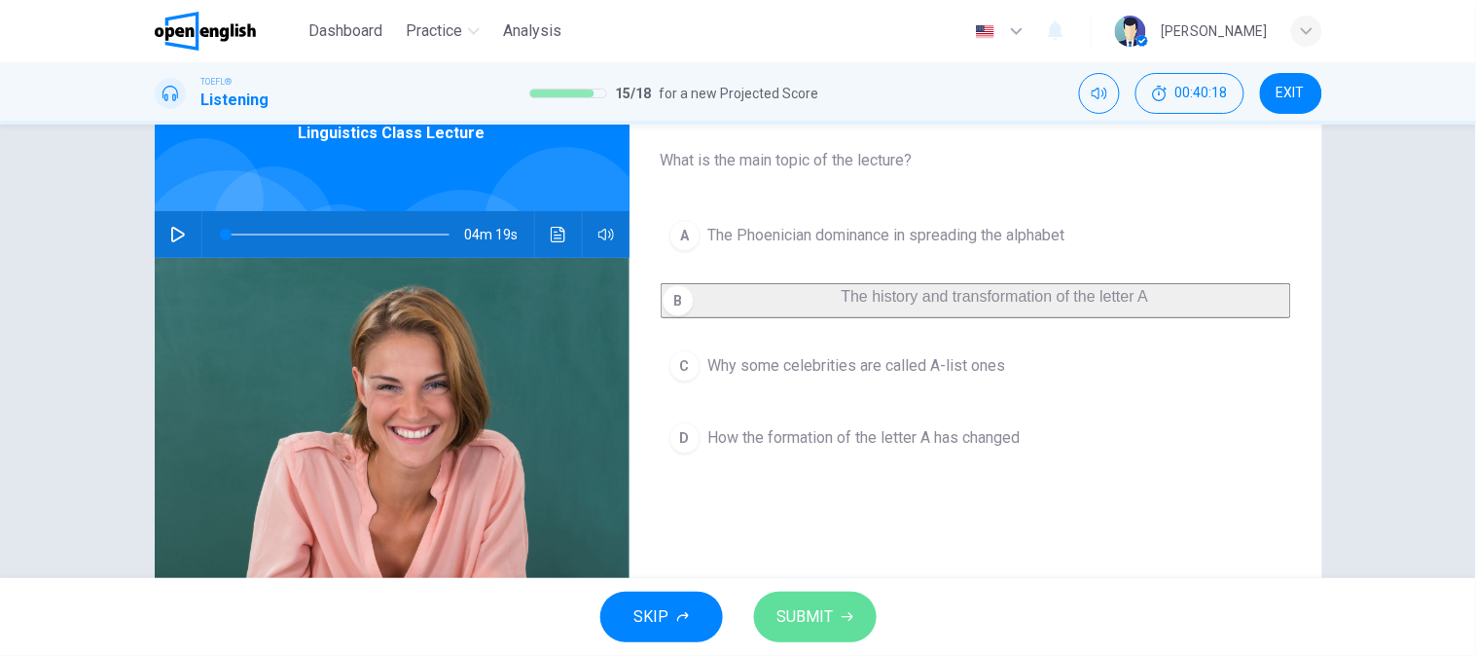
click at [844, 593] on button "SUBMIT" at bounding box center [815, 617] width 123 height 51
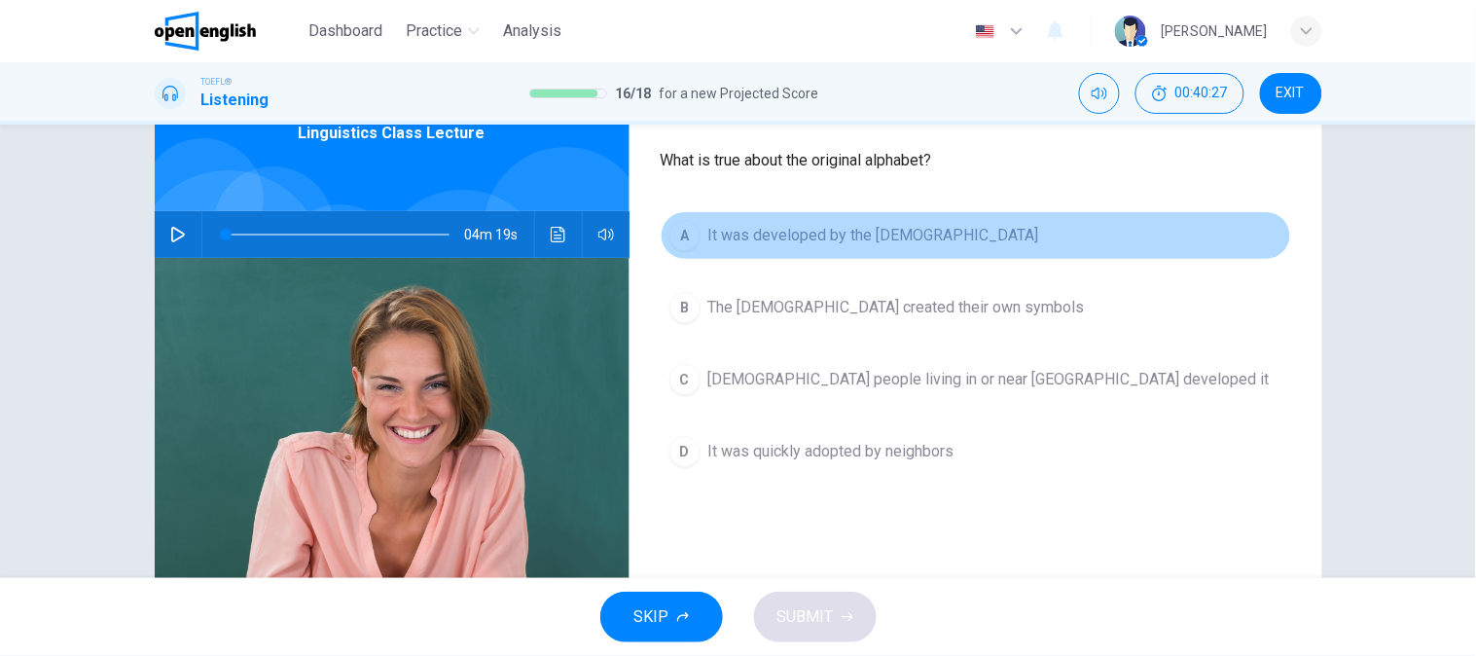
click at [929, 246] on span "It was developed by the [DEMOGRAPHIC_DATA]" at bounding box center [873, 235] width 331 height 23
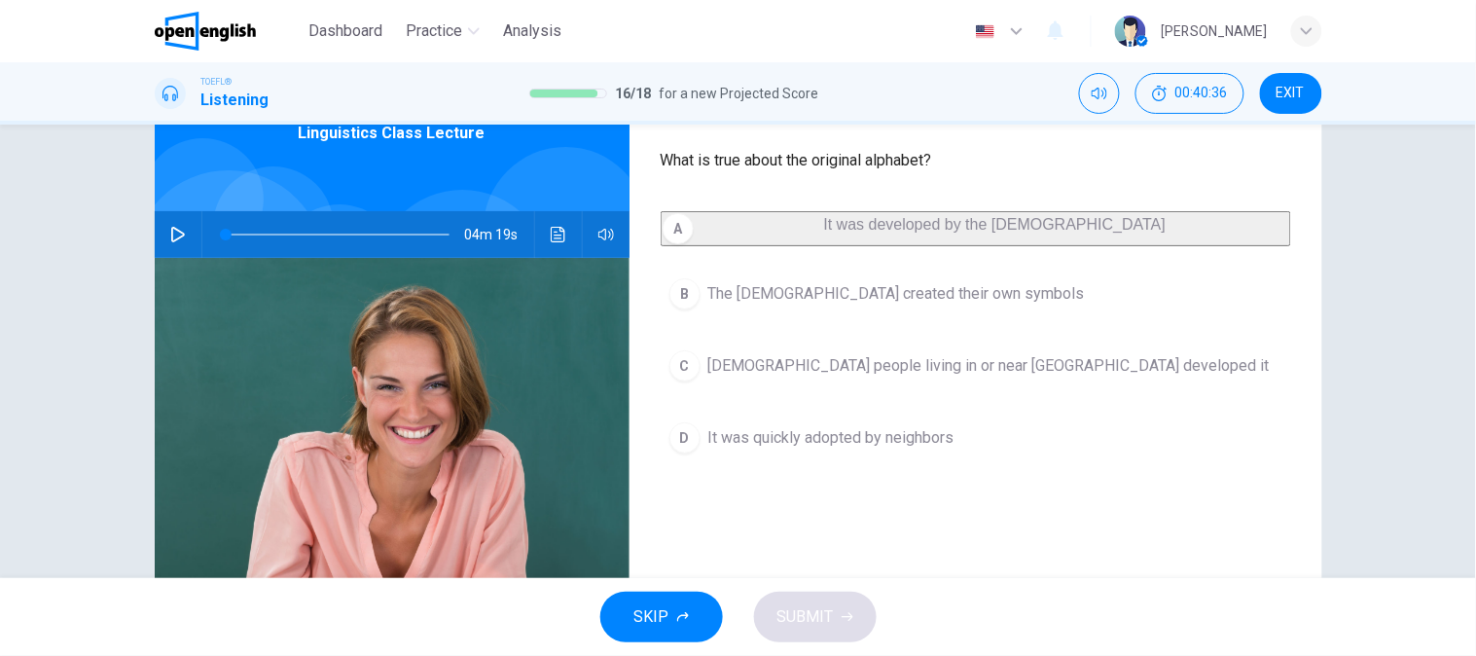
click at [802, 434] on button "D It was quickly adopted by neighbors" at bounding box center [976, 437] width 630 height 49
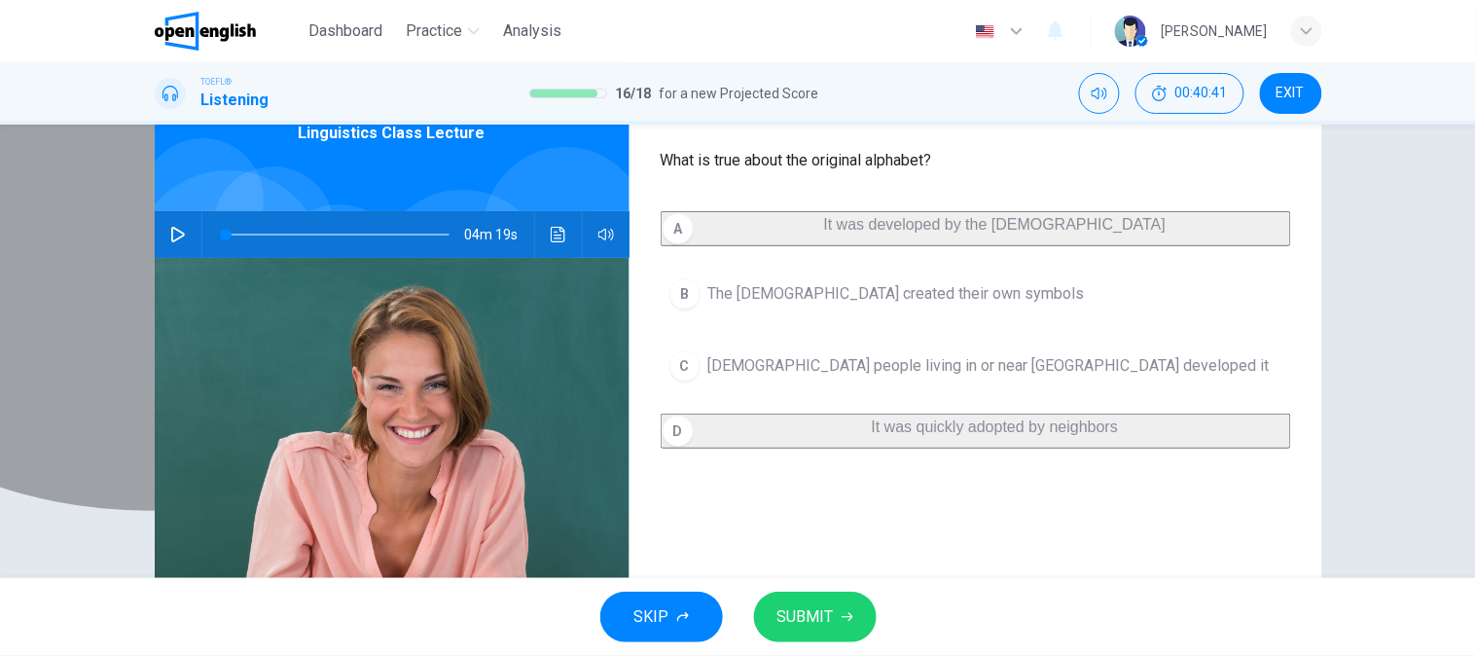
click at [824, 233] on span "It was developed by the [DEMOGRAPHIC_DATA]" at bounding box center [995, 224] width 342 height 17
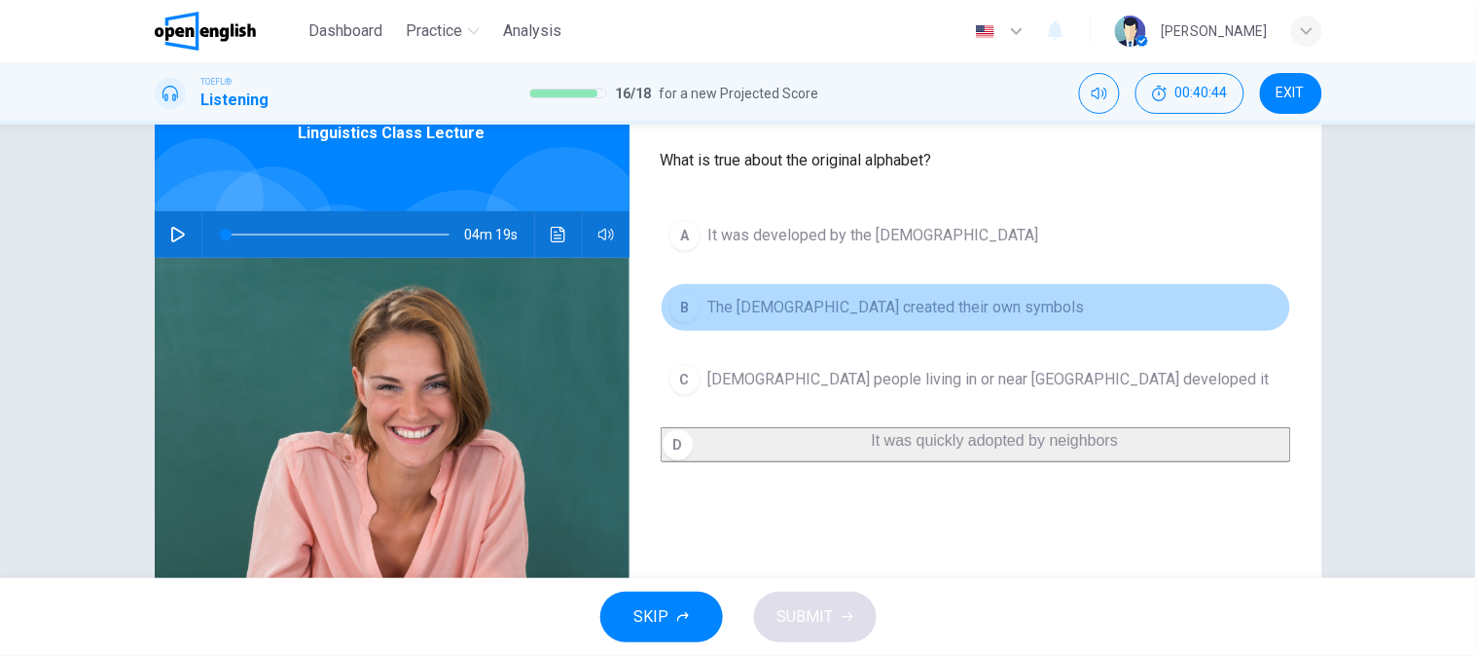
click at [809, 305] on span "The [DEMOGRAPHIC_DATA] created their own symbols" at bounding box center [896, 307] width 377 height 23
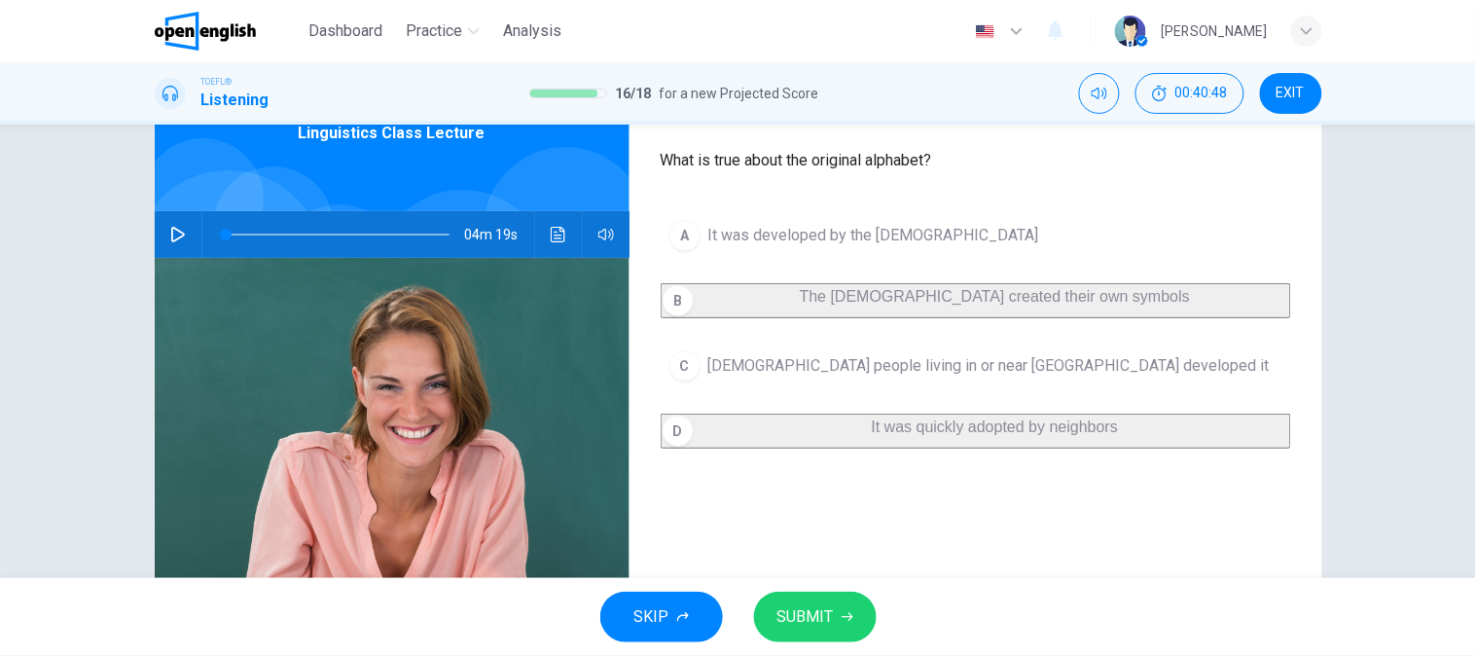
click at [804, 376] on span "[DEMOGRAPHIC_DATA] people living in or near [GEOGRAPHIC_DATA] developed it" at bounding box center [988, 365] width 561 height 23
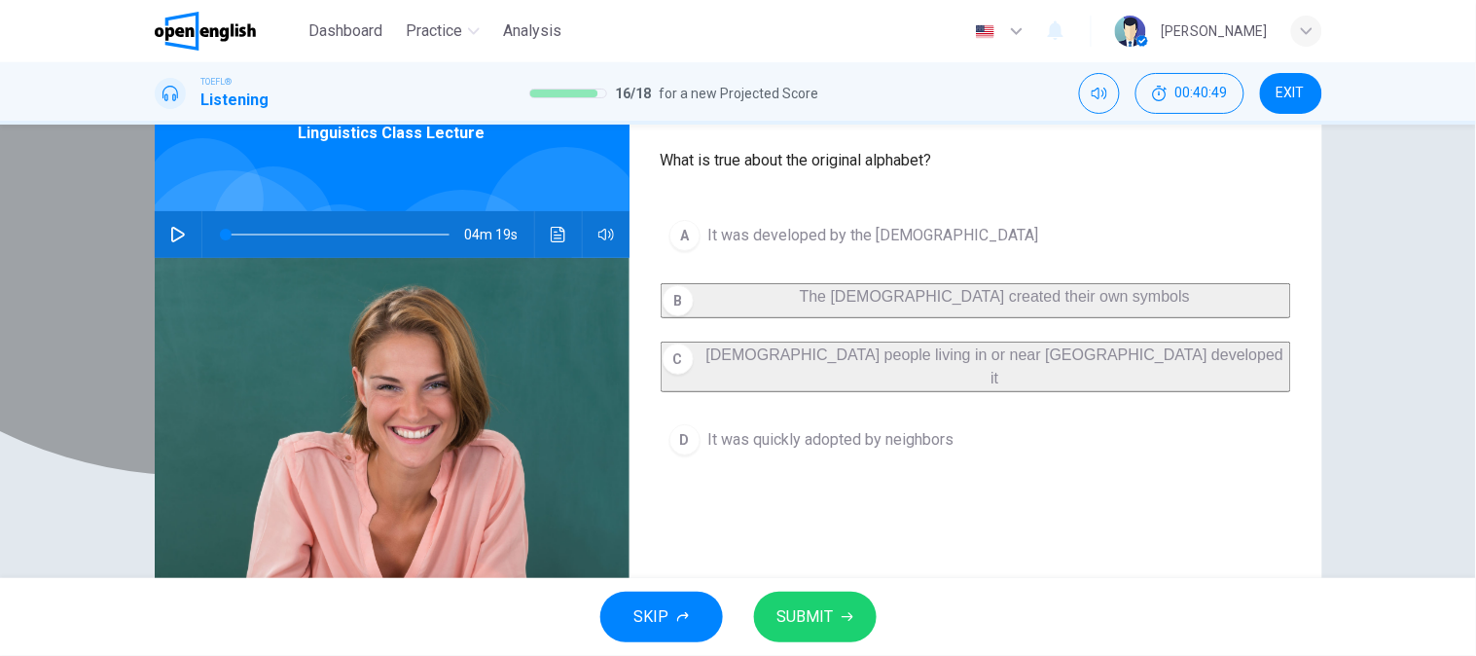
click at [848, 318] on button "B The Hebrews created their own symbols" at bounding box center [976, 300] width 630 height 35
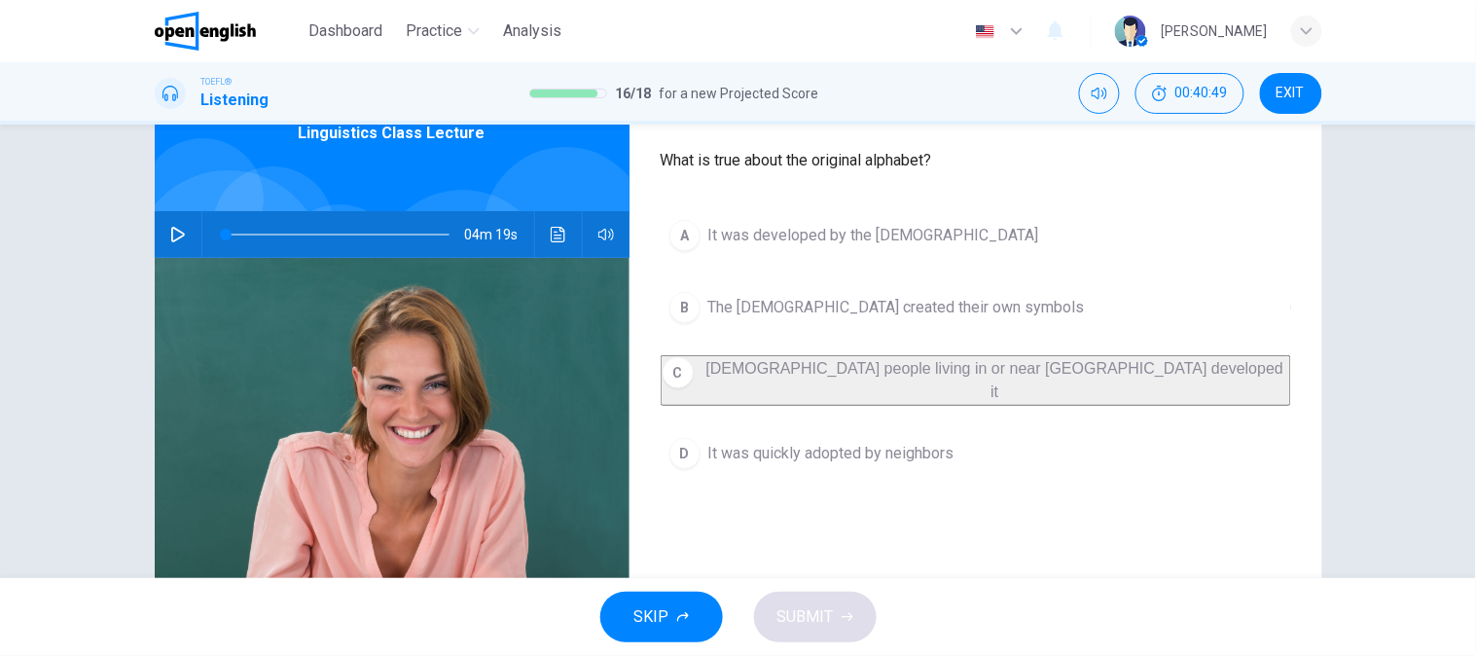
click at [847, 429] on button "D It was quickly adopted by neighbors" at bounding box center [976, 453] width 630 height 49
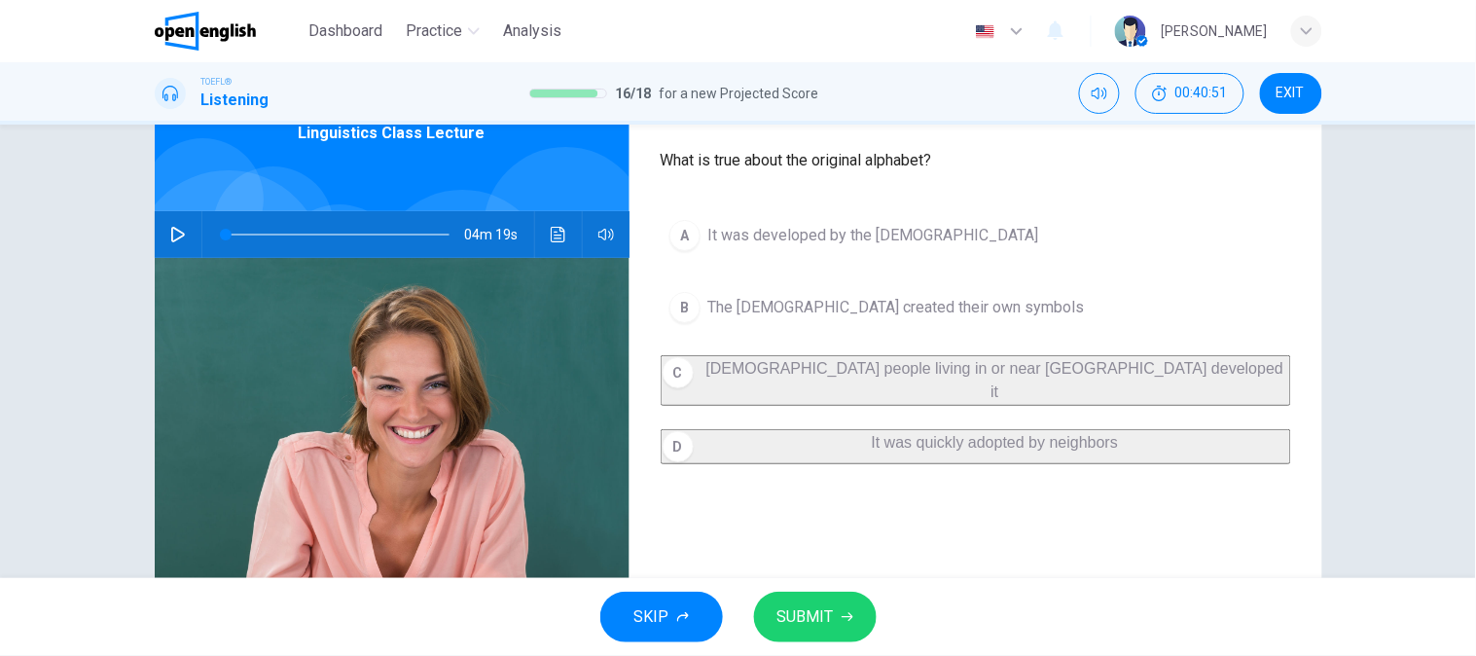
click at [813, 633] on button "SUBMIT" at bounding box center [815, 617] width 123 height 51
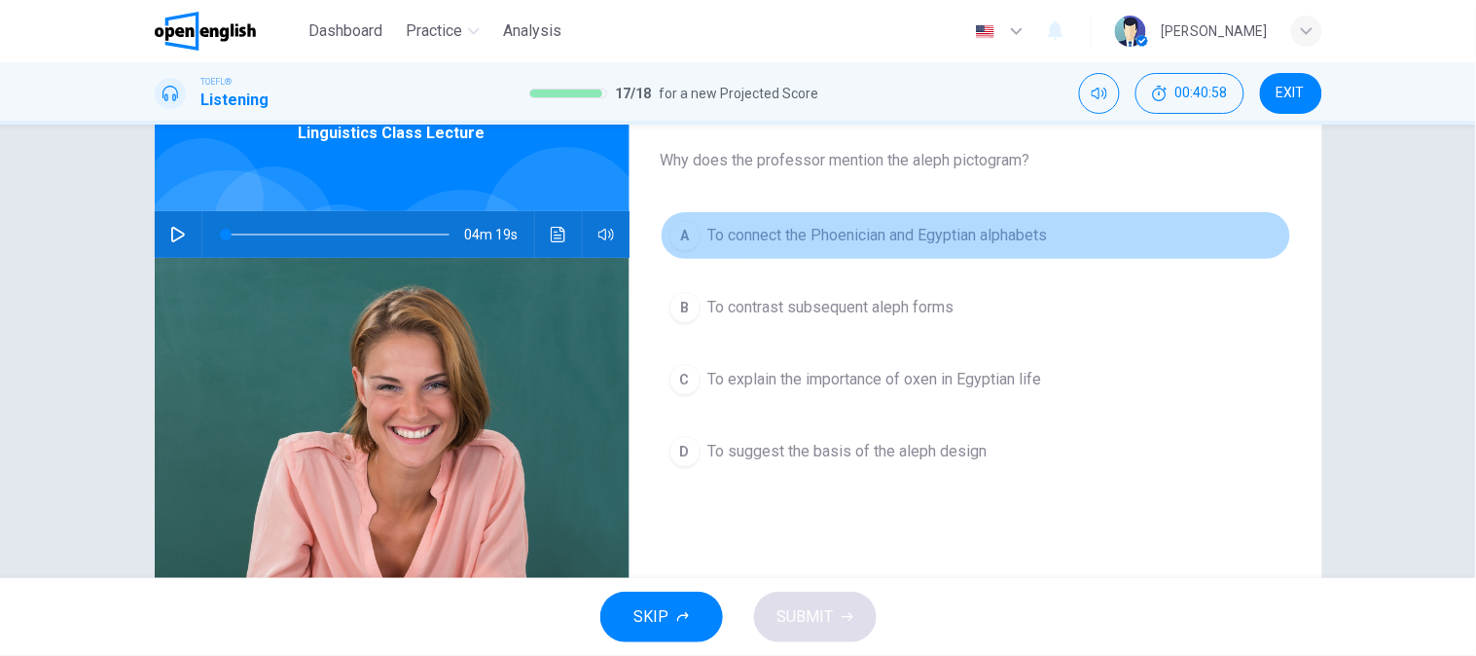
click at [852, 255] on button "A To connect the Phoenician and Egyptian alphabets" at bounding box center [976, 235] width 630 height 49
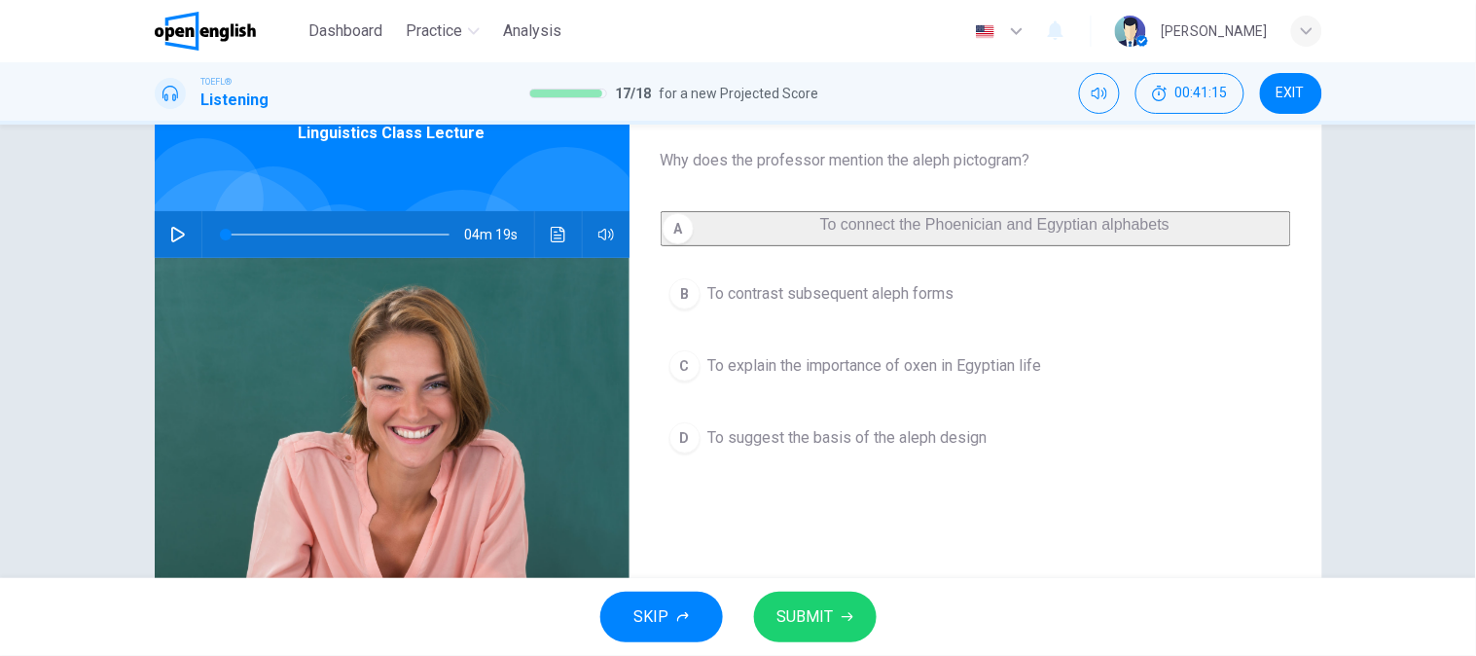
click at [824, 344] on div "A To connect the Phoenician and Egyptian alphabets B To contrast subsequent ale…" at bounding box center [976, 356] width 630 height 290
click at [833, 318] on button "B To contrast subsequent aleph forms" at bounding box center [976, 294] width 630 height 49
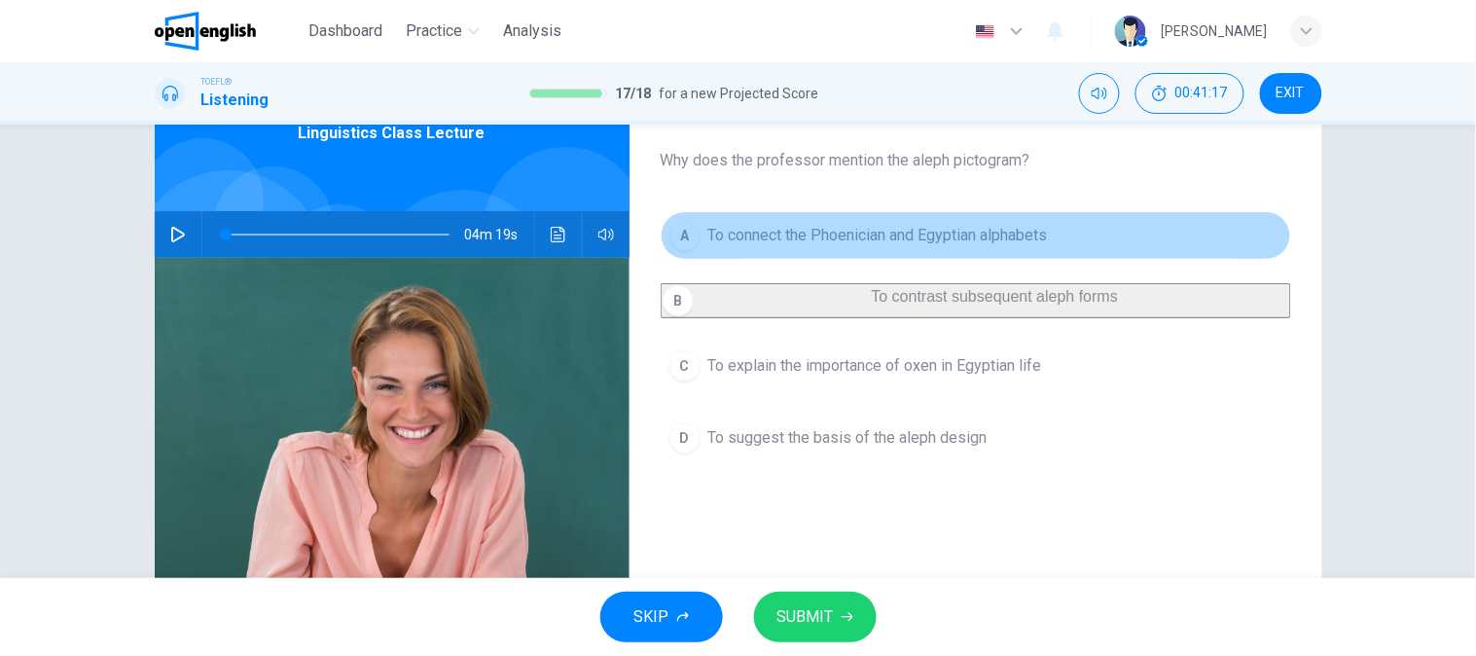
click at [862, 229] on span "To connect the Phoenician and Egyptian alphabets" at bounding box center [878, 235] width 340 height 23
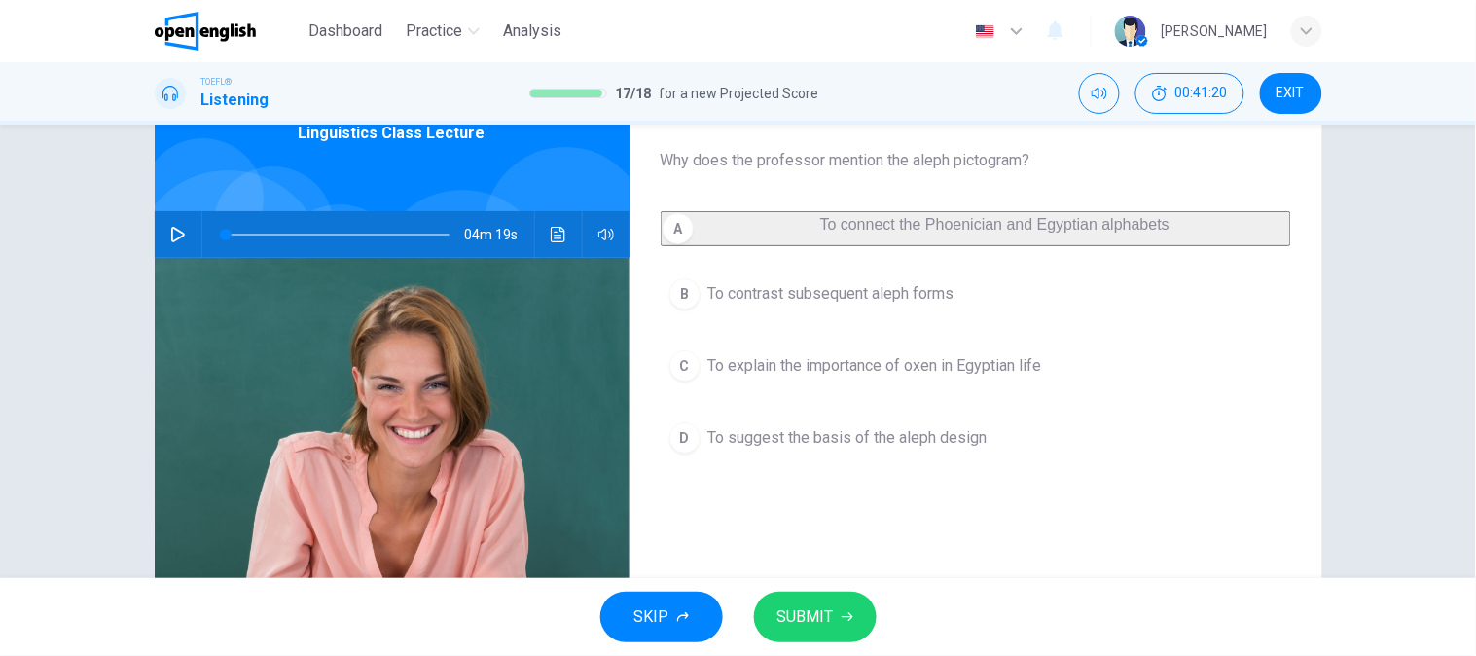
click at [830, 585] on div "SKIP SUBMIT" at bounding box center [738, 617] width 1476 height 78
click at [824, 608] on span "SUBMIT" at bounding box center [805, 616] width 56 height 27
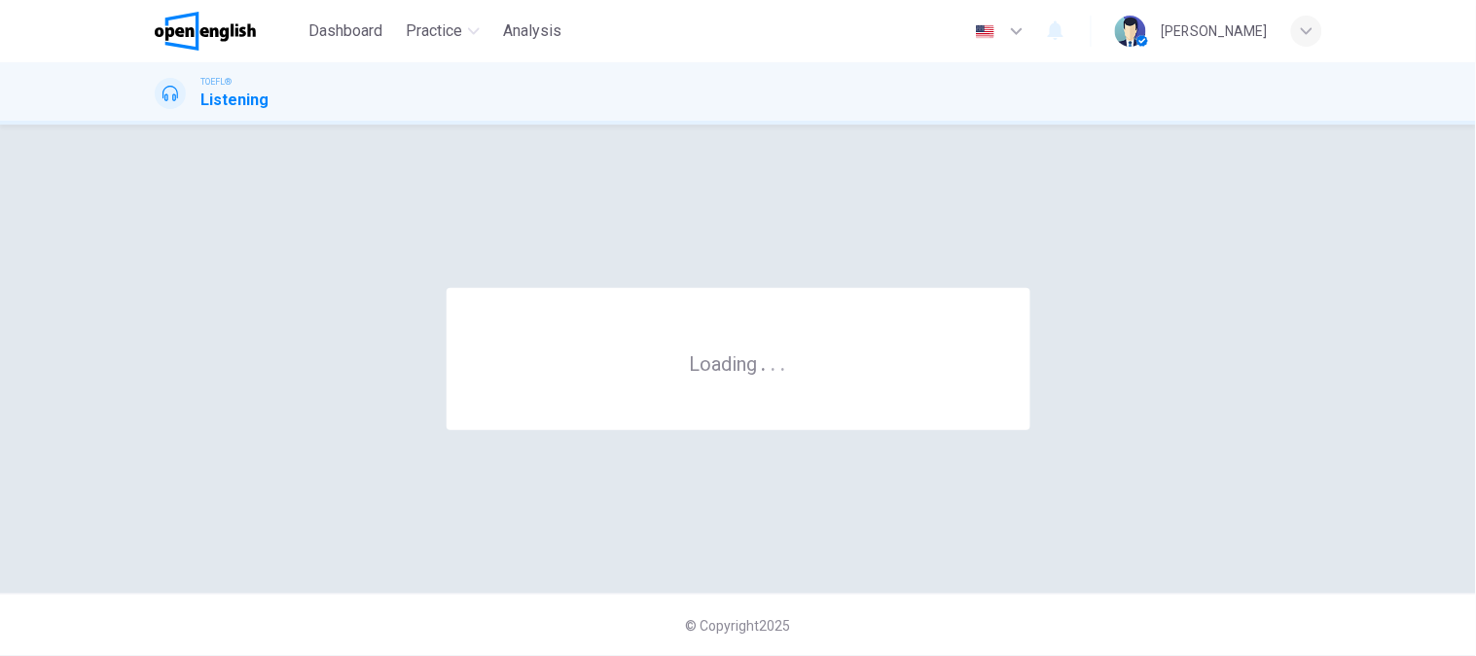
scroll to position [0, 0]
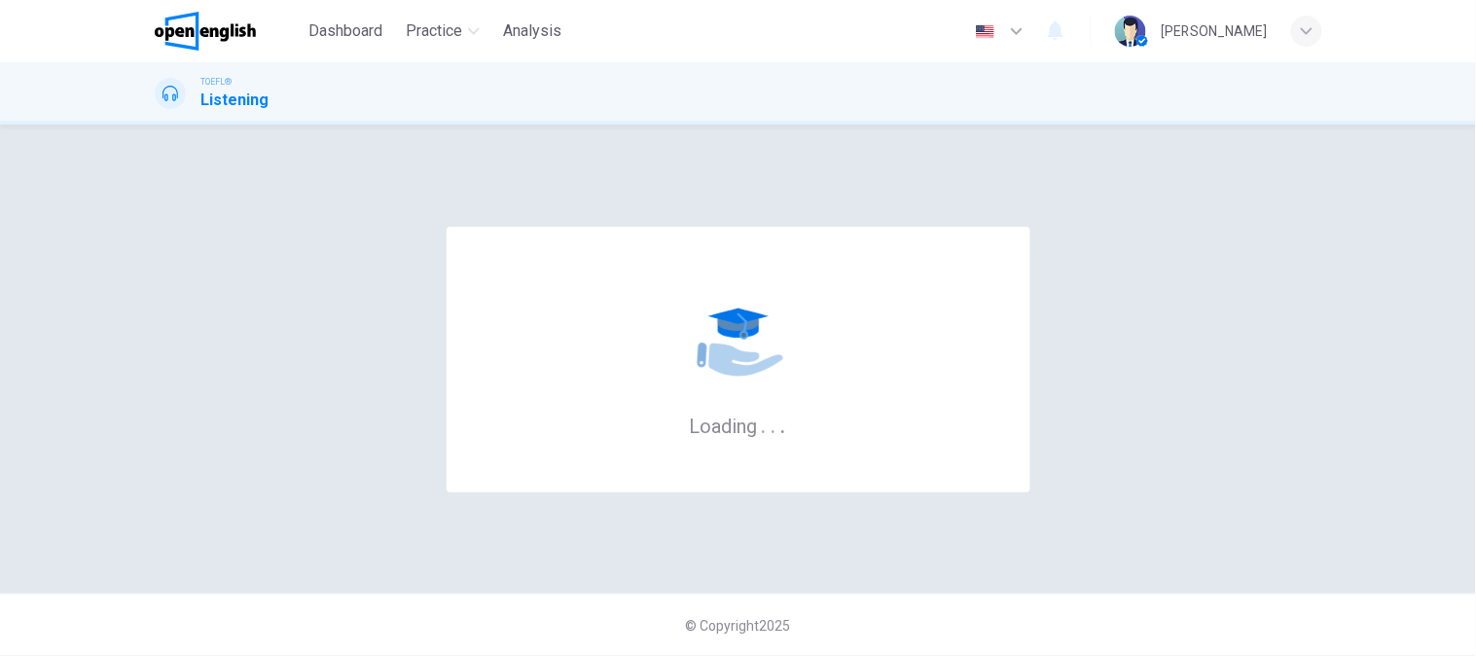
click at [905, 594] on div "© Copyright 2025" at bounding box center [738, 624] width 1476 height 62
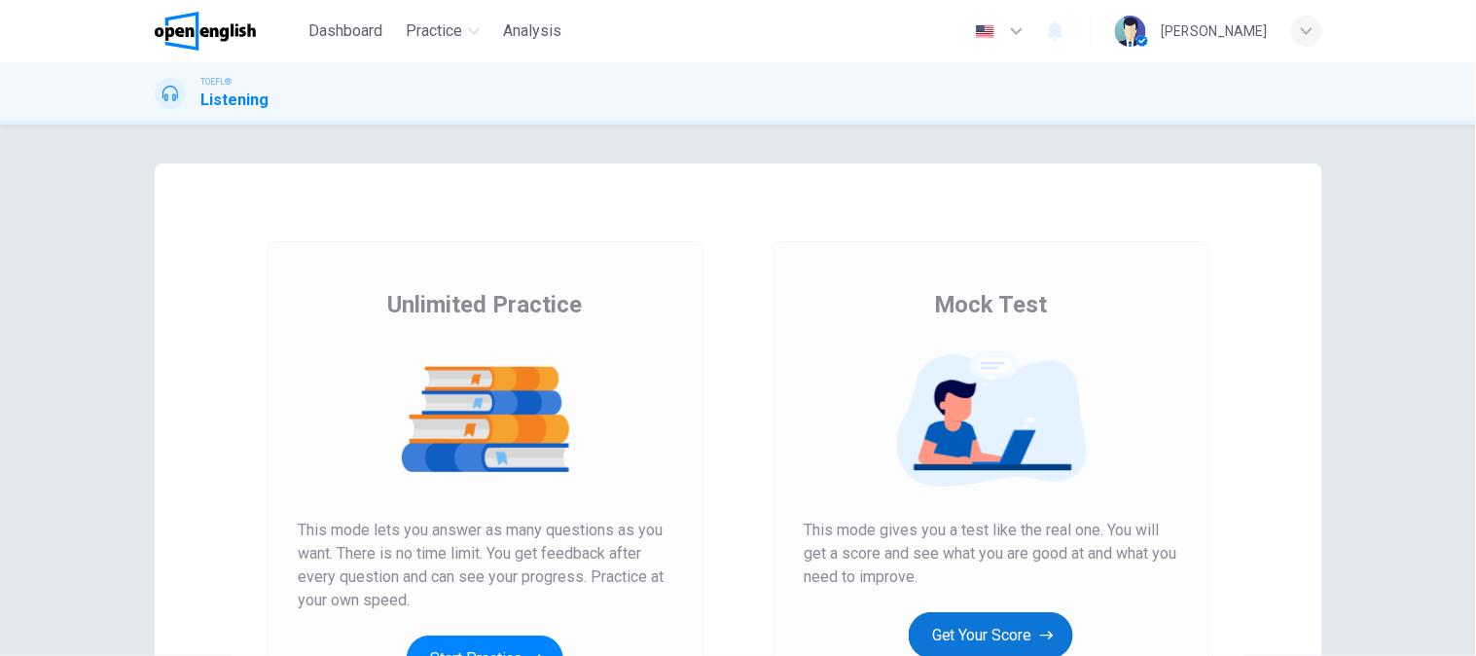
click at [951, 632] on button "Get Your Score" at bounding box center [991, 635] width 164 height 47
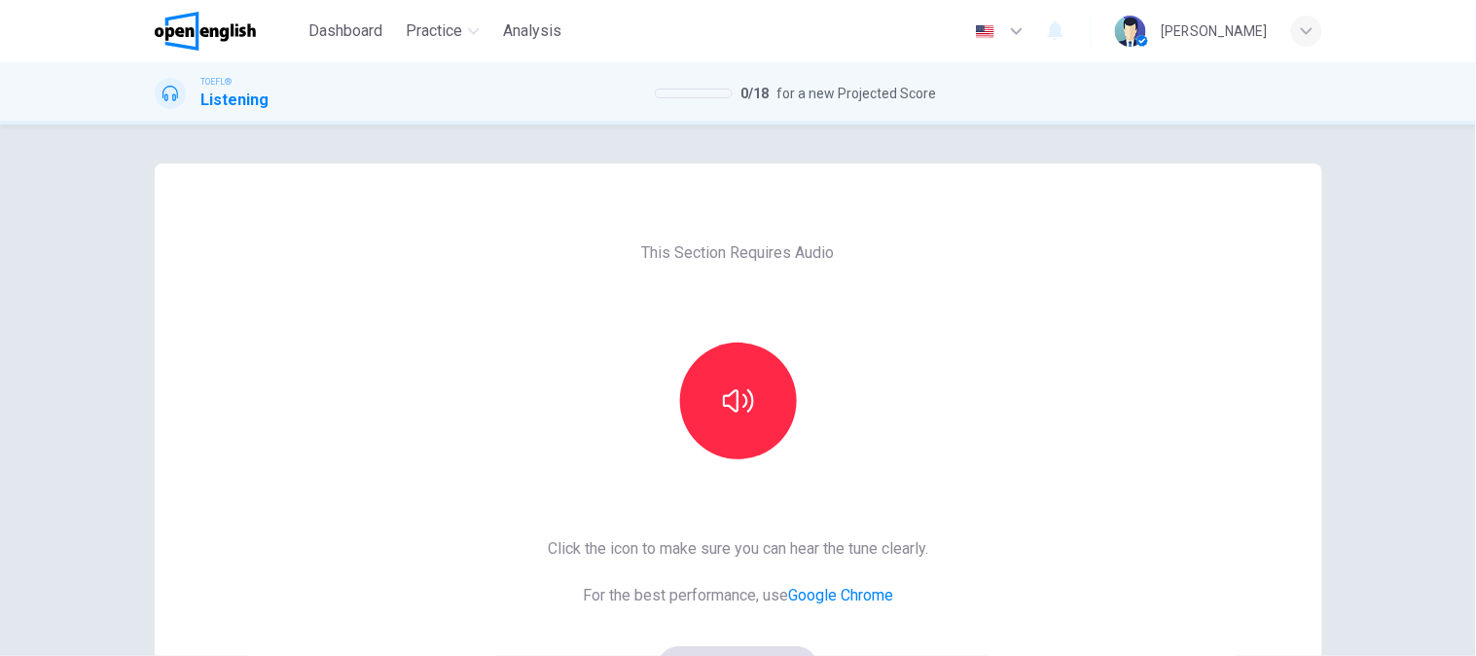
drag, startPoint x: 743, startPoint y: 406, endPoint x: 743, endPoint y: 471, distance: 65.2
click at [743, 410] on icon "button" at bounding box center [738, 400] width 31 height 31
click at [751, 647] on button "Sounds good!" at bounding box center [738, 669] width 163 height 47
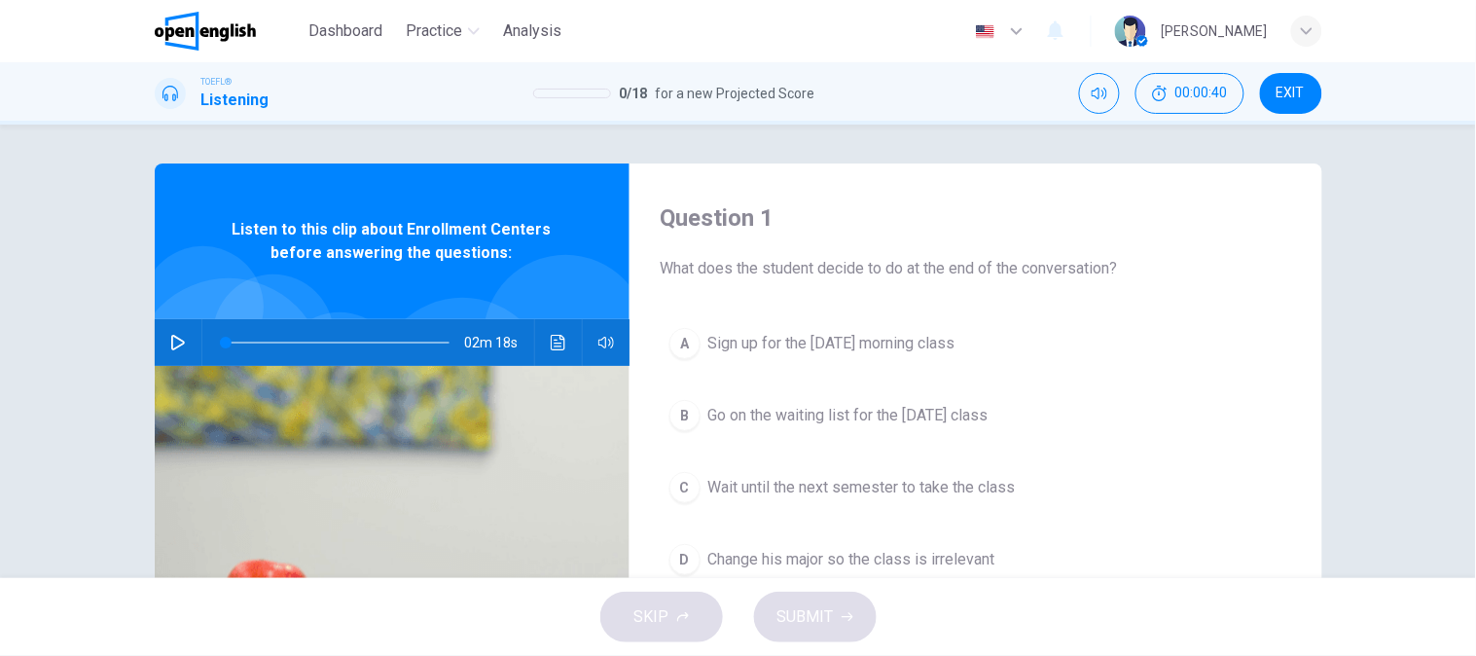
click at [720, 282] on div "Question 1 What does the student decide to do at the end of the conversation? A…" at bounding box center [975, 501] width 693 height 676
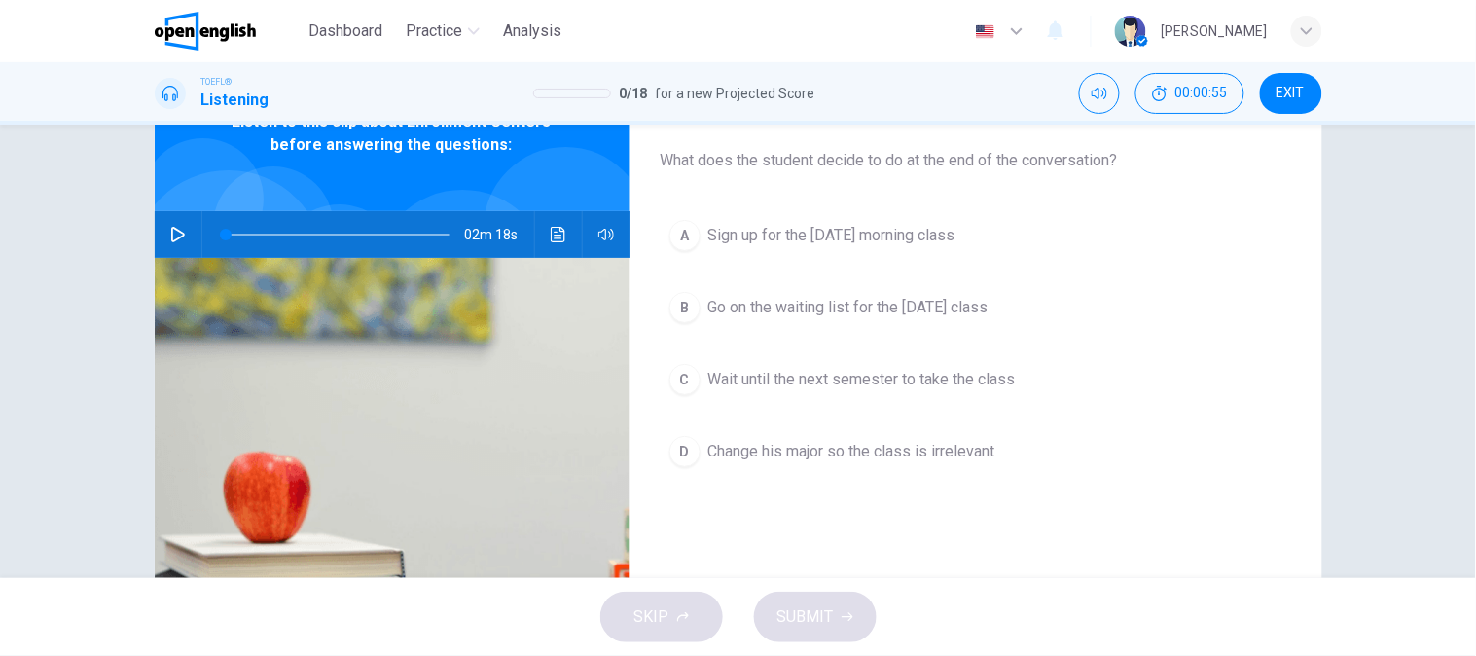
click at [188, 238] on div "02m 18s" at bounding box center [392, 234] width 475 height 47
click at [181, 235] on button "button" at bounding box center [177, 234] width 31 height 47
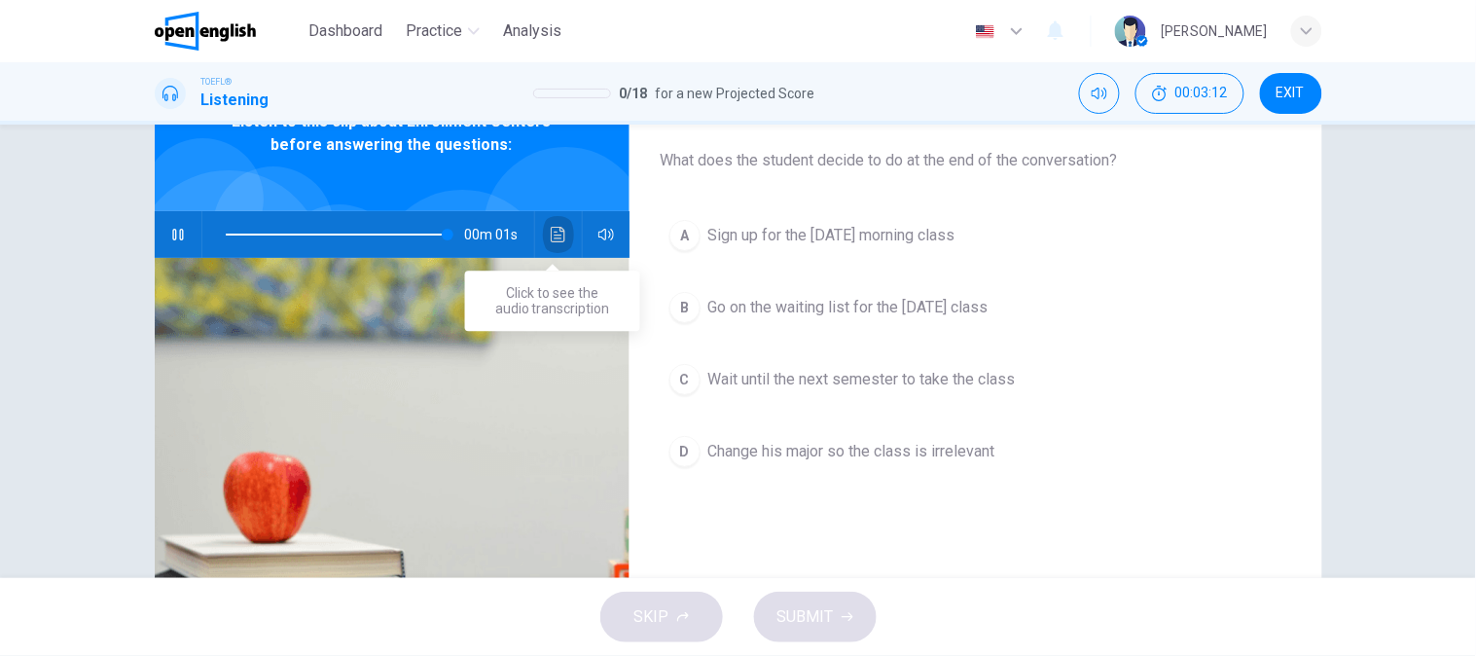
click at [543, 234] on button "Click to see the audio transcription" at bounding box center [558, 234] width 31 height 47
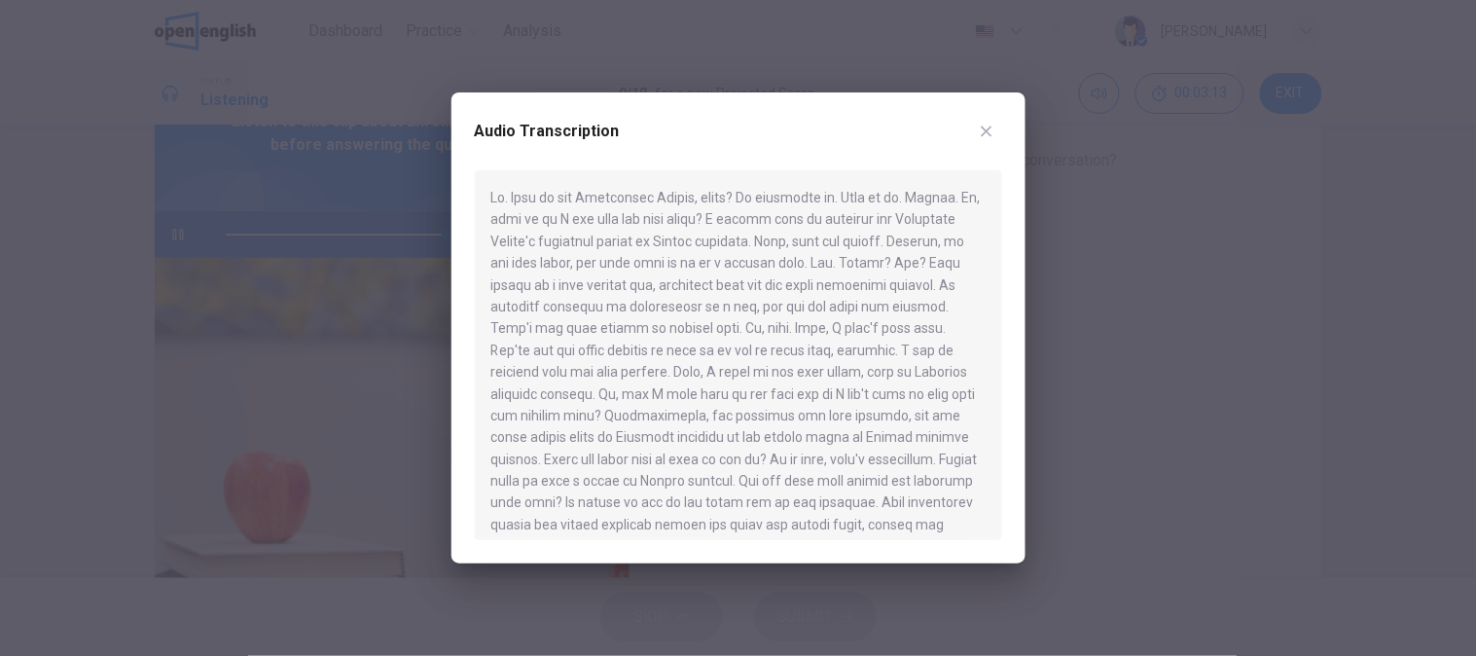
type input "*"
click at [504, 326] on div at bounding box center [738, 355] width 527 height 370
click at [979, 134] on icon "button" at bounding box center [987, 132] width 16 height 16
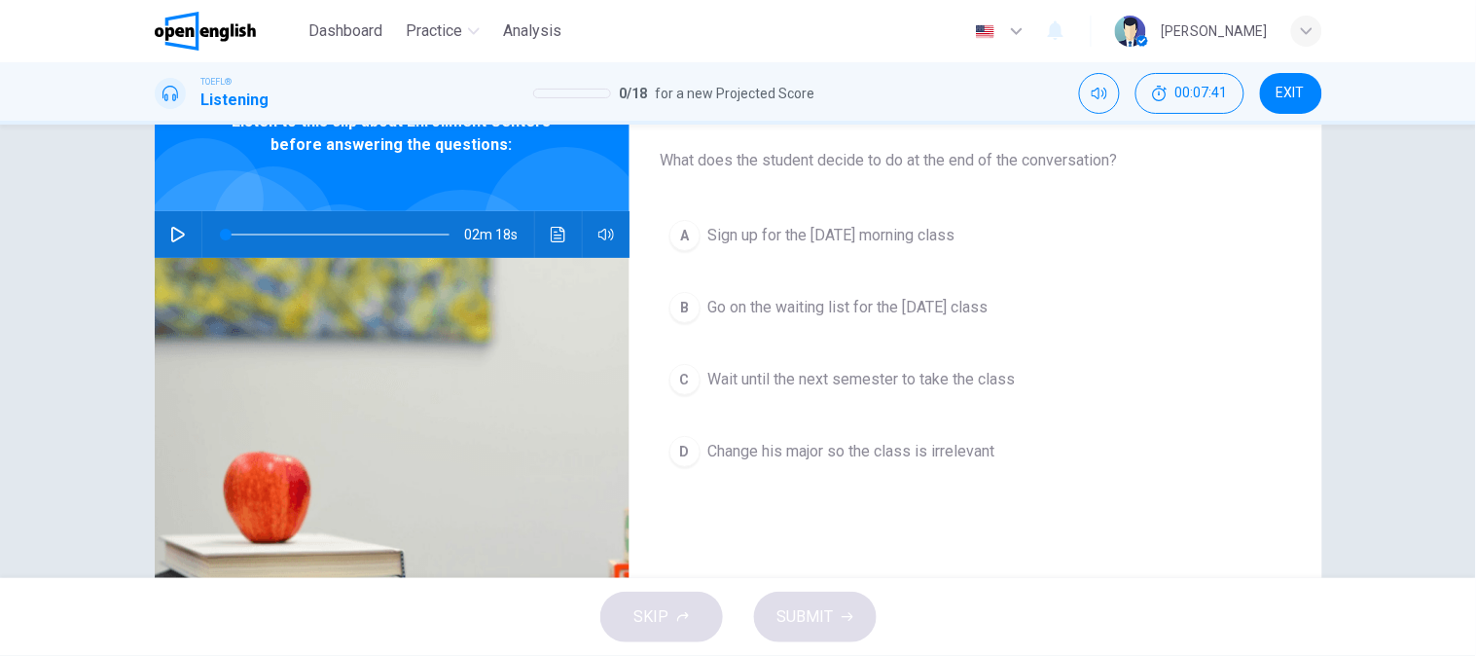
click at [801, 158] on span "What does the student decide to do at the end of the conversation?" at bounding box center [976, 160] width 630 height 23
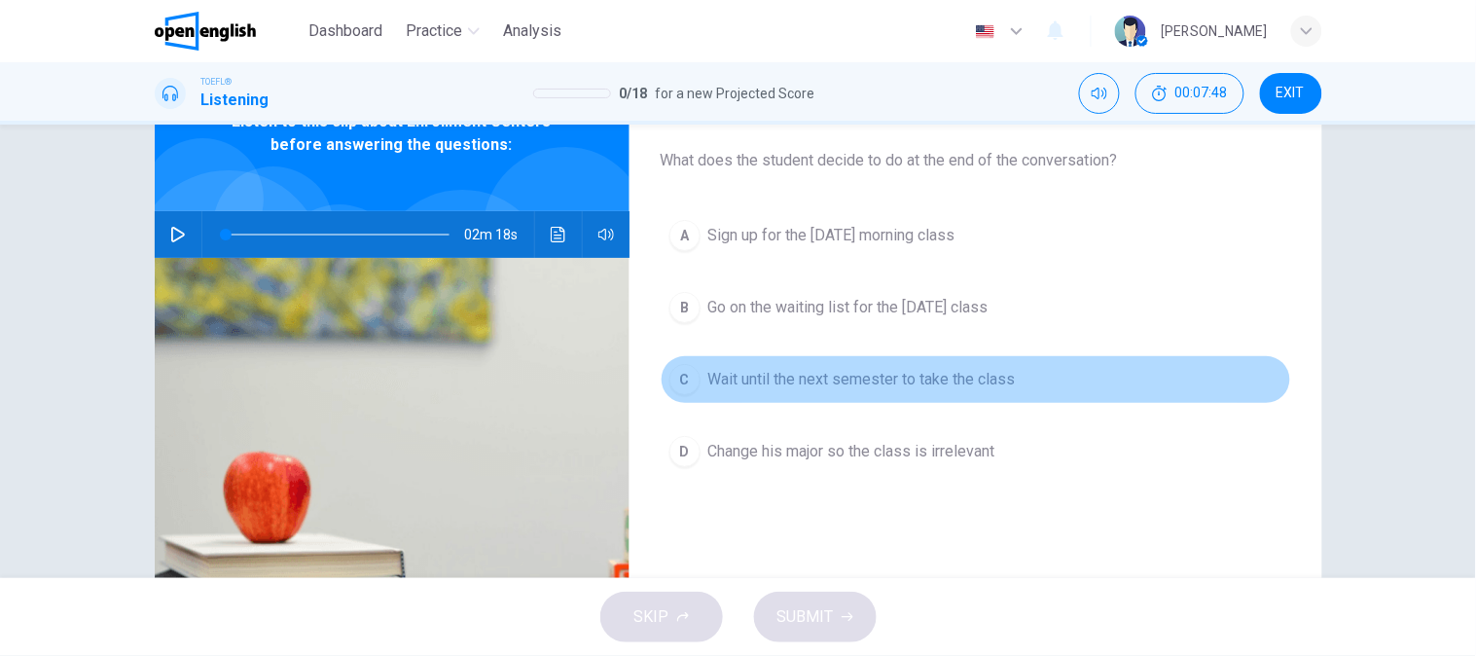
click at [788, 390] on span "Wait until the next semester to take the class" at bounding box center [861, 379] width 307 height 23
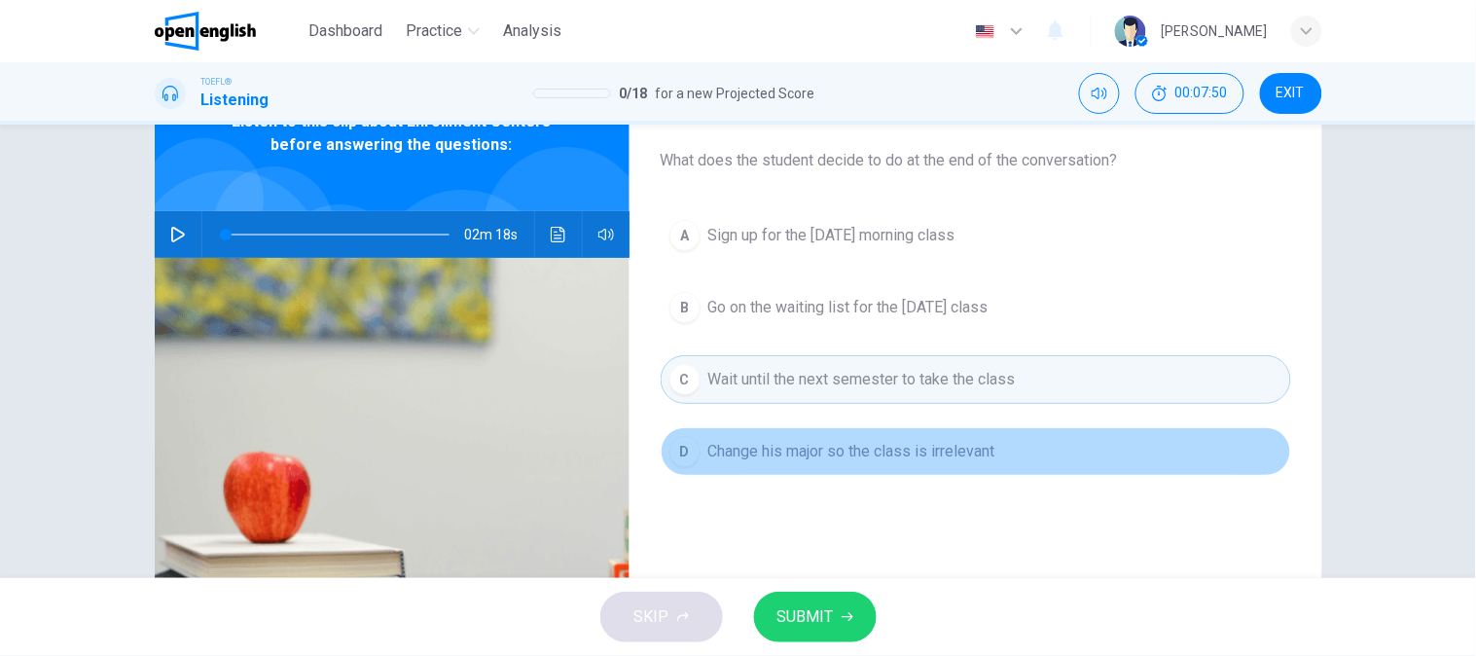
click at [765, 460] on span "Change his major so the class is irrelevant" at bounding box center [851, 451] width 287 height 23
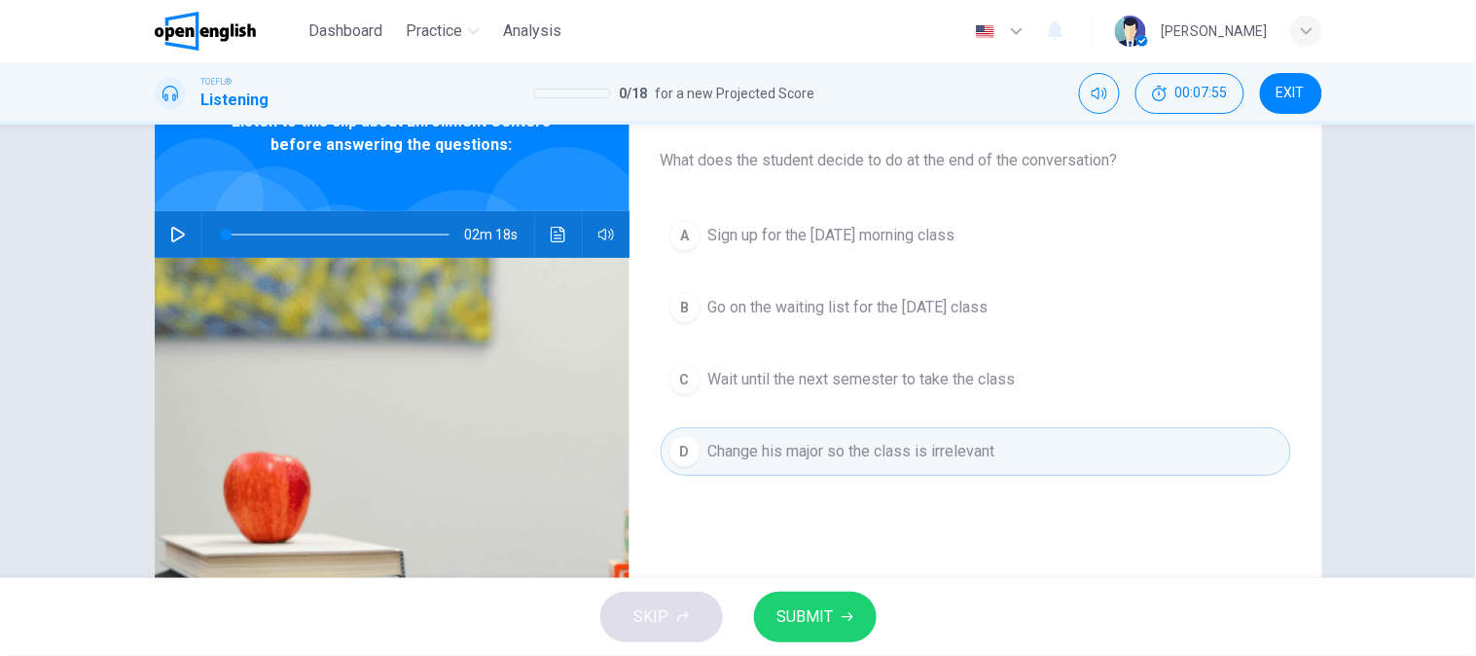
click at [791, 313] on span "Go on the waiting list for the Monday class" at bounding box center [848, 307] width 280 height 23
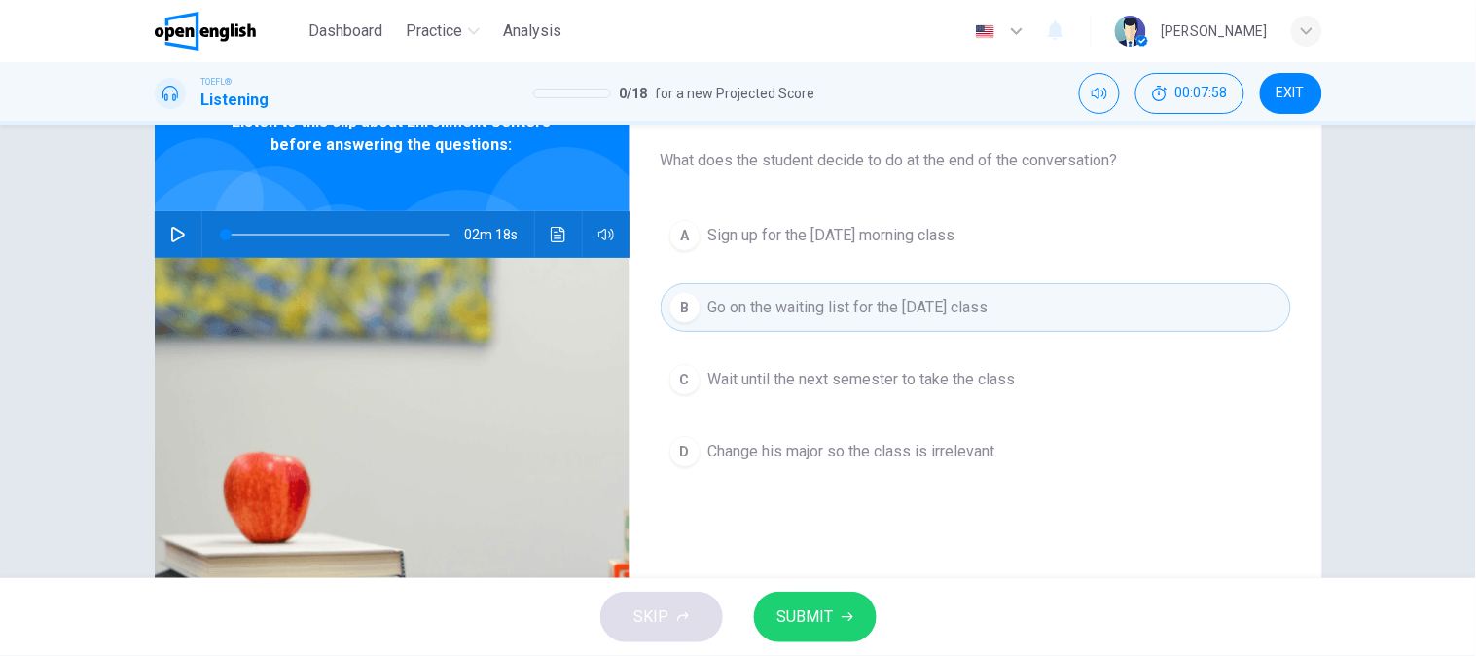
click at [804, 255] on button "A Sign up for the Friday morning class" at bounding box center [976, 235] width 630 height 49
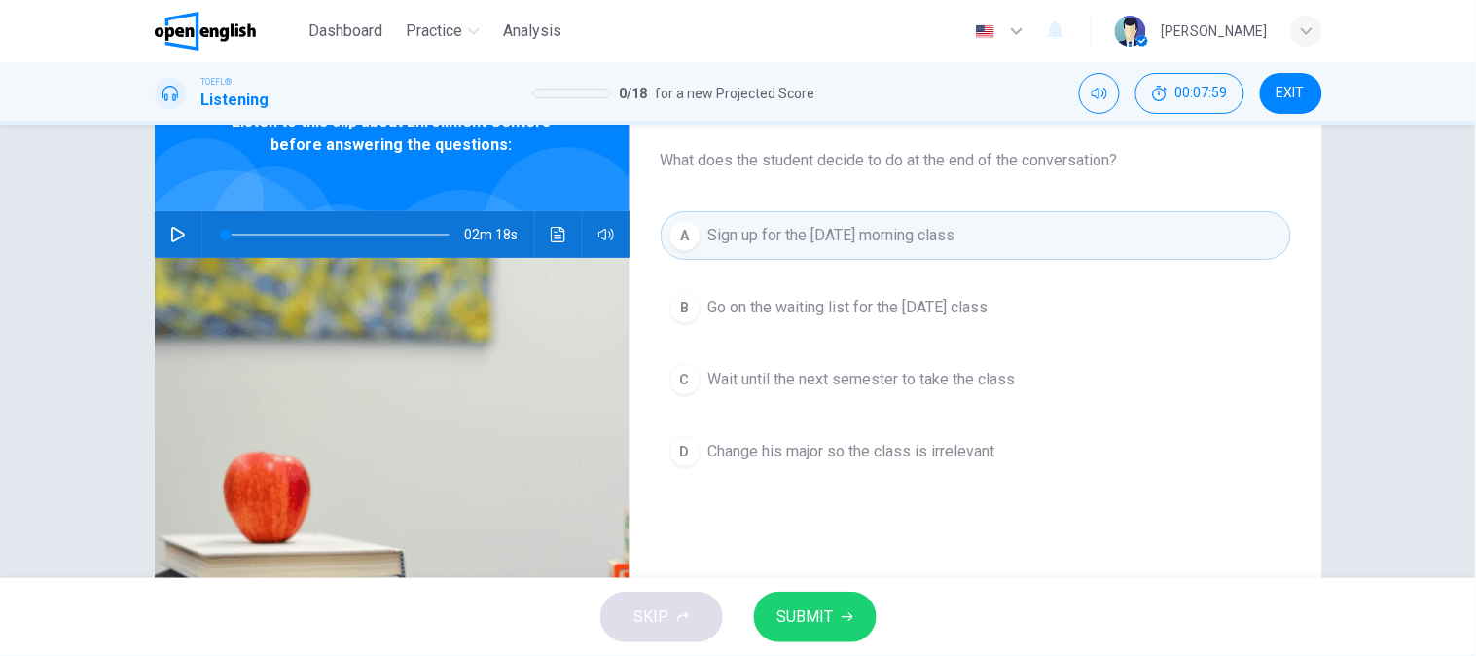
click at [801, 627] on span "SUBMIT" at bounding box center [805, 616] width 56 height 27
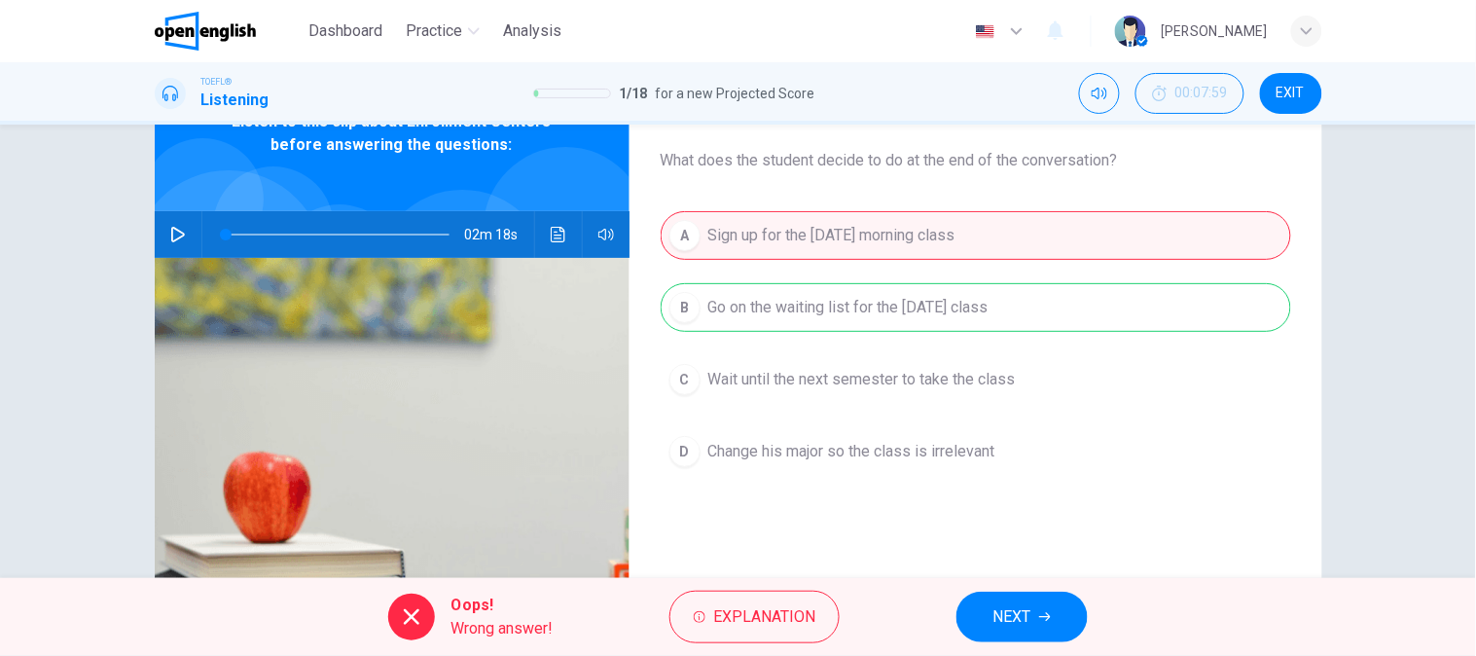
click at [877, 302] on div "A Sign up for the Friday morning class B Go on the waiting list for the Monday …" at bounding box center [976, 363] width 630 height 304
click at [785, 615] on span "Explanation" at bounding box center [764, 616] width 102 height 27
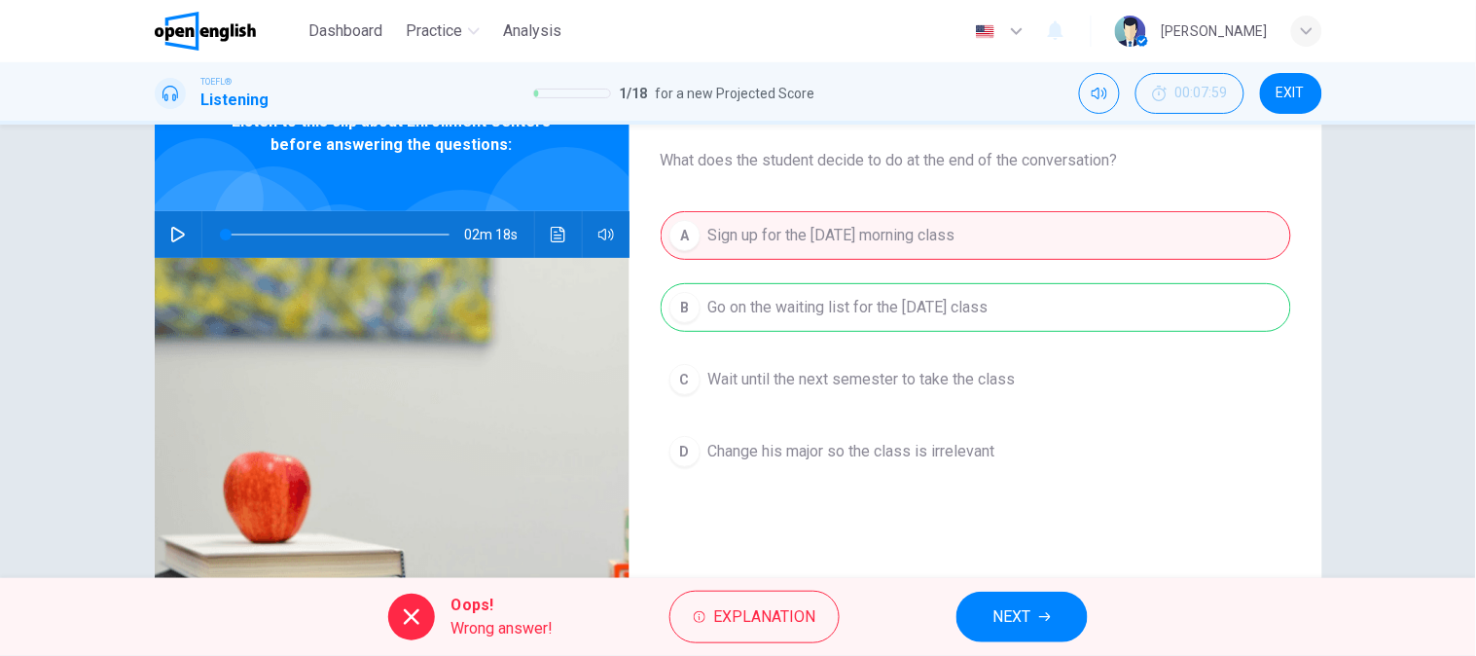
click at [1000, 315] on div "A Sign up for the Friday morning class B Go on the waiting list for the Monday …" at bounding box center [976, 363] width 630 height 304
click at [1025, 598] on button "NEXT" at bounding box center [1021, 617] width 131 height 51
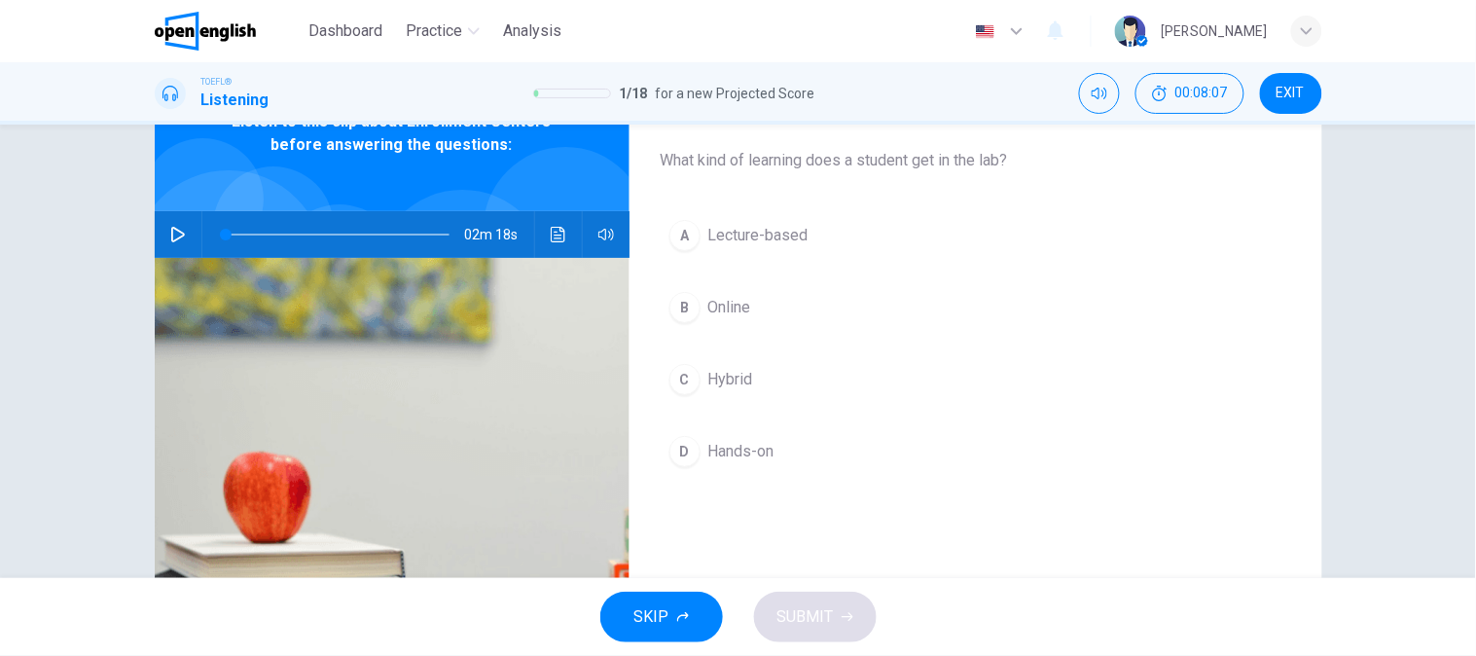
click at [749, 457] on span "Hands-on" at bounding box center [741, 451] width 66 height 23
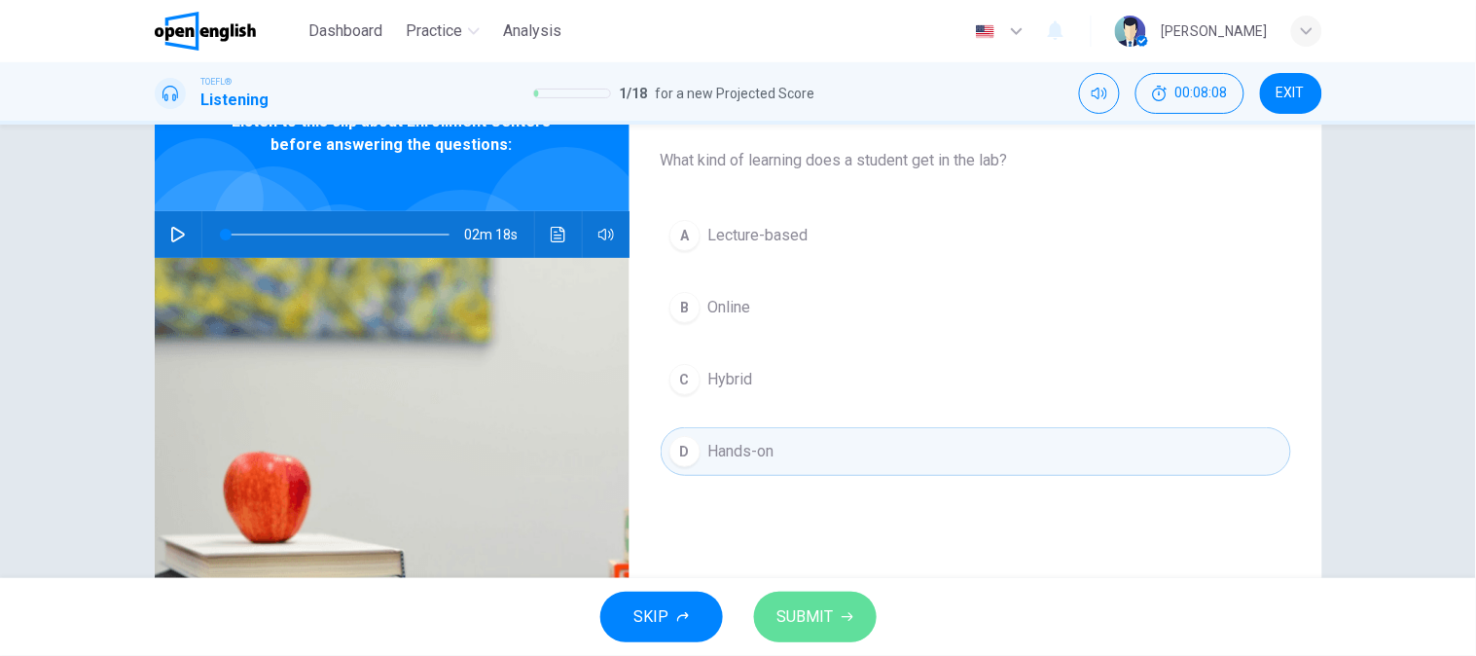
click at [849, 611] on icon "button" at bounding box center [848, 617] width 12 height 12
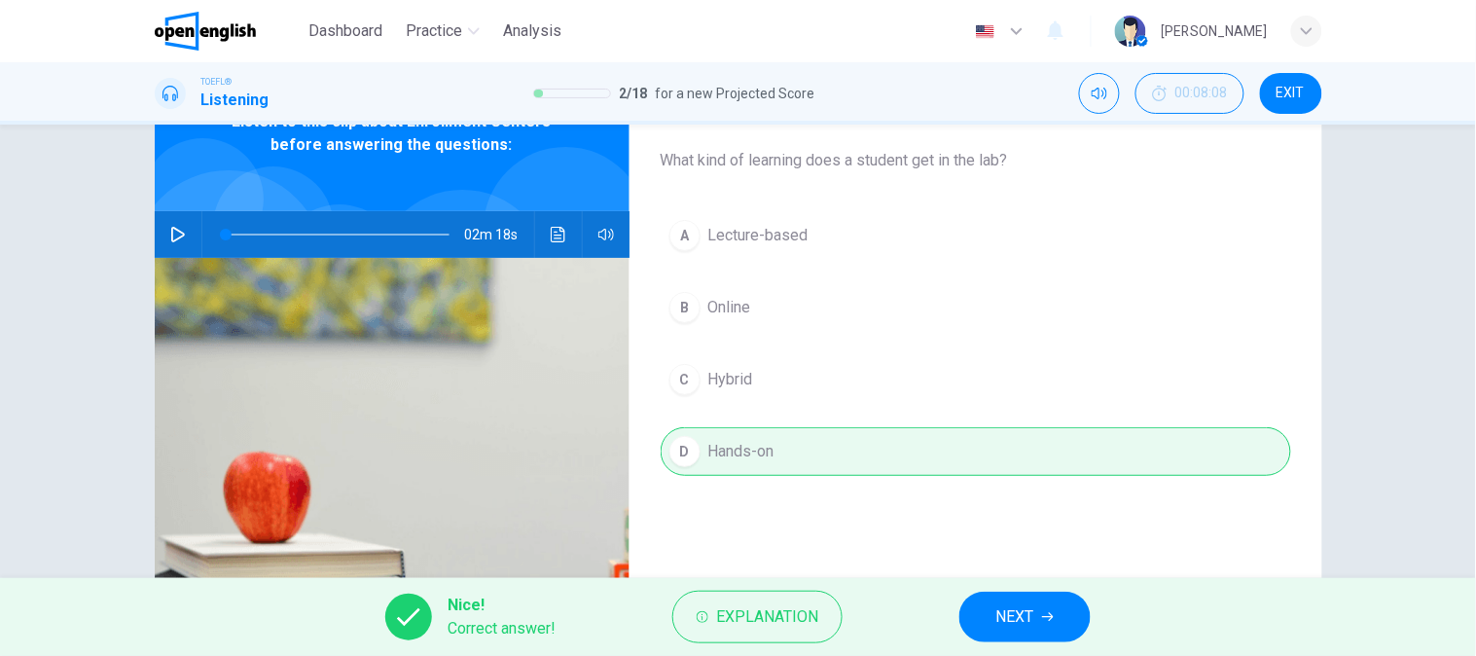
click at [993, 607] on button "NEXT" at bounding box center [1024, 617] width 131 height 51
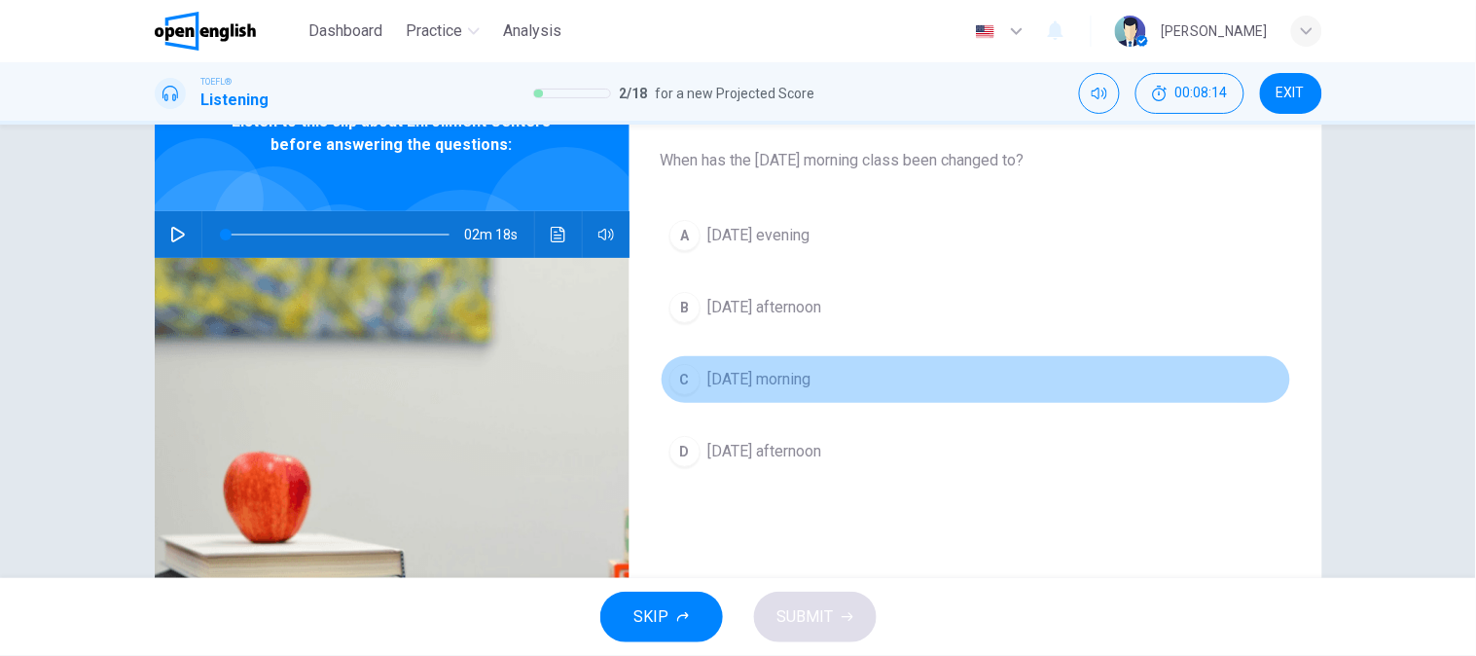
click at [779, 390] on span "Friday morning" at bounding box center [759, 379] width 103 height 23
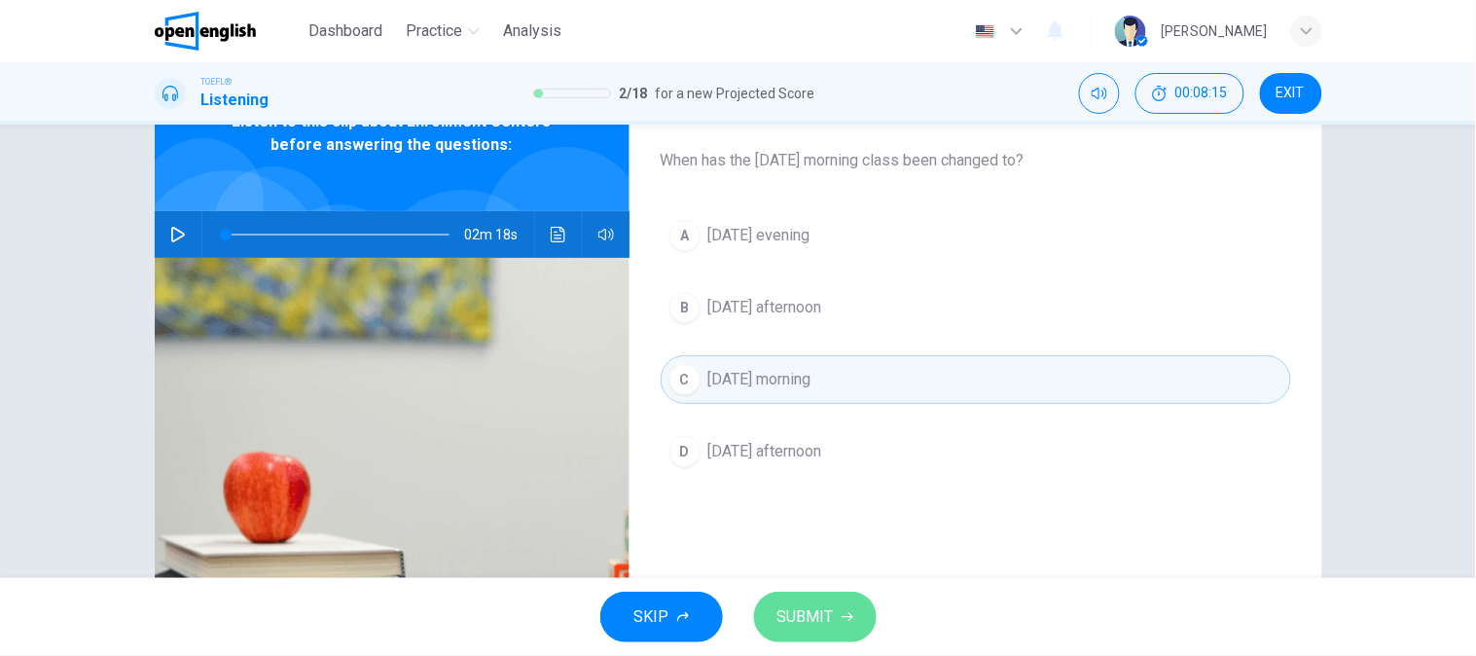
click at [792, 601] on button "SUBMIT" at bounding box center [815, 617] width 123 height 51
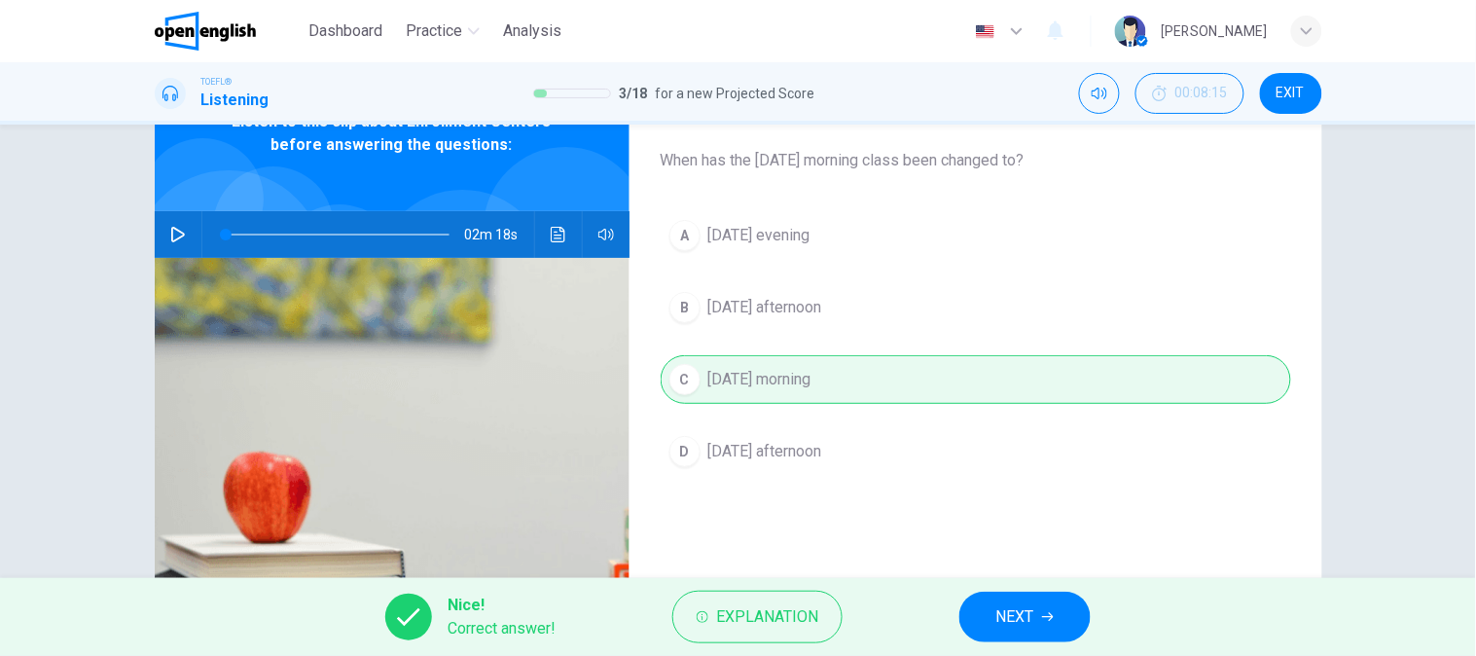
click at [974, 598] on button "NEXT" at bounding box center [1024, 617] width 131 height 51
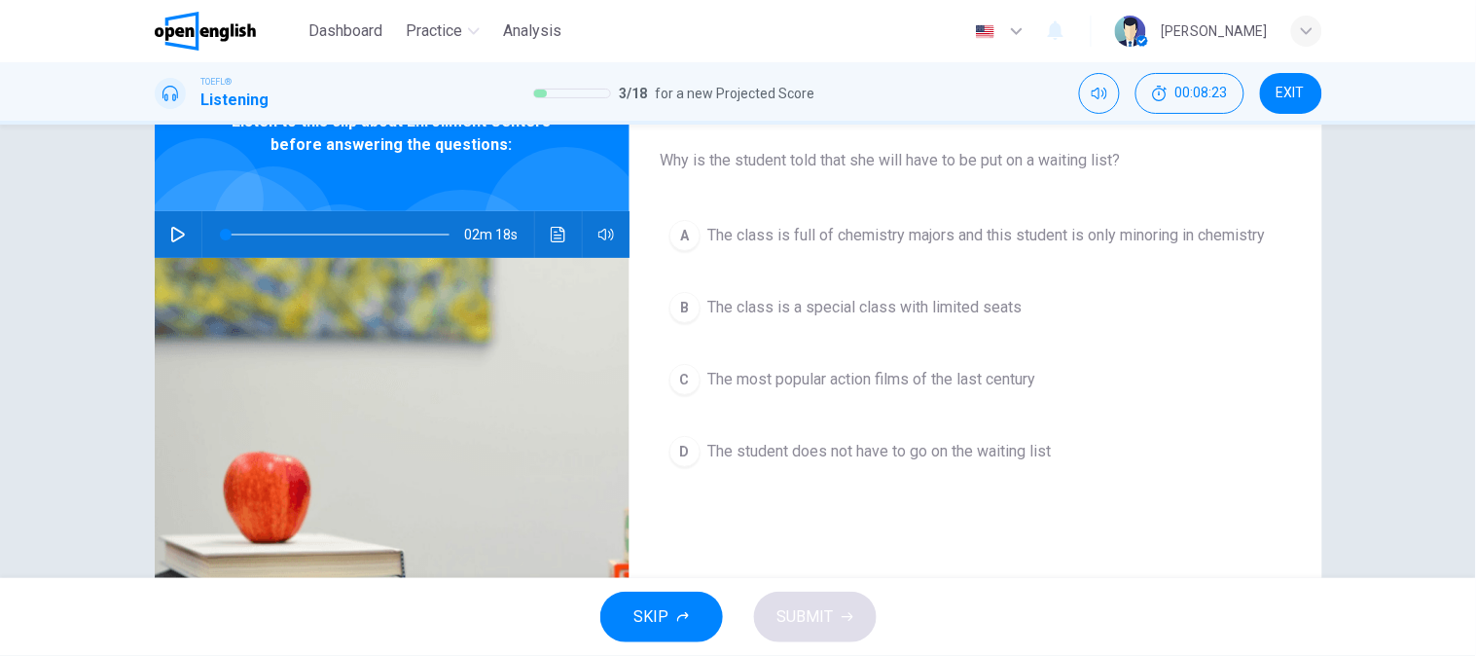
click at [917, 253] on button "A The class is full of chemistry majors and this student is only minoring in ch…" at bounding box center [976, 235] width 630 height 49
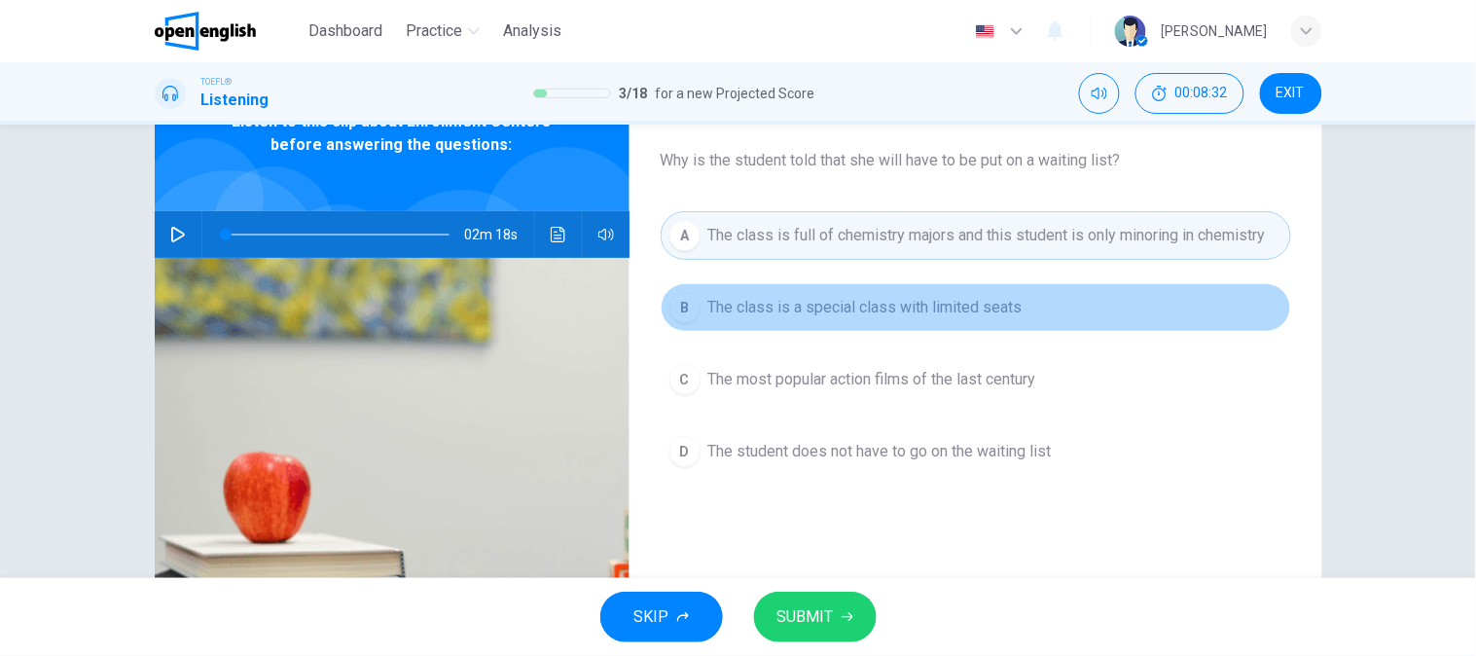
click at [913, 313] on span "The class is a special class with limited seats" at bounding box center [865, 307] width 314 height 23
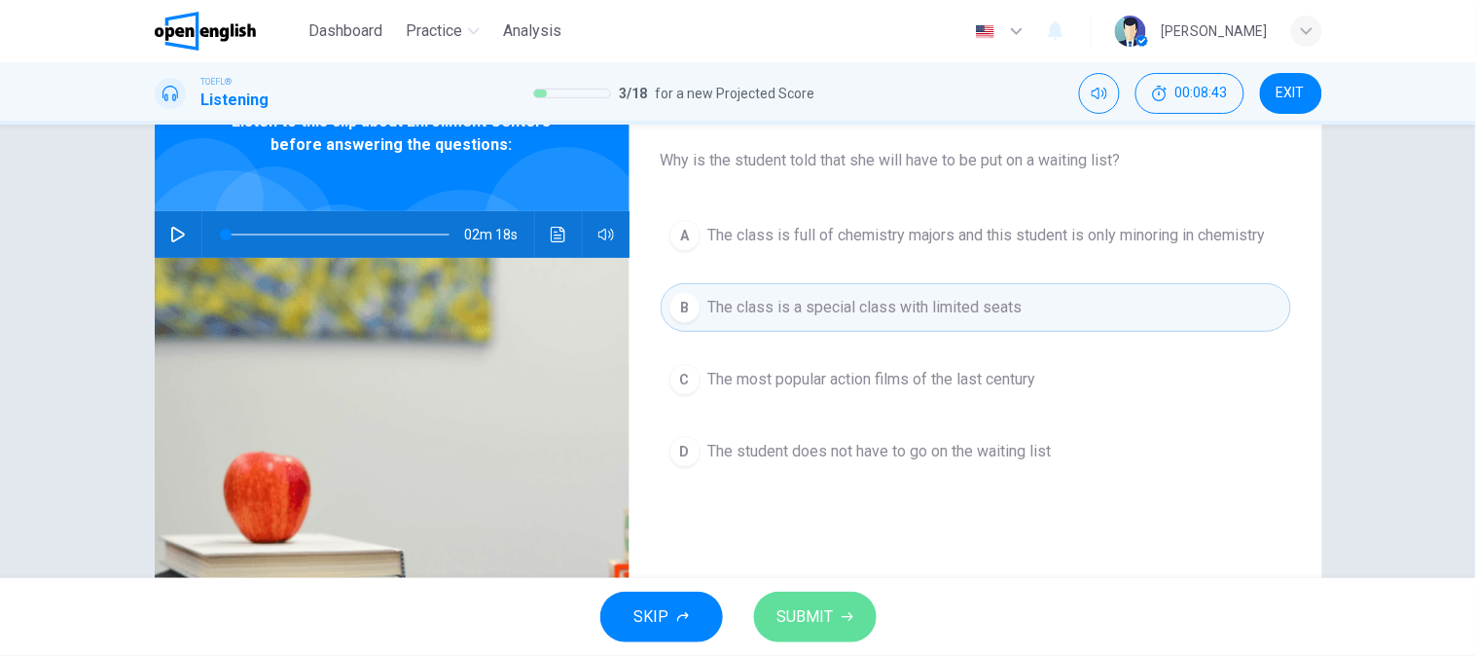
click at [811, 609] on span "SUBMIT" at bounding box center [805, 616] width 56 height 27
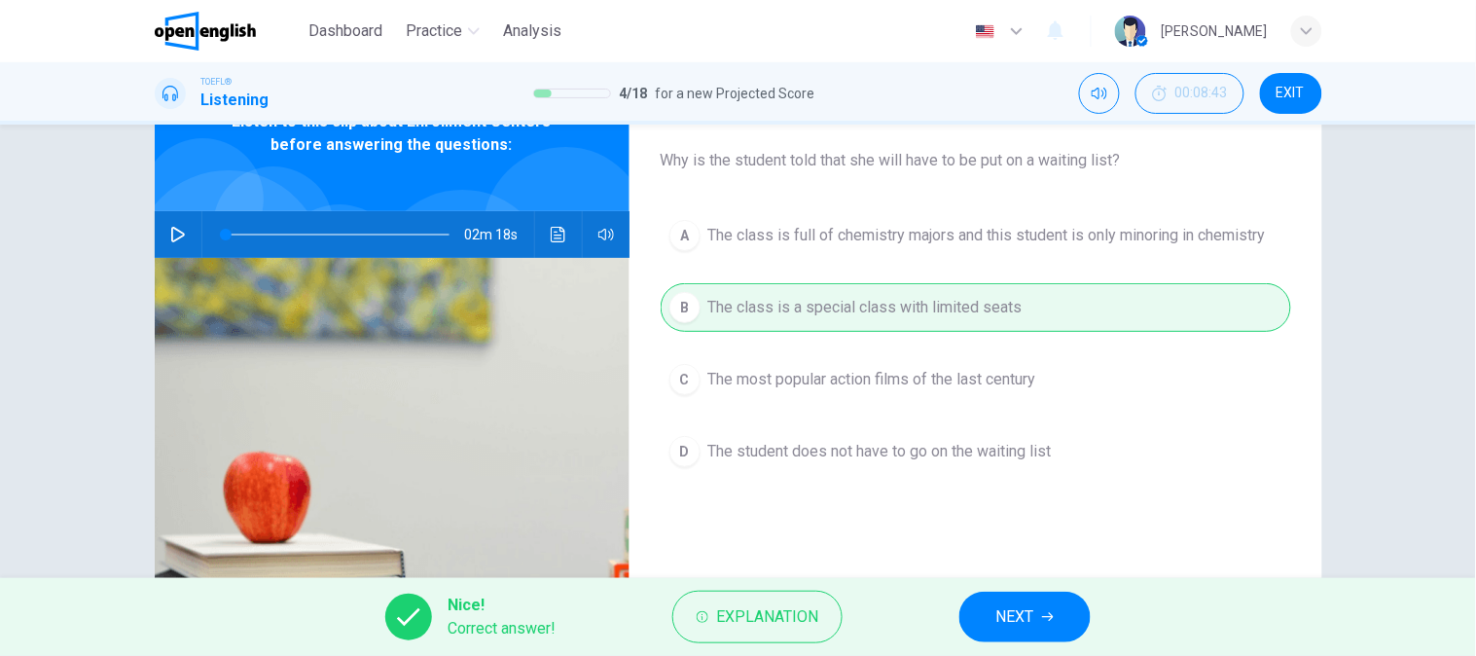
click at [1003, 626] on span "NEXT" at bounding box center [1015, 616] width 38 height 27
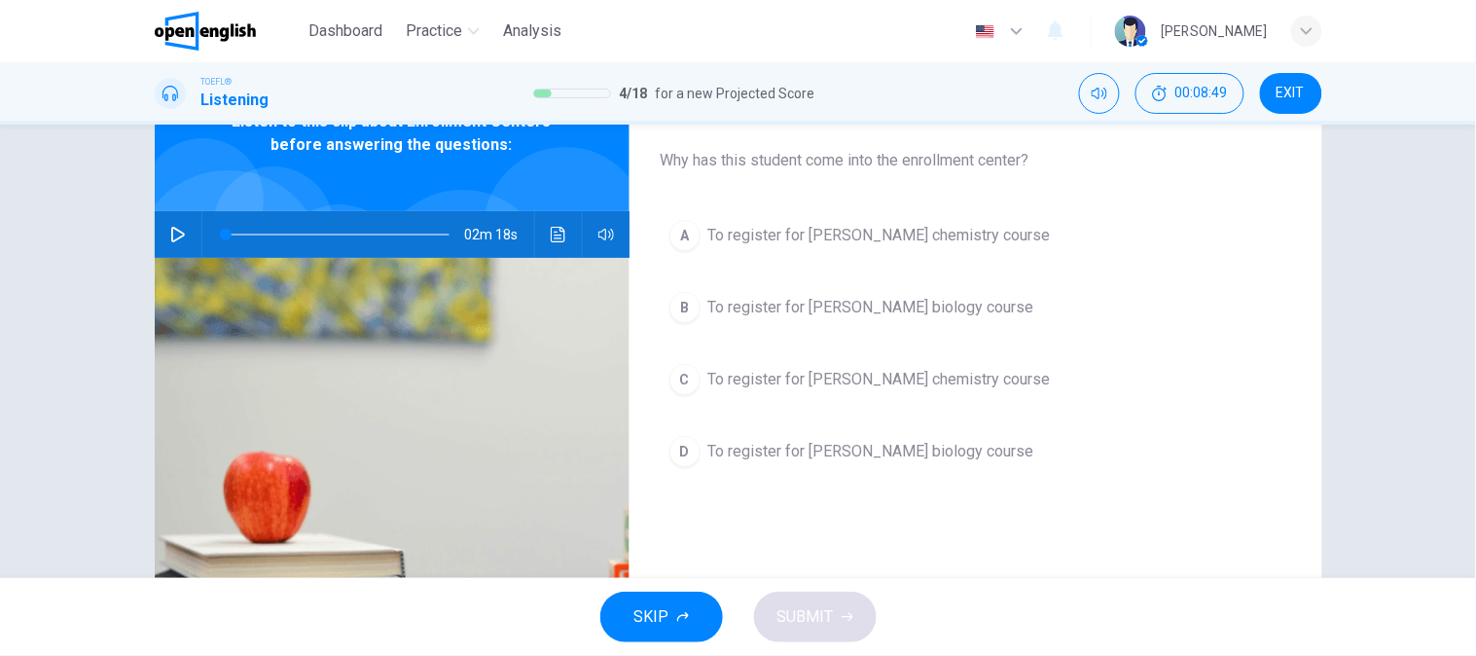
click at [915, 230] on span "To register for Professor Taylor's chemistry course" at bounding box center [879, 235] width 342 height 23
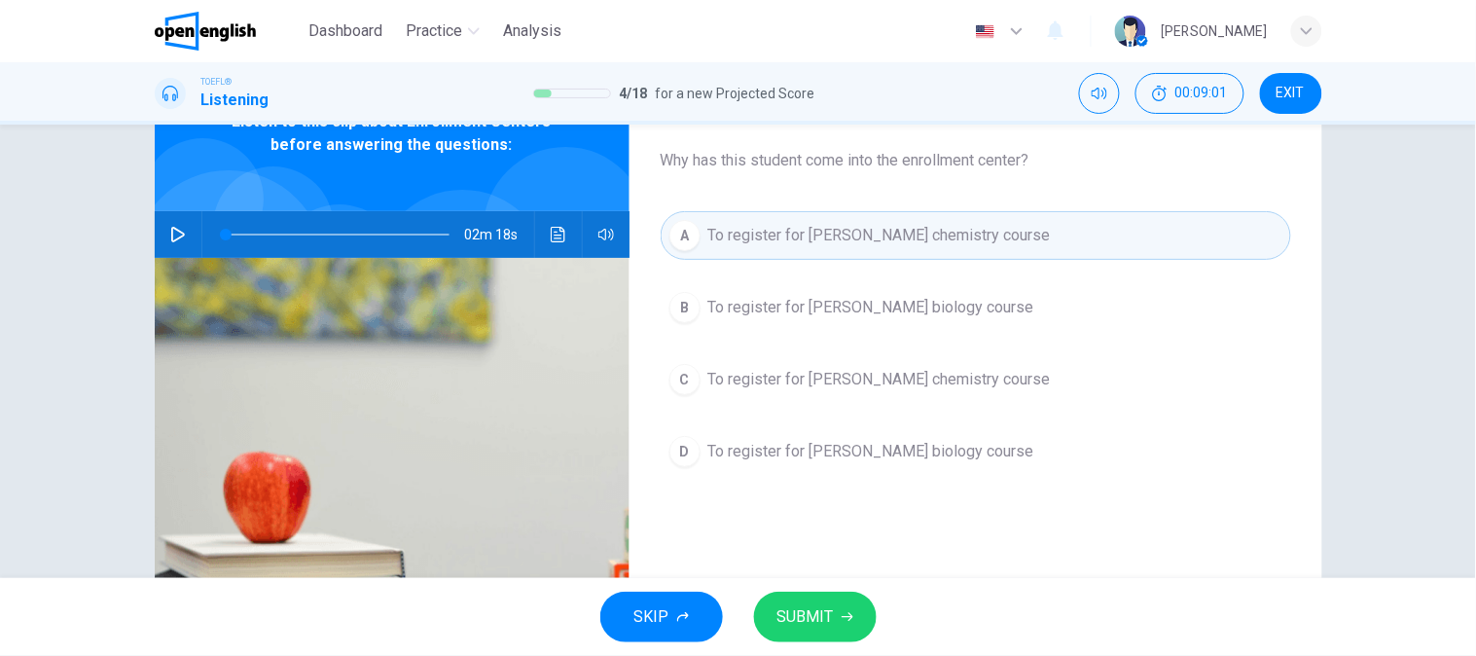
click at [821, 617] on span "SUBMIT" at bounding box center [805, 616] width 56 height 27
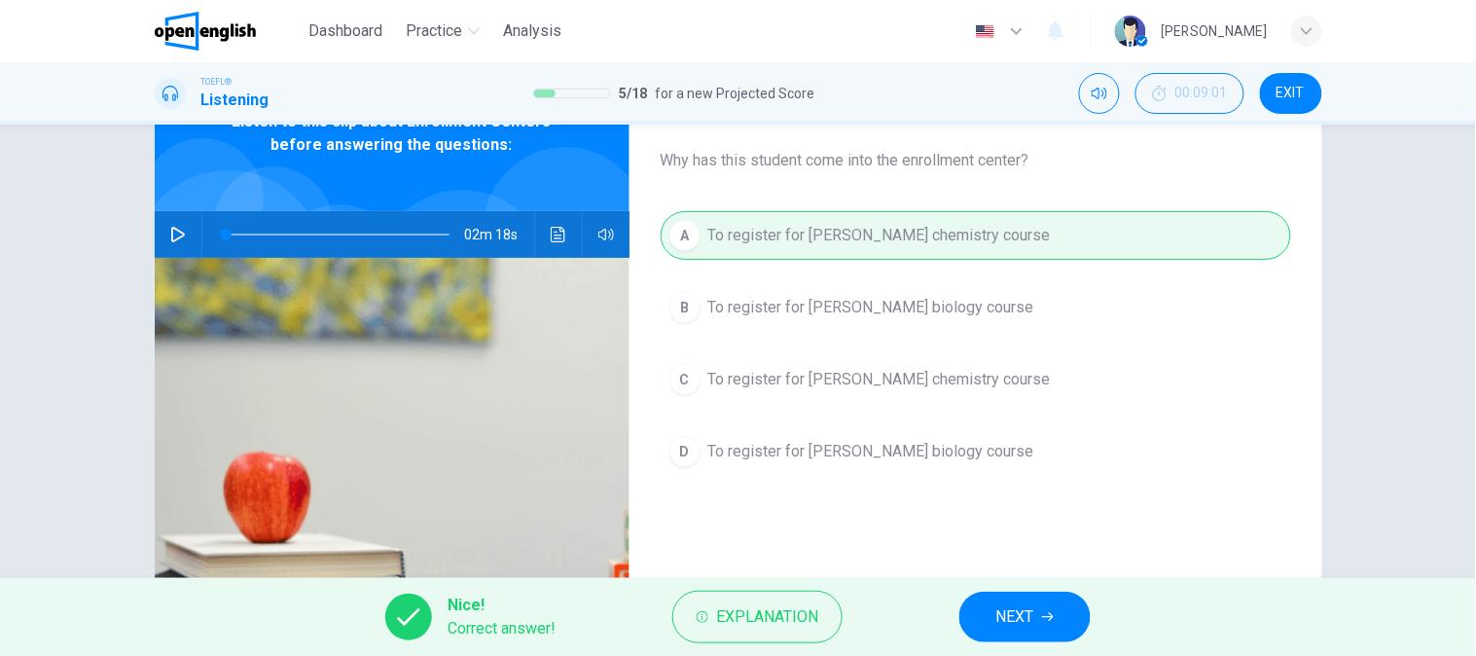
click at [1016, 625] on span "NEXT" at bounding box center [1015, 616] width 38 height 27
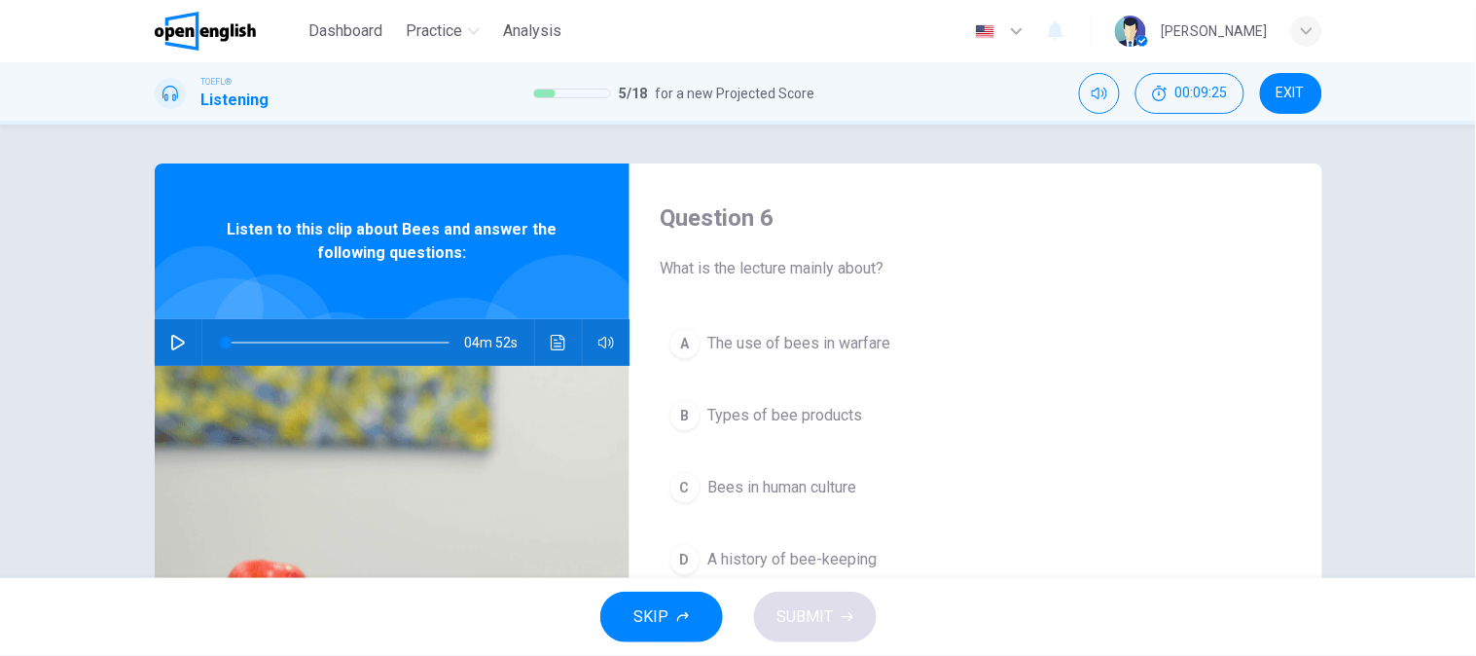
click at [645, 463] on div "Question 6 What is the lecture mainly about? A The use of bees in warfare B Typ…" at bounding box center [975, 501] width 693 height 676
click at [170, 342] on icon "button" at bounding box center [178, 343] width 16 height 16
click at [795, 268] on span "What is the lecture mainly about?" at bounding box center [976, 268] width 630 height 23
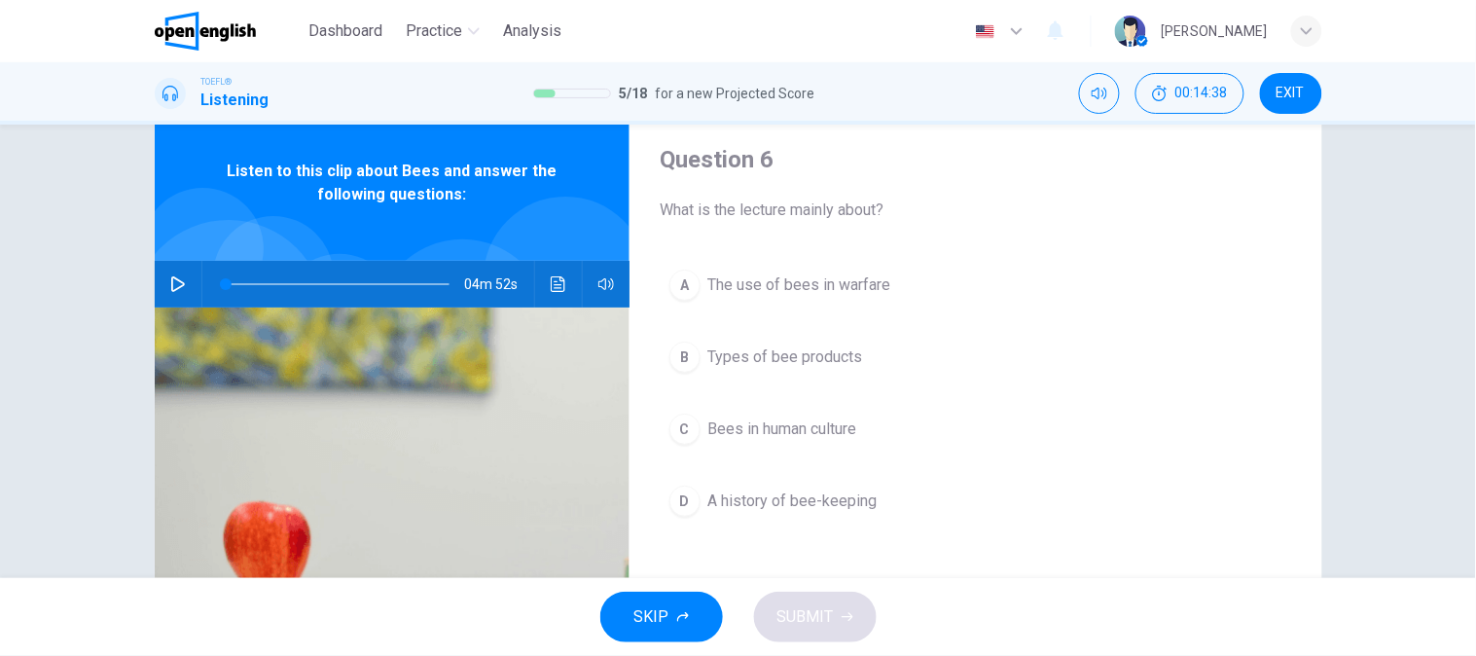
scroll to position [108, 0]
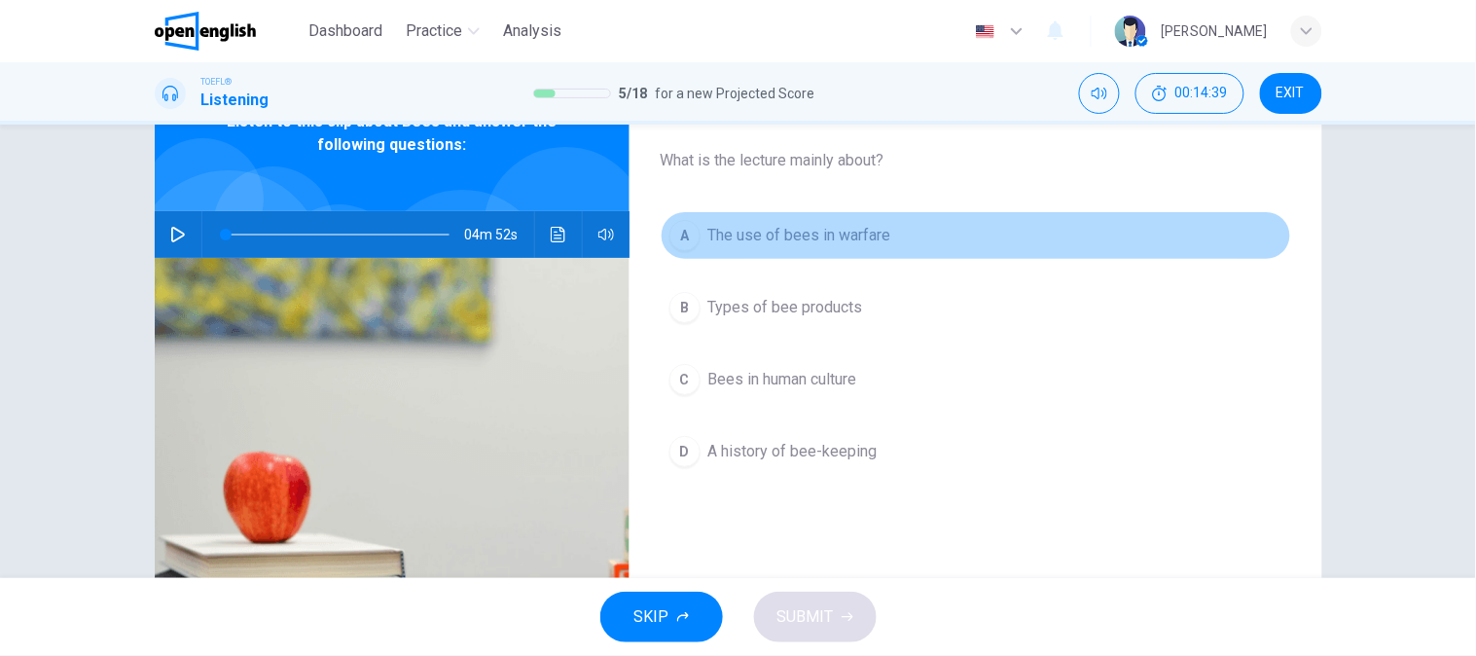
click at [859, 238] on span "The use of bees in warfare" at bounding box center [799, 235] width 183 height 23
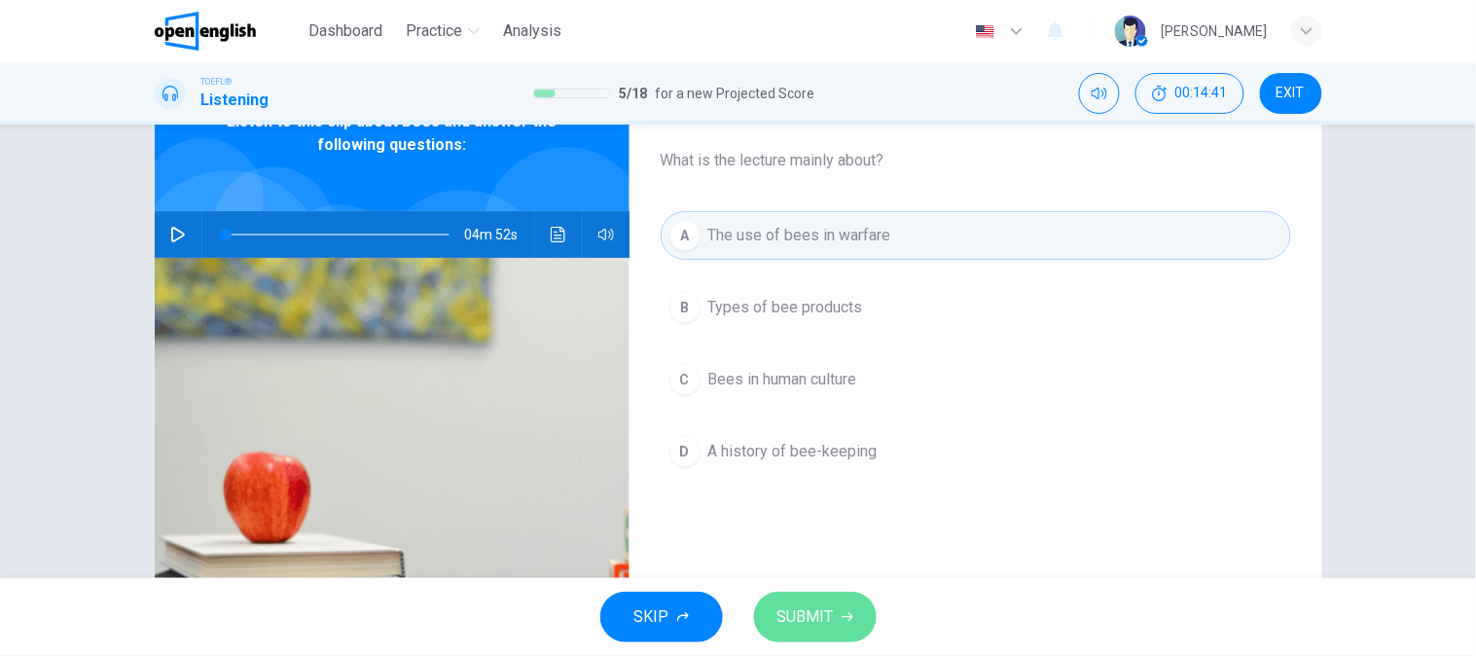
click at [832, 616] on span "SUBMIT" at bounding box center [805, 616] width 56 height 27
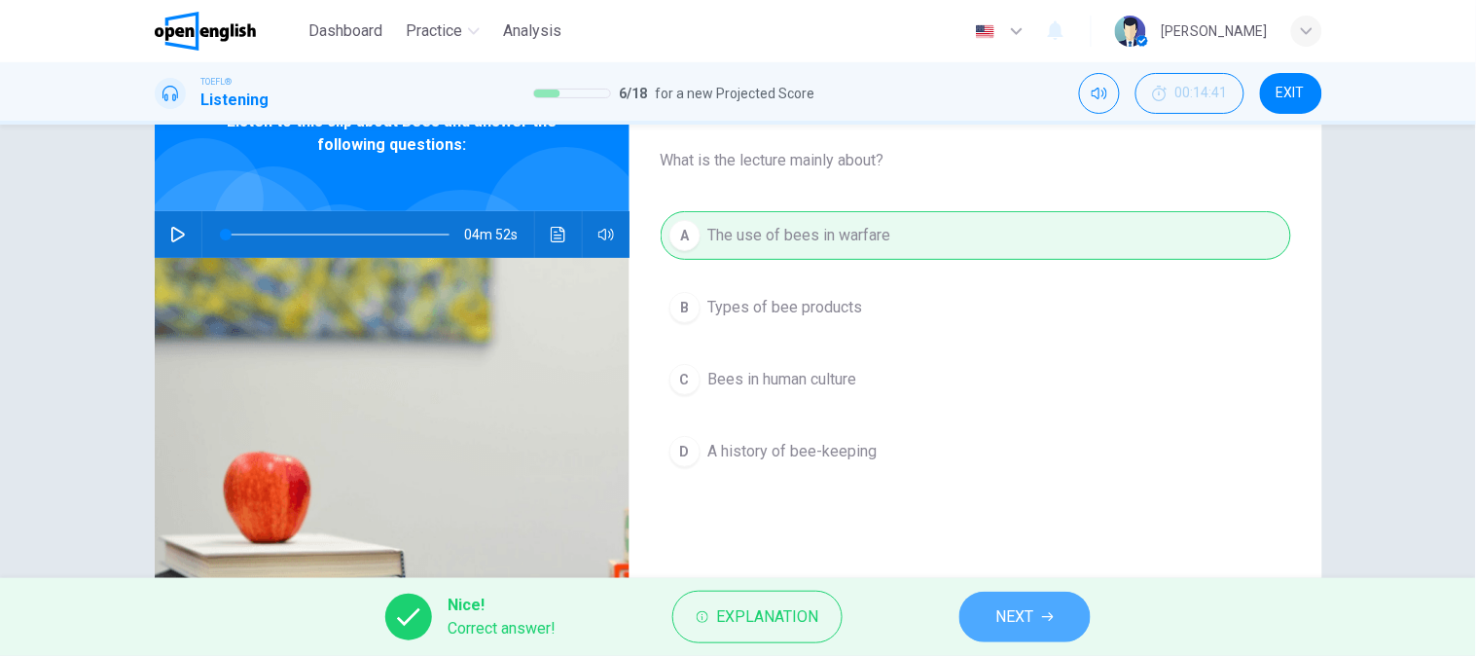
click at [1082, 607] on button "NEXT" at bounding box center [1024, 617] width 131 height 51
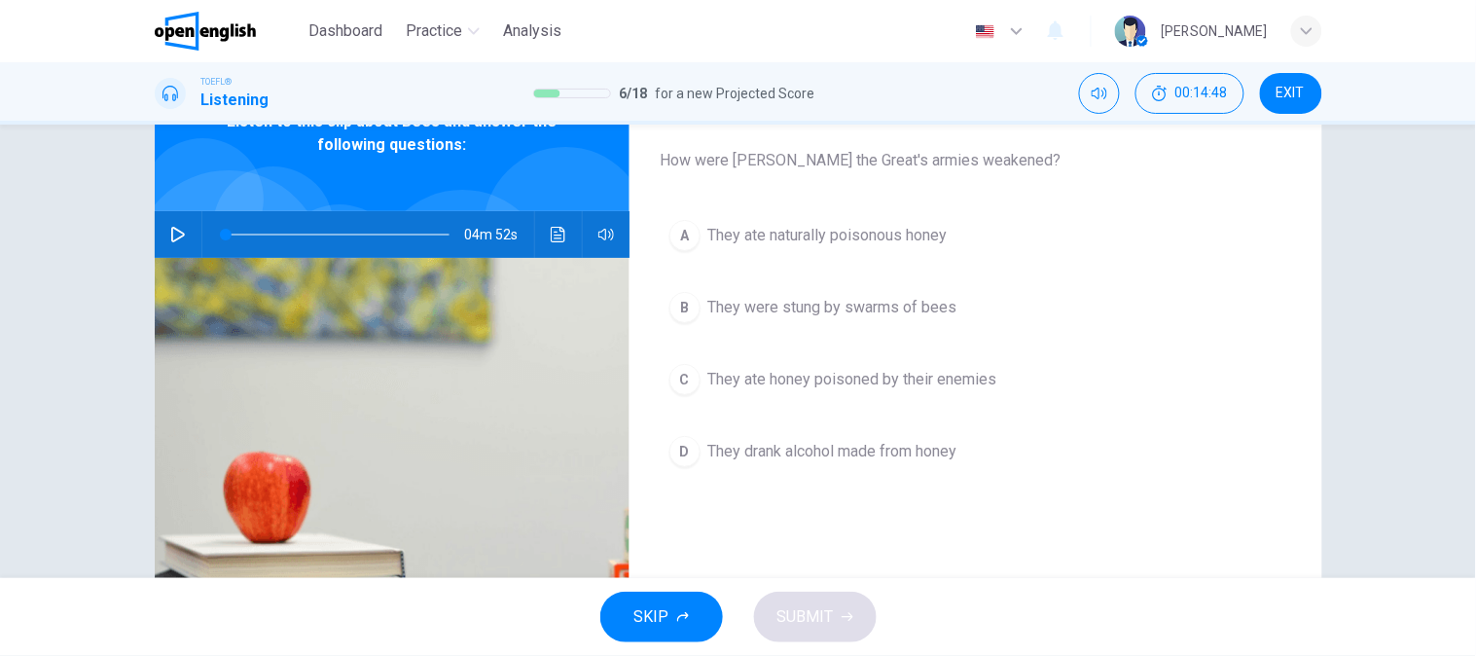
click at [750, 250] on button "A They ate naturally poisonous honey" at bounding box center [976, 235] width 630 height 49
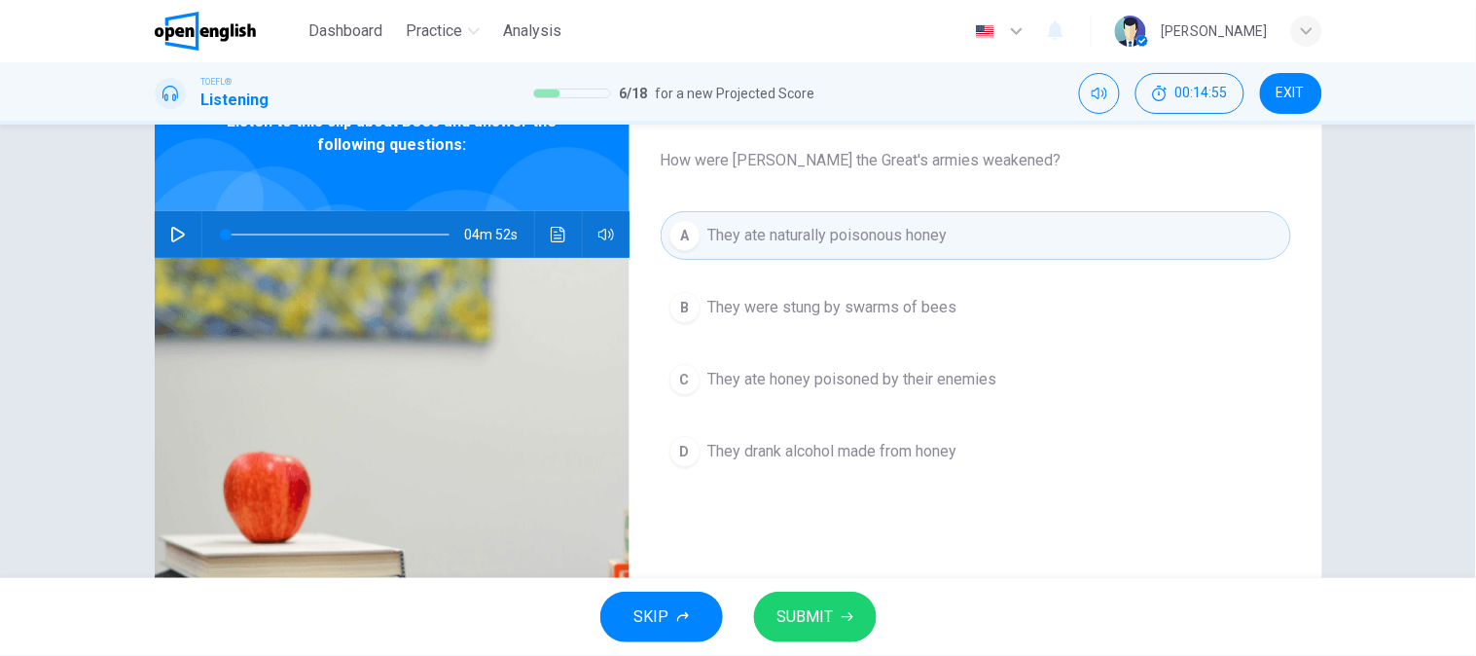
click at [873, 374] on span "They ate honey poisoned by their enemies" at bounding box center [852, 379] width 289 height 23
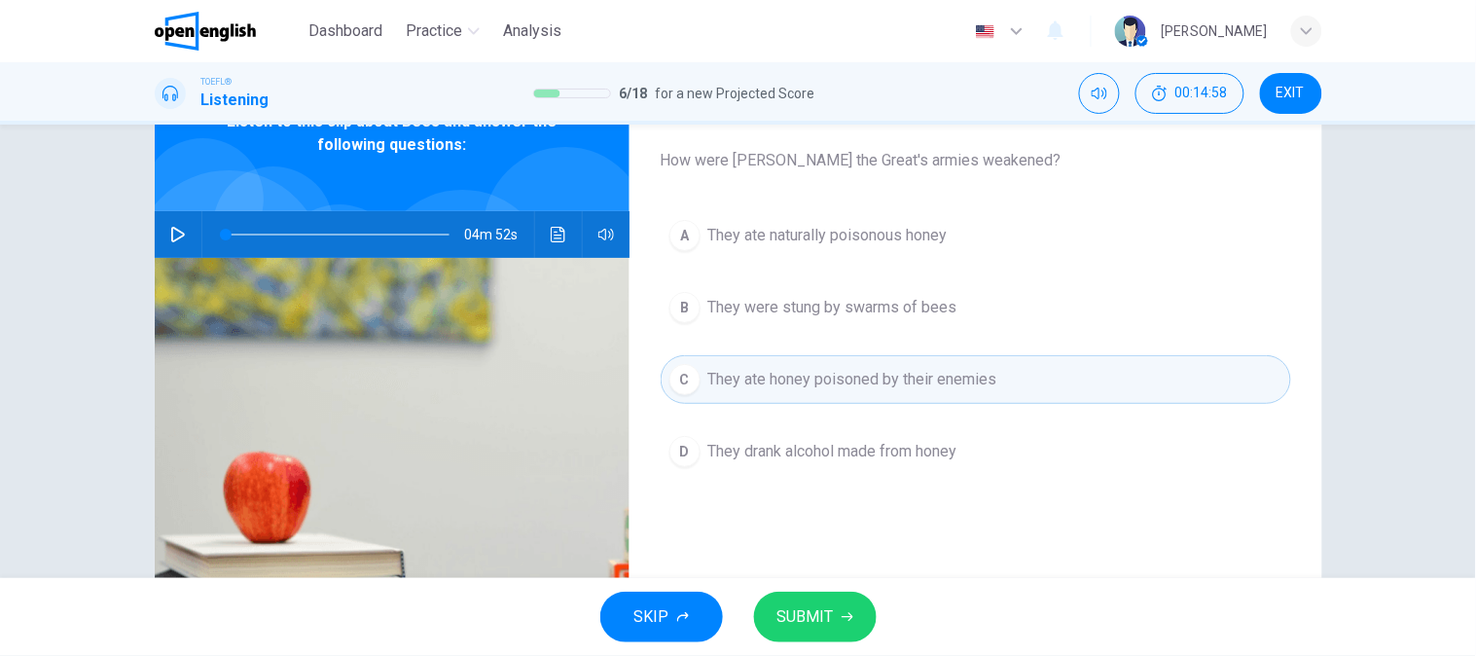
click at [827, 588] on div "SKIP SUBMIT" at bounding box center [738, 617] width 1476 height 78
click at [824, 616] on span "SUBMIT" at bounding box center [805, 616] width 56 height 27
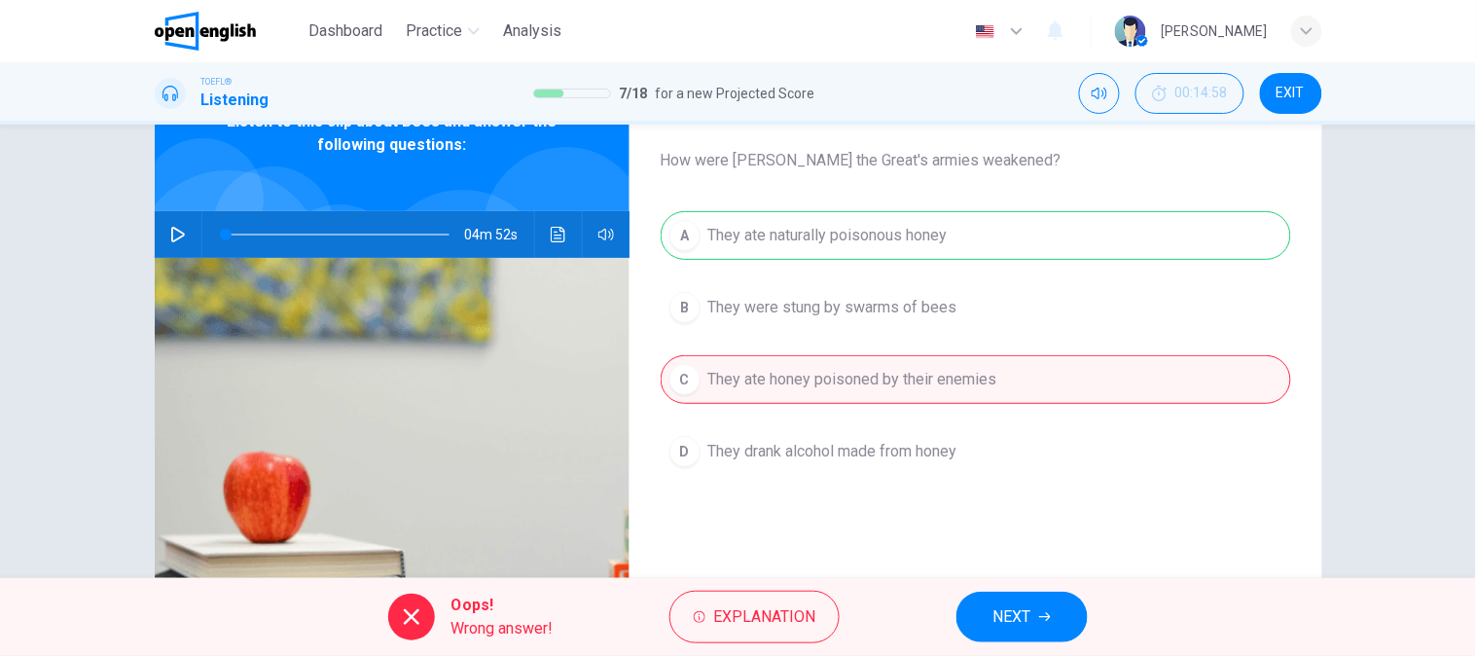
click at [883, 240] on div "A They ate naturally poisonous honey B They were stung by swarms of bees C They…" at bounding box center [976, 363] width 630 height 304
click at [1007, 640] on button "NEXT" at bounding box center [1021, 617] width 131 height 51
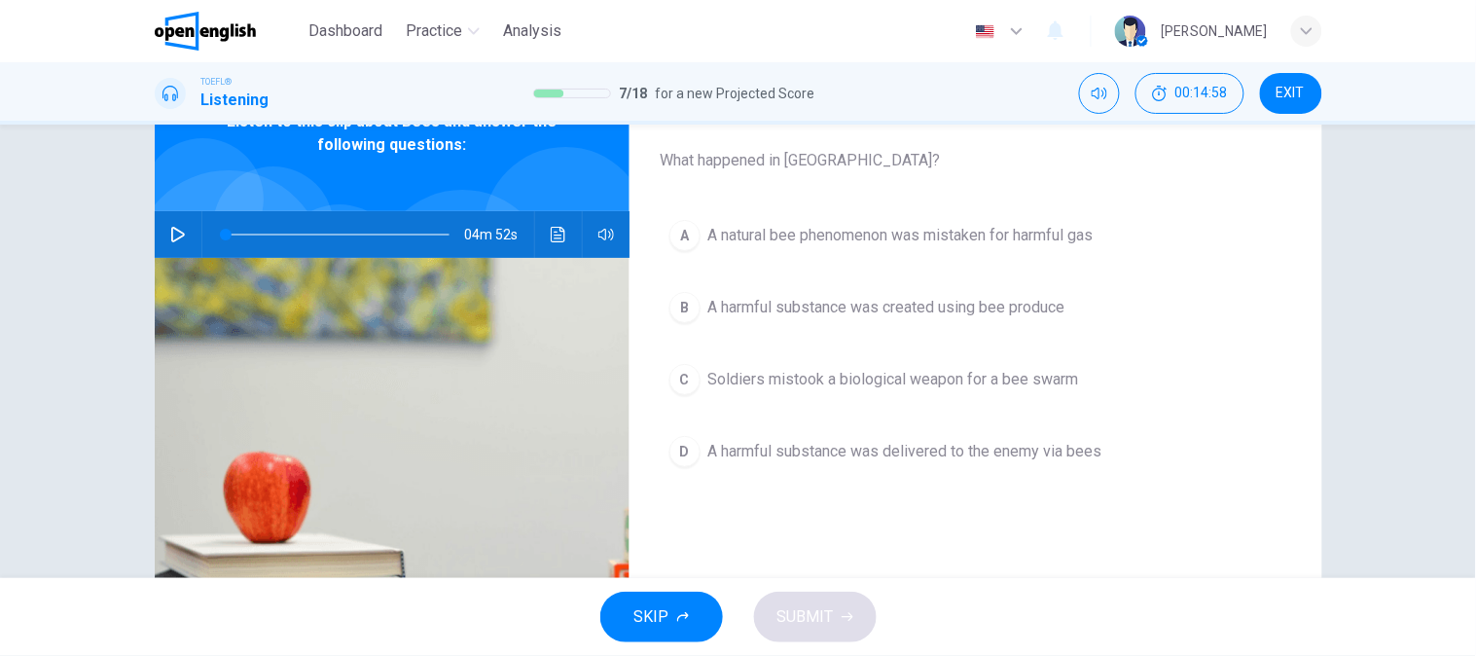
click at [1025, 611] on div "SKIP SUBMIT" at bounding box center [738, 617] width 1476 height 78
click at [790, 232] on span "A natural bee phenomenon was mistaken for harmful gas" at bounding box center [900, 235] width 385 height 23
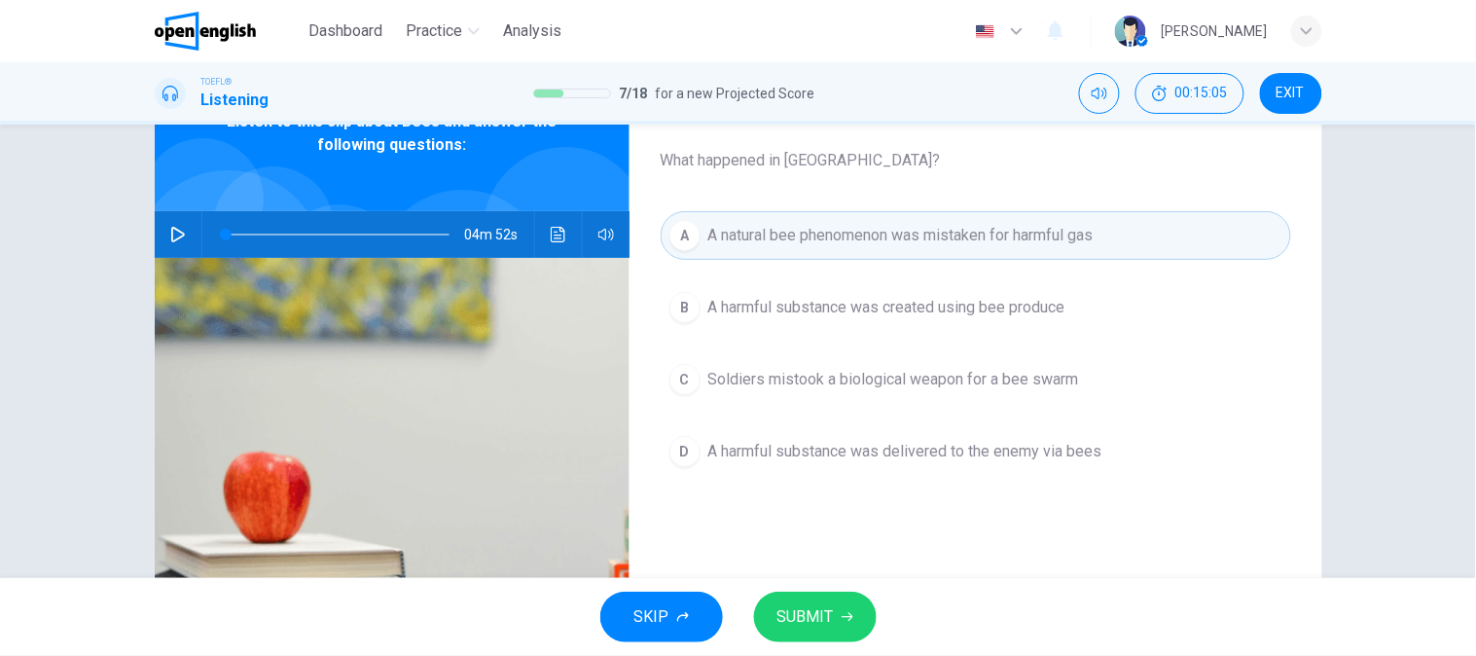
click at [756, 309] on span "A harmful substance was created using bee produce" at bounding box center [886, 307] width 357 height 23
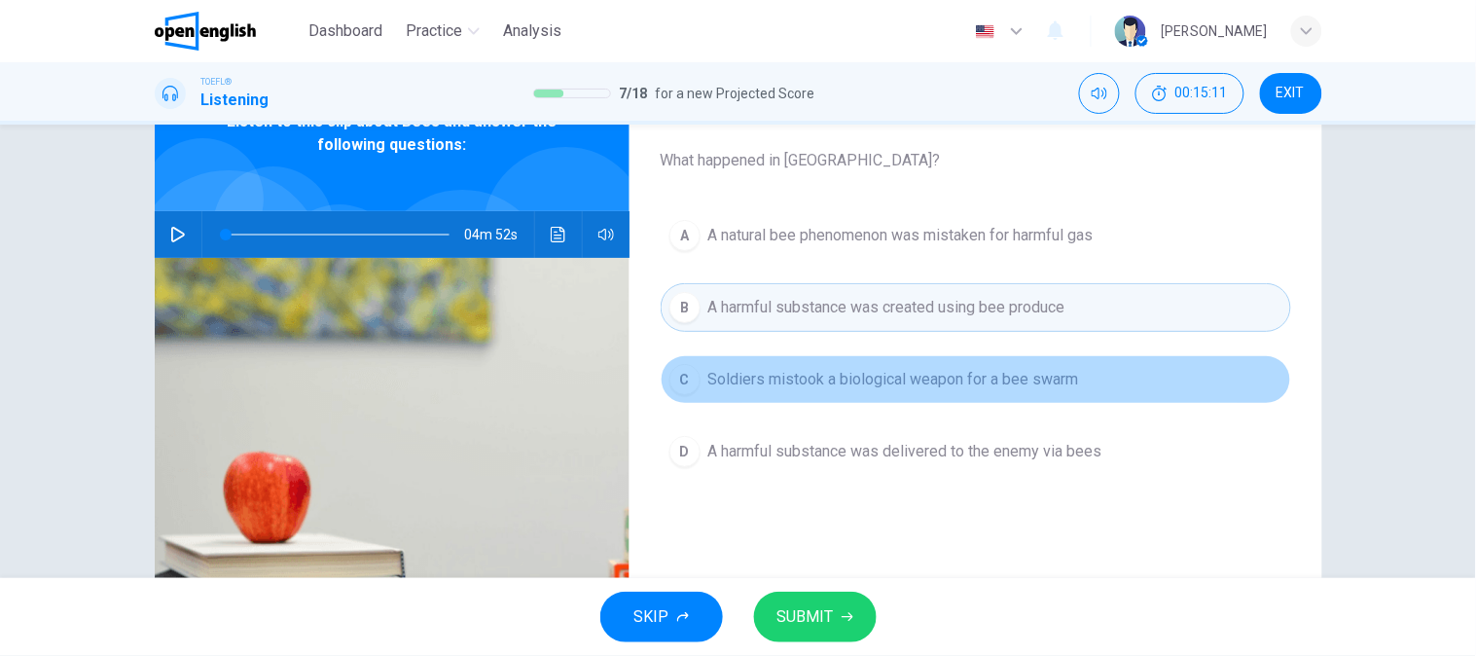
click at [828, 371] on span "Soldiers mistook a biological weapon for a bee swarm" at bounding box center [893, 379] width 371 height 23
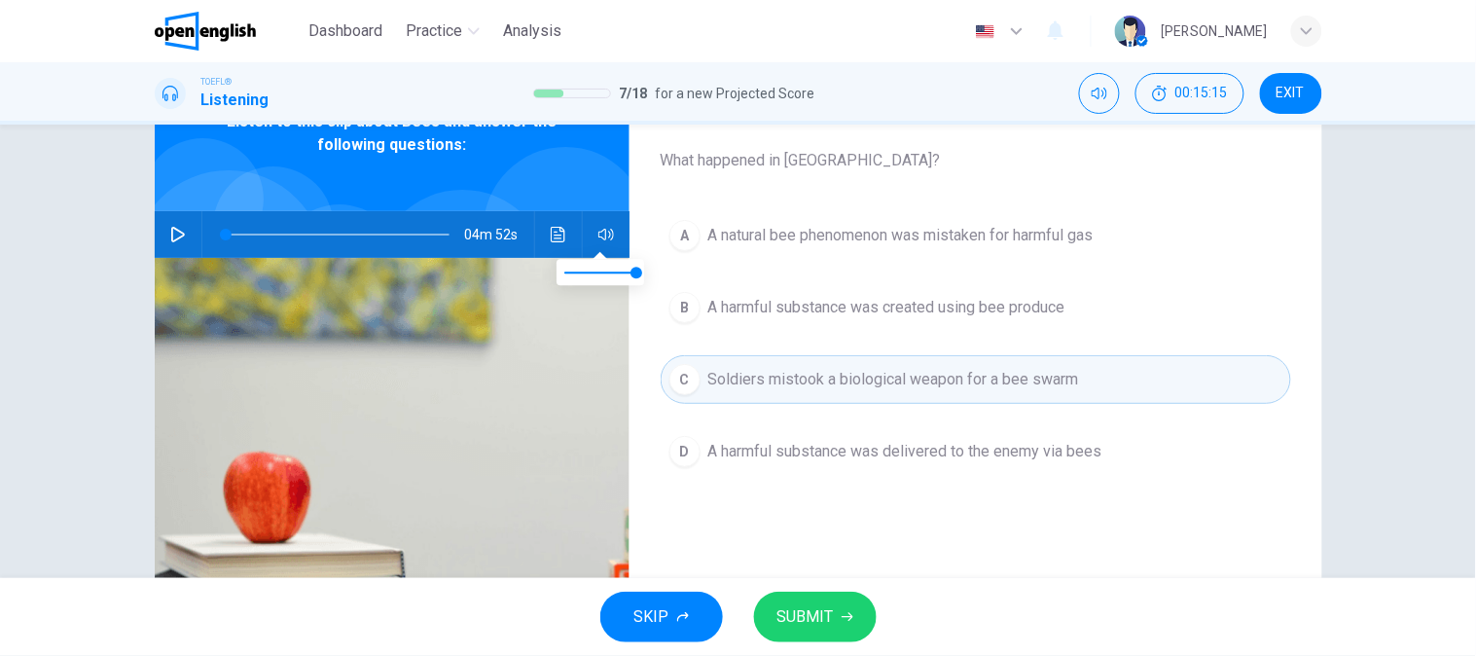
click at [591, 241] on button "button" at bounding box center [606, 234] width 31 height 47
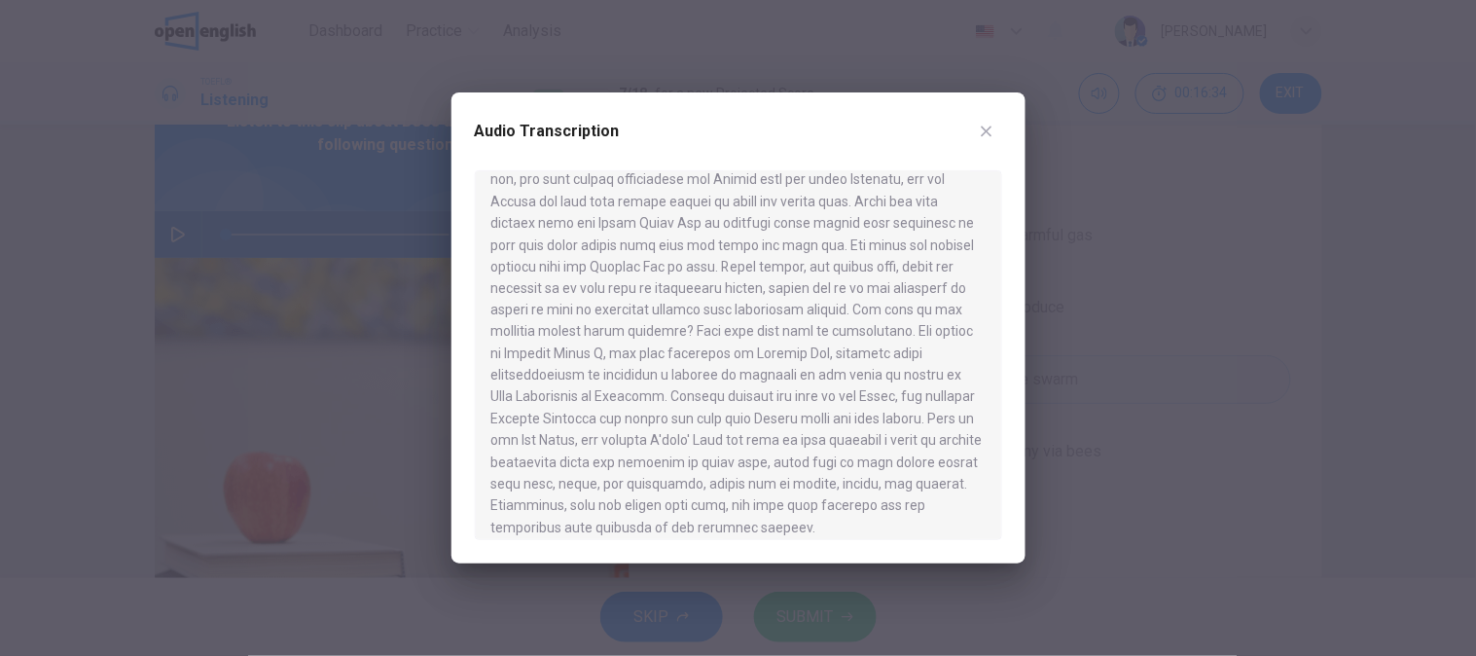
scroll to position [861, 0]
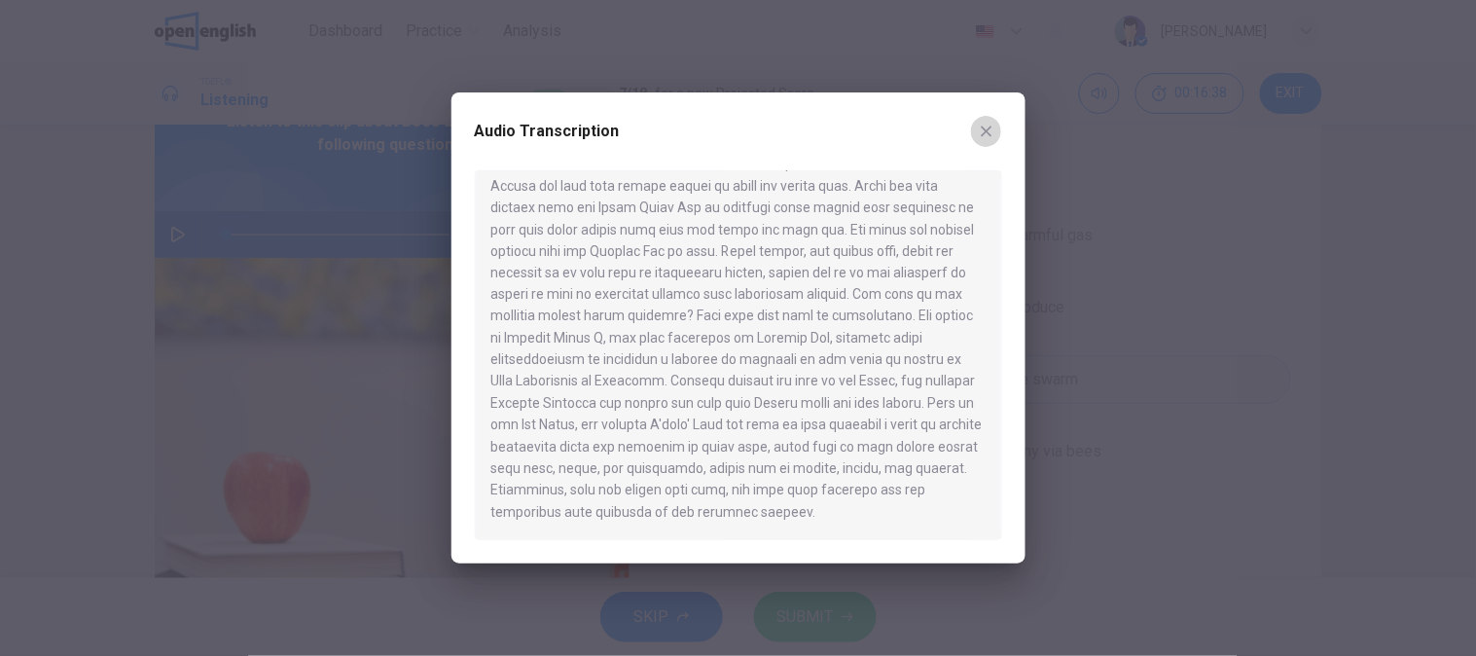
click at [993, 125] on icon "button" at bounding box center [987, 132] width 16 height 16
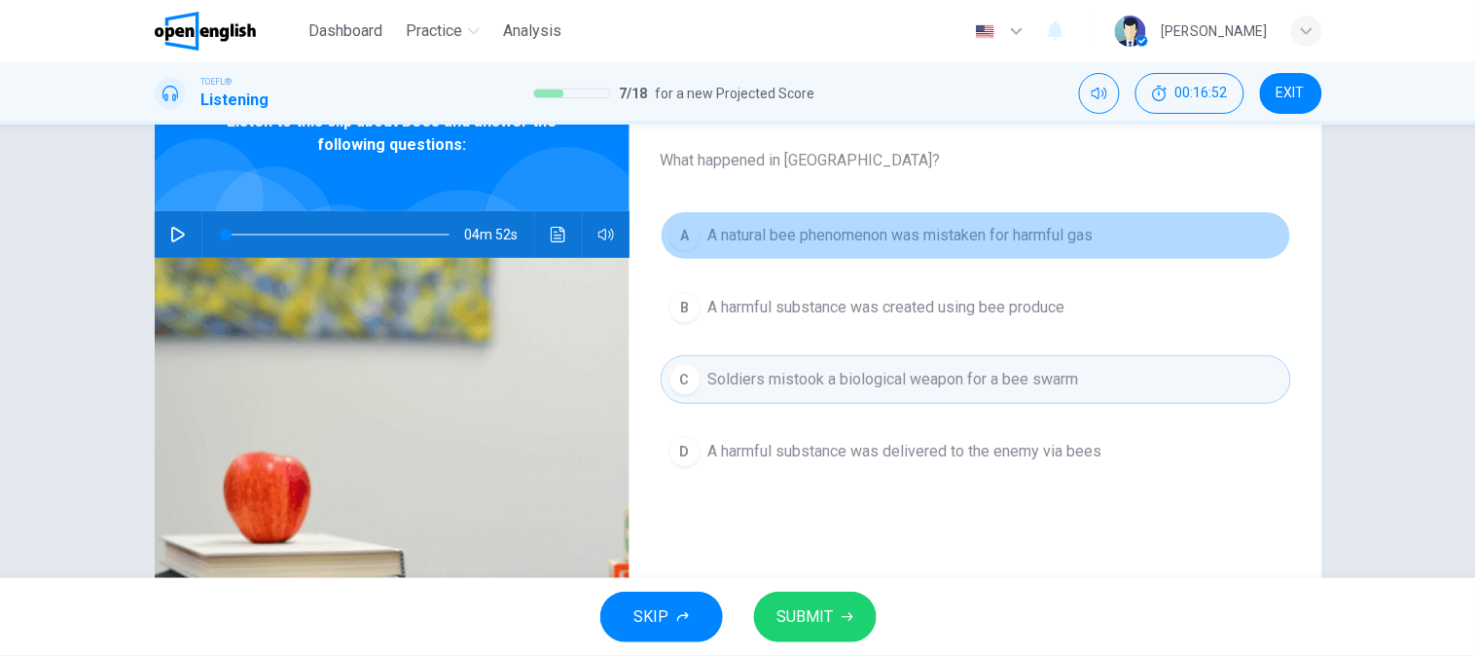
click at [898, 212] on button "A A natural bee phenomenon was mistaken for harmful gas" at bounding box center [976, 235] width 630 height 49
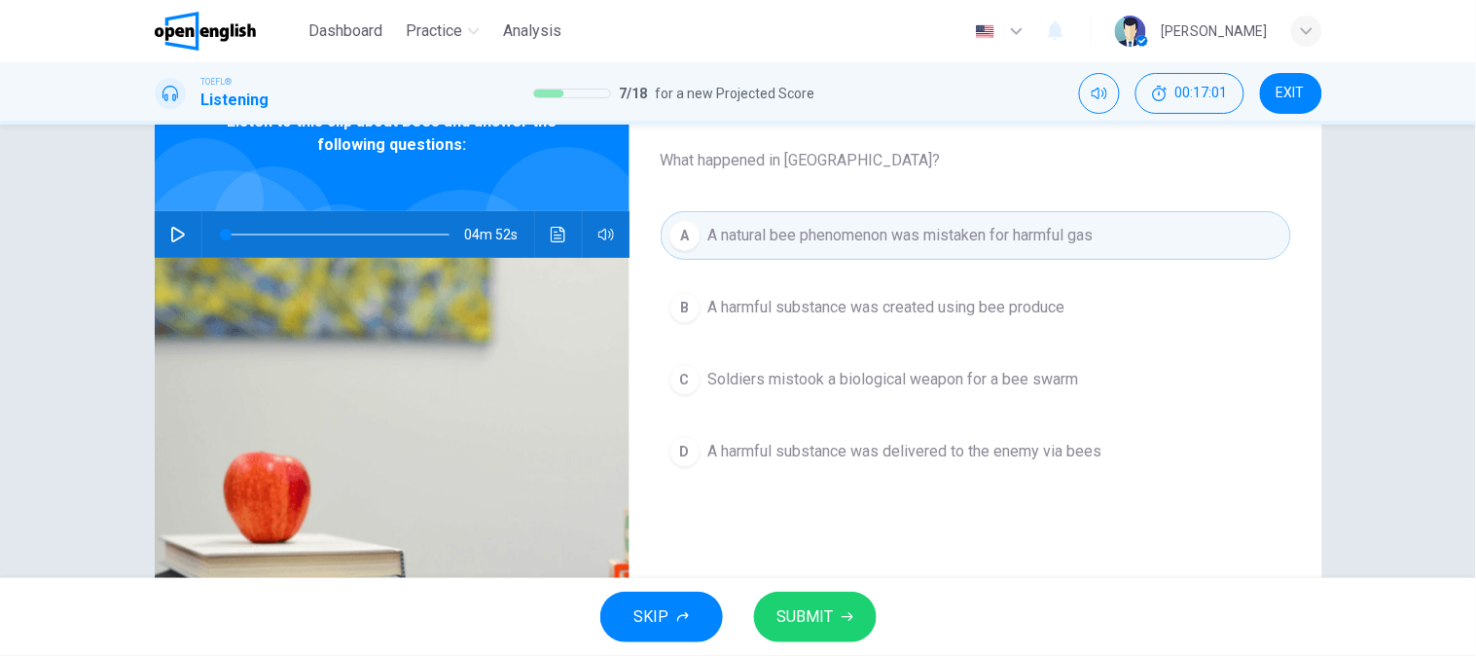
click at [677, 521] on div "Question 8 What happened in Vietnam? A A natural bee phenomenon was mistaken fo…" at bounding box center [975, 393] width 693 height 676
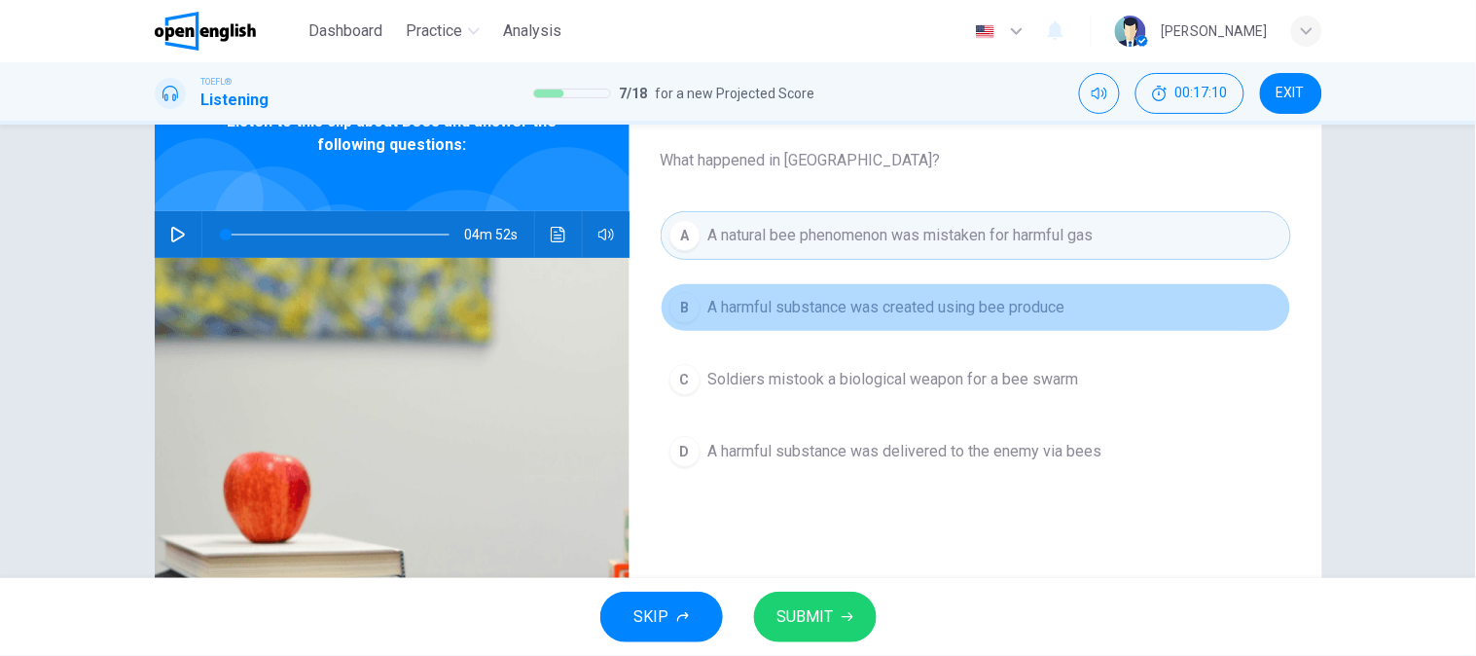
click at [808, 316] on span "A harmful substance was created using bee produce" at bounding box center [886, 307] width 357 height 23
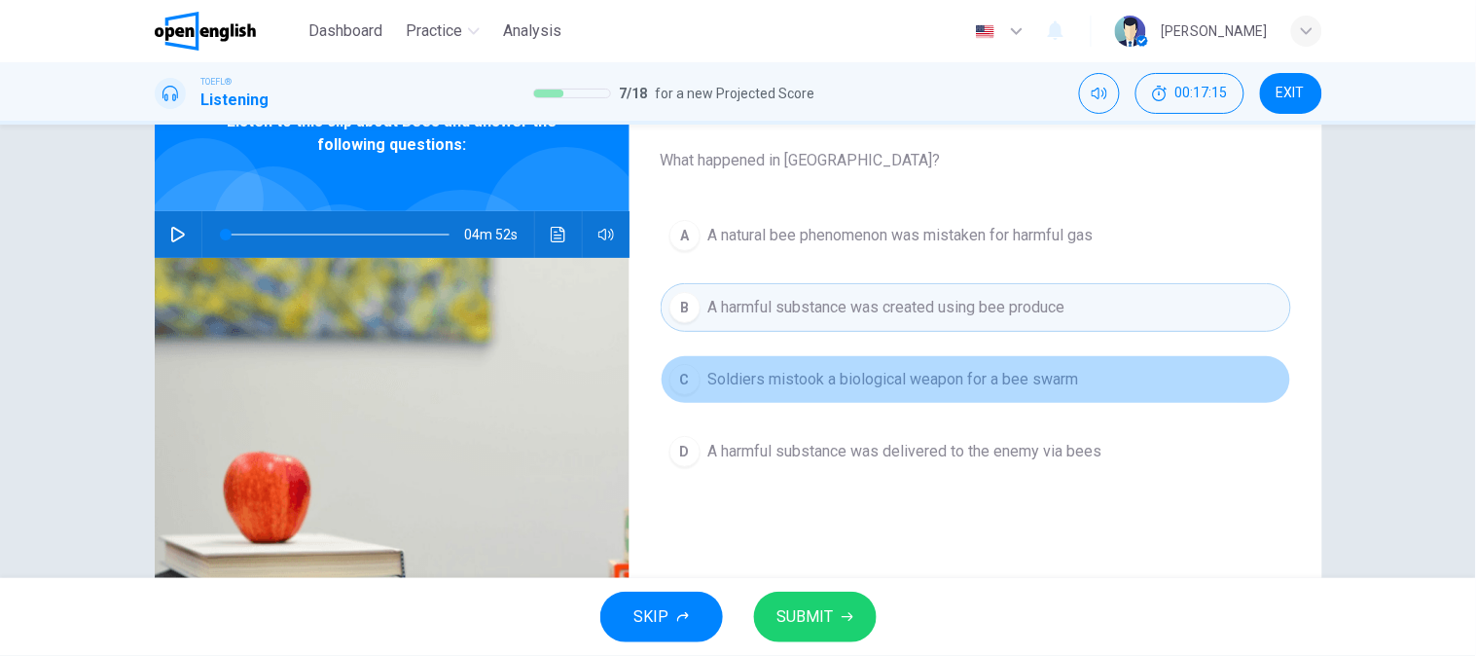
click at [806, 370] on span "Soldiers mistook a biological weapon for a bee swarm" at bounding box center [893, 379] width 371 height 23
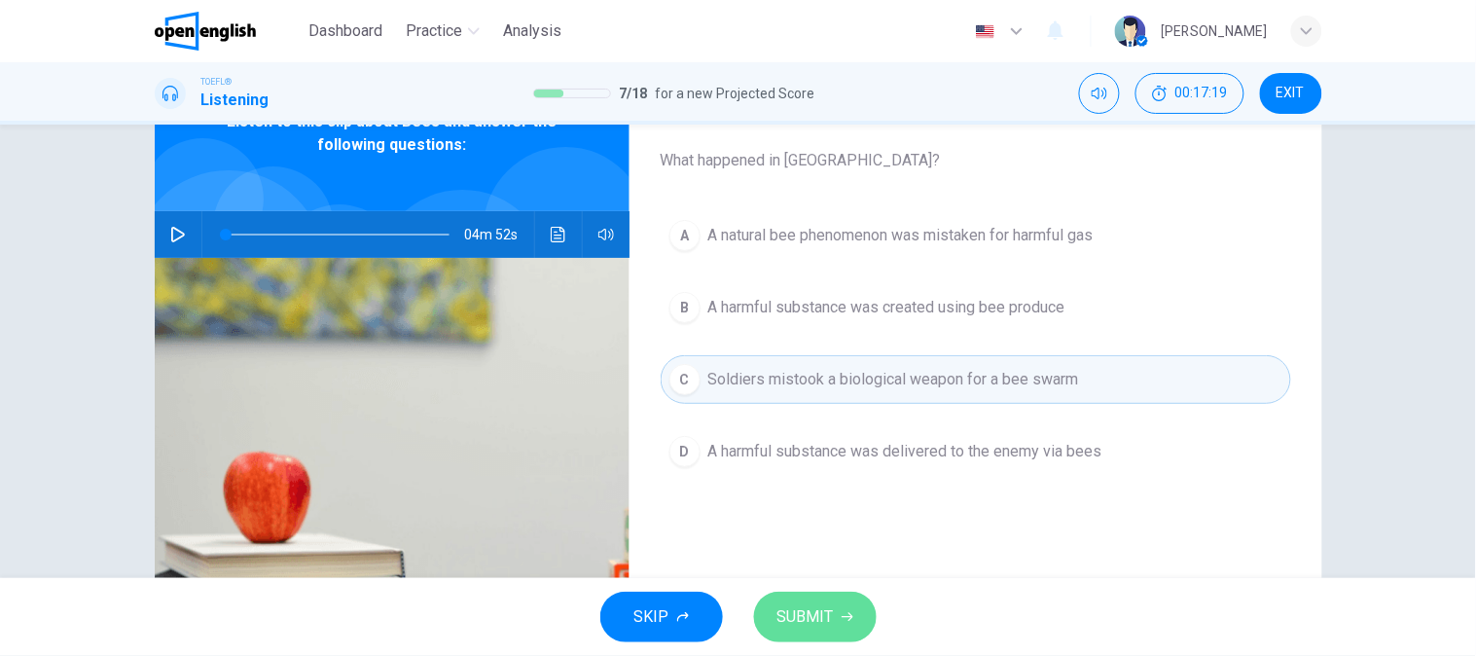
click at [817, 601] on button "SUBMIT" at bounding box center [815, 617] width 123 height 51
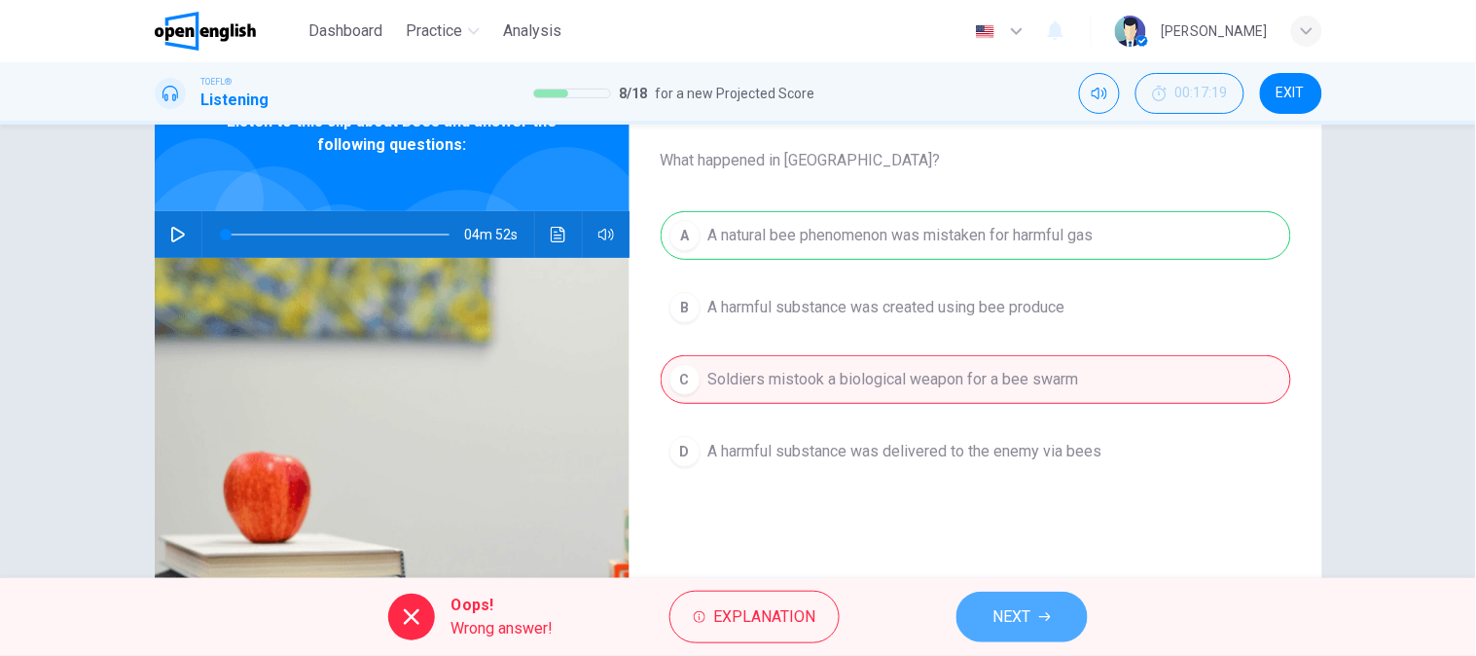
click at [1017, 608] on span "NEXT" at bounding box center [1012, 616] width 38 height 27
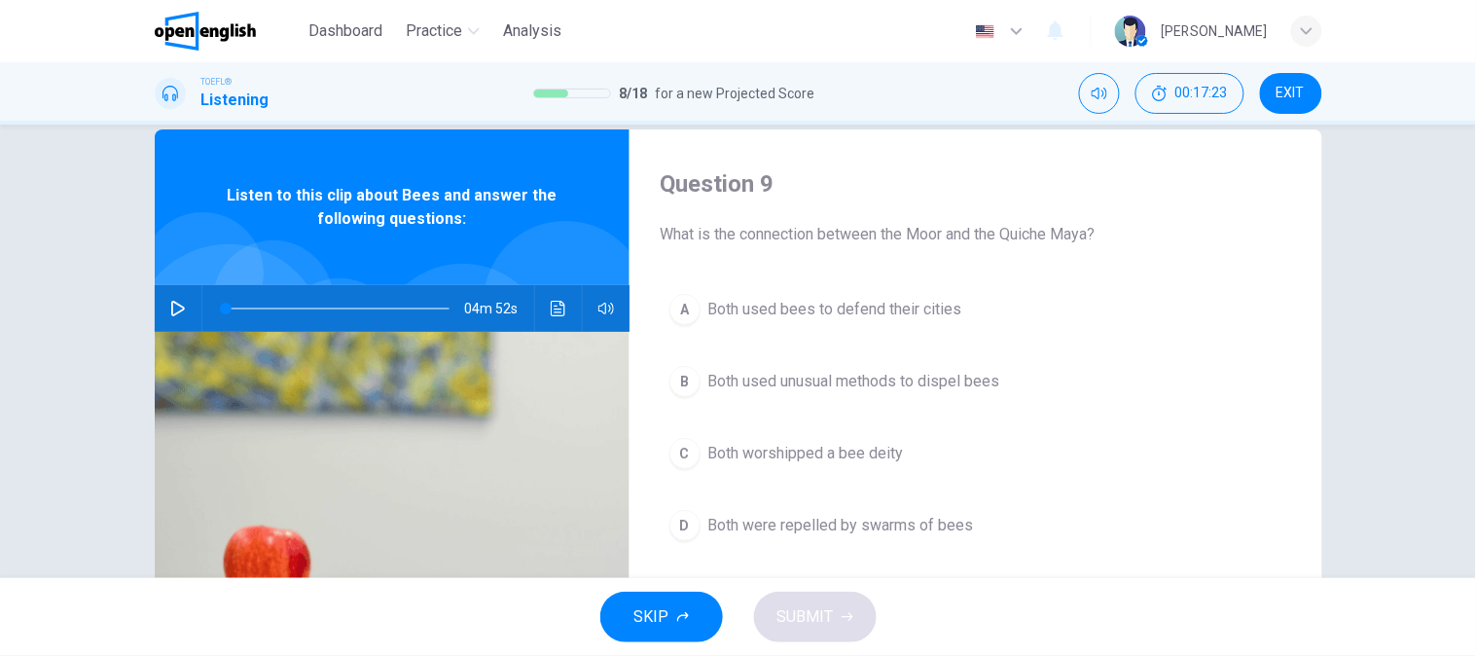
scroll to position [0, 0]
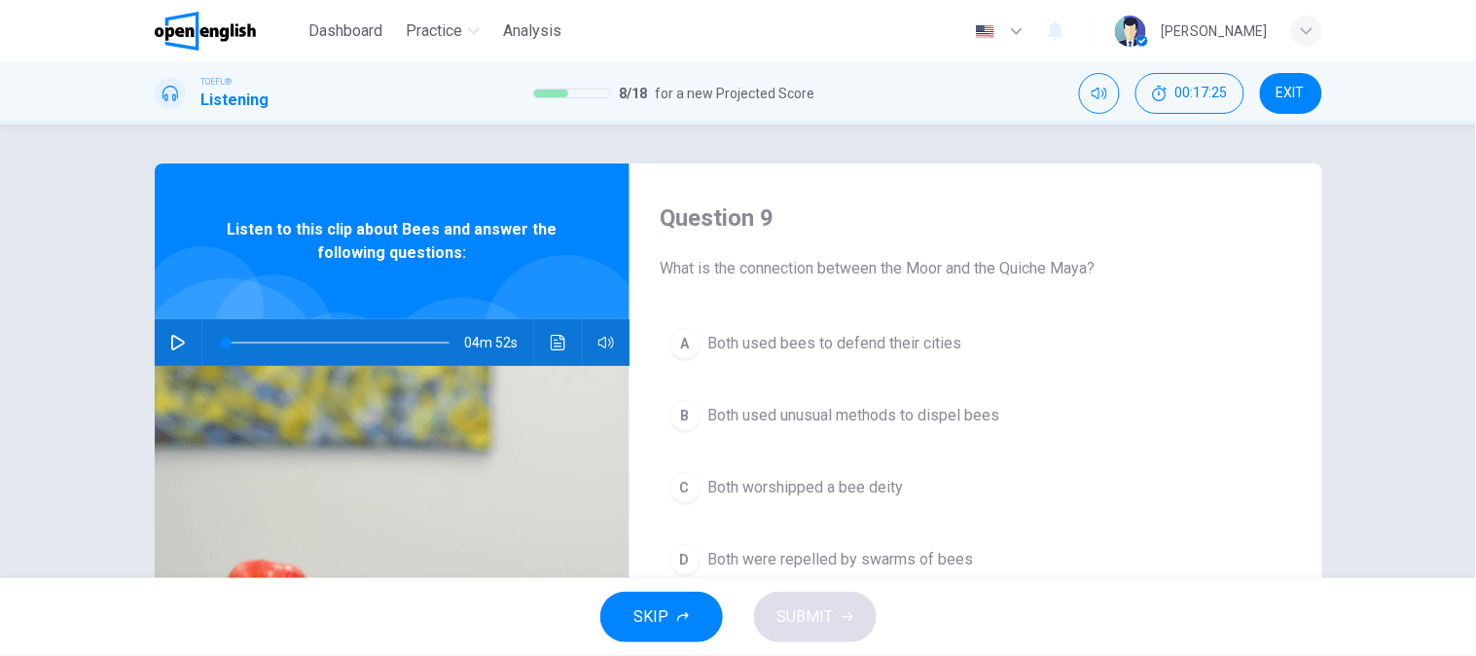
click at [162, 344] on button "button" at bounding box center [177, 342] width 31 height 47
click at [591, 346] on button "button" at bounding box center [606, 342] width 31 height 47
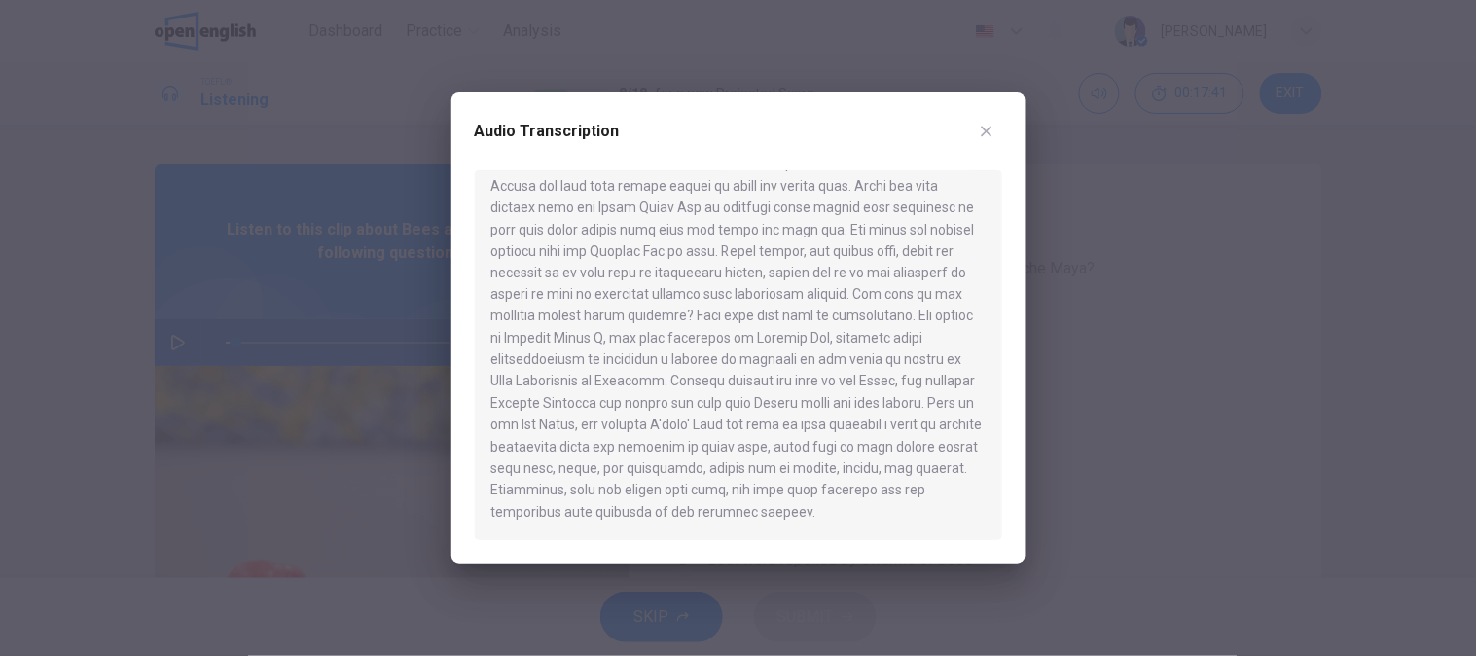
scroll to position [861, 0]
click at [989, 140] on button "button" at bounding box center [986, 131] width 31 height 31
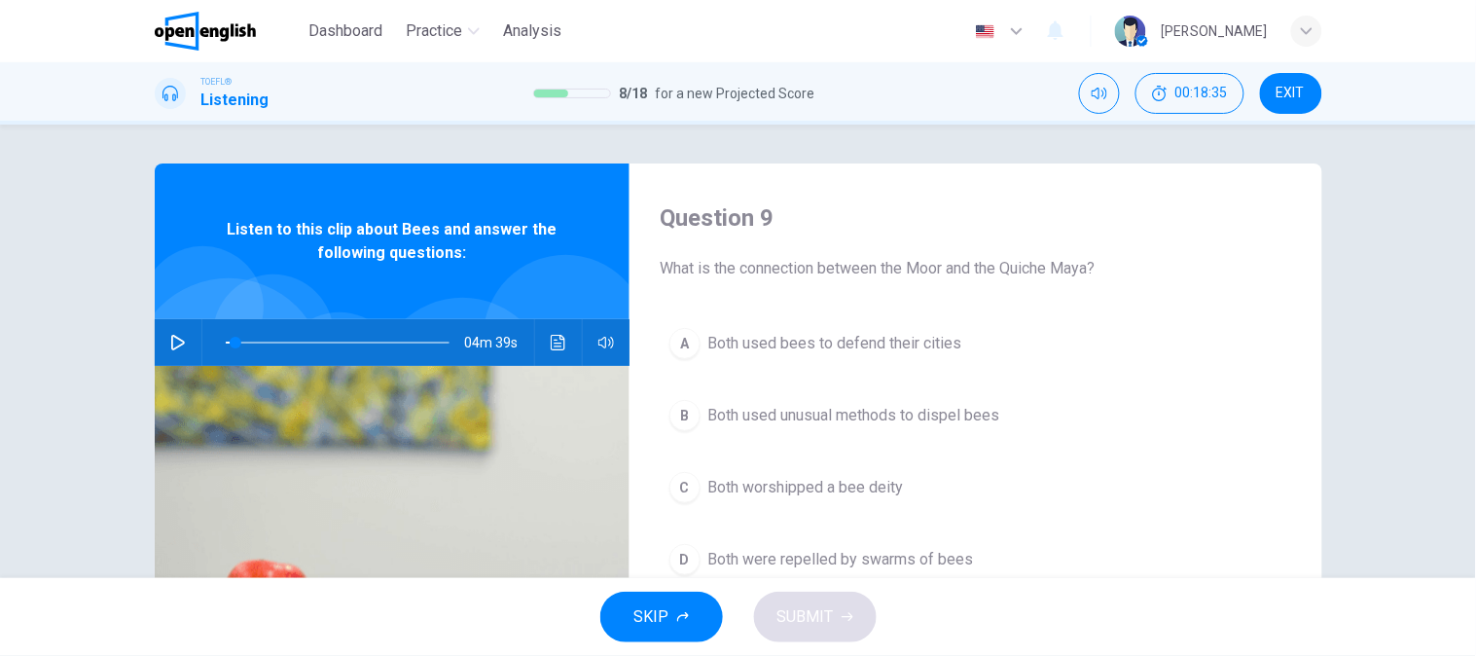
click at [835, 341] on span "Both used bees to defend their cities" at bounding box center [835, 343] width 254 height 23
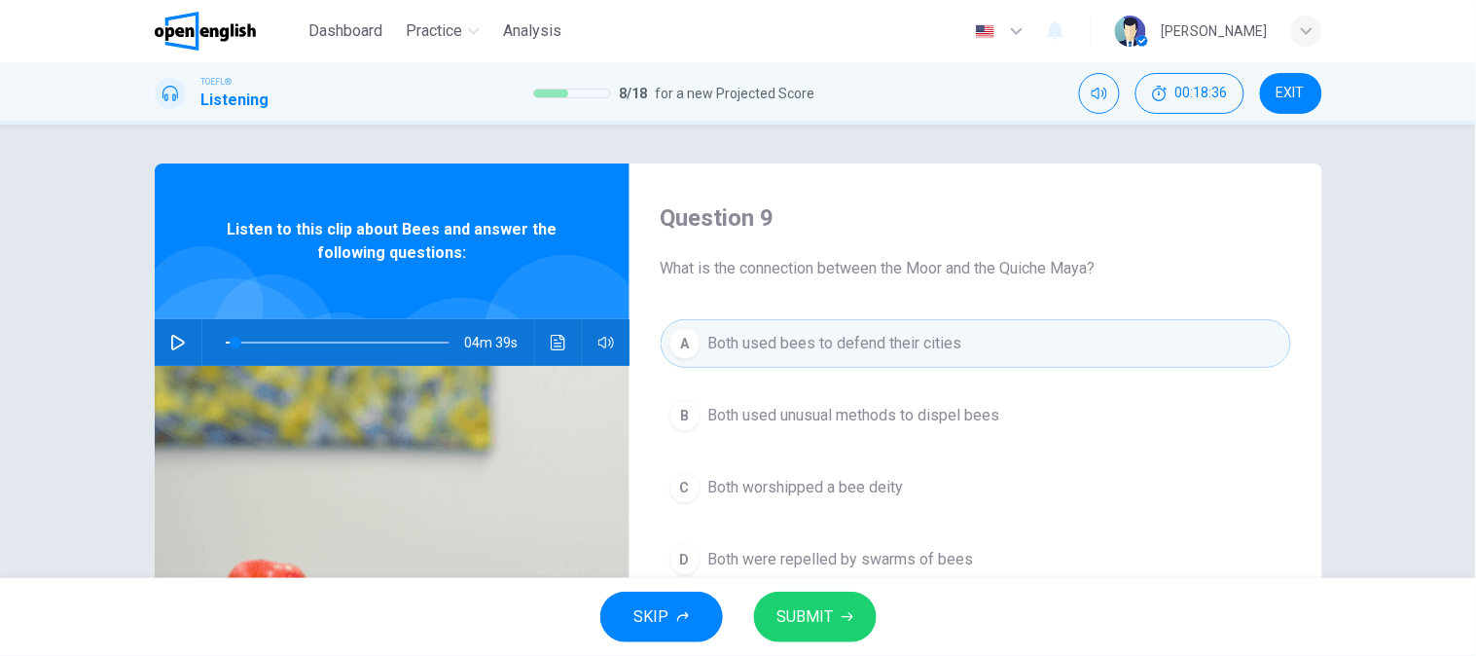
click at [830, 401] on button "B Both used unusual methods to dispel bees" at bounding box center [976, 415] width 630 height 49
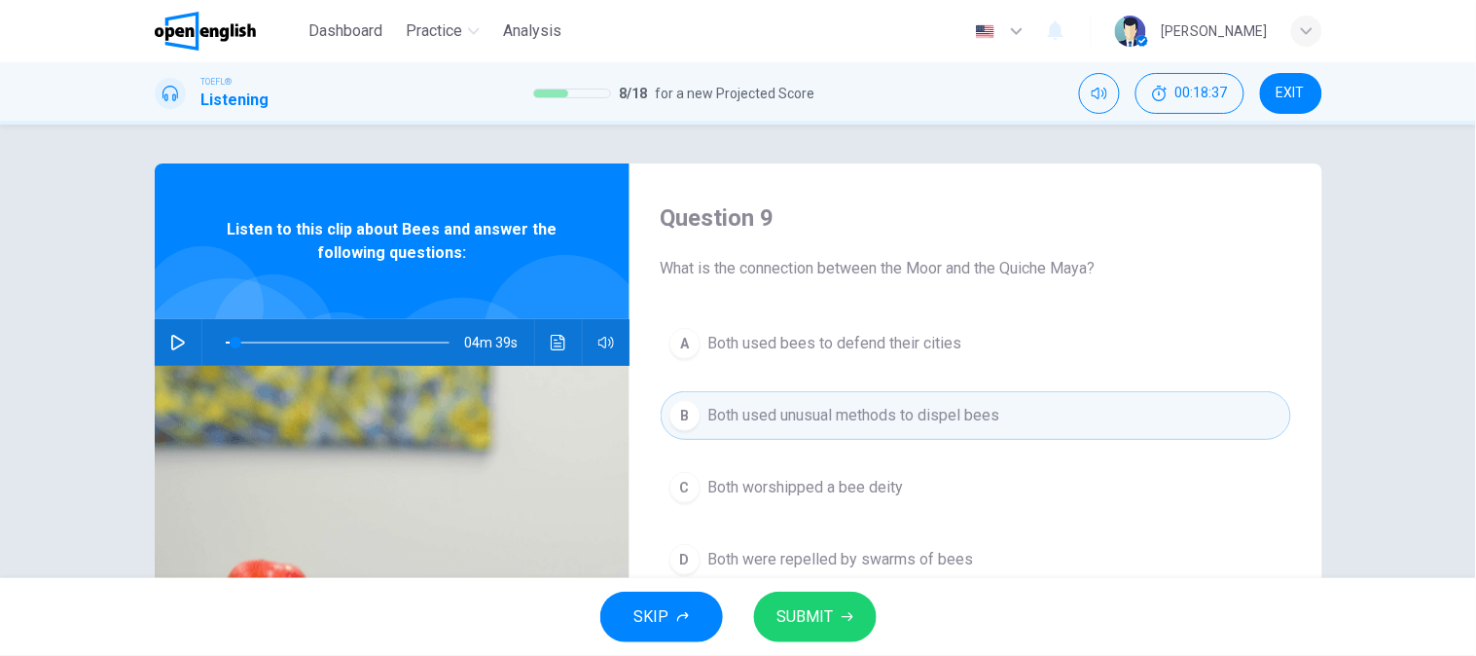
scroll to position [108, 0]
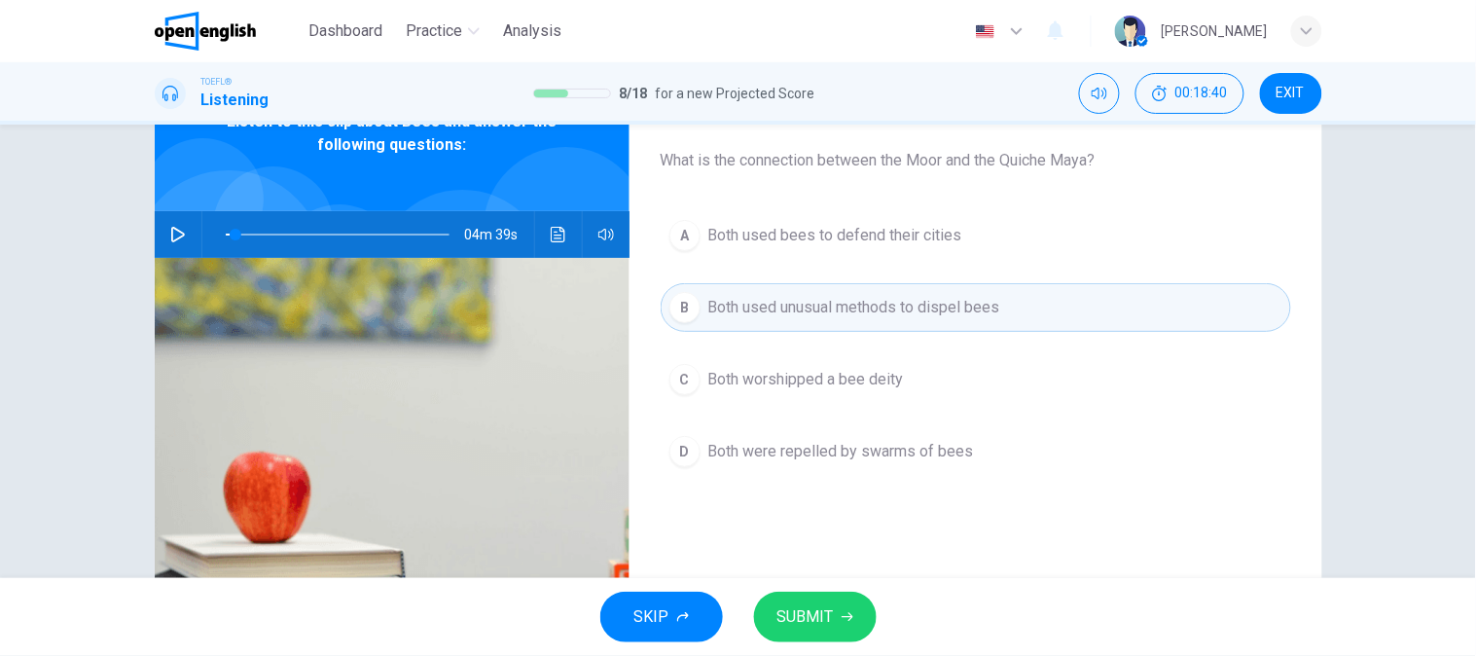
click at [881, 454] on span "Both were repelled by swarms of bees" at bounding box center [841, 451] width 266 height 23
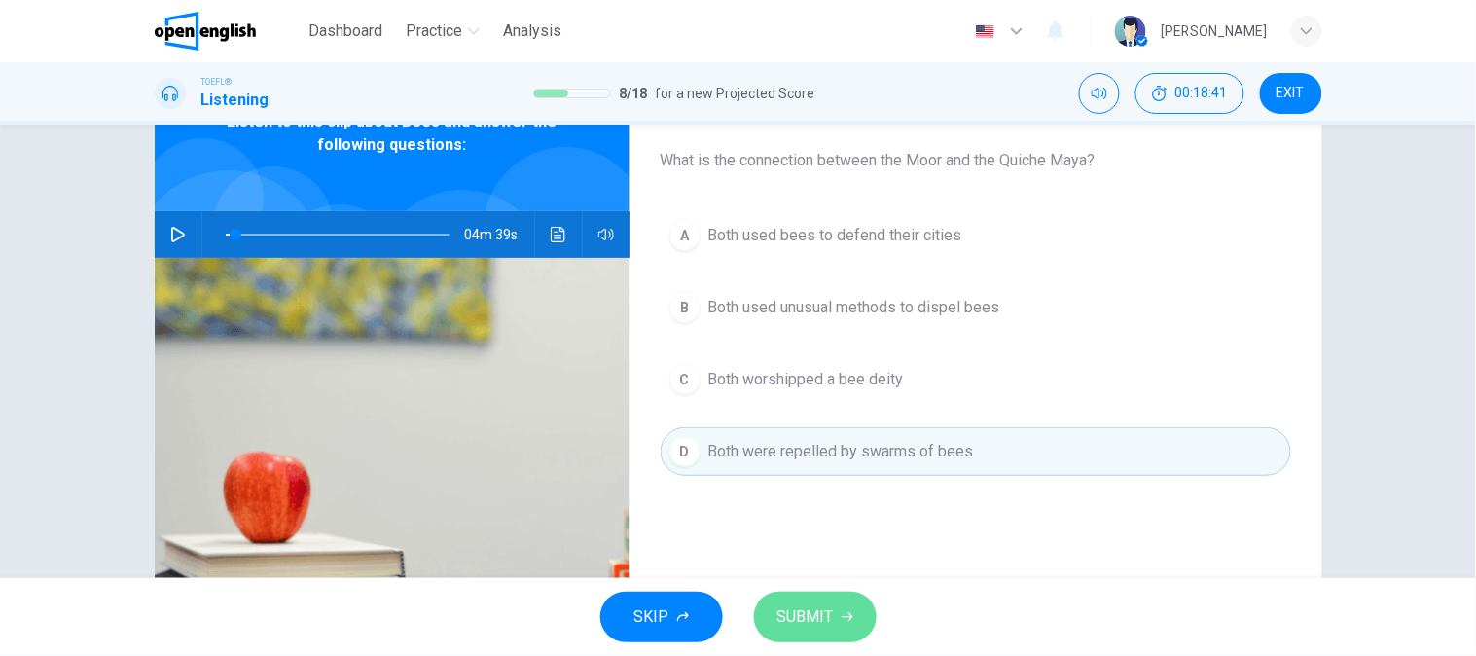
click at [820, 604] on span "SUBMIT" at bounding box center [805, 616] width 56 height 27
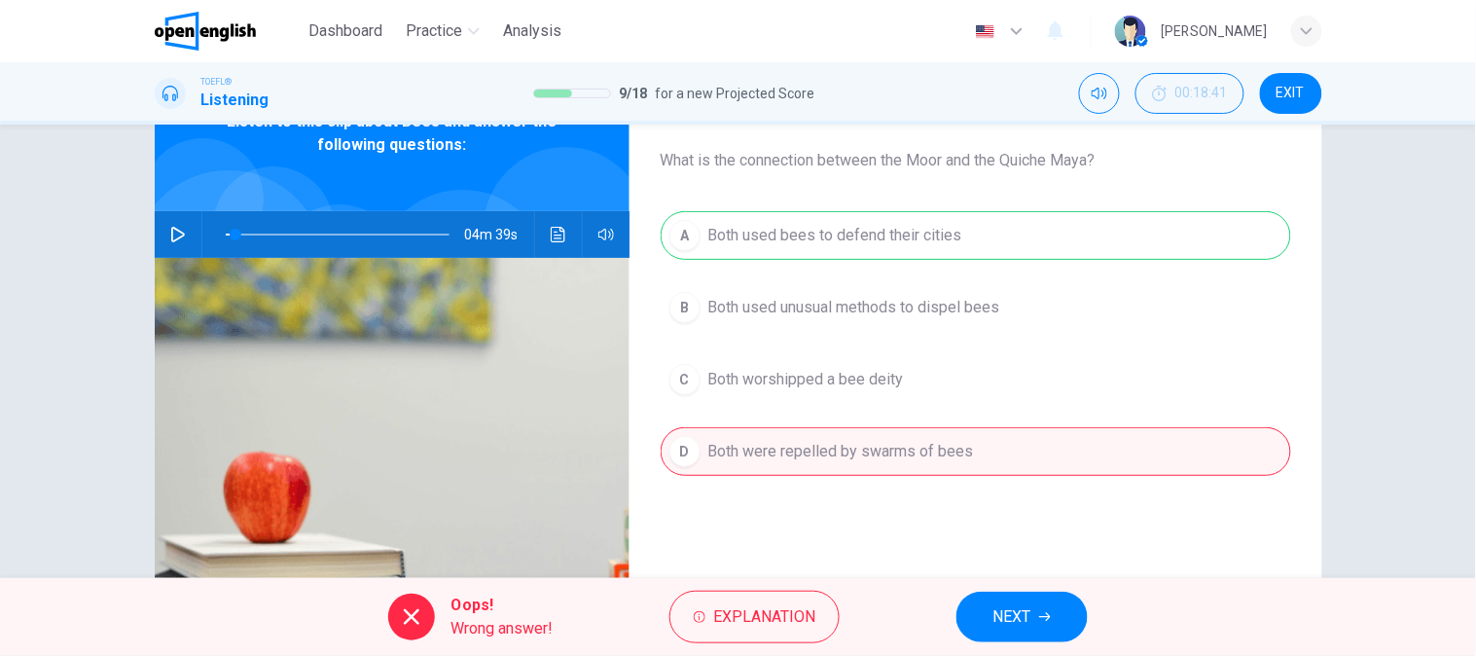
drag, startPoint x: 903, startPoint y: 241, endPoint x: 906, endPoint y: 267, distance: 25.5
click at [905, 240] on div "A Both used bees to defend their cities B Both used unusual methods to dispel b…" at bounding box center [976, 363] width 630 height 304
click at [976, 606] on button "NEXT" at bounding box center [1021, 617] width 131 height 51
type input "*"
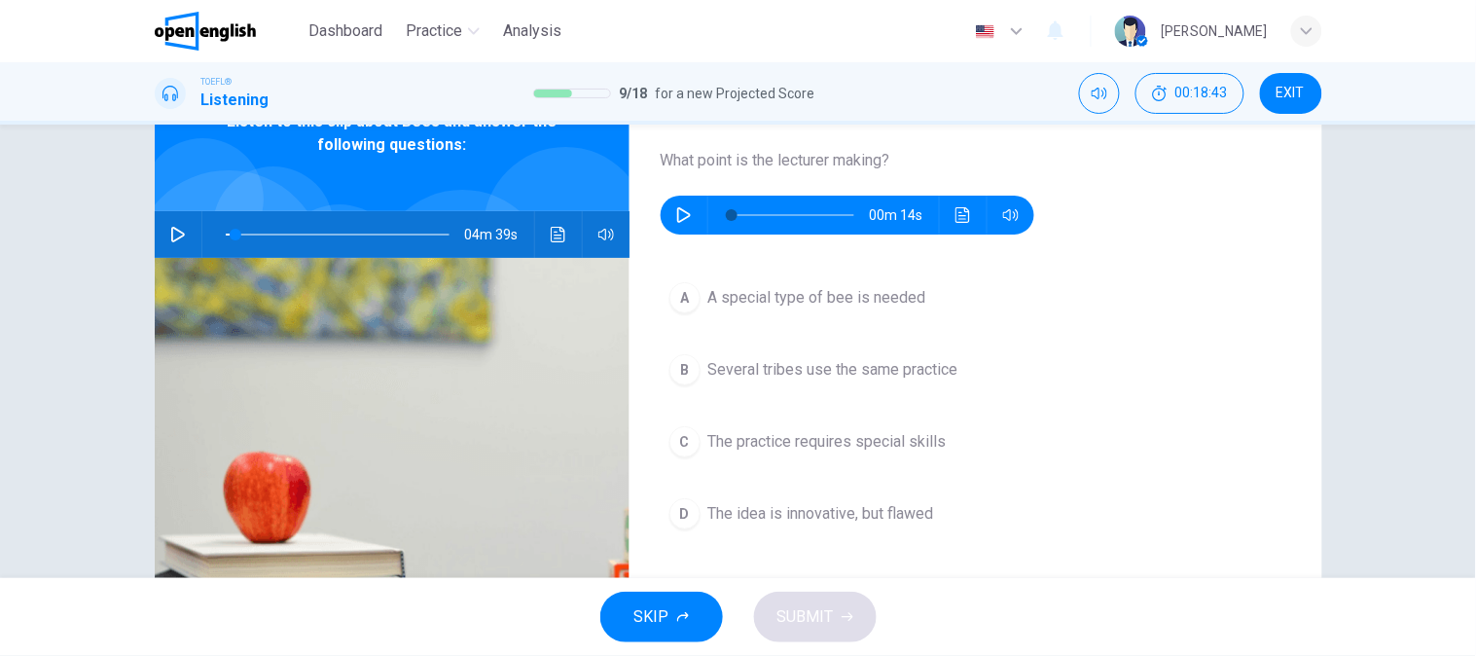
click at [668, 206] on button "button" at bounding box center [683, 215] width 31 height 39
type input "*"
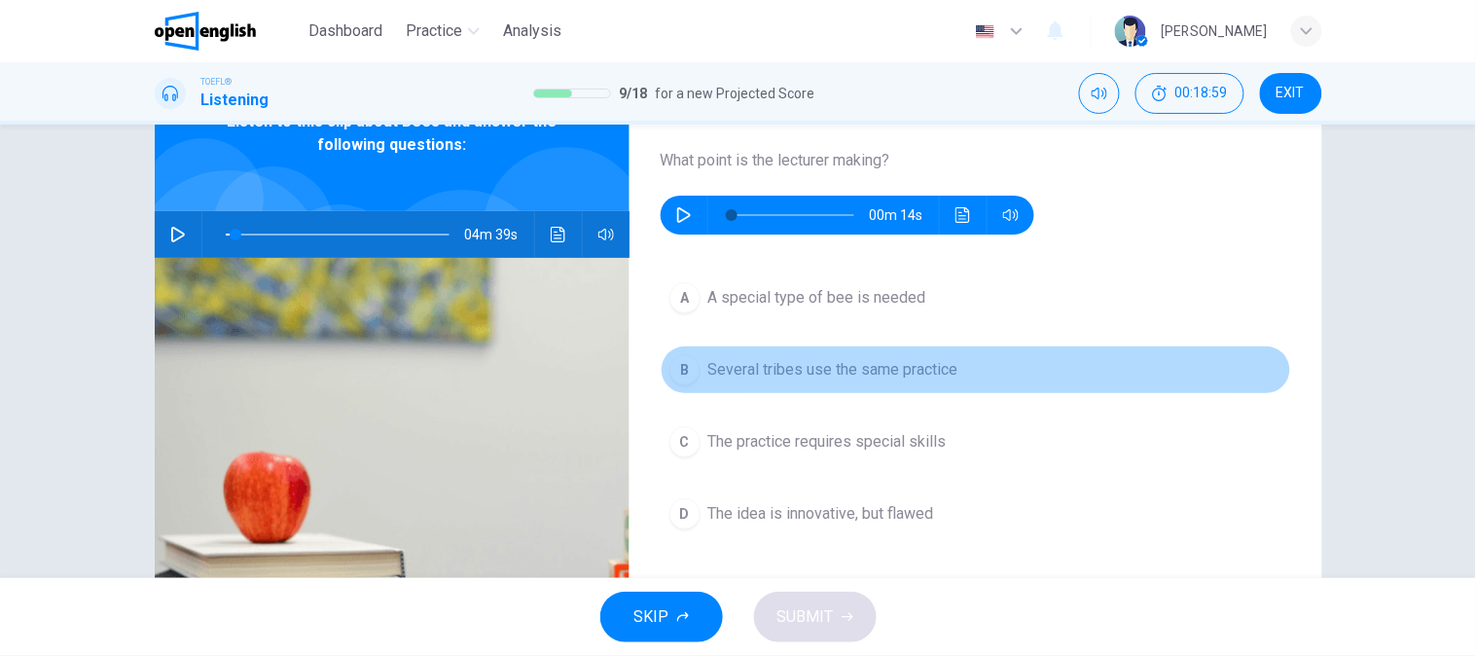
click at [918, 380] on span "Several tribes use the same practice" at bounding box center [833, 369] width 250 height 23
type input "*"
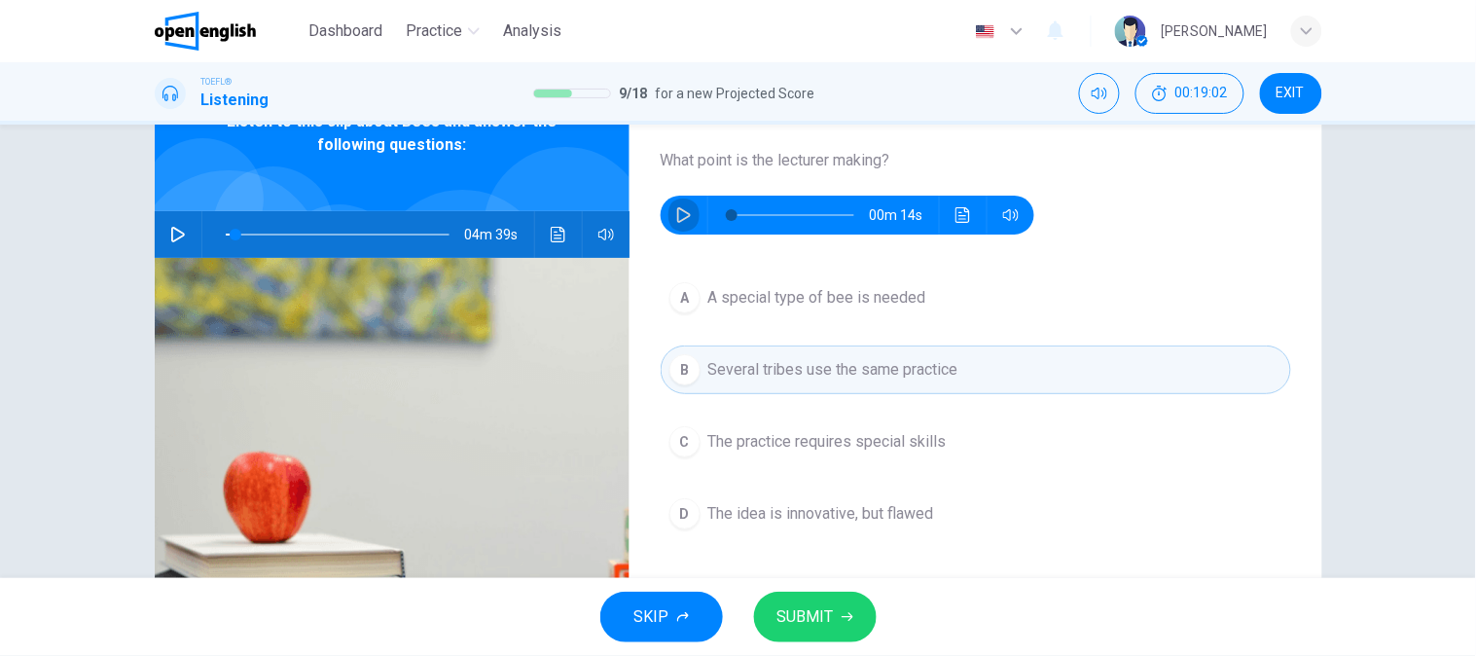
click at [682, 215] on icon "button" at bounding box center [684, 215] width 16 height 16
type input "*"
click at [845, 620] on icon "button" at bounding box center [848, 617] width 12 height 12
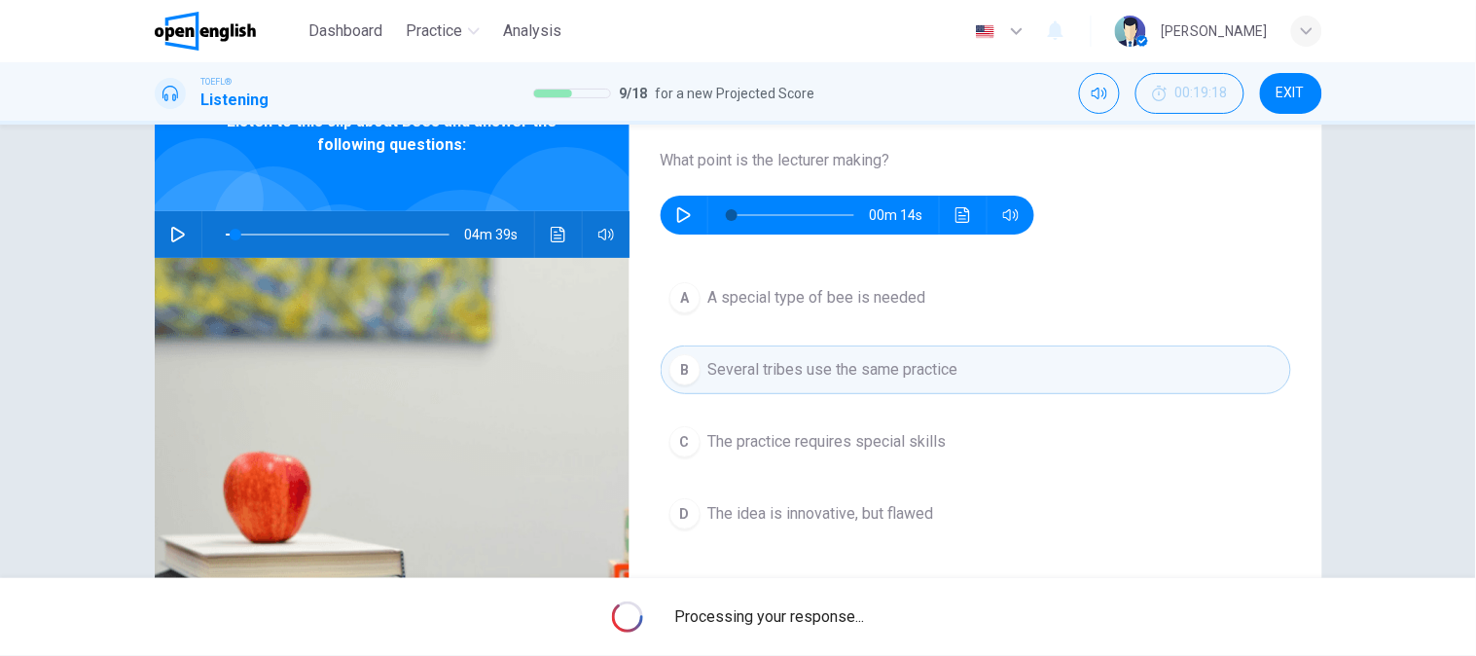
type input "*"
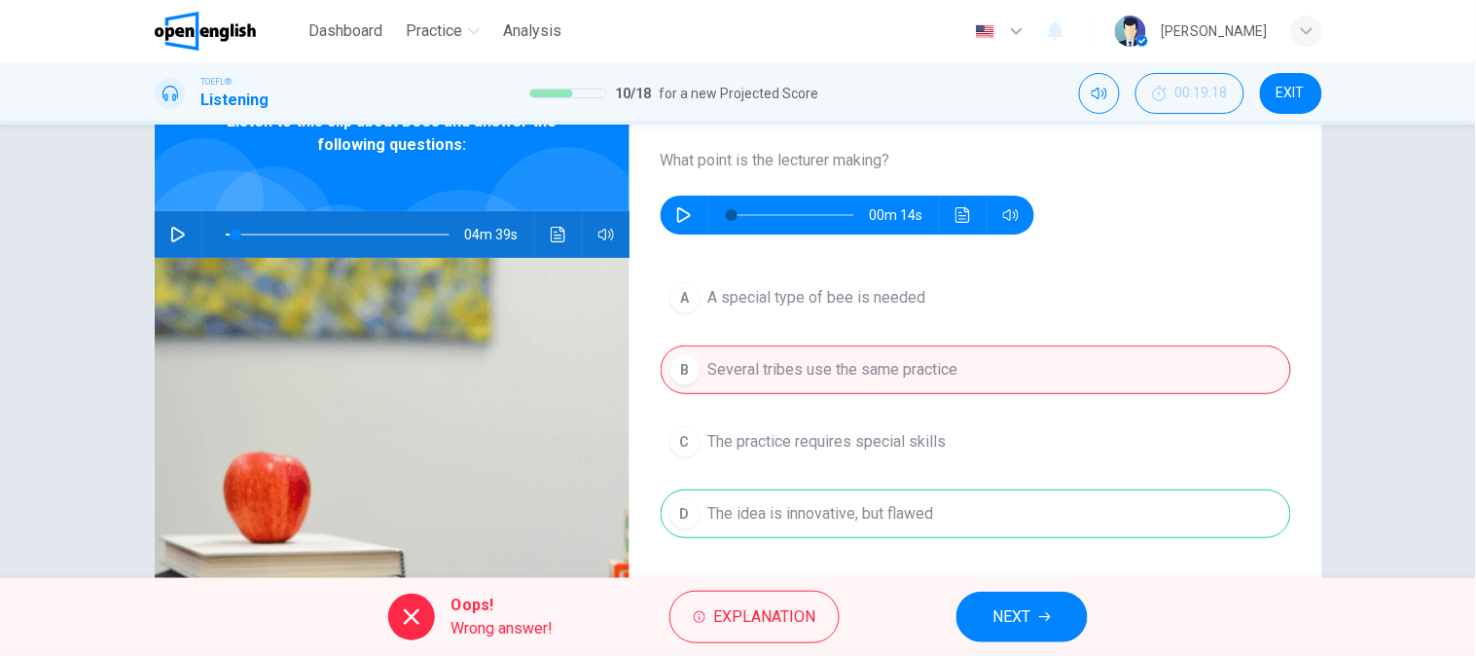
drag, startPoint x: 950, startPoint y: 541, endPoint x: 978, endPoint y: 616, distance: 80.1
click at [949, 541] on div "A A special type of bee is needed B Several tribes use the same practice C The …" at bounding box center [976, 425] width 630 height 304
click at [1029, 629] on span "NEXT" at bounding box center [1012, 616] width 38 height 27
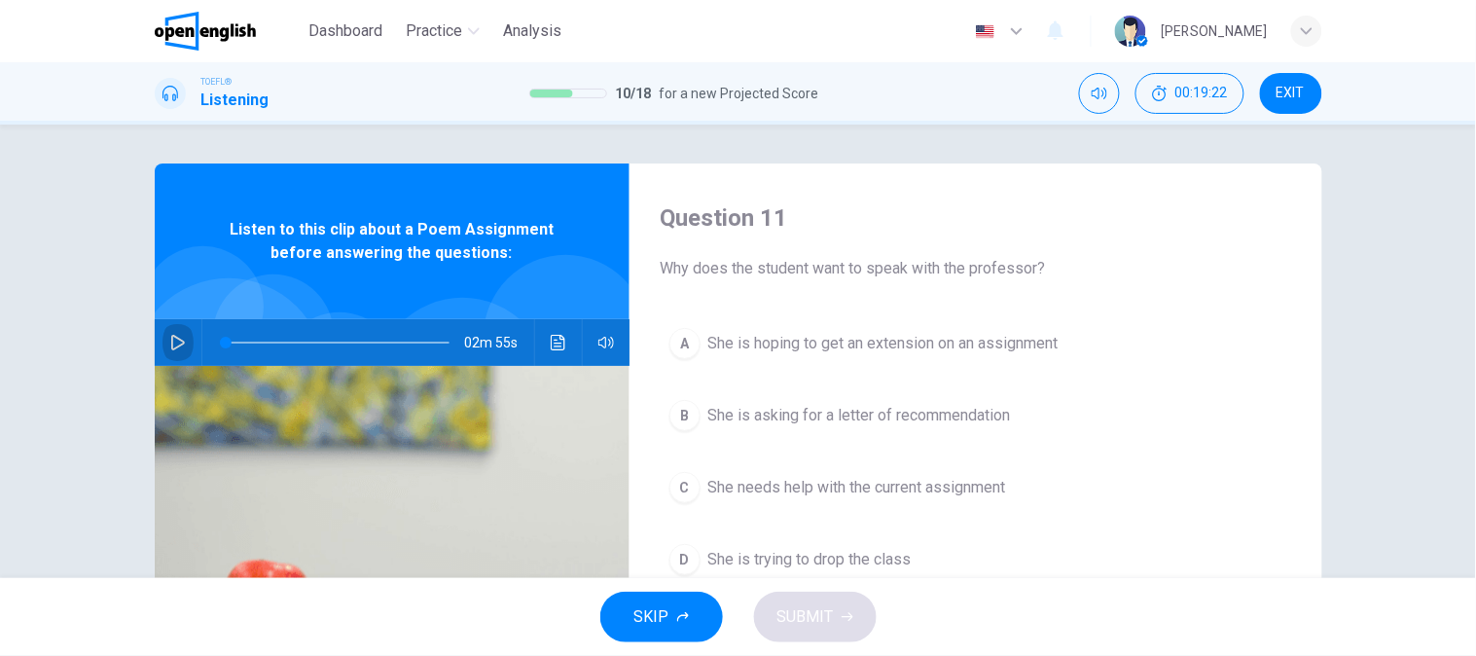
click at [175, 345] on icon "button" at bounding box center [178, 343] width 14 height 16
type input "*"
click at [551, 339] on icon "Click to see the audio transcription" at bounding box center [559, 343] width 16 height 16
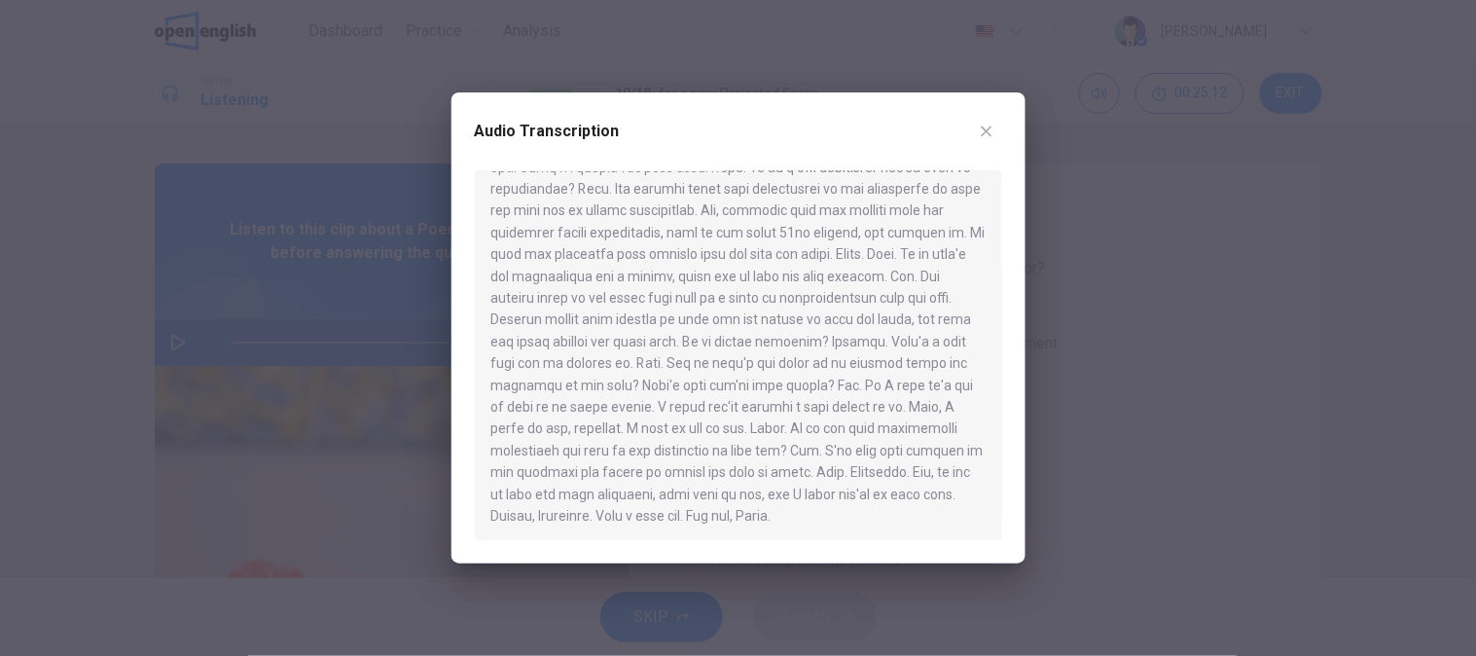
scroll to position [425, 0]
click at [988, 140] on button "button" at bounding box center [986, 131] width 31 height 31
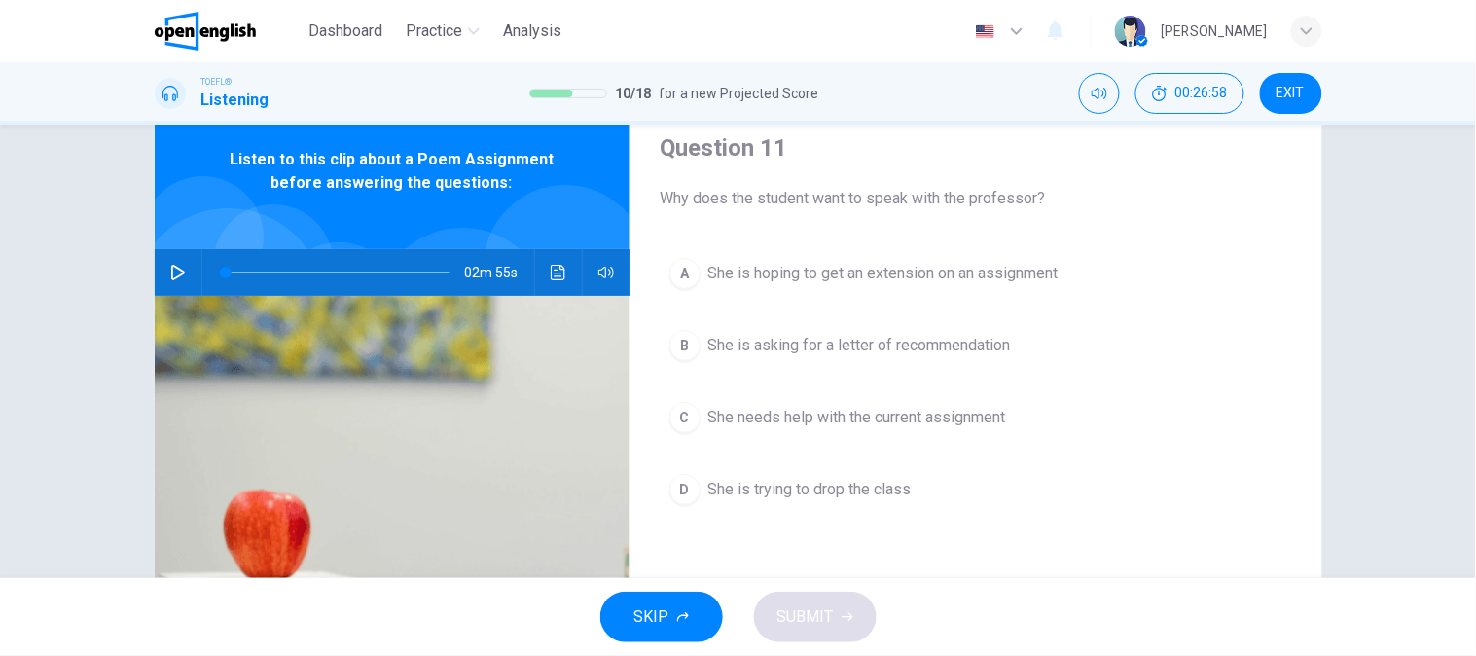
scroll to position [108, 0]
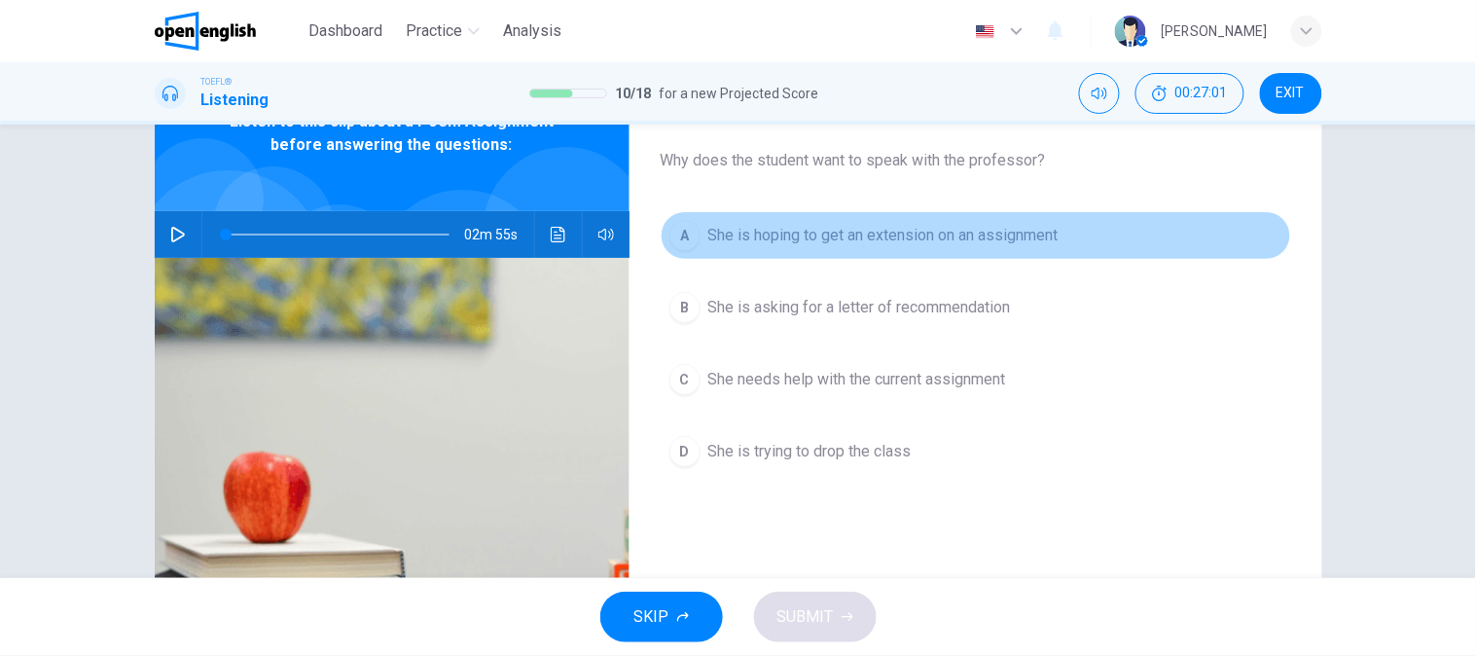
click at [948, 248] on button "A She is hoping to get an extension on an assignment" at bounding box center [976, 235] width 630 height 49
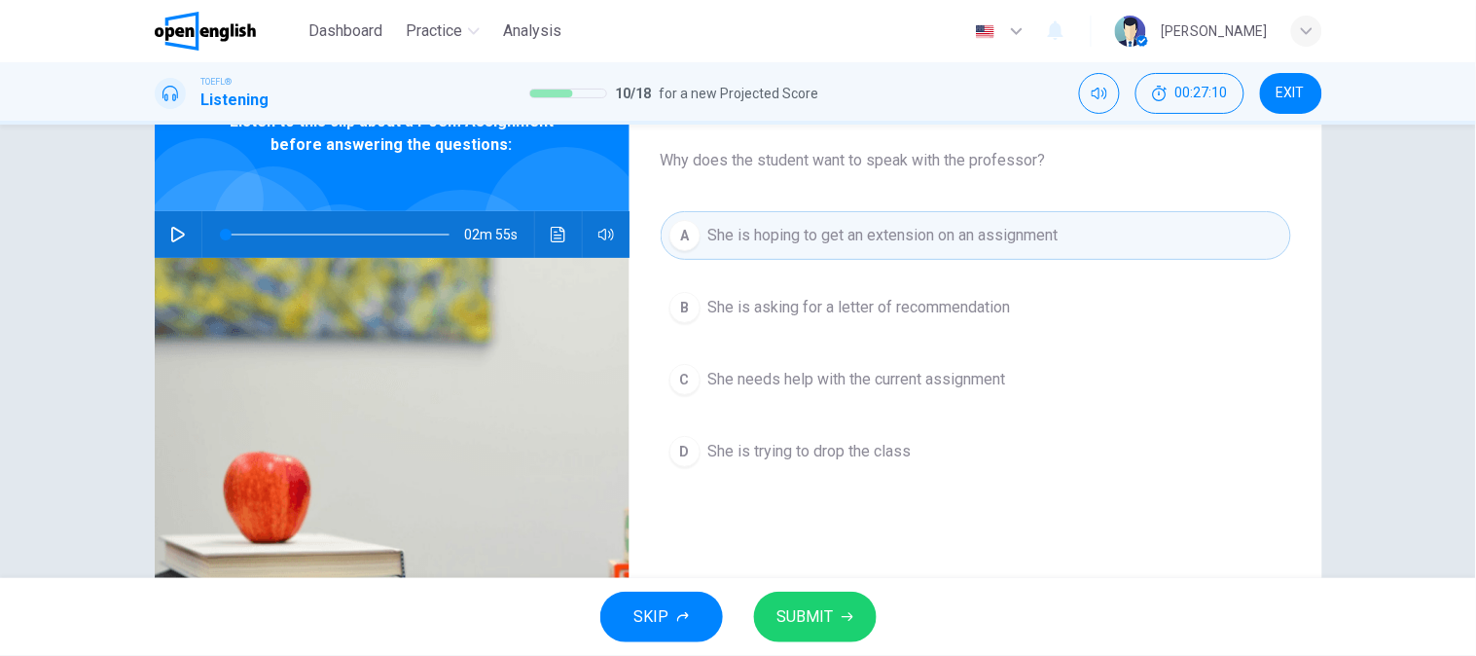
click at [798, 608] on span "SUBMIT" at bounding box center [805, 616] width 56 height 27
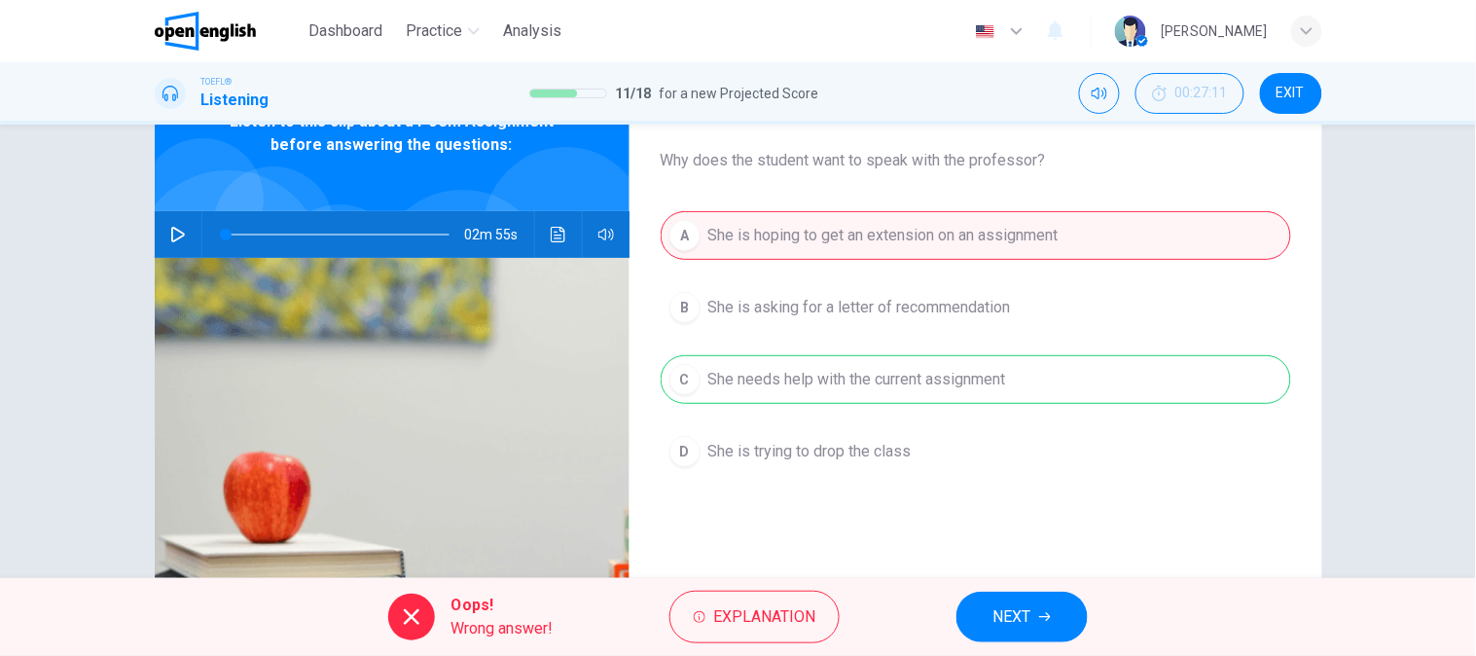
click at [986, 370] on div "A She is hoping to get an extension on an assignment B She is asking for a lett…" at bounding box center [976, 363] width 630 height 304
click at [1037, 640] on button "NEXT" at bounding box center [1021, 617] width 131 height 51
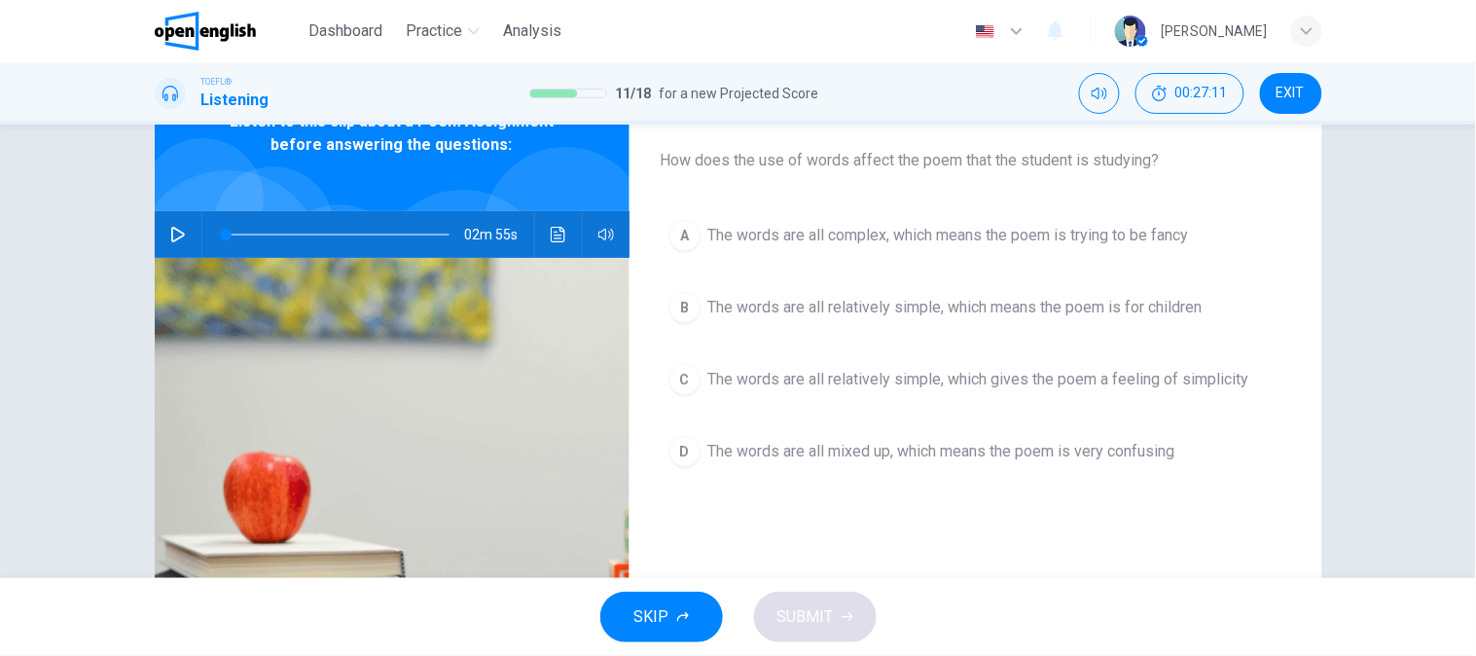
click at [1046, 624] on div "SKIP SUBMIT" at bounding box center [738, 617] width 1476 height 78
click at [917, 254] on button "A The words are all complex, which means the poem is trying to be fancy" at bounding box center [976, 235] width 630 height 49
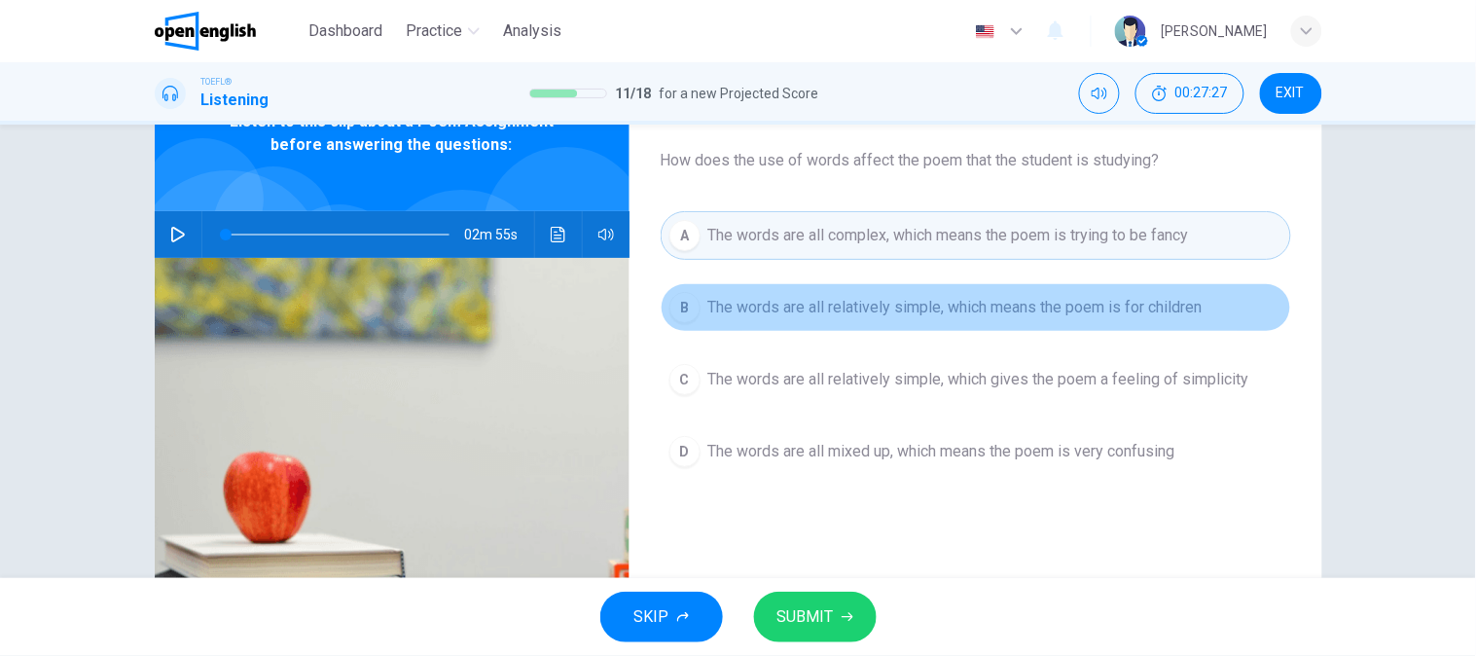
click at [863, 319] on button "B The words are all relatively simple, which means the poem is for children" at bounding box center [976, 307] width 630 height 49
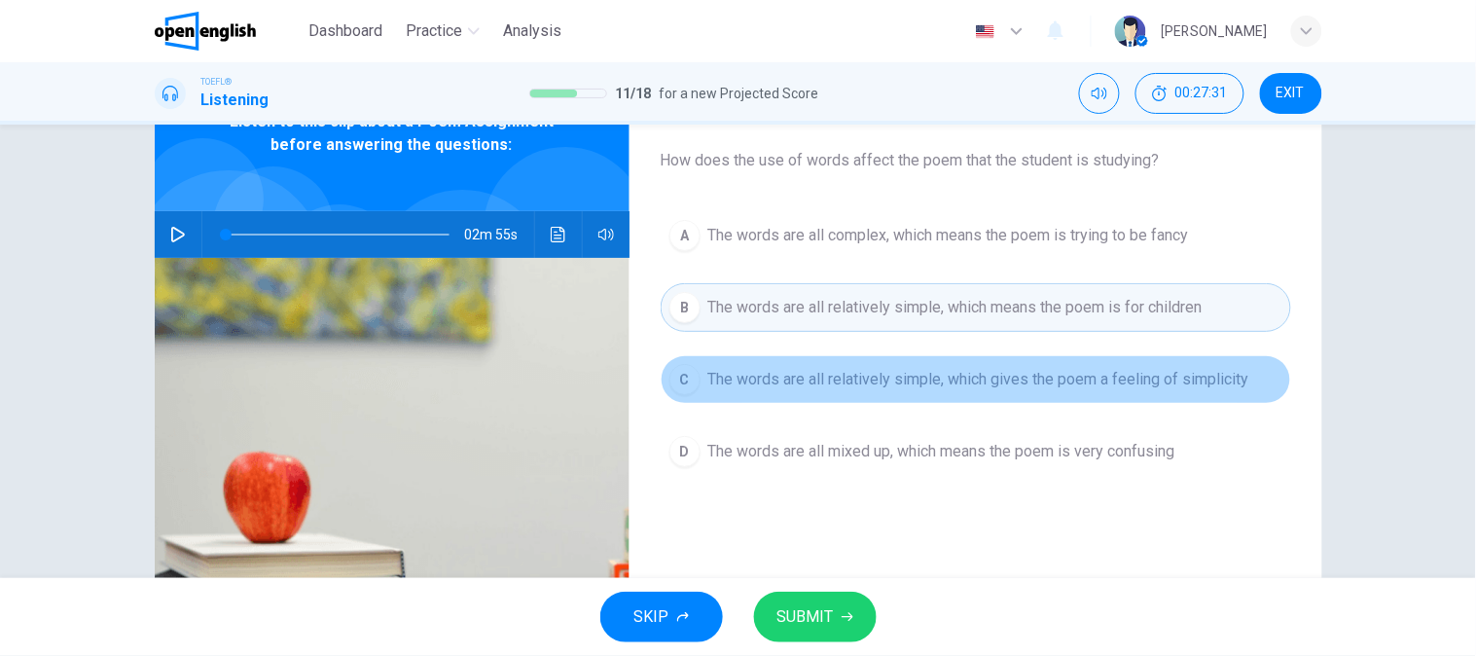
click at [837, 387] on span "The words are all relatively simple, which gives the poem a feeling of simplici…" at bounding box center [978, 379] width 541 height 23
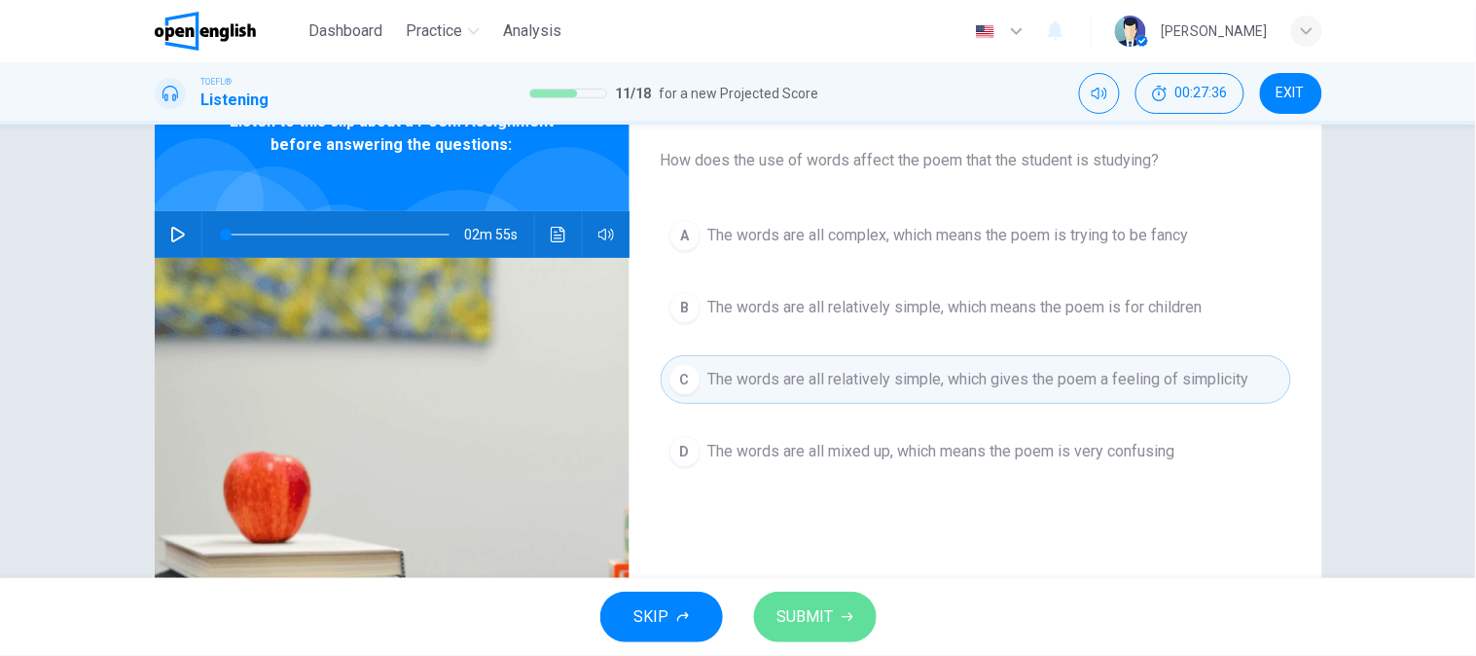
click at [803, 618] on span "SUBMIT" at bounding box center [805, 616] width 56 height 27
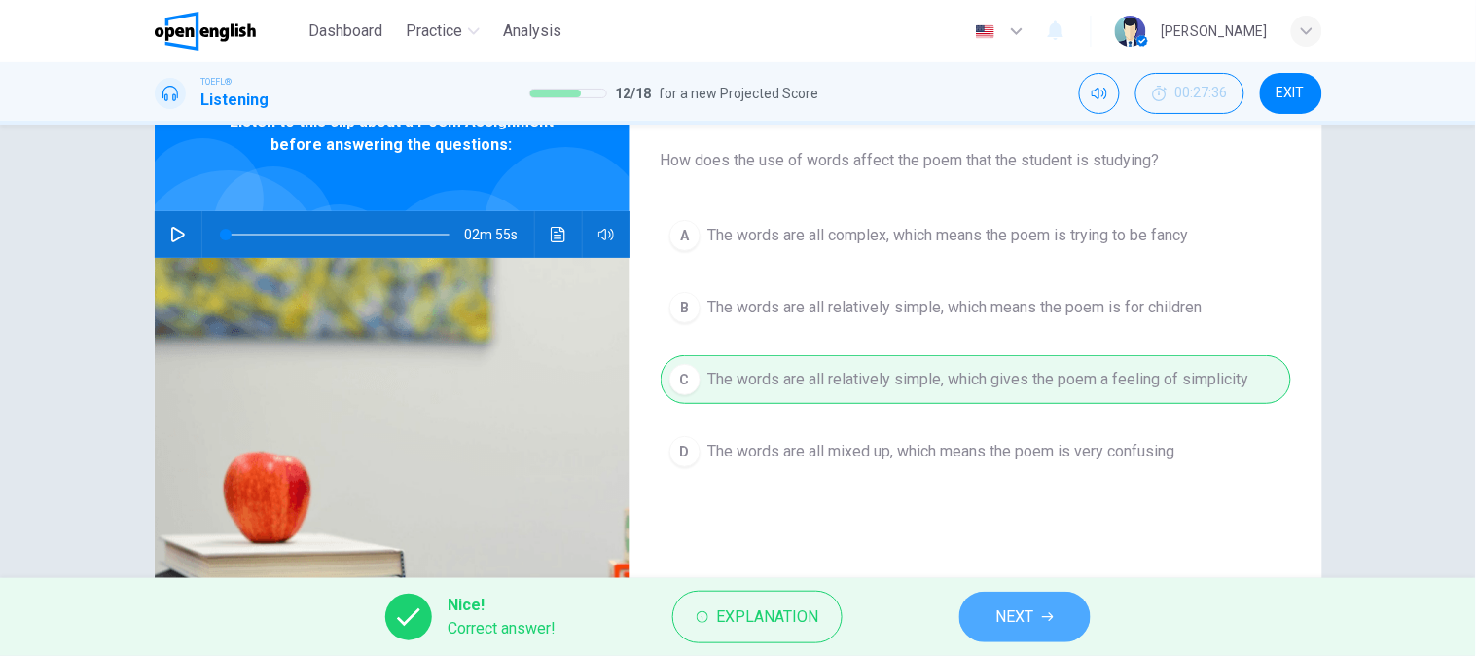
click at [1054, 601] on button "NEXT" at bounding box center [1024, 617] width 131 height 51
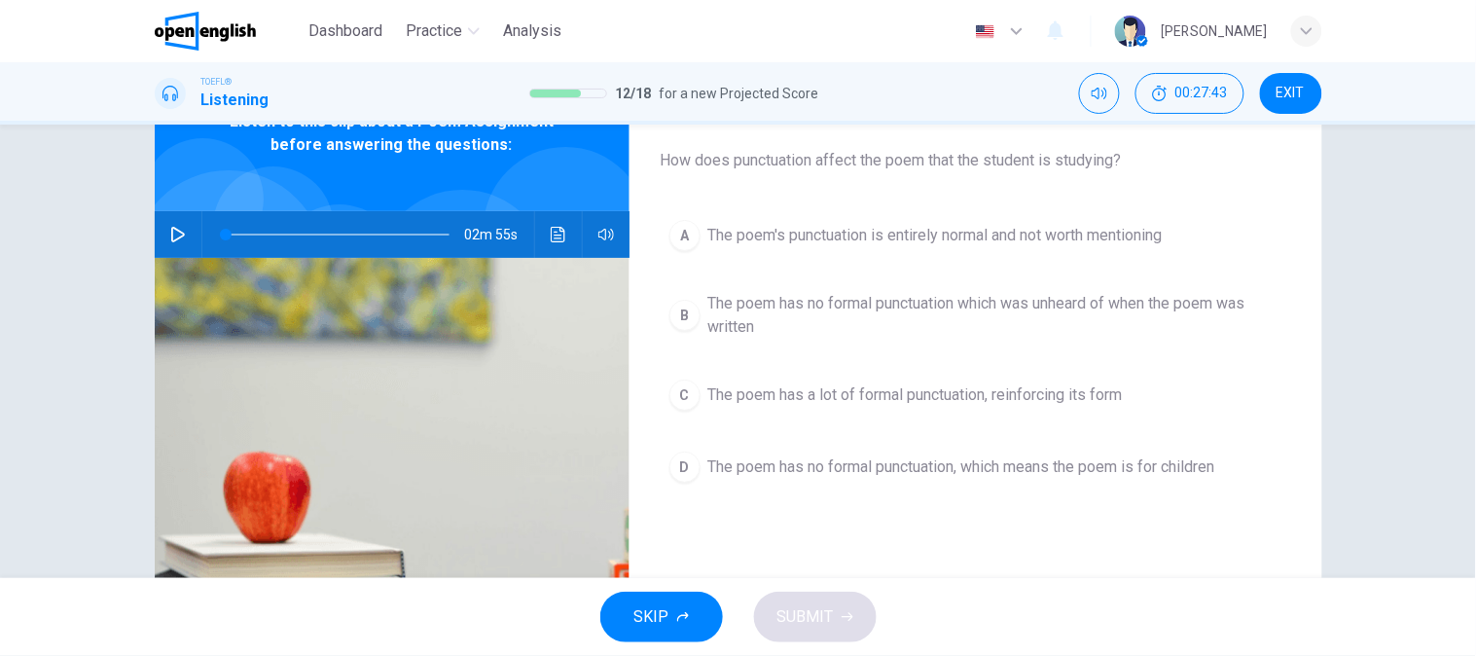
click at [975, 263] on div "A The poem's punctuation is entirely normal and not worth mentioning B The poem…" at bounding box center [976, 370] width 630 height 319
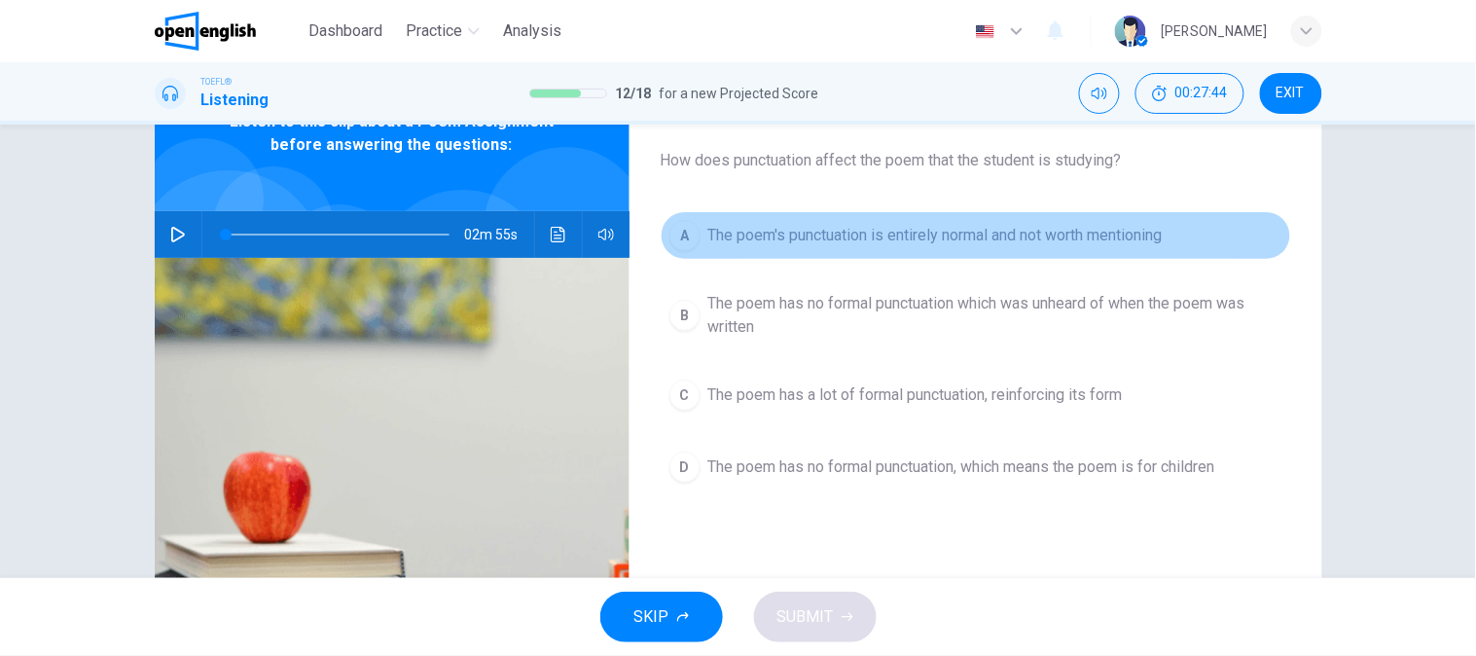
click at [981, 239] on span "The poem's punctuation is entirely normal and not worth mentioning" at bounding box center [935, 235] width 454 height 23
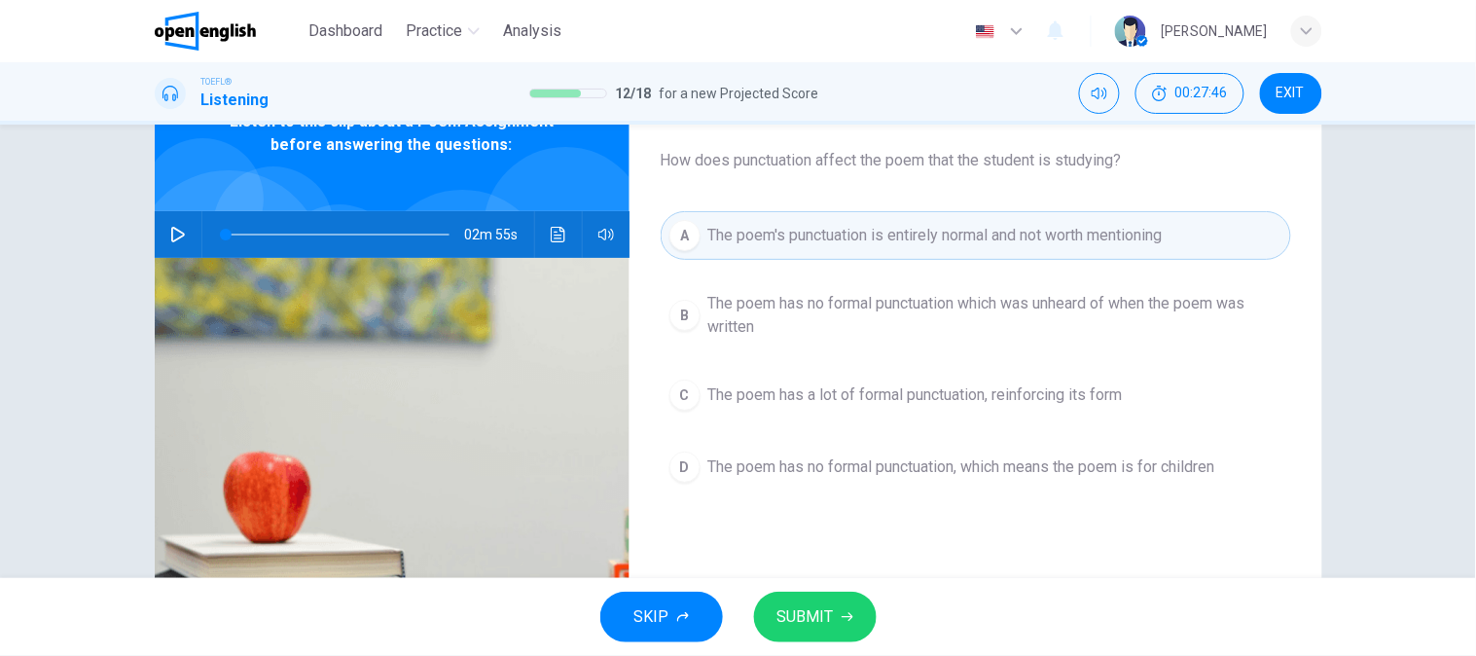
click at [977, 312] on span "The poem has no formal punctuation which was unheard of when the poem was writt…" at bounding box center [995, 315] width 574 height 47
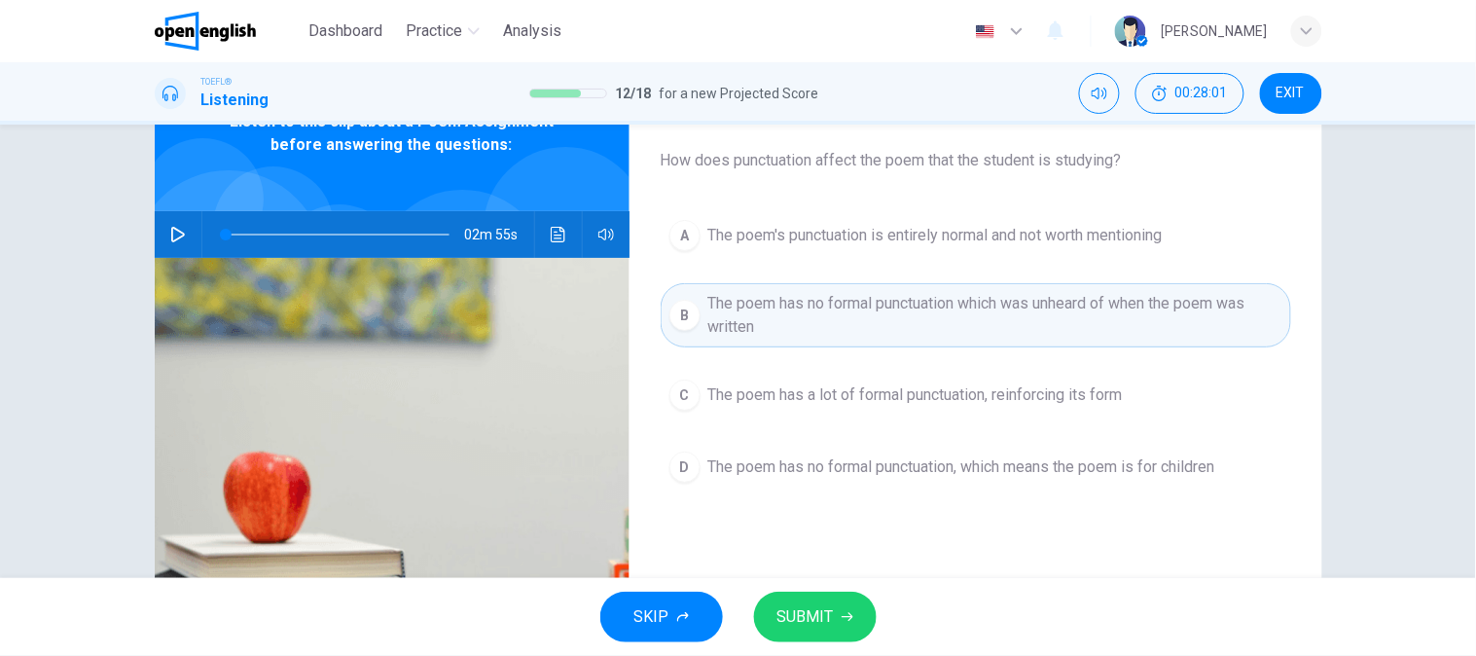
click at [980, 484] on button "D The poem has no formal punctuation, which means the poem is for children" at bounding box center [976, 467] width 630 height 49
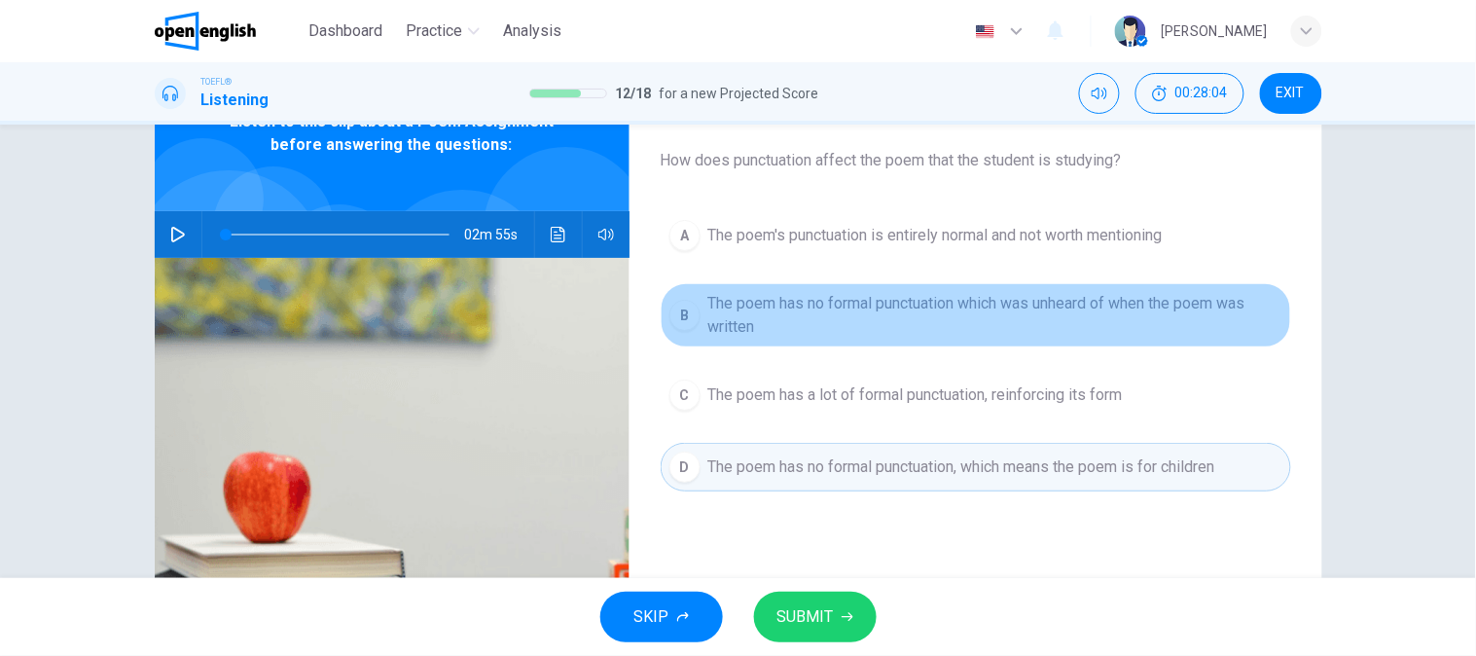
click at [887, 318] on span "The poem has no formal punctuation which was unheard of when the poem was writt…" at bounding box center [995, 315] width 574 height 47
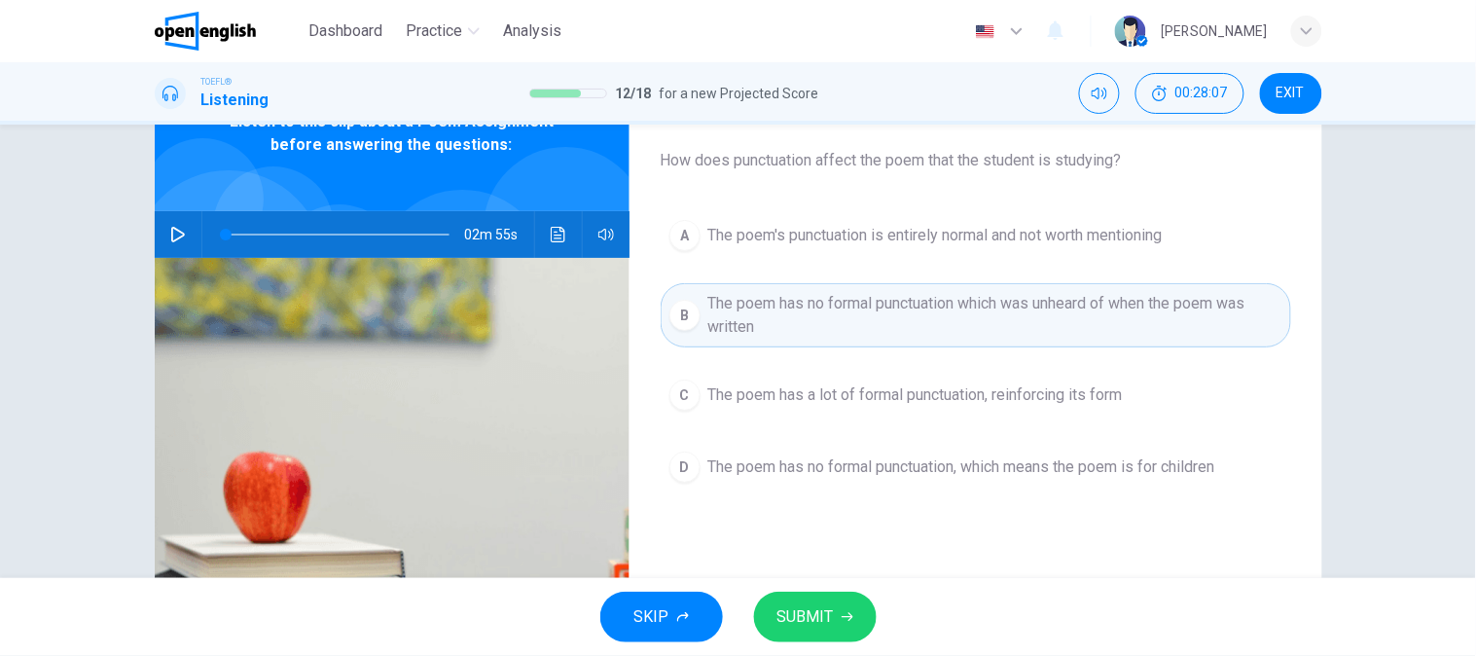
click at [821, 596] on button "SUBMIT" at bounding box center [815, 617] width 123 height 51
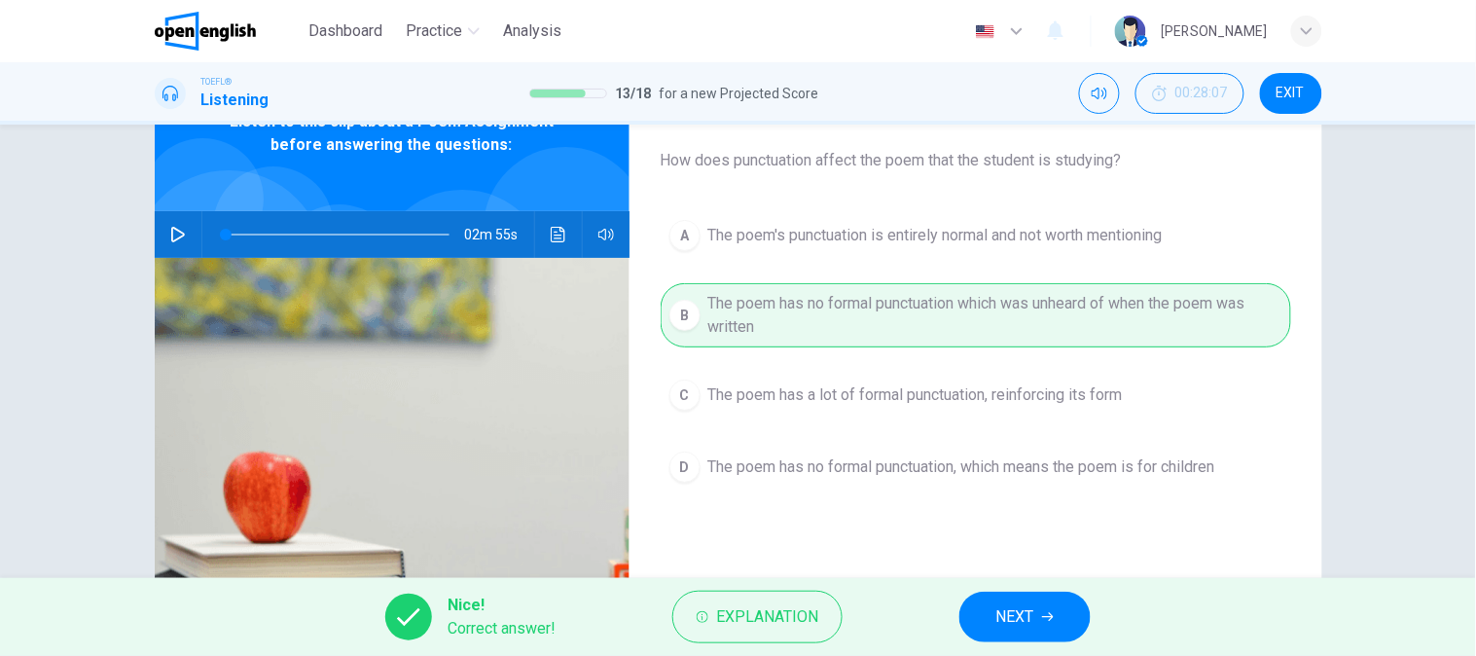
click at [1015, 611] on span "NEXT" at bounding box center [1015, 616] width 38 height 27
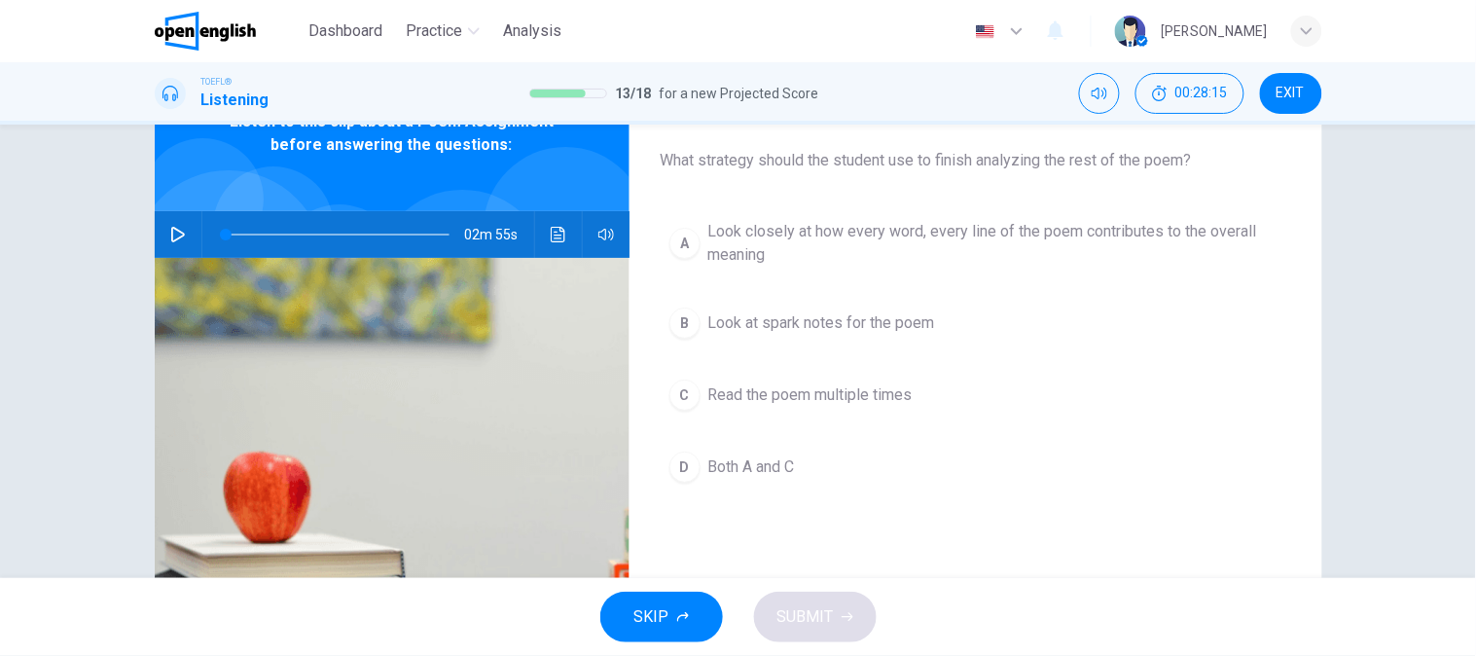
click at [895, 228] on span "Look closely at how every word, every line of the poem contributes to the overa…" at bounding box center [995, 243] width 574 height 47
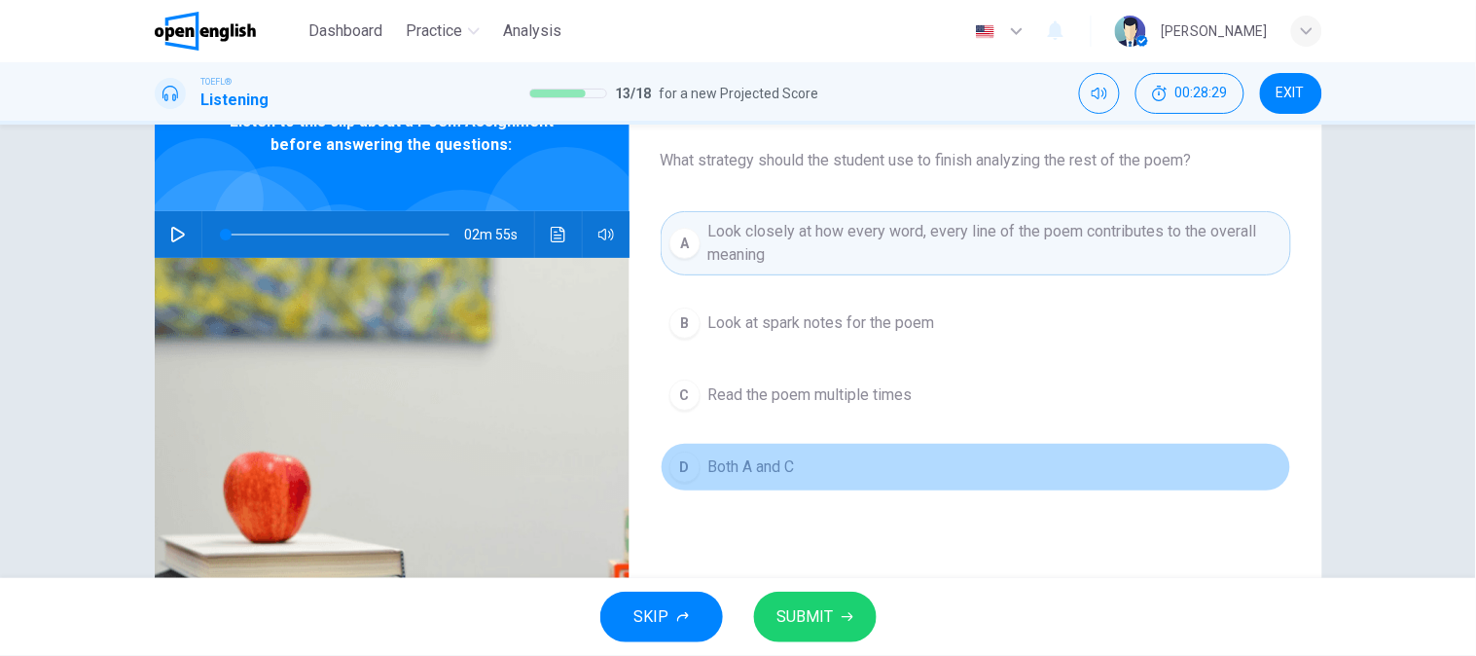
click at [772, 462] on span "Both A and C" at bounding box center [751, 466] width 87 height 23
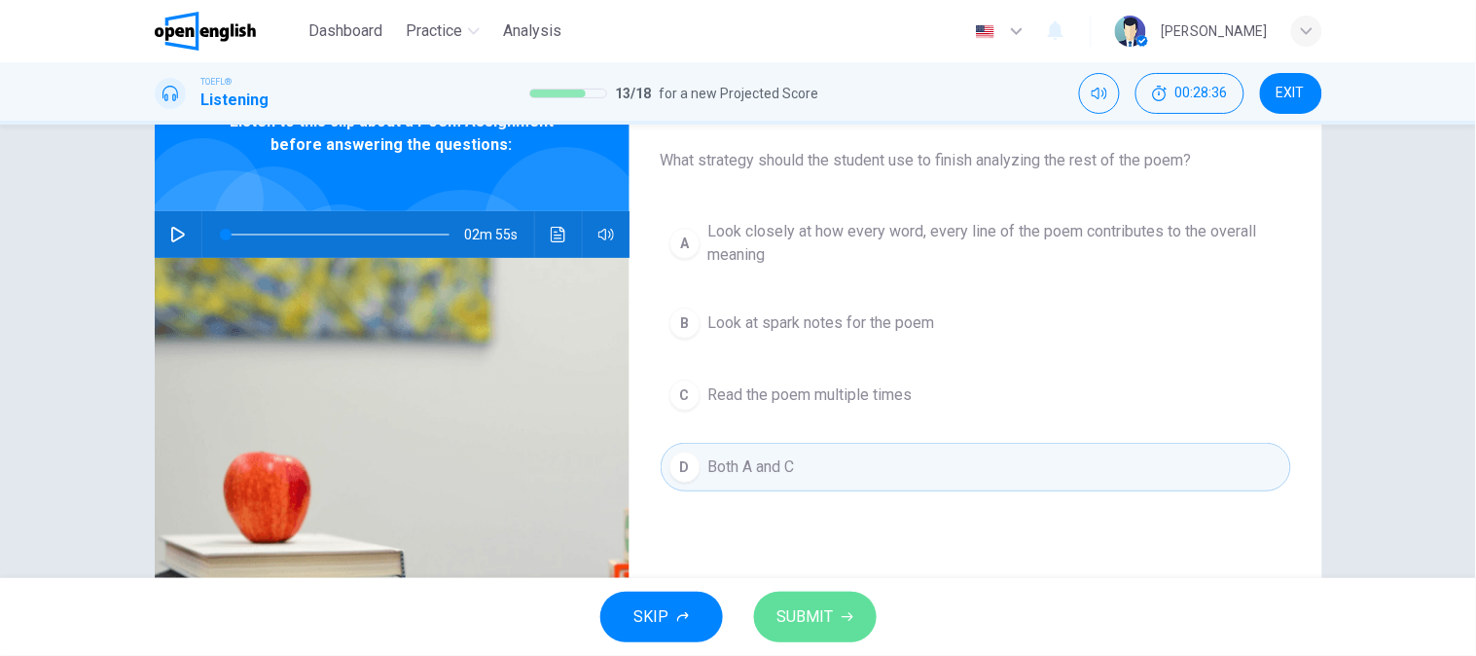
click at [794, 605] on span "SUBMIT" at bounding box center [805, 616] width 56 height 27
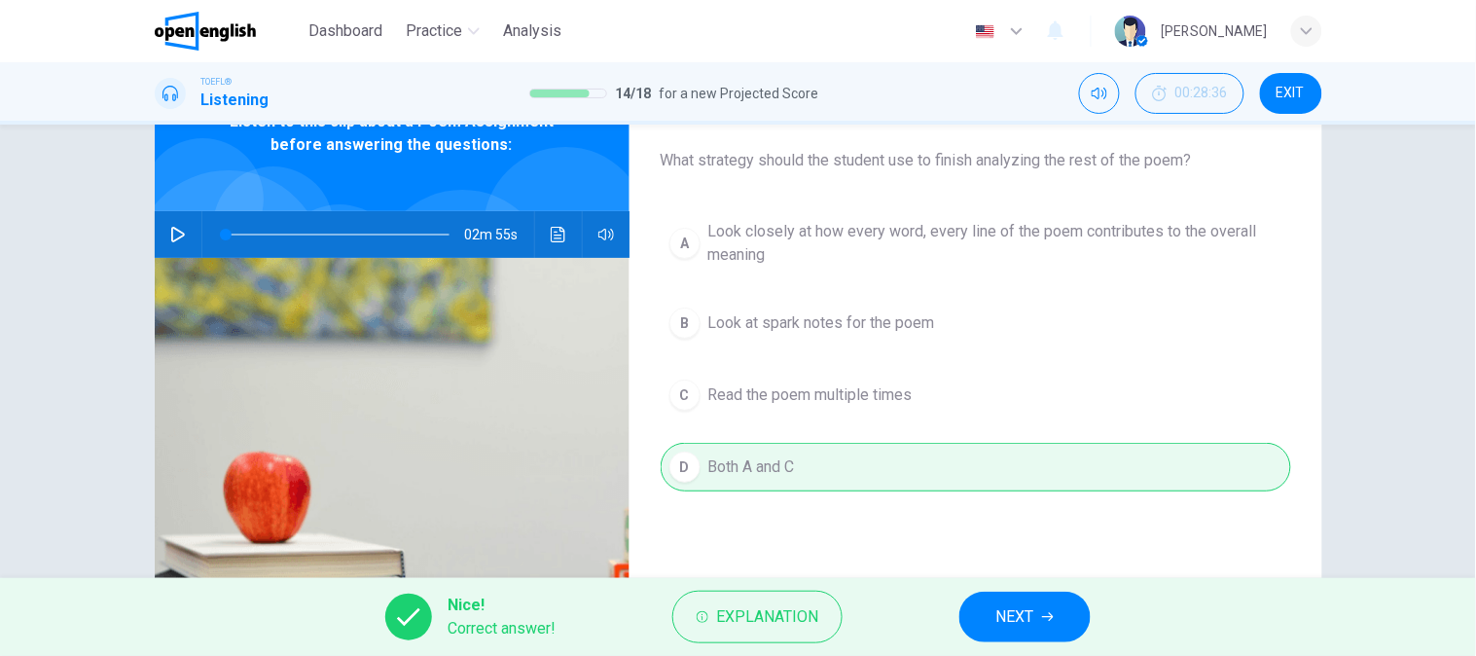
click at [985, 606] on button "NEXT" at bounding box center [1024, 617] width 131 height 51
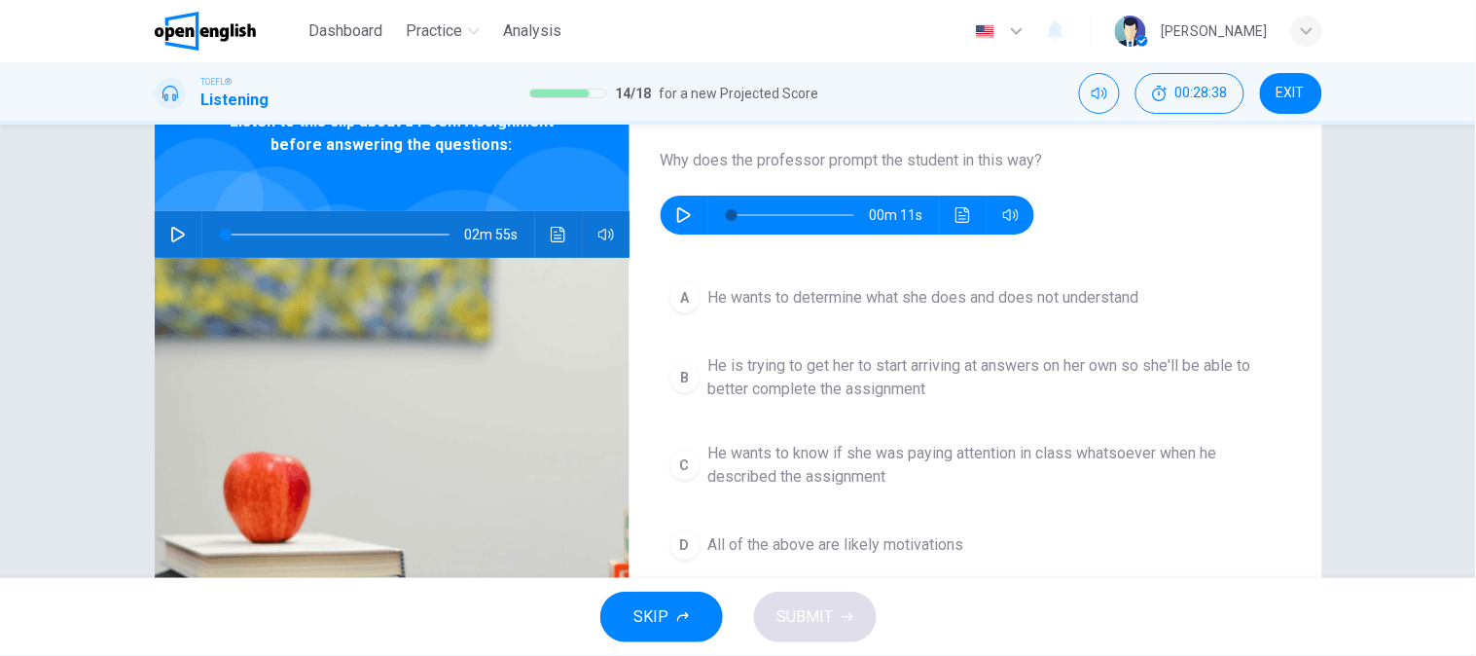
click at [682, 222] on button "button" at bounding box center [683, 215] width 31 height 39
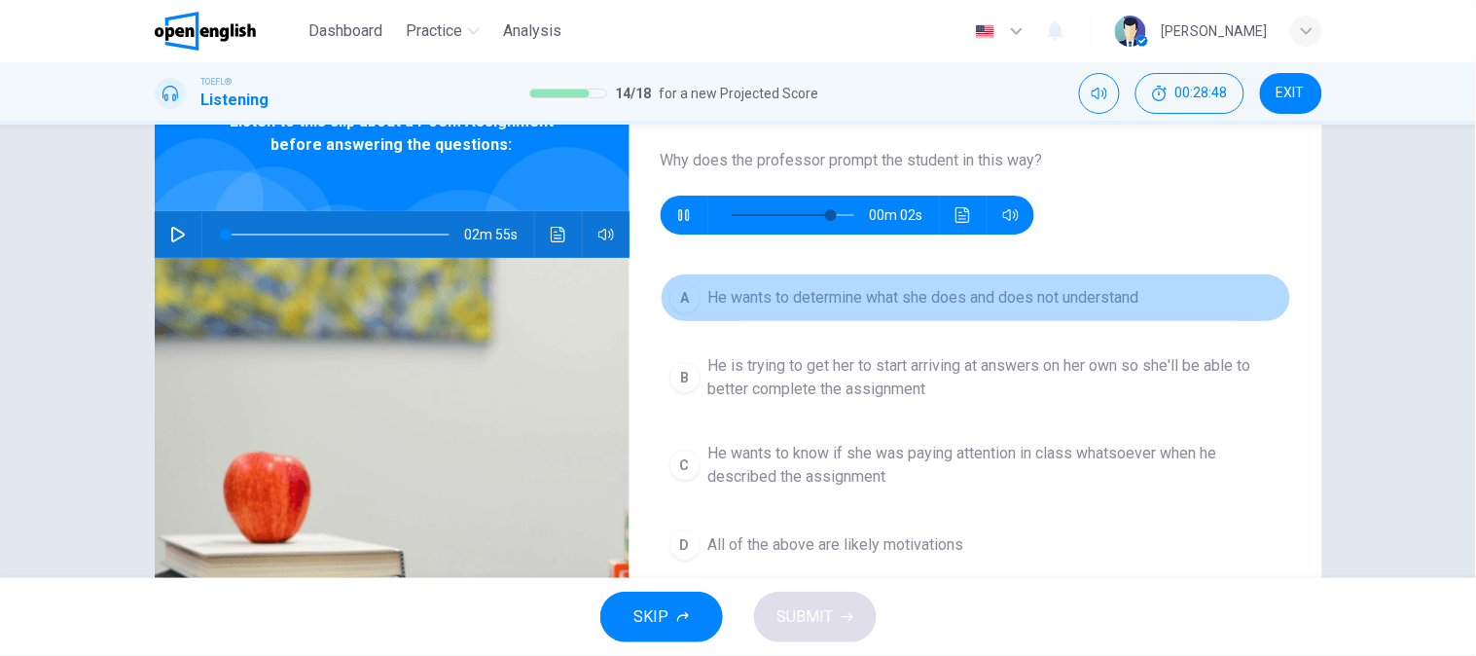
click at [986, 311] on button "A He wants to determine what she does and does not understand" at bounding box center [976, 297] width 630 height 49
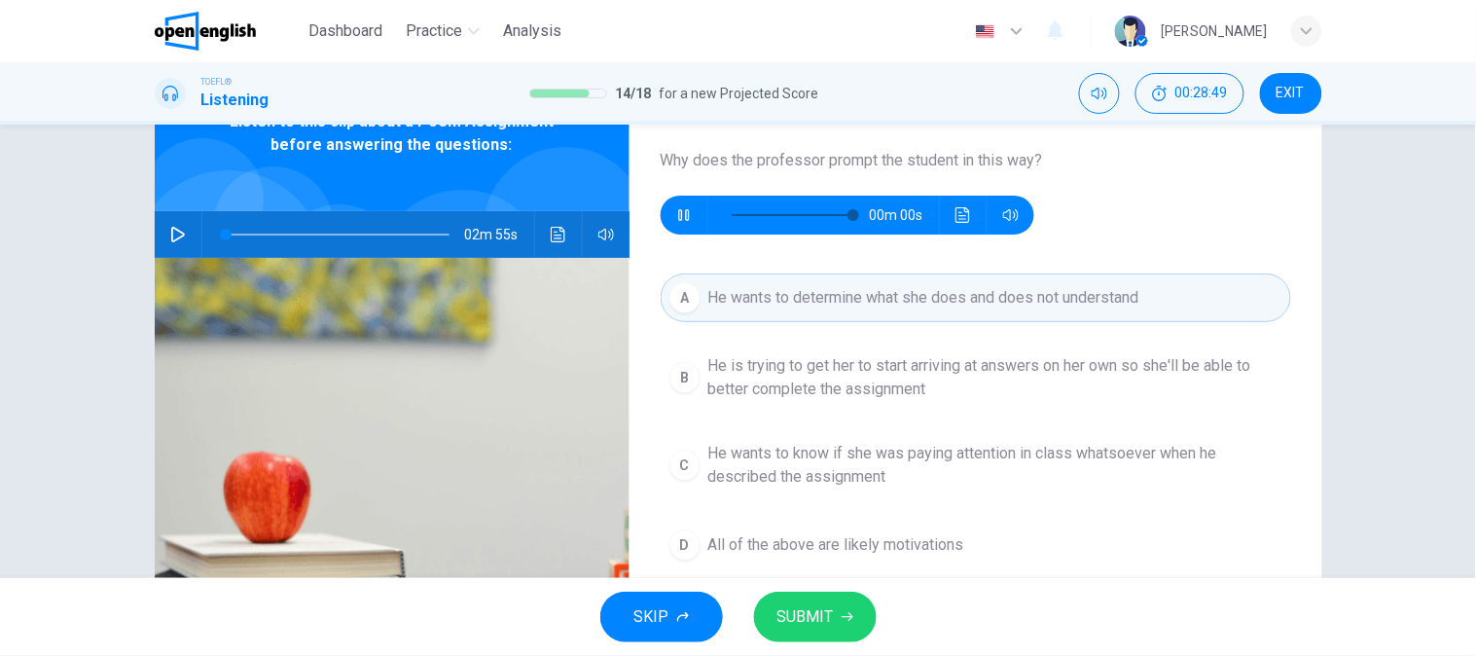
type input "*"
click at [822, 607] on span "SUBMIT" at bounding box center [805, 616] width 56 height 27
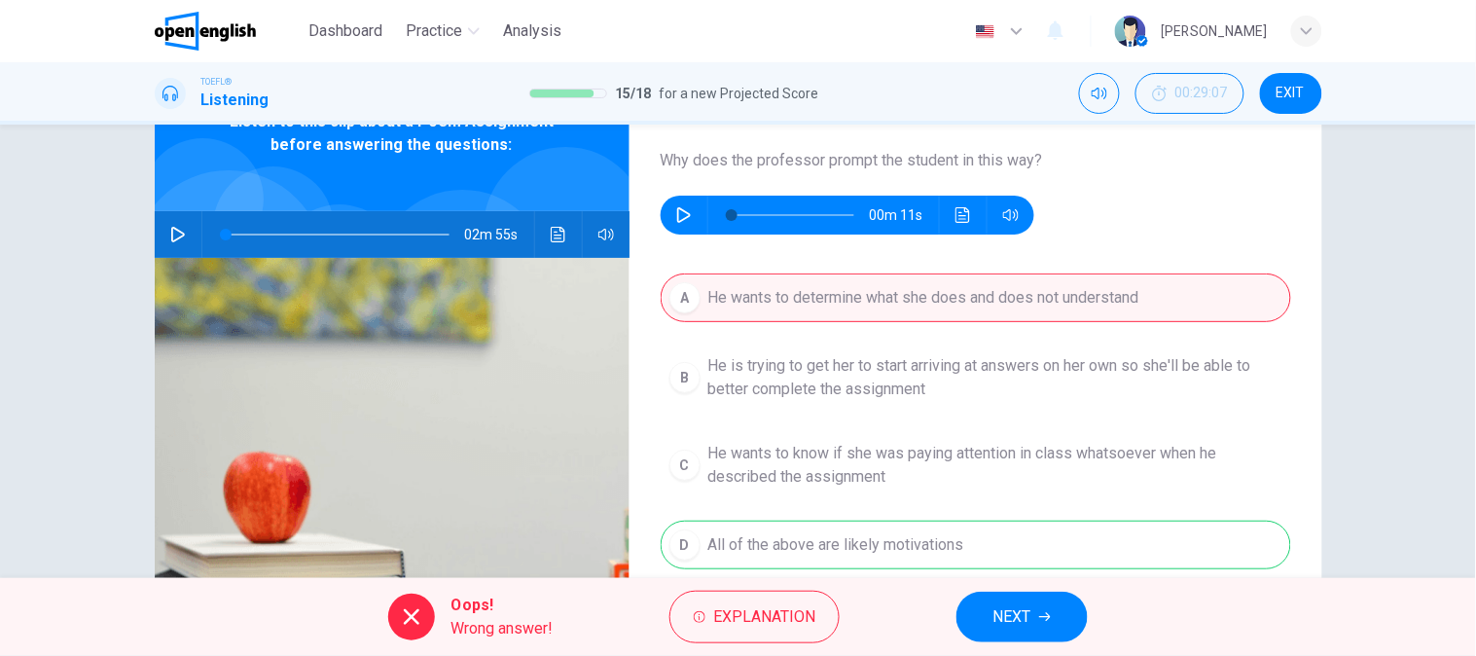
drag, startPoint x: 960, startPoint y: 526, endPoint x: 974, endPoint y: 540, distance: 19.3
click at [961, 526] on div "A He wants to determine what she does and does not understand B He is trying to…" at bounding box center [976, 440] width 630 height 335
click at [1006, 635] on button "NEXT" at bounding box center [1021, 617] width 131 height 51
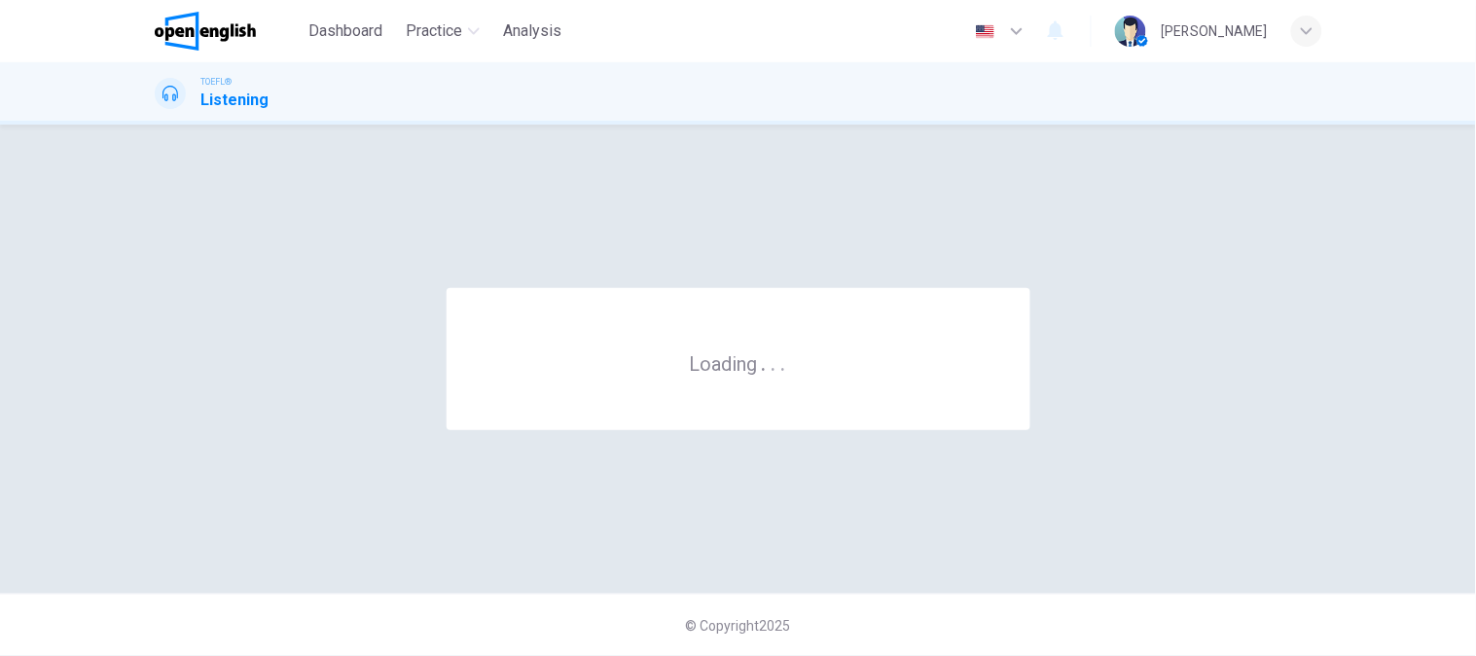
scroll to position [0, 0]
click at [1009, 610] on div "© Copyright 2025" at bounding box center [738, 624] width 1476 height 62
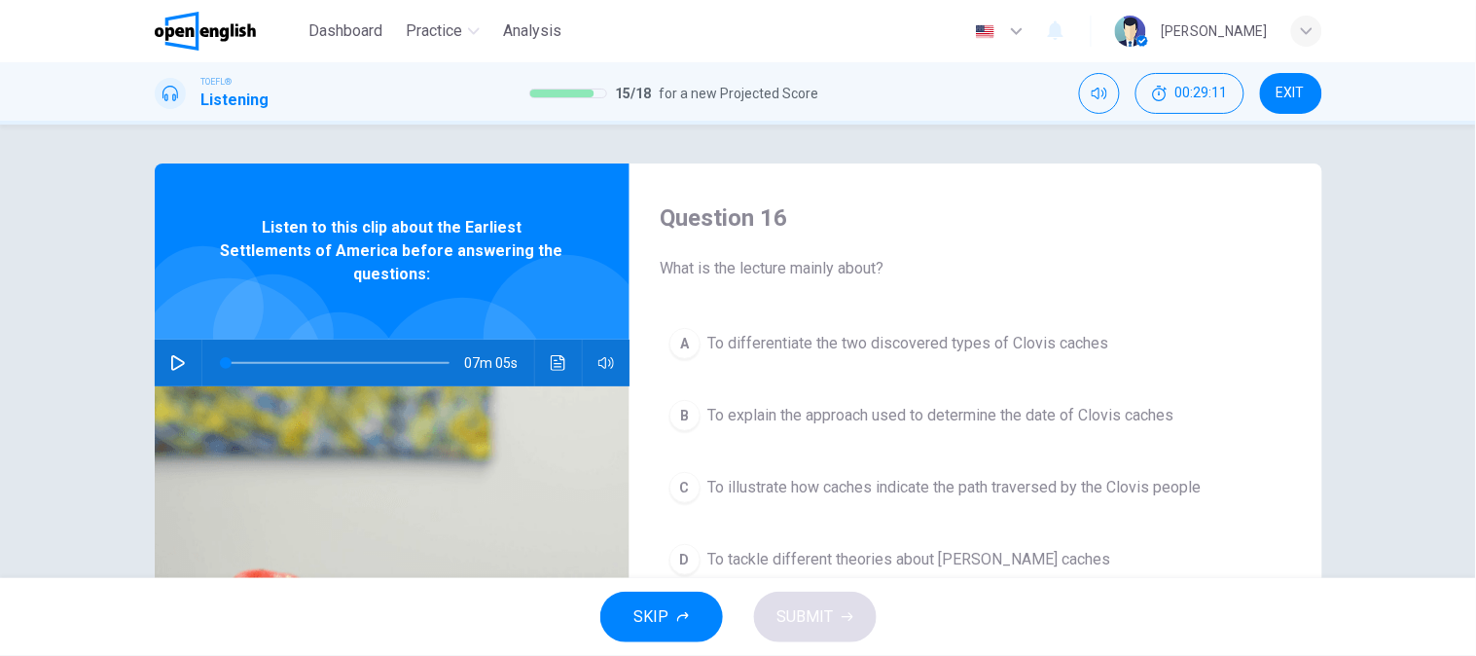
click at [170, 355] on icon "button" at bounding box center [178, 363] width 16 height 16
click at [605, 355] on icon "button" at bounding box center [606, 363] width 16 height 16
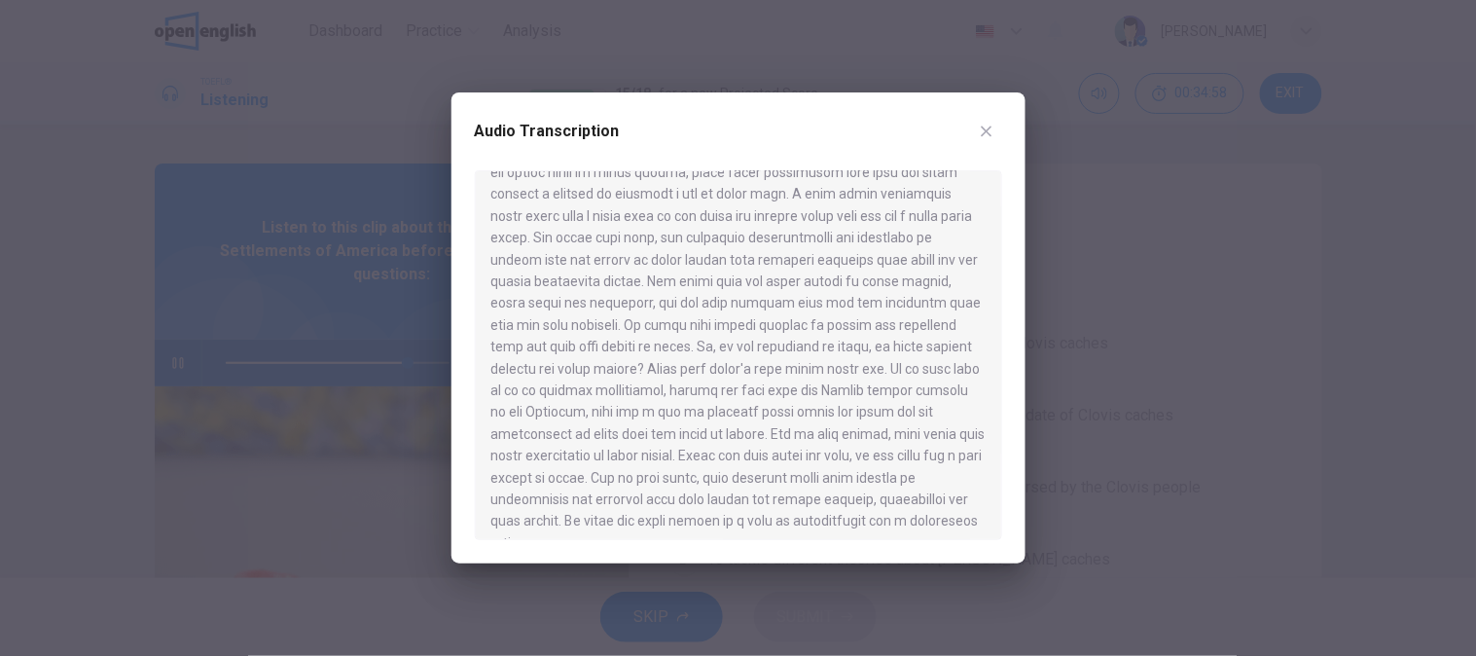
scroll to position [1209, 0]
click at [983, 127] on icon "button" at bounding box center [986, 131] width 11 height 11
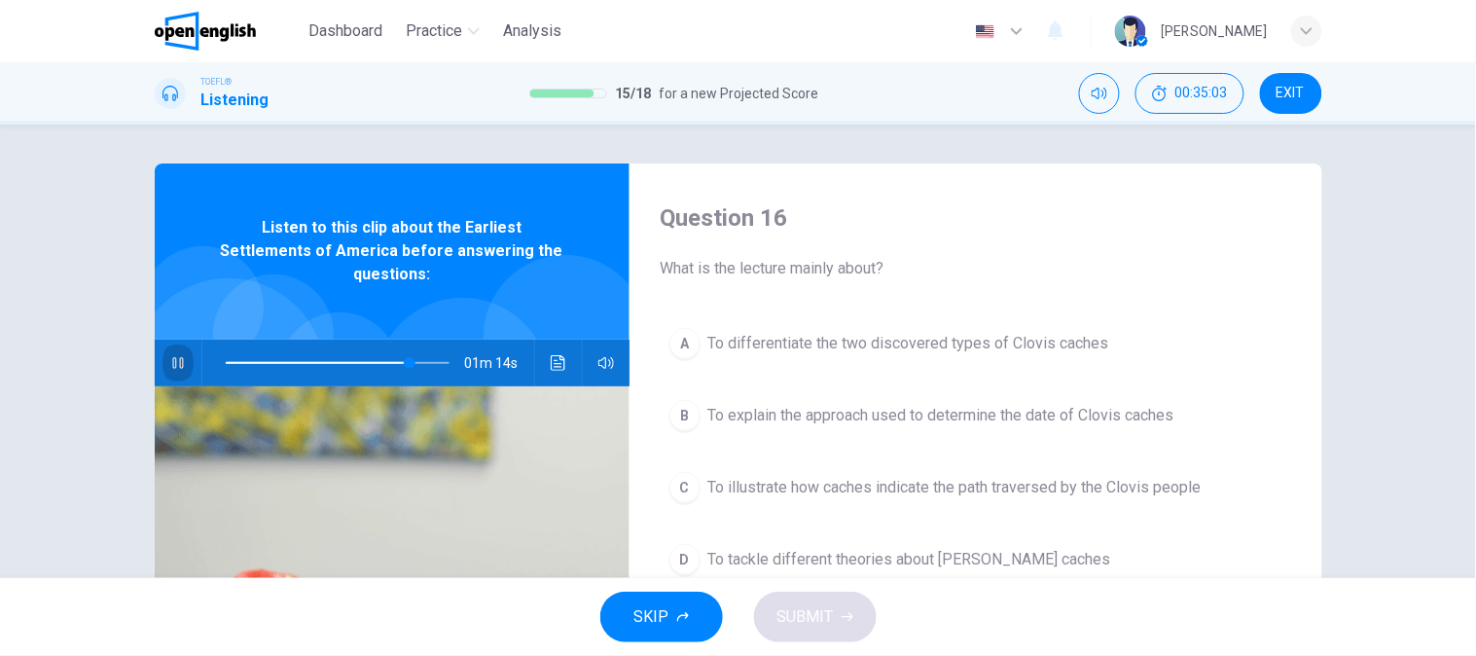
click at [179, 355] on icon "button" at bounding box center [178, 363] width 16 height 16
click at [966, 365] on button "A To differentiate the two discovered types of Clovis caches" at bounding box center [976, 343] width 630 height 49
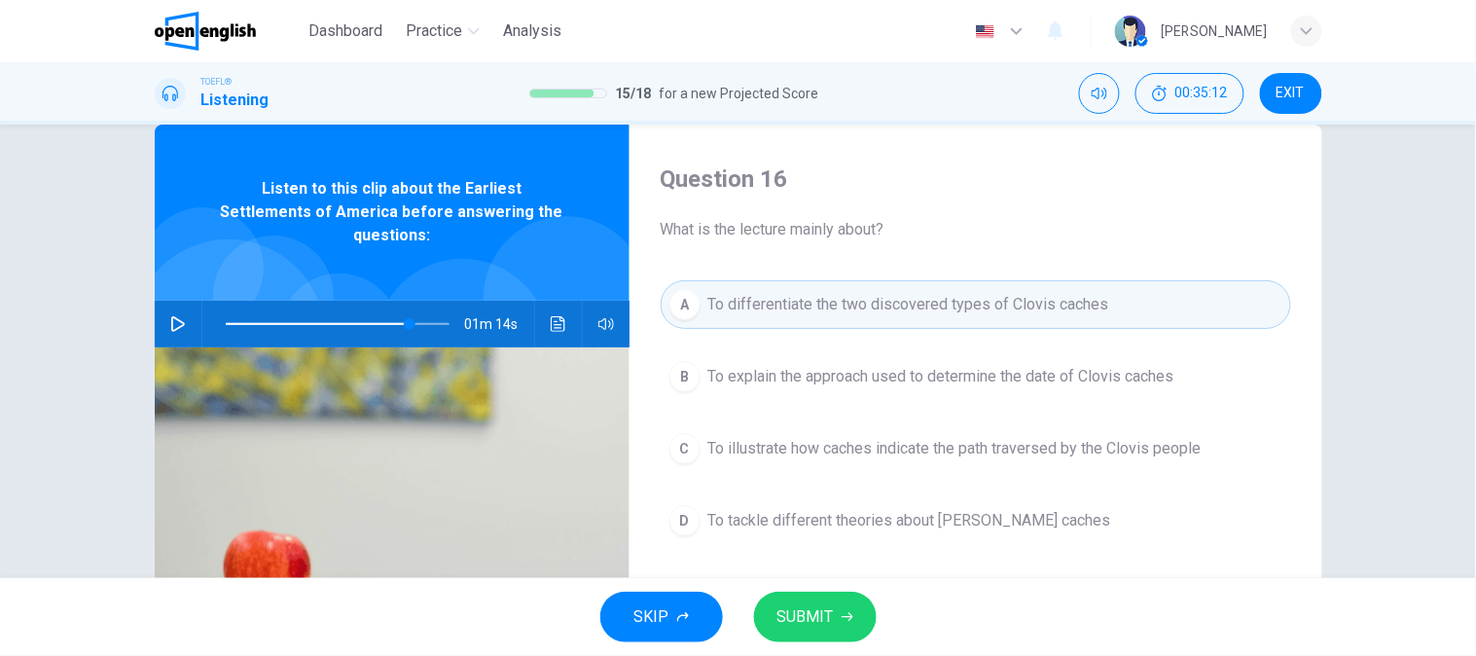
scroll to position [108, 0]
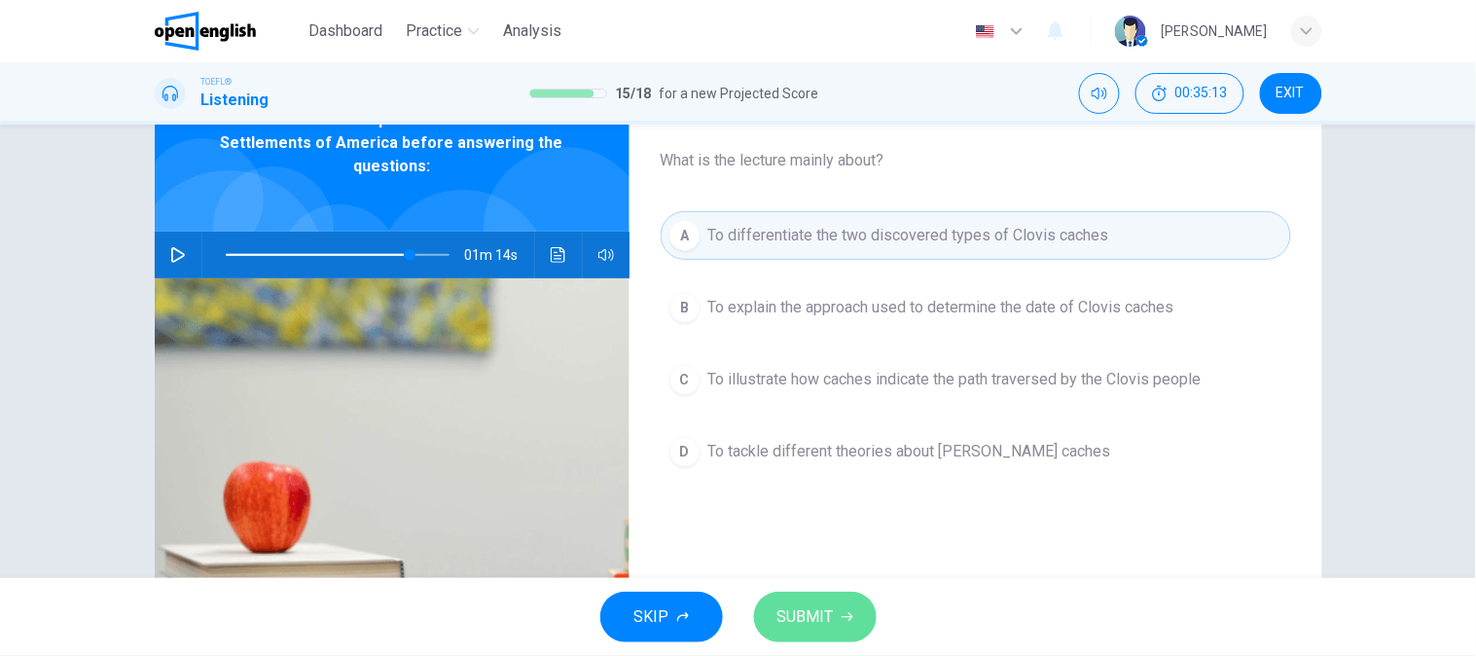
click at [845, 597] on button "SUBMIT" at bounding box center [815, 617] width 123 height 51
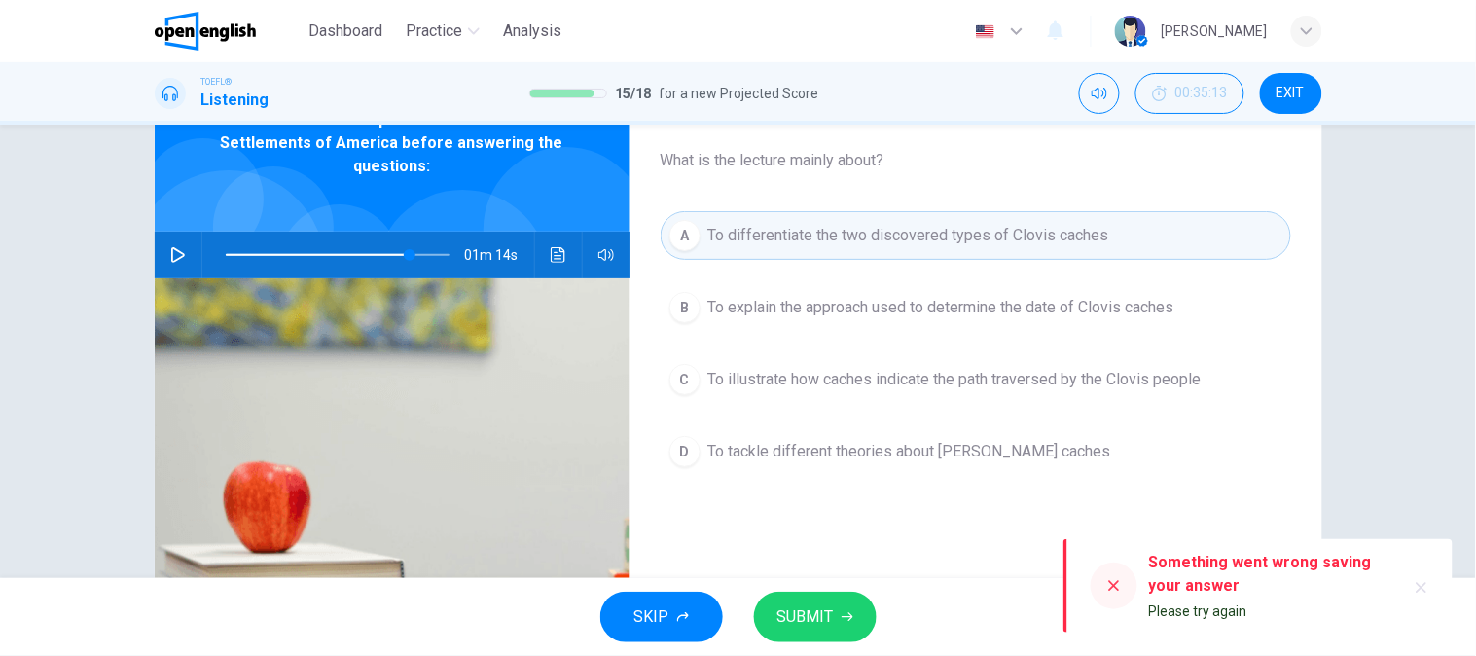
click at [845, 597] on button "SUBMIT" at bounding box center [815, 617] width 123 height 51
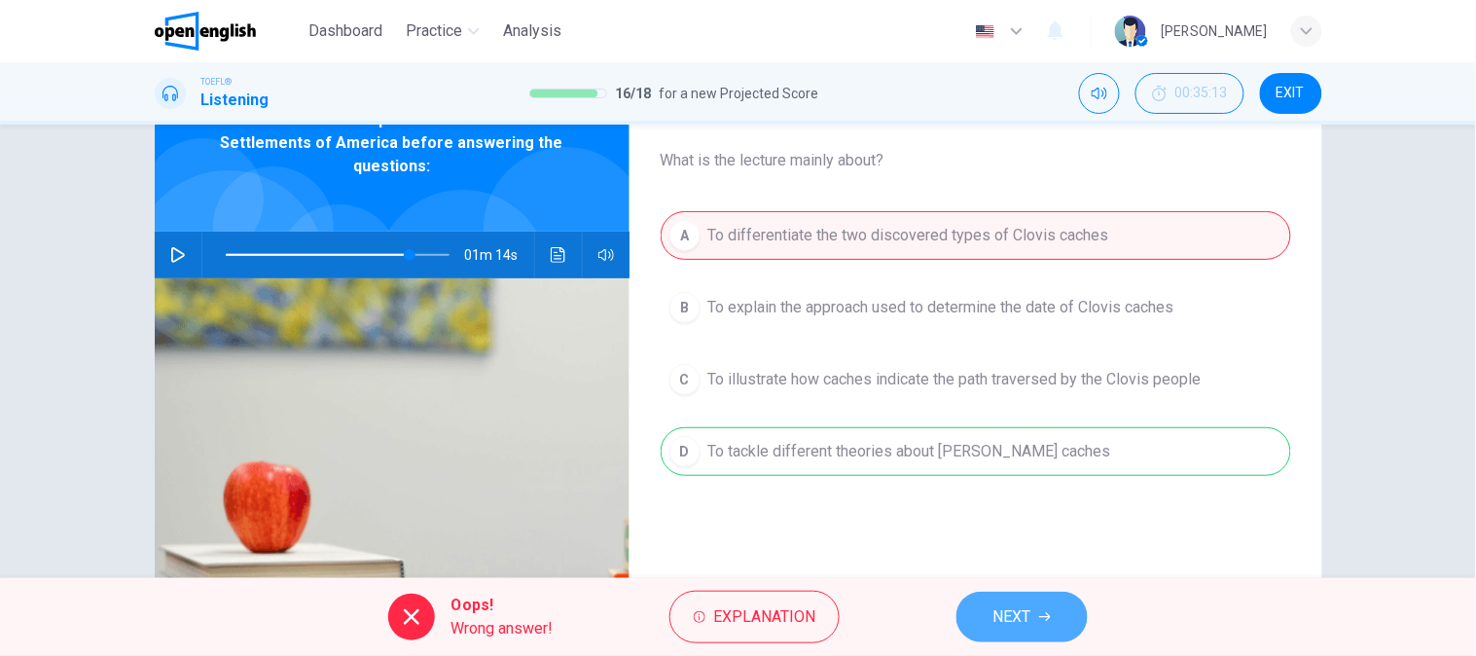
click at [969, 629] on button "NEXT" at bounding box center [1021, 617] width 131 height 51
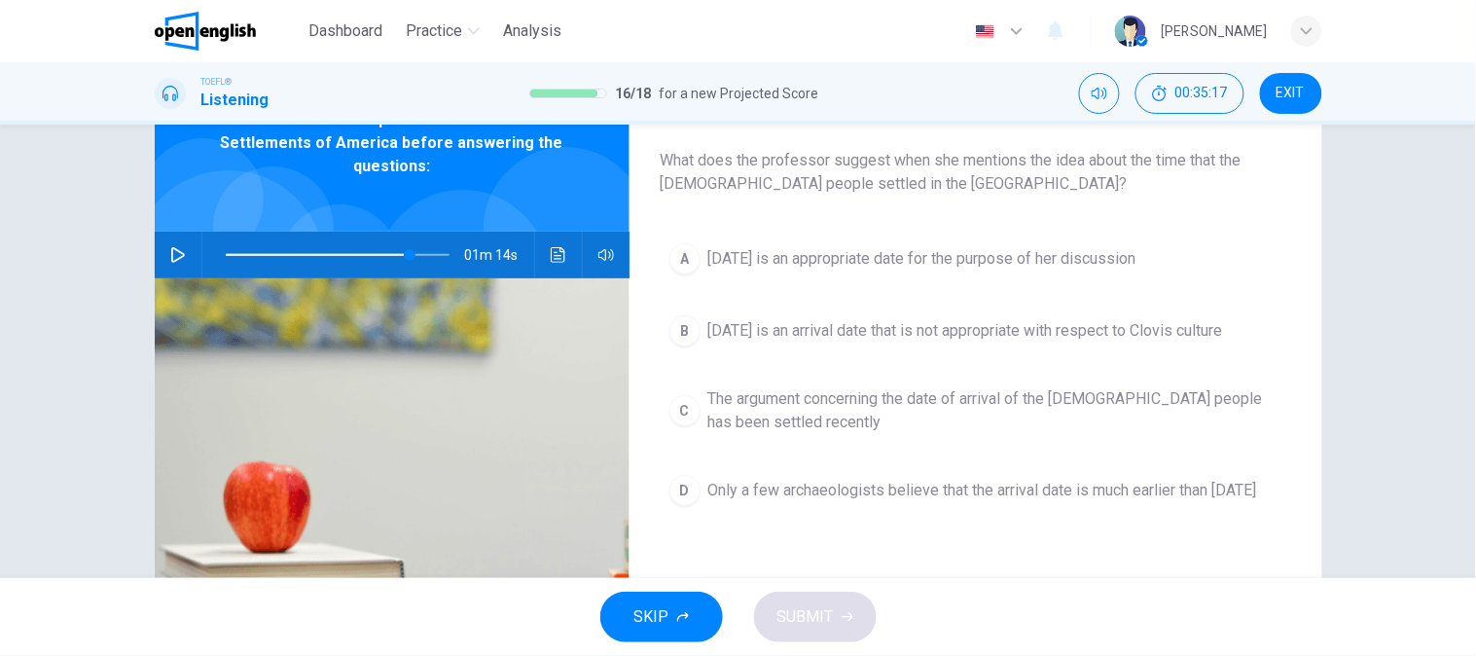
click at [1080, 288] on div "A 11,000 years ago is an appropriate date for the purpose of her discussion B 1…" at bounding box center [976, 393] width 630 height 319
click at [1081, 269] on span "11,000 years ago is an appropriate date for the purpose of her discussion" at bounding box center [922, 258] width 428 height 23
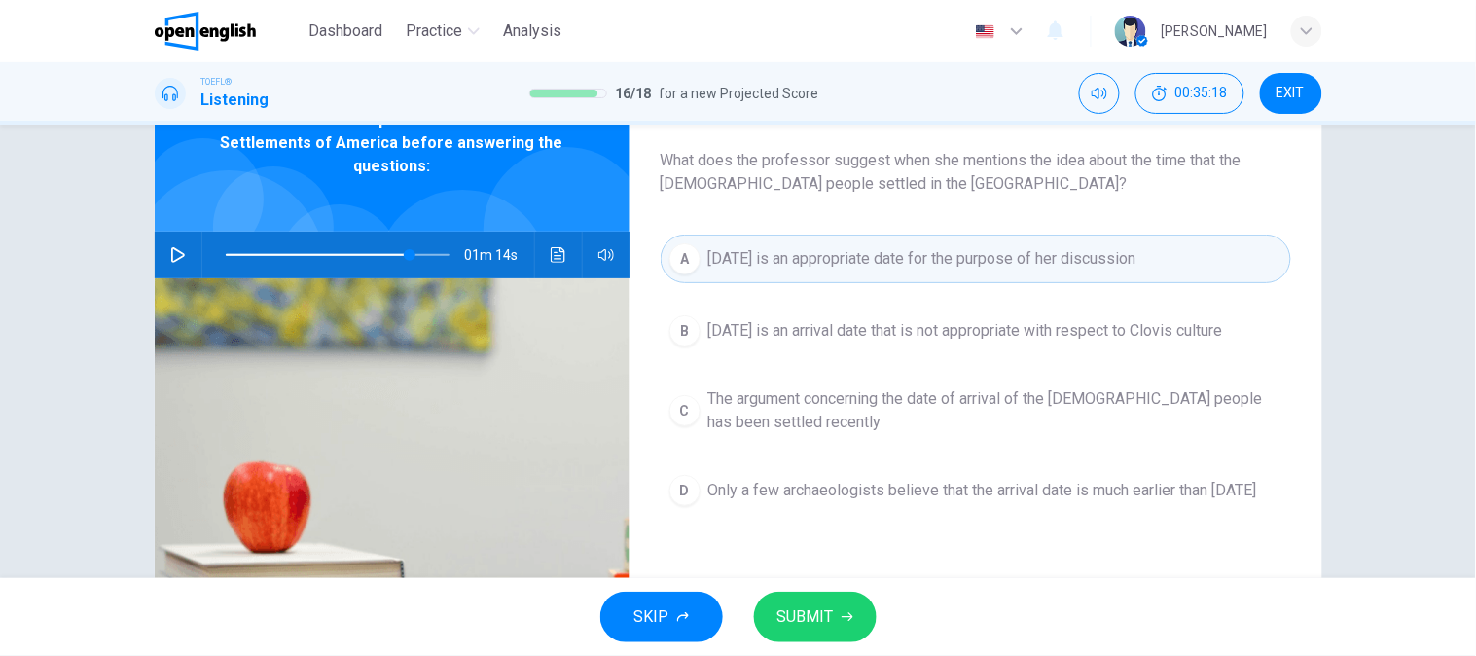
click at [848, 613] on icon "button" at bounding box center [848, 617] width 12 height 12
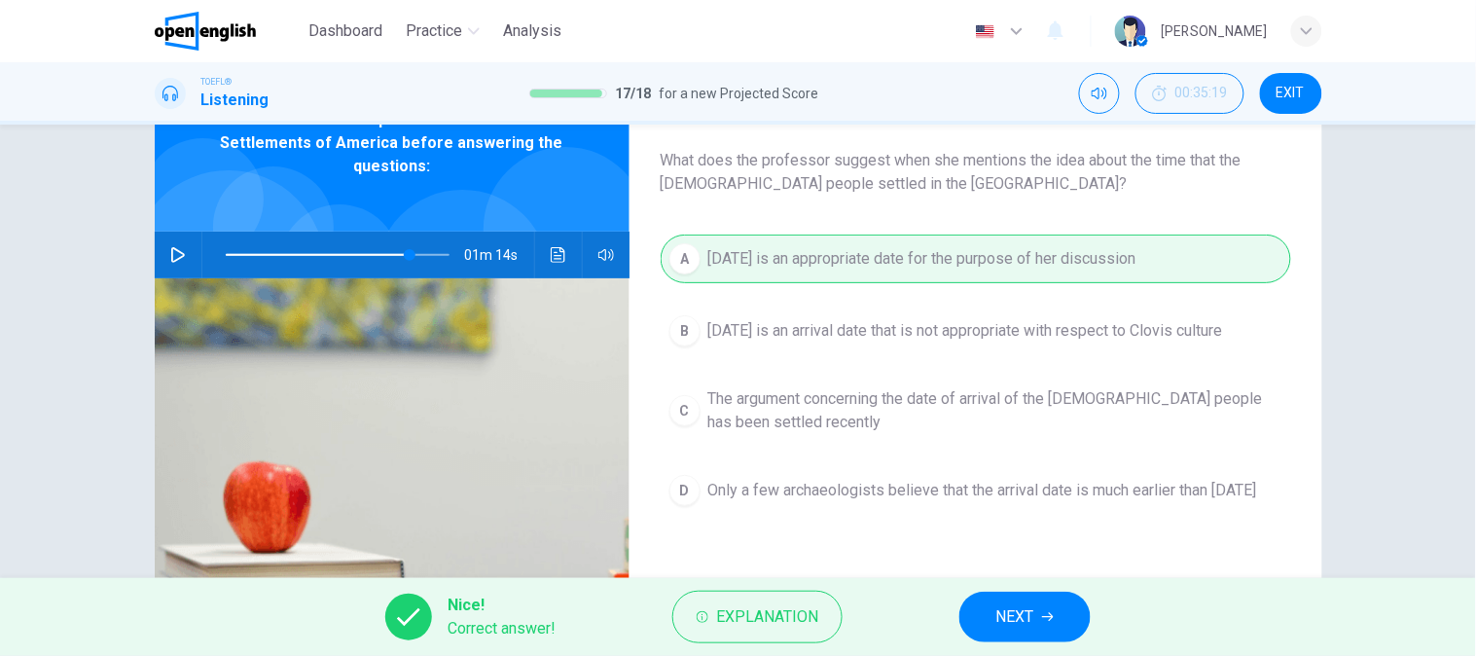
click at [1060, 604] on button "NEXT" at bounding box center [1024, 617] width 131 height 51
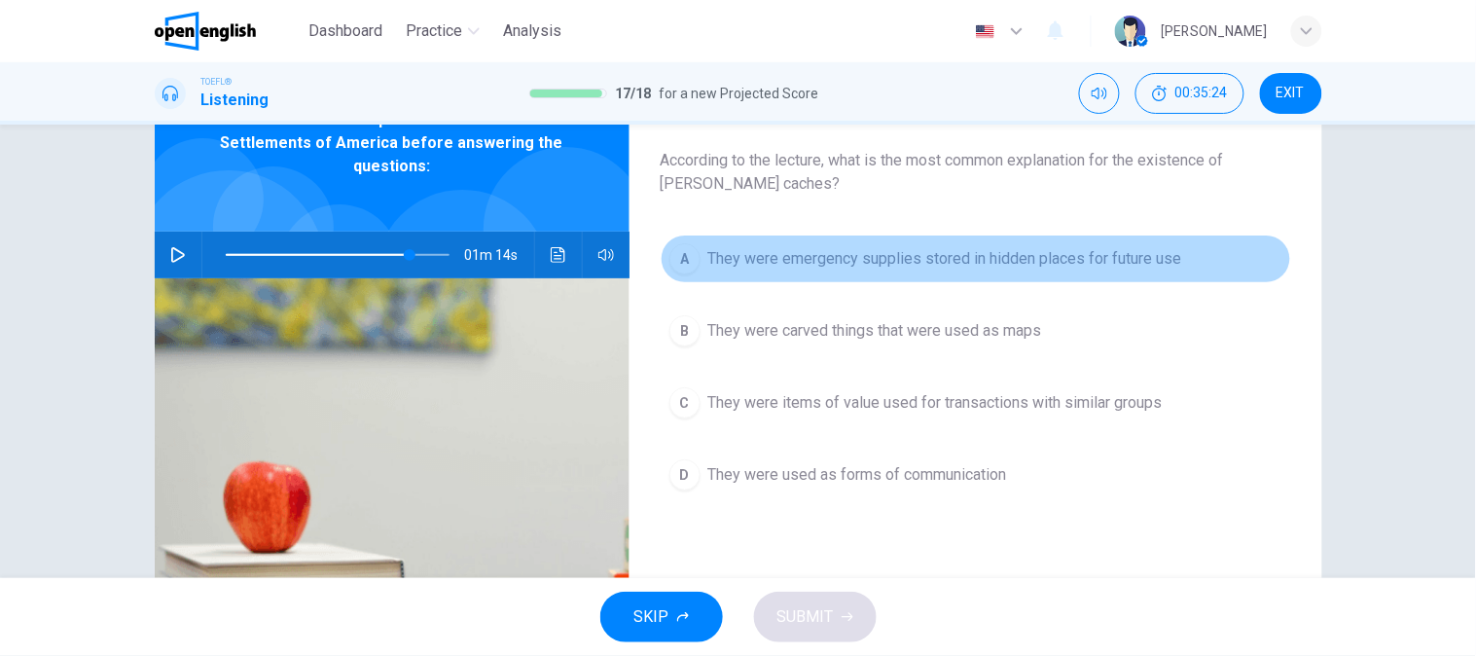
click at [1027, 282] on button "A They were emergency supplies stored in hidden places for future use" at bounding box center [976, 258] width 630 height 49
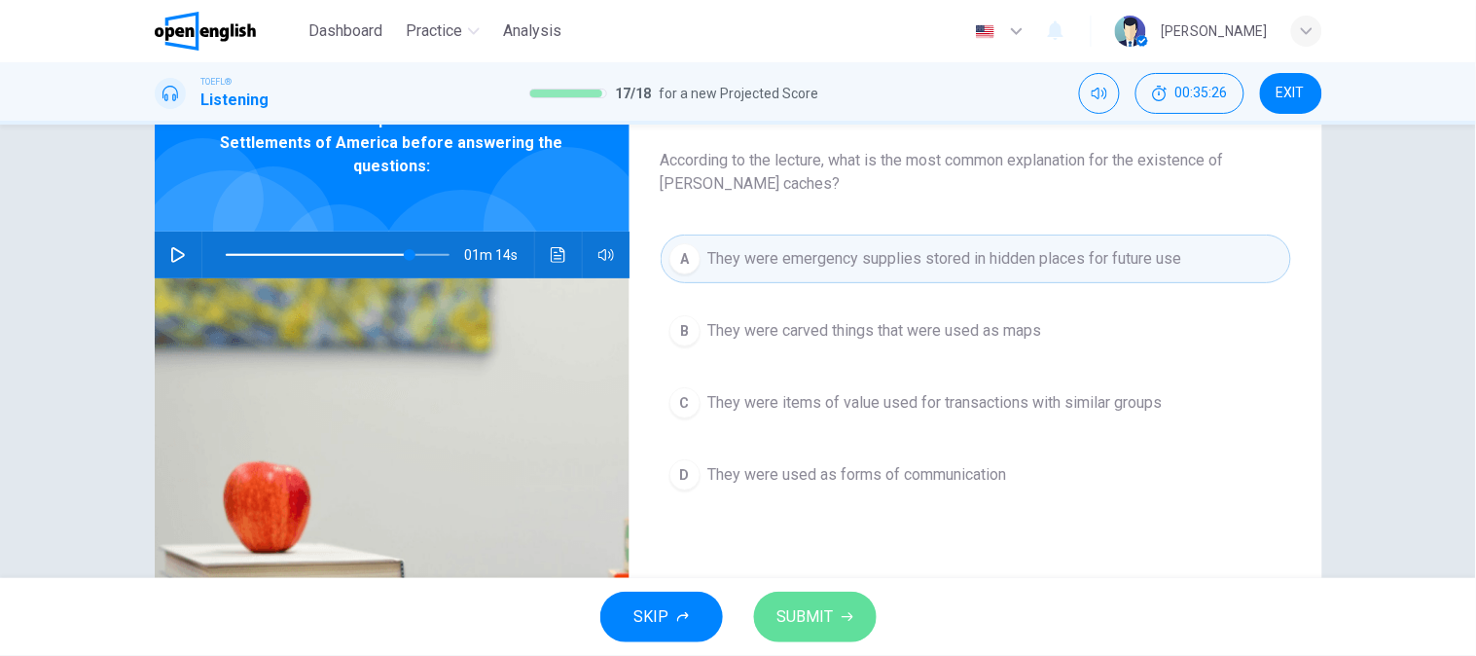
click at [841, 627] on button "SUBMIT" at bounding box center [815, 617] width 123 height 51
type input "**"
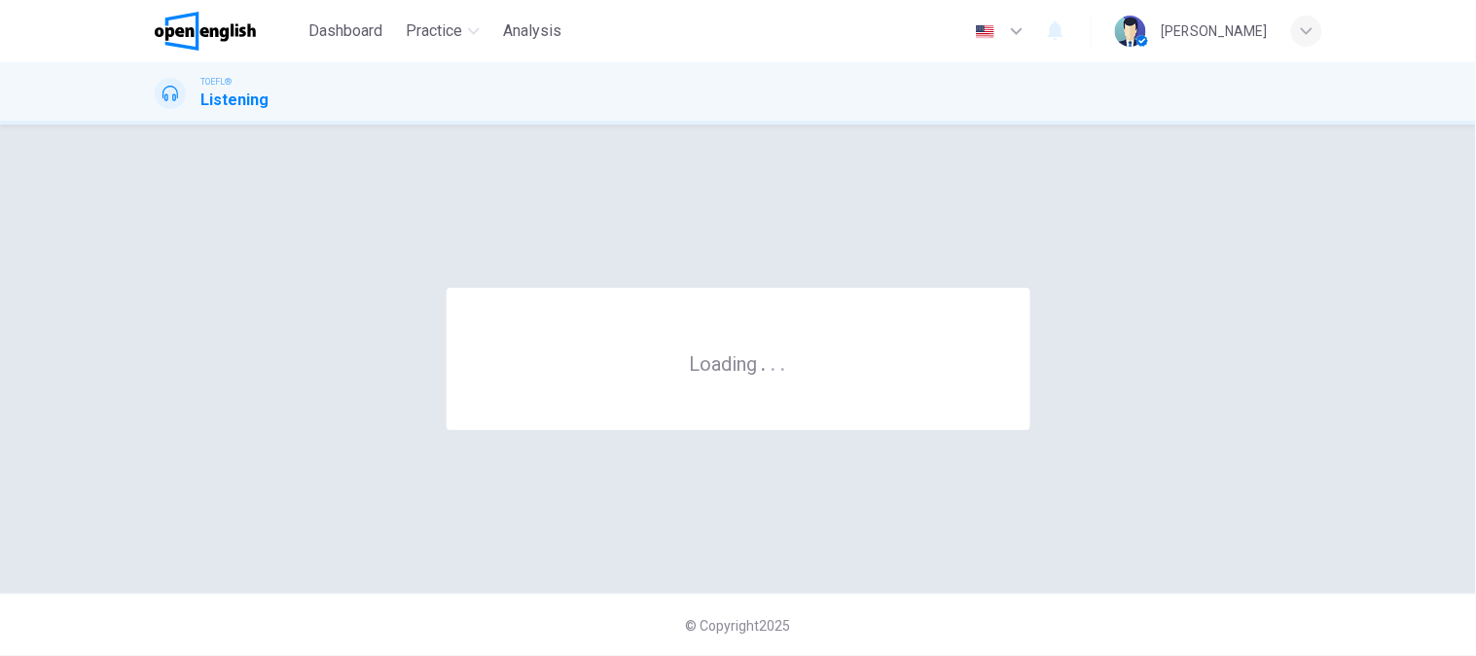
scroll to position [0, 0]
